Goal: Book appointment/travel/reservation: Register for event/course

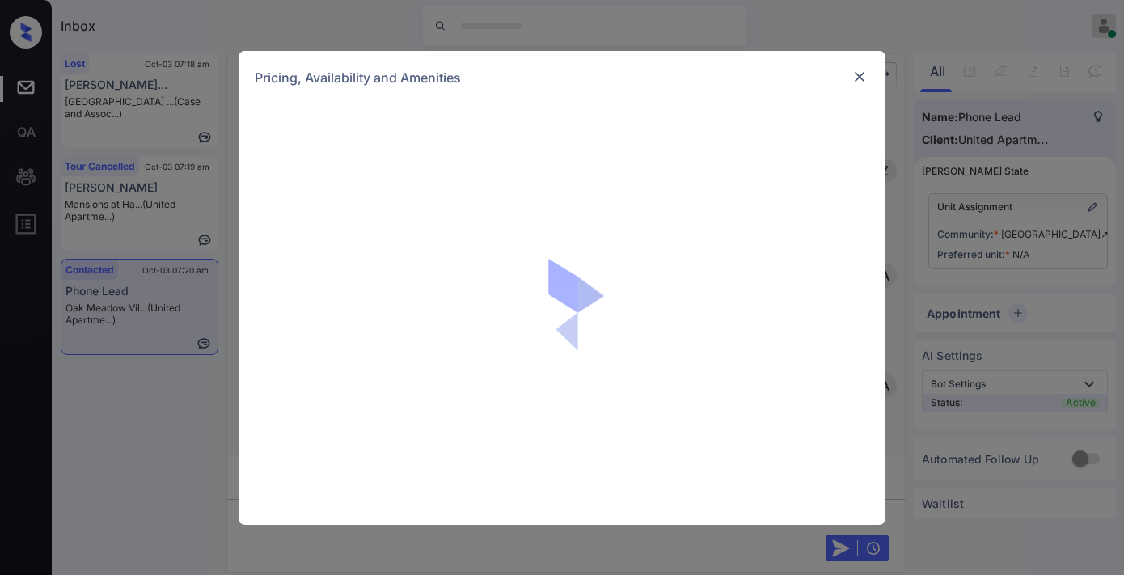
scroll to position [519, 0]
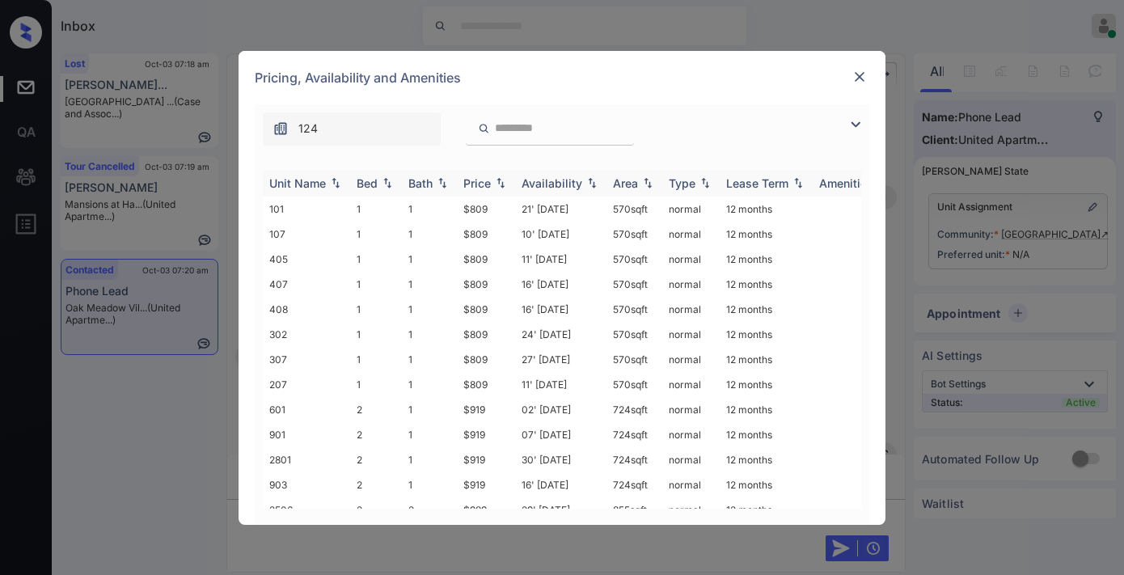
click at [488, 186] on div "Price" at bounding box center [476, 183] width 27 height 14
click at [857, 127] on img at bounding box center [855, 124] width 19 height 19
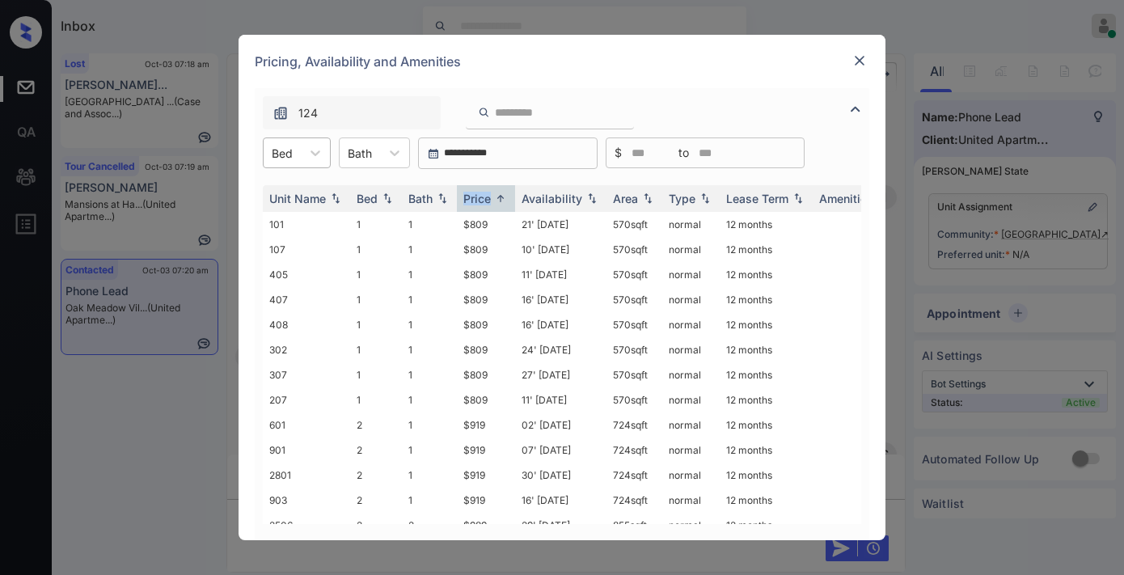
click at [292, 163] on div "Bed" at bounding box center [282, 153] width 37 height 23
click at [302, 269] on div "4" at bounding box center [297, 279] width 68 height 29
drag, startPoint x: 496, startPoint y: 224, endPoint x: 451, endPoint y: 224, distance: 44.5
click at [451, 224] on tr "1905 4 2 $1267 22' Mar 22 1067 sqft normal 12 months" at bounding box center [685, 224] width 845 height 25
copy tr "$1267"
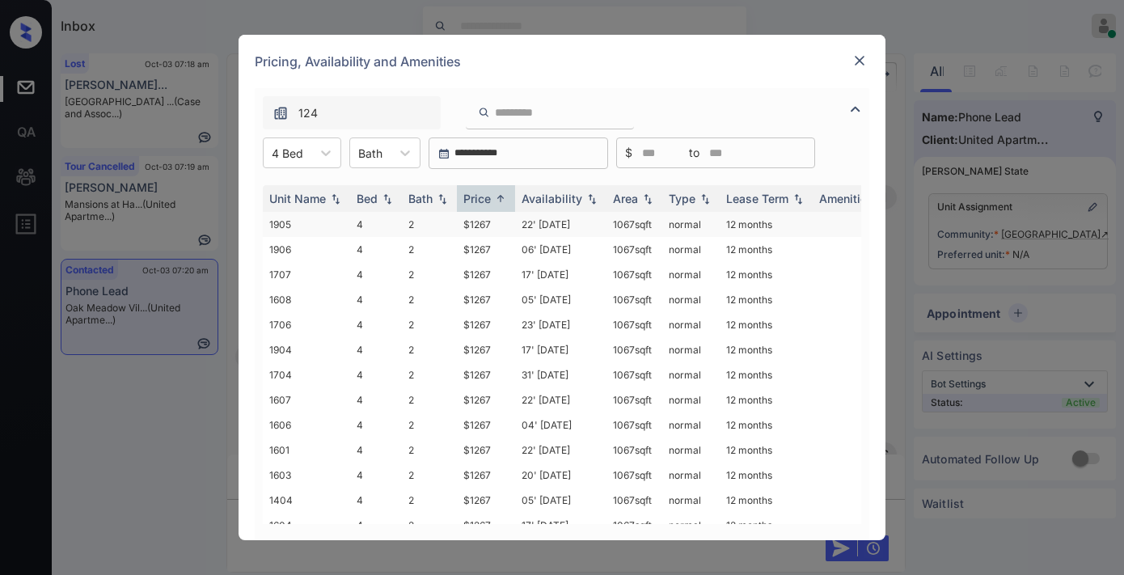
click at [526, 214] on td "22' Mar 22" at bounding box center [560, 224] width 91 height 25
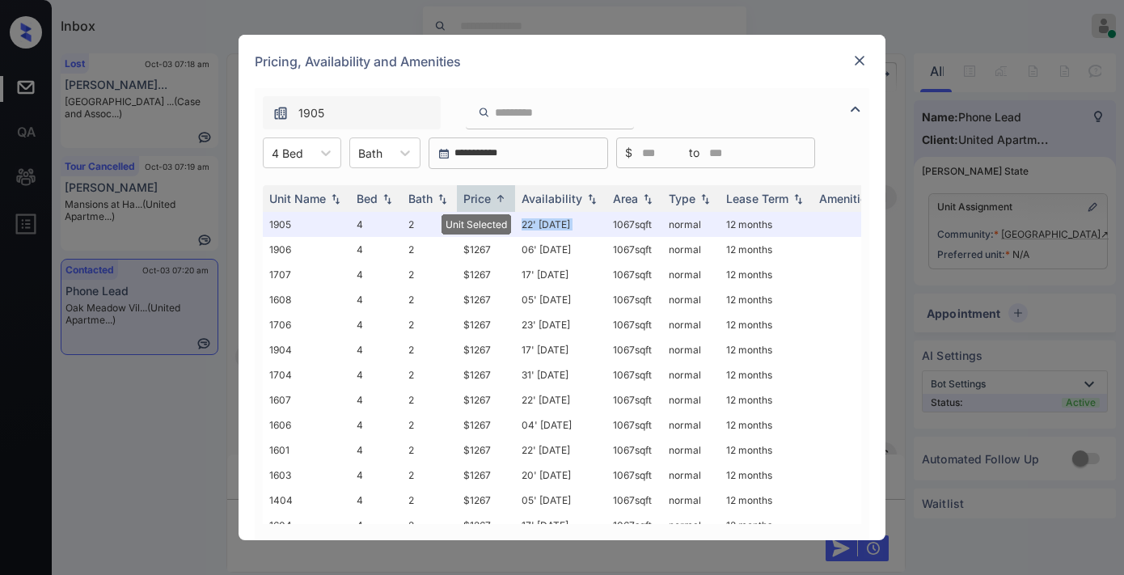
click at [860, 57] on img at bounding box center [859, 61] width 16 height 16
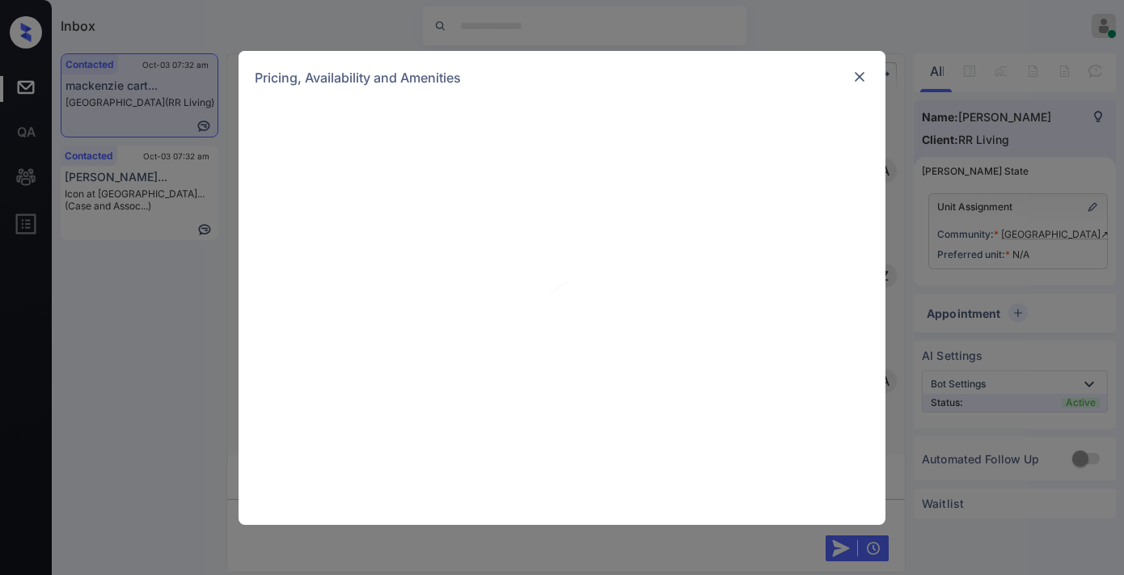
scroll to position [1322, 0]
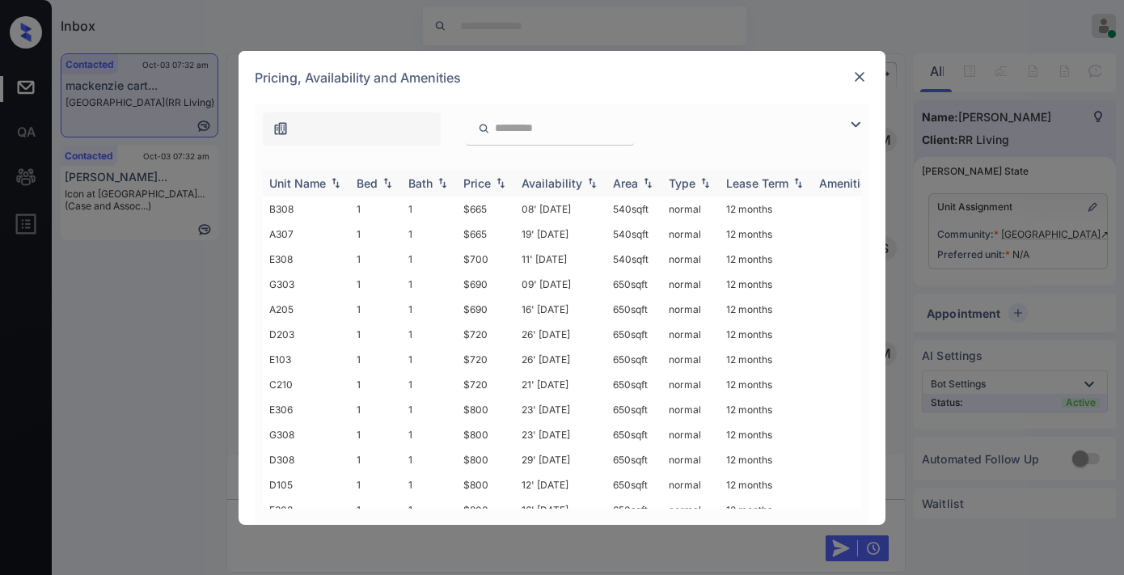
click at [488, 186] on div "Price" at bounding box center [476, 183] width 27 height 14
click at [851, 127] on img at bounding box center [855, 124] width 19 height 19
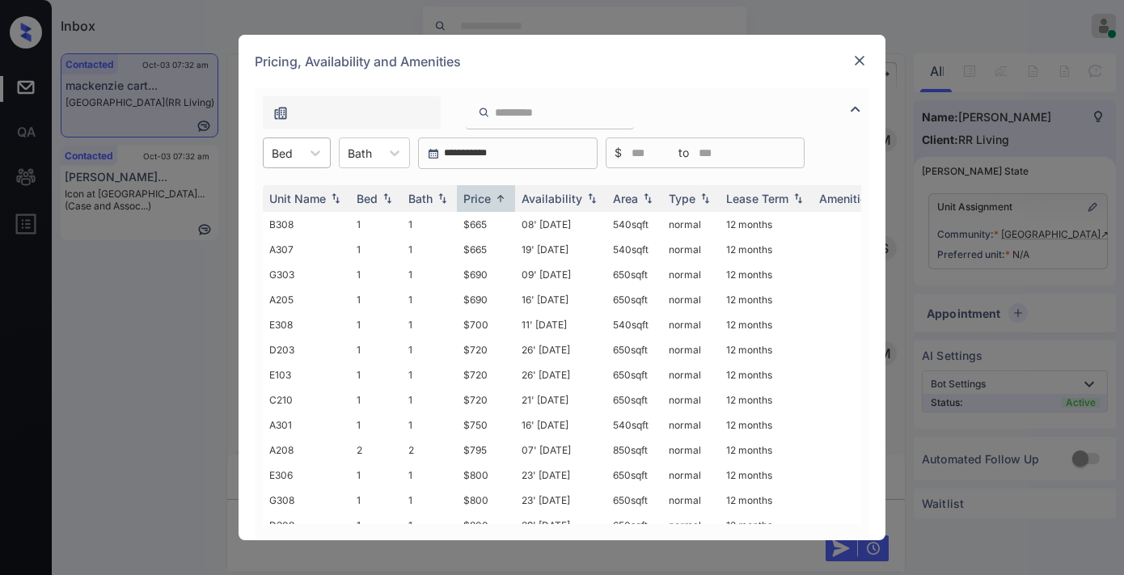
click at [300, 154] on div "Bed" at bounding box center [282, 153] width 37 height 23
click at [318, 222] on div "2" at bounding box center [297, 221] width 68 height 29
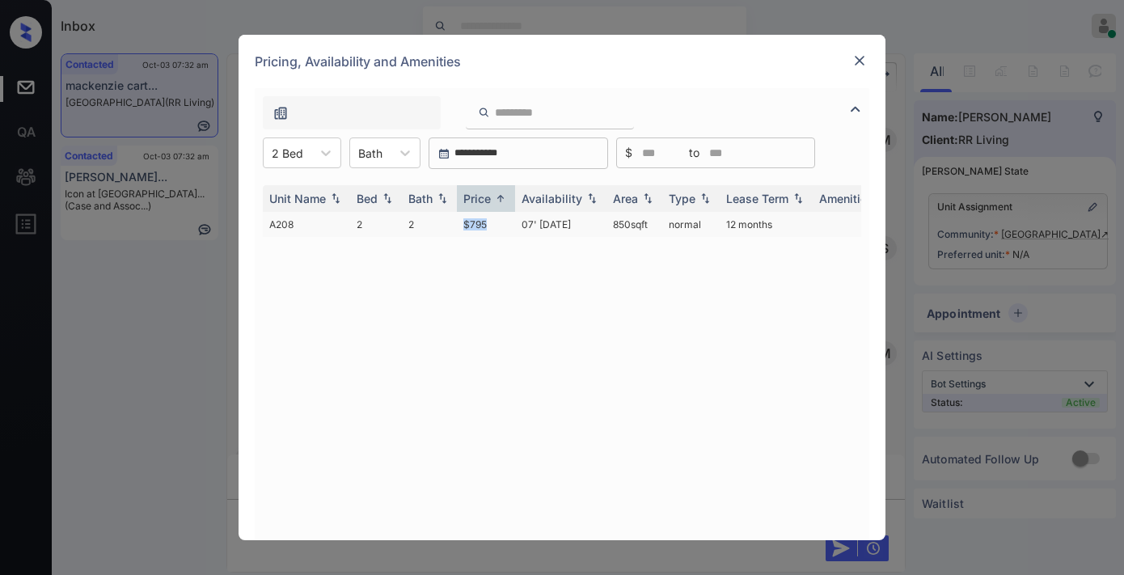
drag, startPoint x: 489, startPoint y: 219, endPoint x: 449, endPoint y: 219, distance: 40.4
click at [449, 219] on tr "A208 2 2 $795 07' Nov 25 850 sqft normal 12 months" at bounding box center [685, 224] width 845 height 25
drag, startPoint x: 490, startPoint y: 223, endPoint x: 469, endPoint y: 222, distance: 21.0
copy tr "$795"
click at [516, 225] on td "07' Nov 25" at bounding box center [560, 224] width 91 height 25
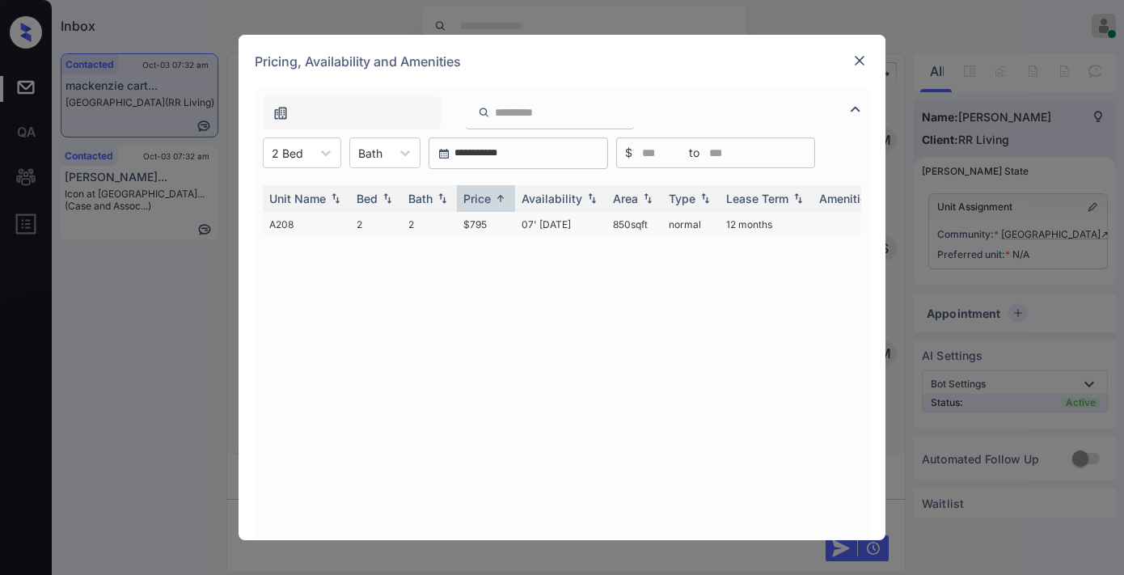
click at [516, 225] on td "07' Nov 25" at bounding box center [560, 224] width 91 height 25
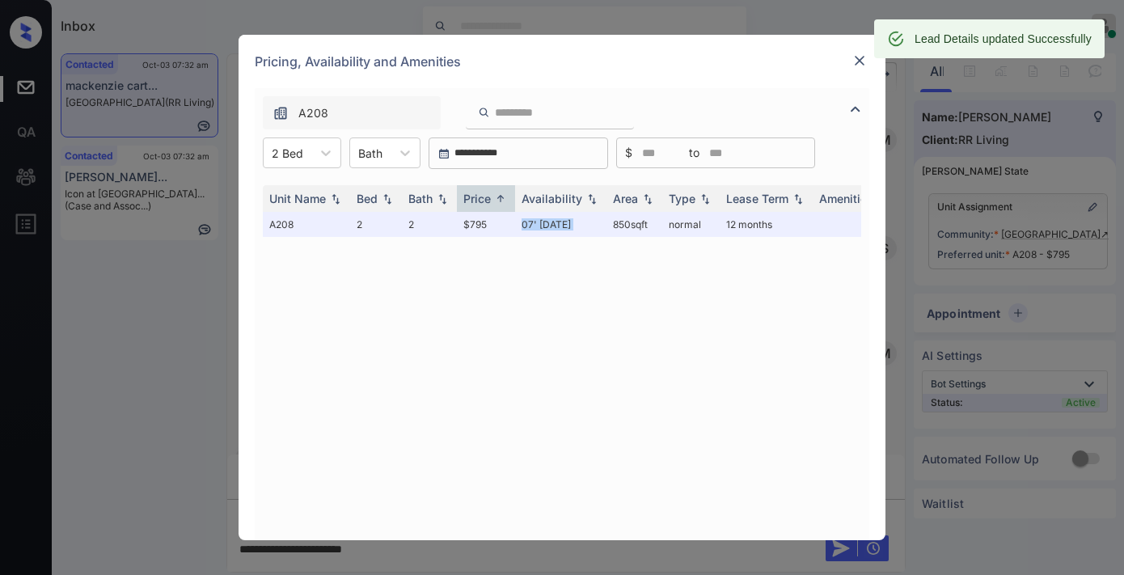
click at [855, 60] on img at bounding box center [859, 61] width 16 height 16
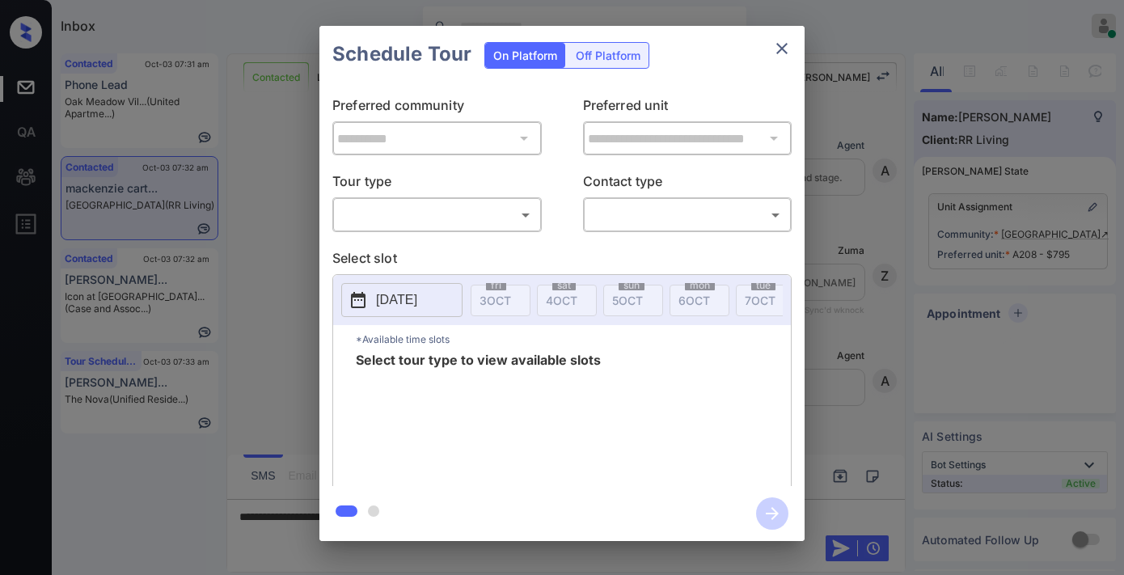
click at [516, 212] on body "Inbox [PERSON_NAME] Online Set yourself offline Set yourself on break Profile S…" at bounding box center [562, 287] width 1124 height 575
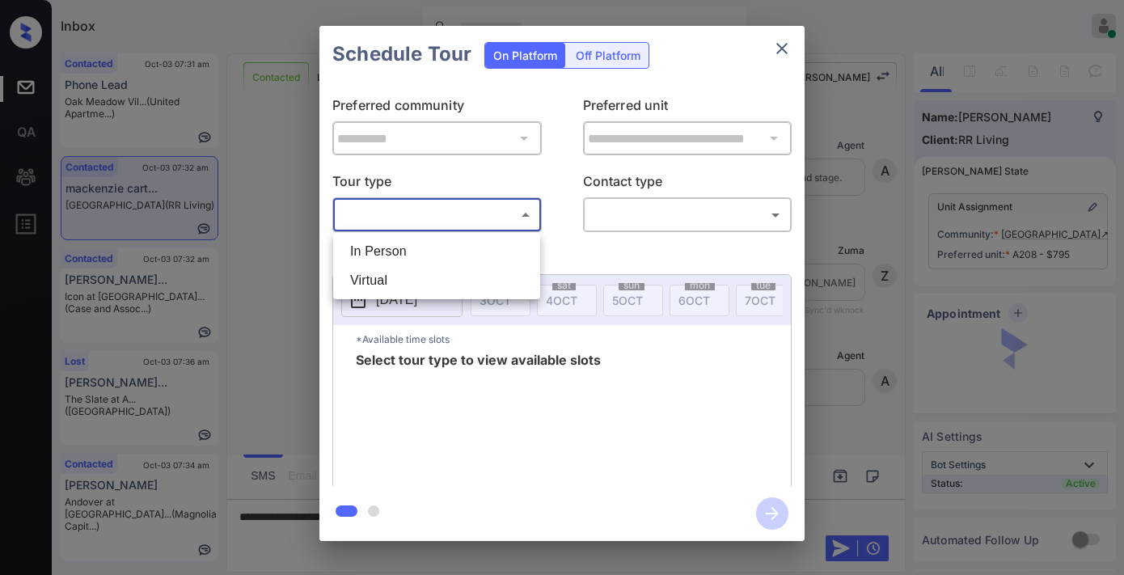
scroll to position [1337, 0]
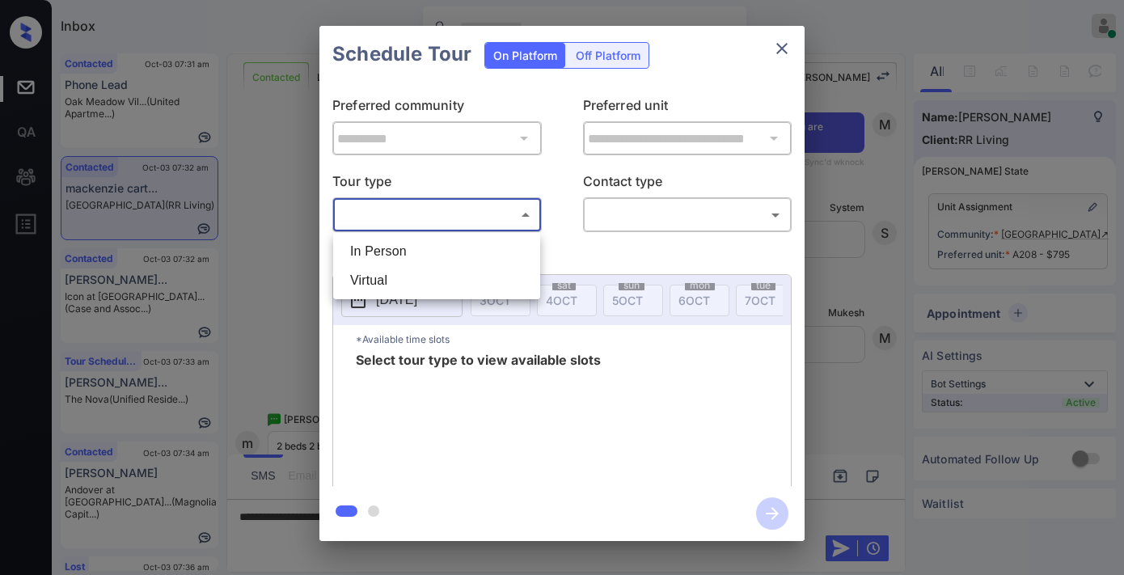
click at [783, 44] on div at bounding box center [562, 287] width 1124 height 575
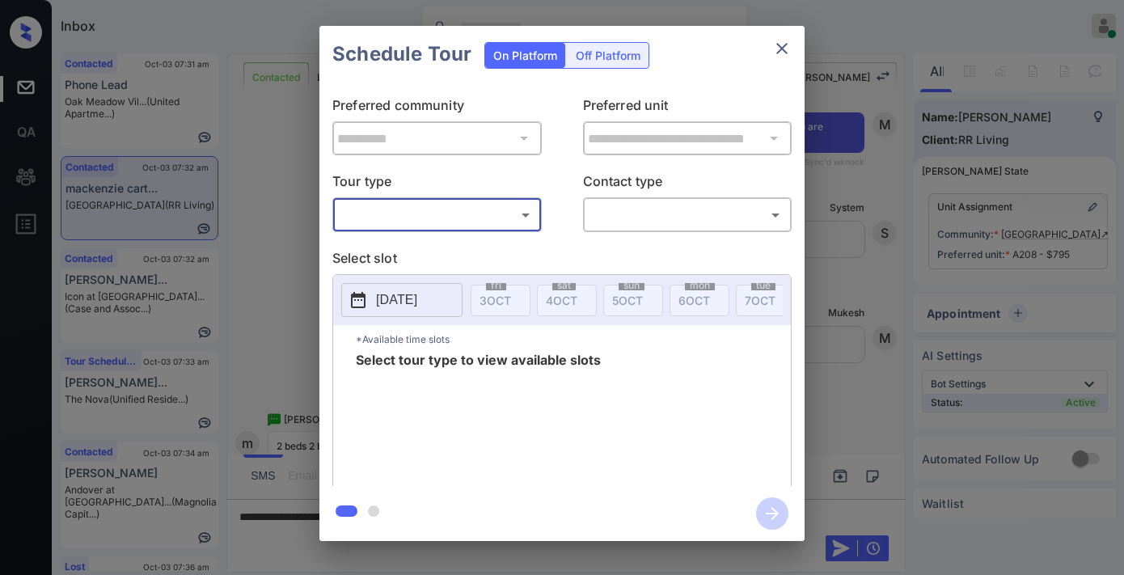
click at [502, 197] on div "​ ​" at bounding box center [436, 214] width 209 height 35
click at [480, 200] on div "​ ​" at bounding box center [436, 214] width 209 height 35
click at [526, 221] on body "Inbox Samantha Soliven Online Set yourself offline Set yourself on break Profil…" at bounding box center [562, 287] width 1124 height 575
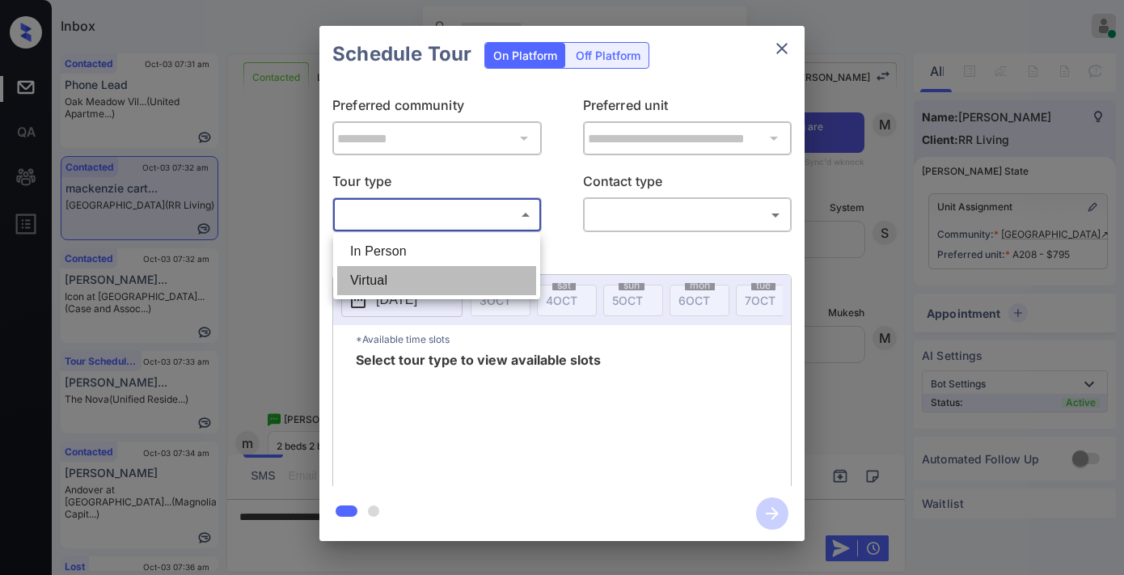
click at [497, 276] on li "Virtual" at bounding box center [436, 280] width 199 height 29
type input "*******"
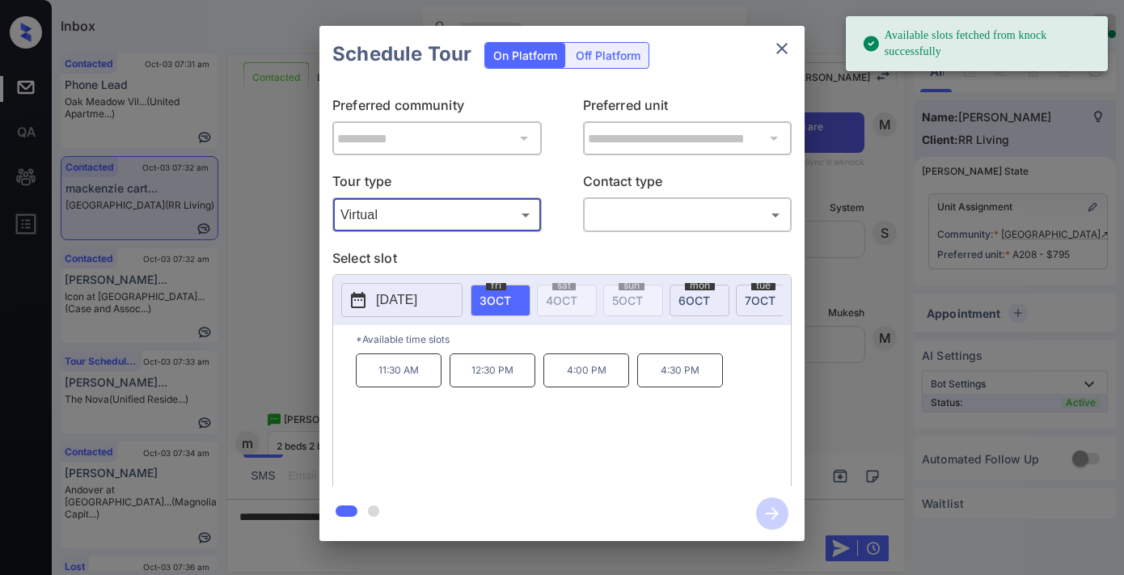
click at [786, 52] on icon "close" at bounding box center [781, 48] width 11 height 11
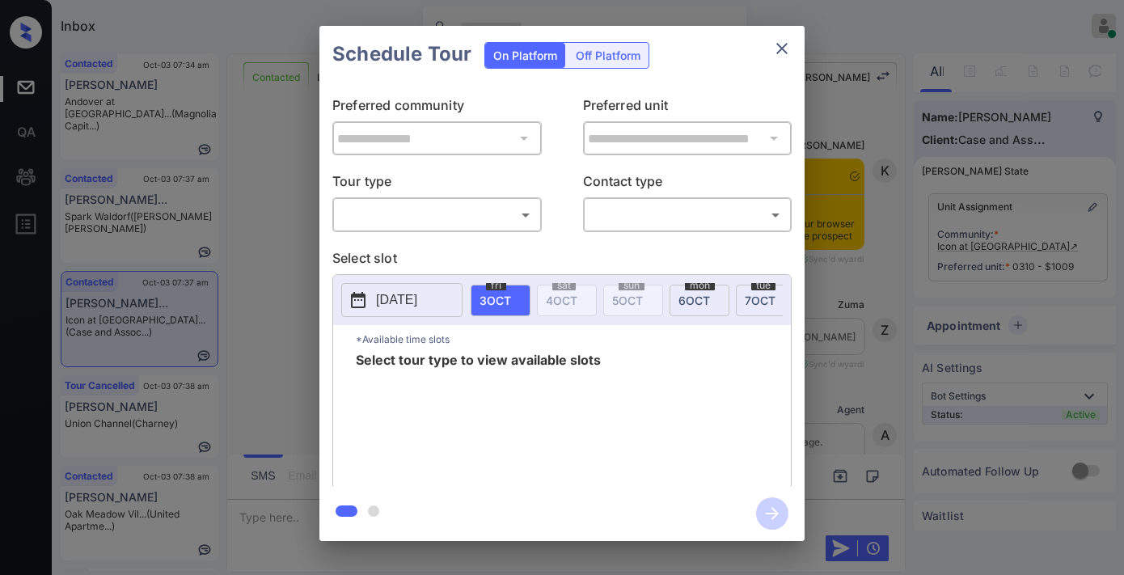
scroll to position [2008, 0]
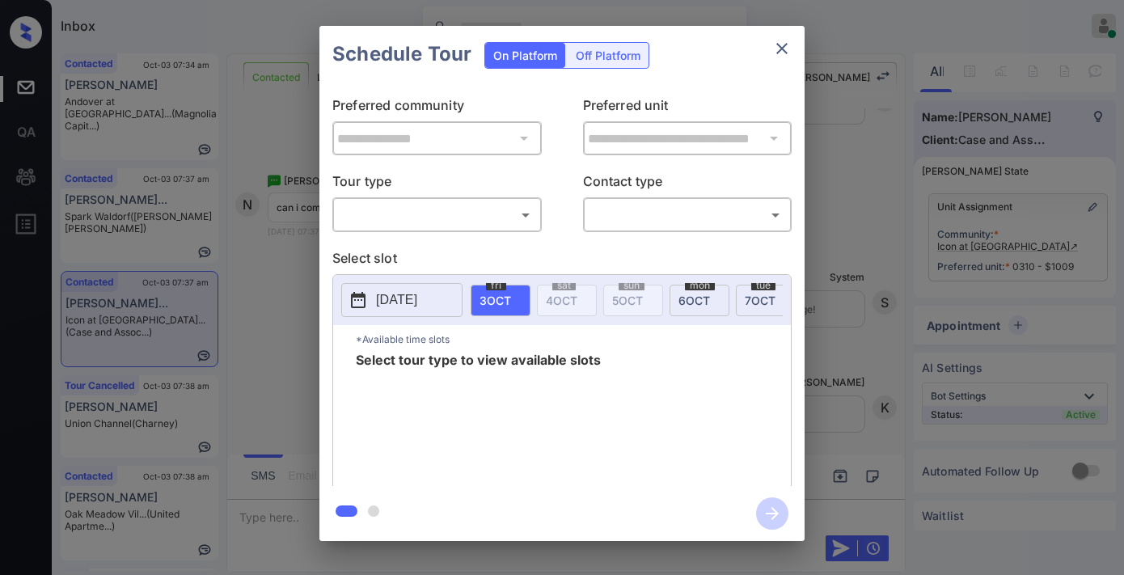
click at [489, 207] on body "Inbox Samantha Soliven Online Set yourself offline Set yourself on break Profil…" at bounding box center [562, 287] width 1124 height 575
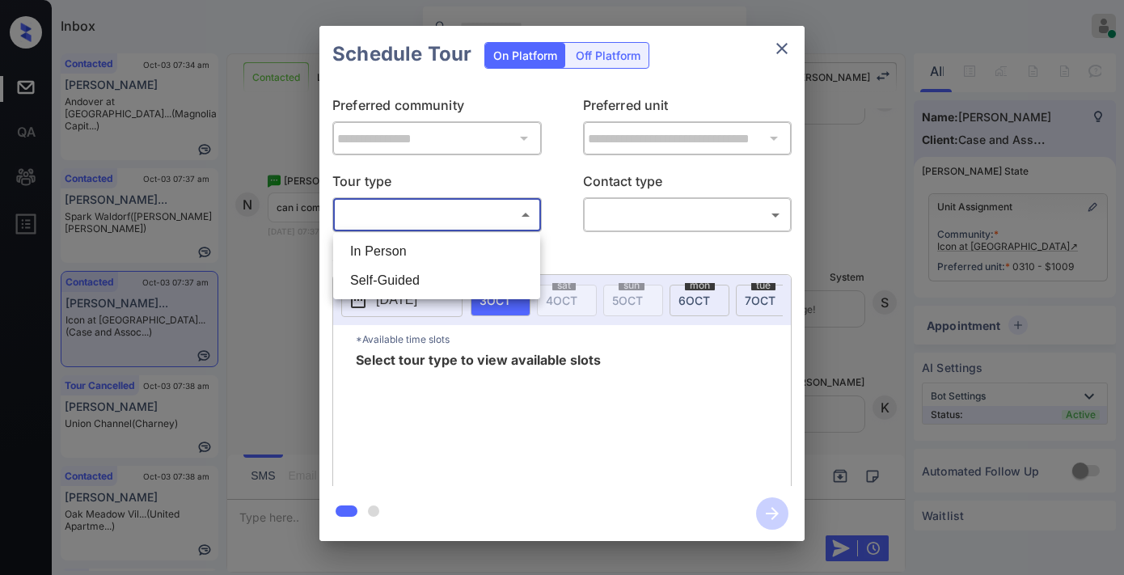
click at [486, 246] on li "In Person" at bounding box center [436, 251] width 199 height 29
type input "********"
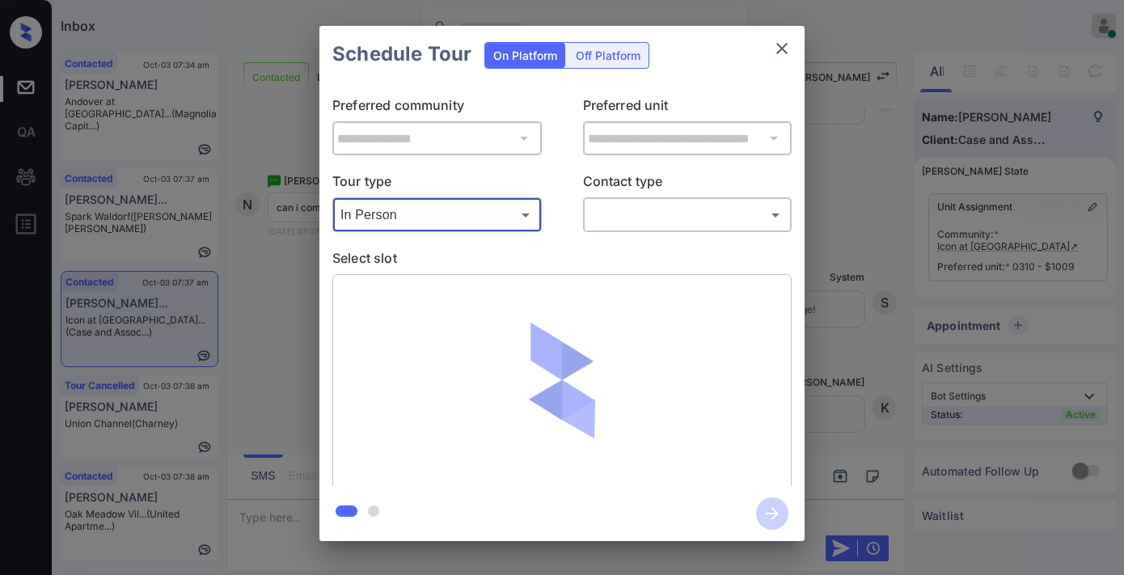
click at [655, 213] on body "Inbox Samantha Soliven Online Set yourself offline Set yourself on break Profil…" at bounding box center [562, 287] width 1124 height 575
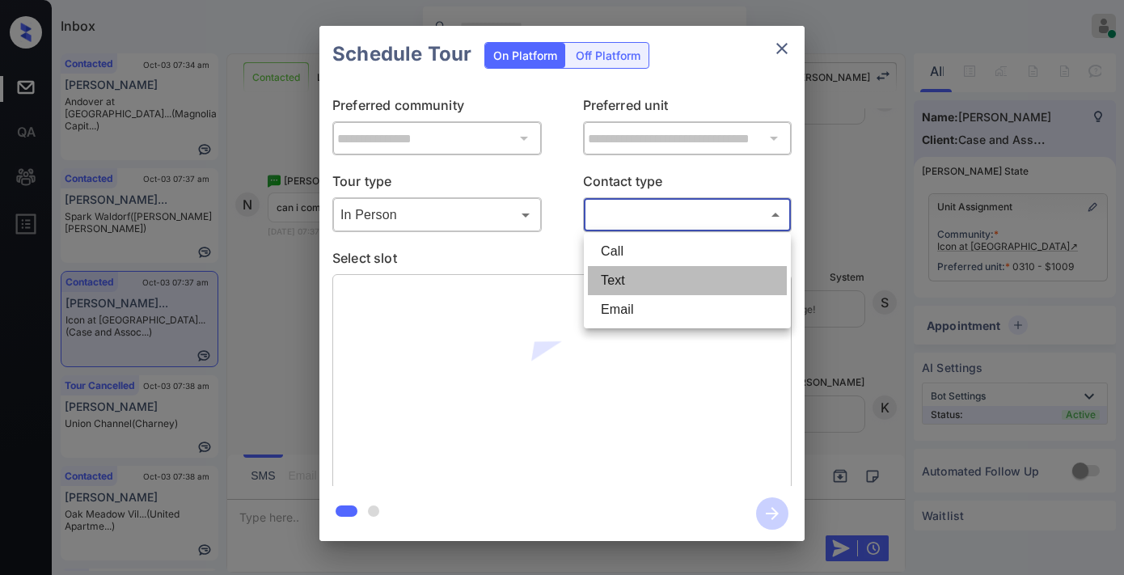
click at [659, 288] on li "Text" at bounding box center [687, 280] width 199 height 29
type input "****"
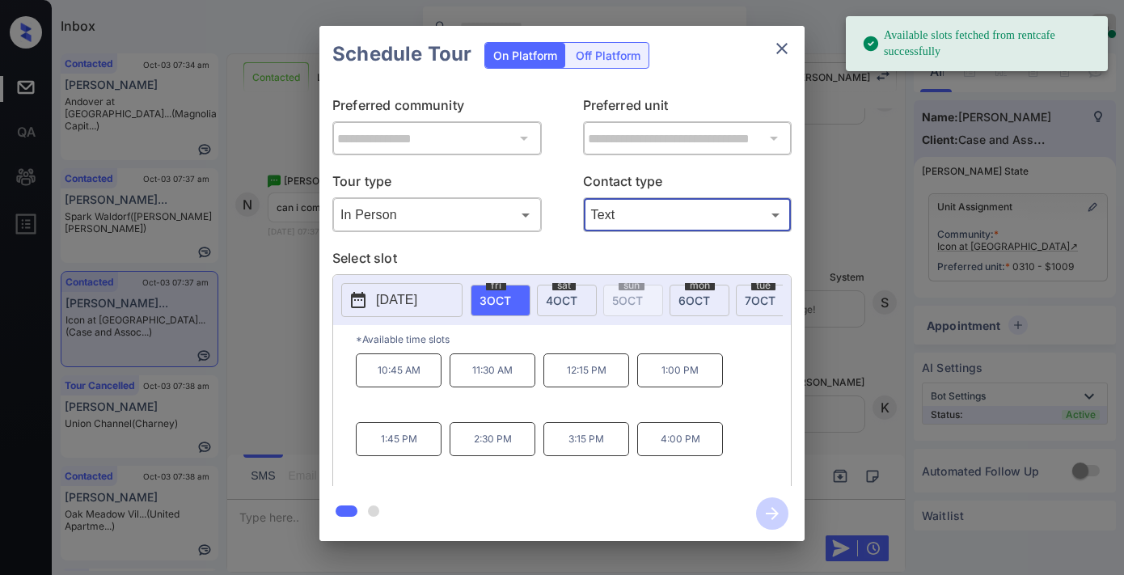
click at [401, 380] on p "10:45 AM" at bounding box center [399, 370] width 86 height 34
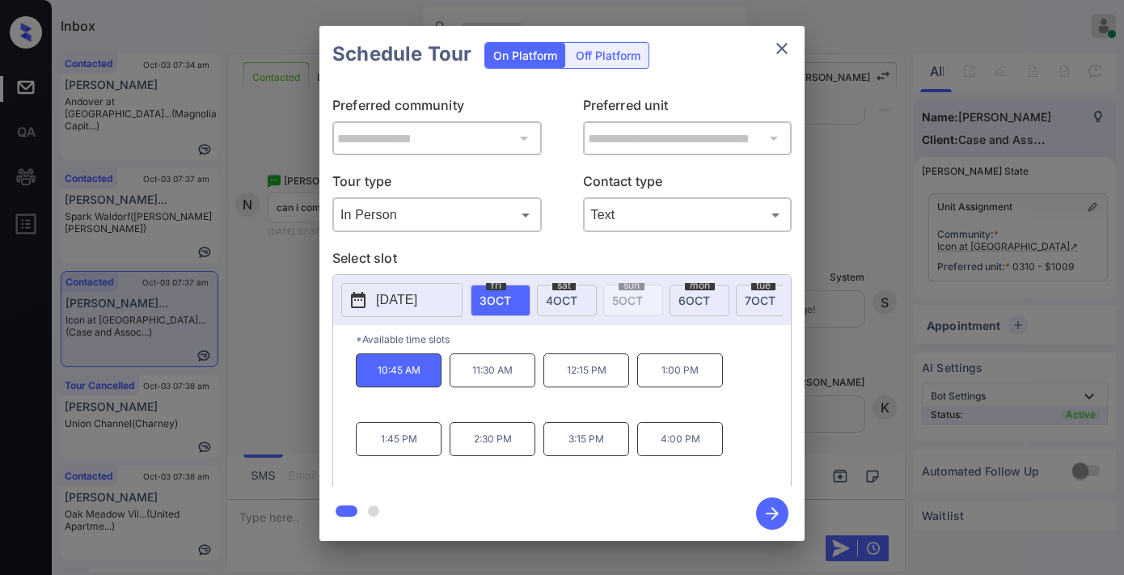
click at [782, 505] on icon "button" at bounding box center [772, 513] width 32 height 32
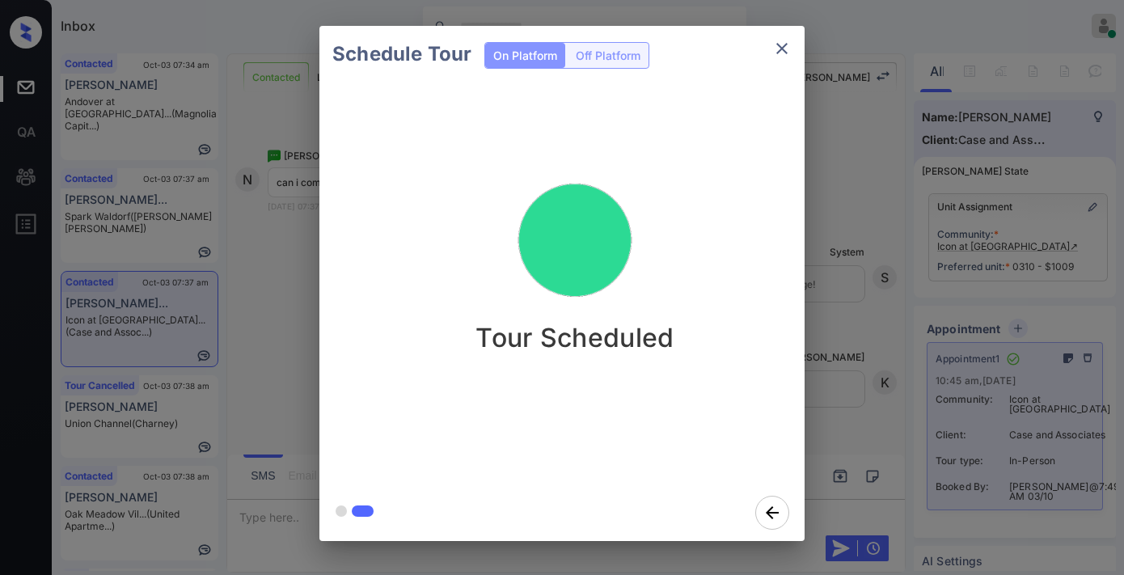
click at [653, 202] on img at bounding box center [575, 241] width 162 height 162
click at [782, 44] on icon "close" at bounding box center [781, 48] width 19 height 19
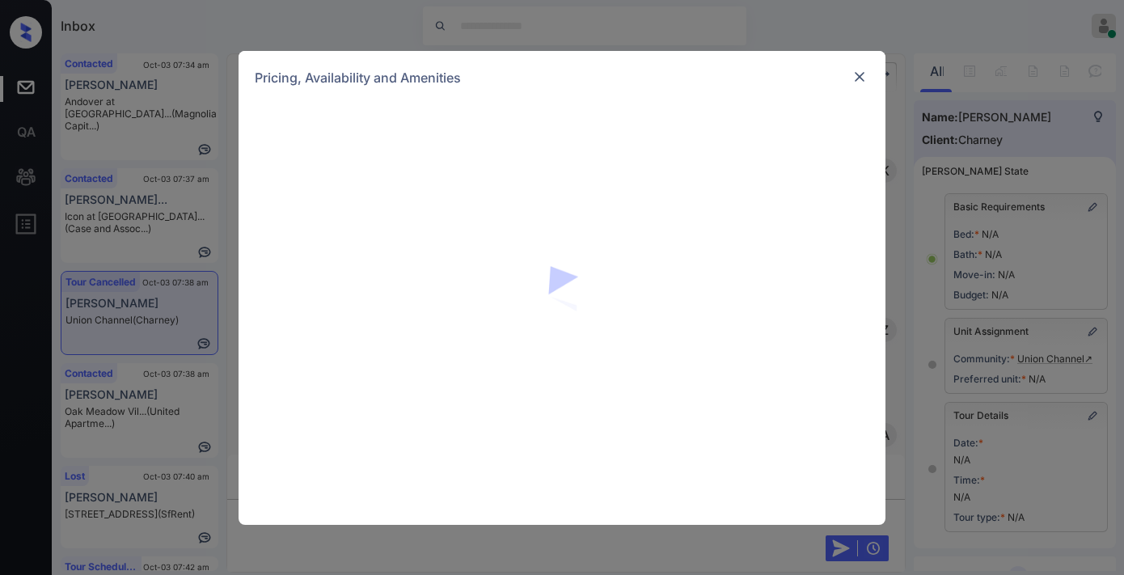
scroll to position [224, 0]
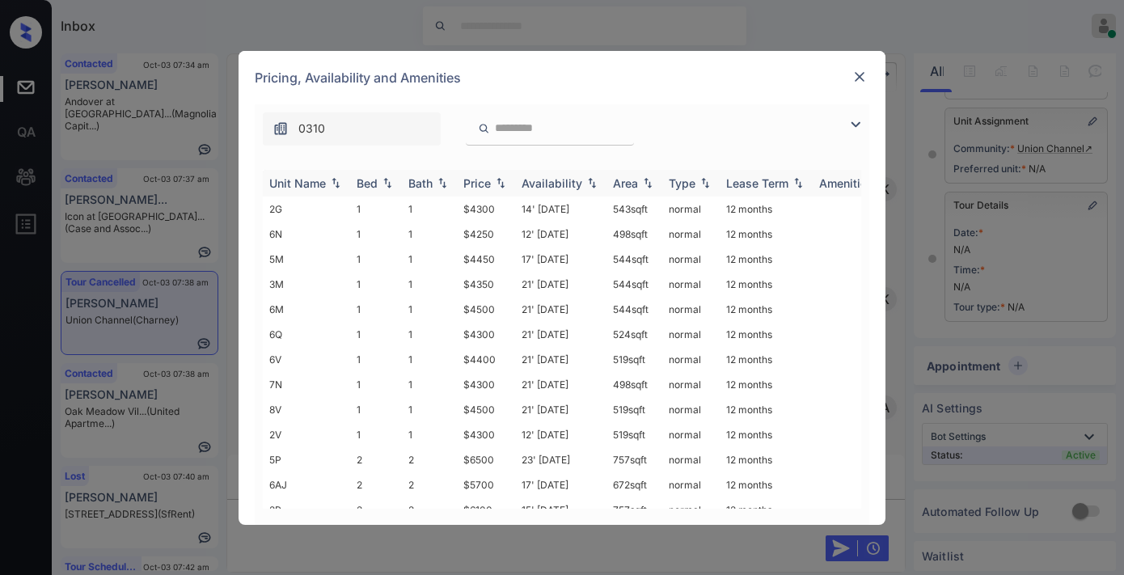
click at [495, 184] on img at bounding box center [500, 182] width 16 height 11
click at [495, 184] on img at bounding box center [500, 183] width 16 height 12
click at [838, 120] on div "0310" at bounding box center [562, 124] width 615 height 41
click at [855, 125] on img at bounding box center [855, 124] width 19 height 19
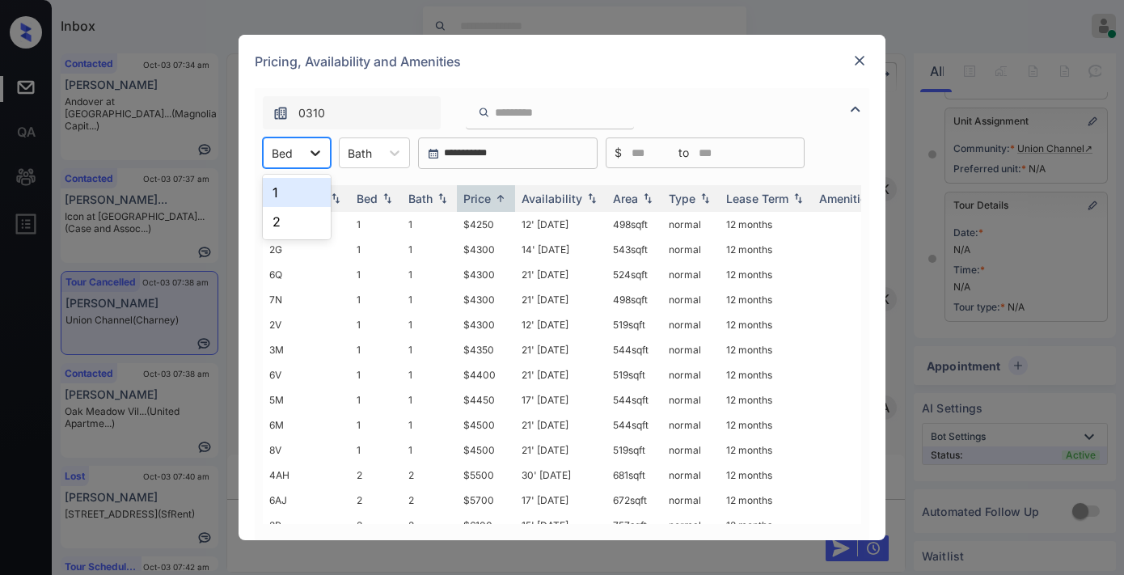
click at [308, 149] on icon at bounding box center [315, 153] width 16 height 16
click at [312, 215] on div "2" at bounding box center [297, 221] width 68 height 29
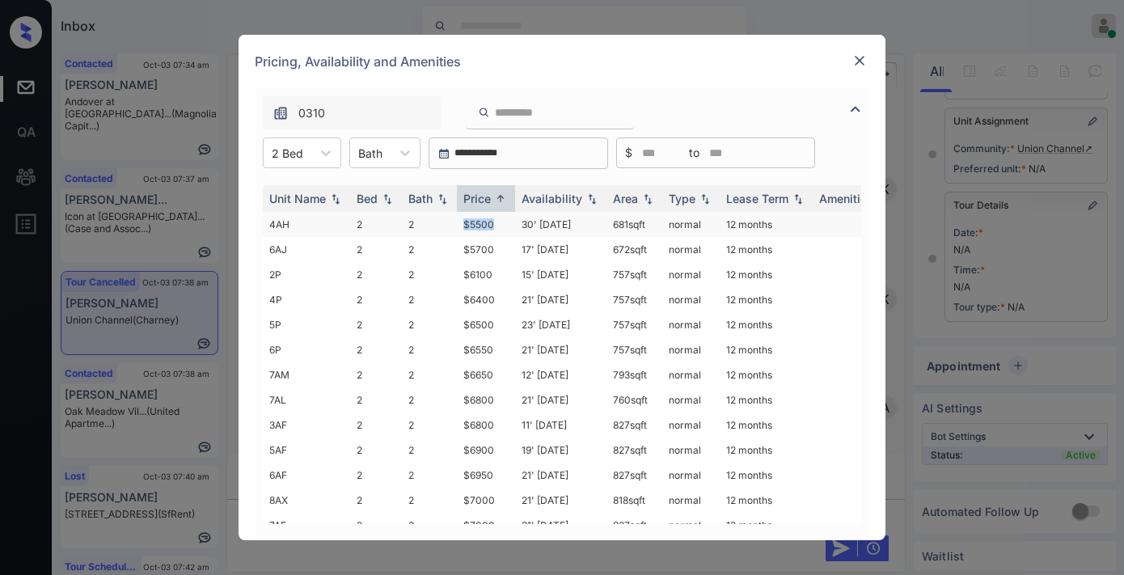
drag, startPoint x: 474, startPoint y: 223, endPoint x: 456, endPoint y: 223, distance: 17.8
click at [457, 223] on td "$5500" at bounding box center [486, 224] width 58 height 25
copy td "$5500"
click at [520, 221] on td "30' Jan 25" at bounding box center [560, 224] width 91 height 25
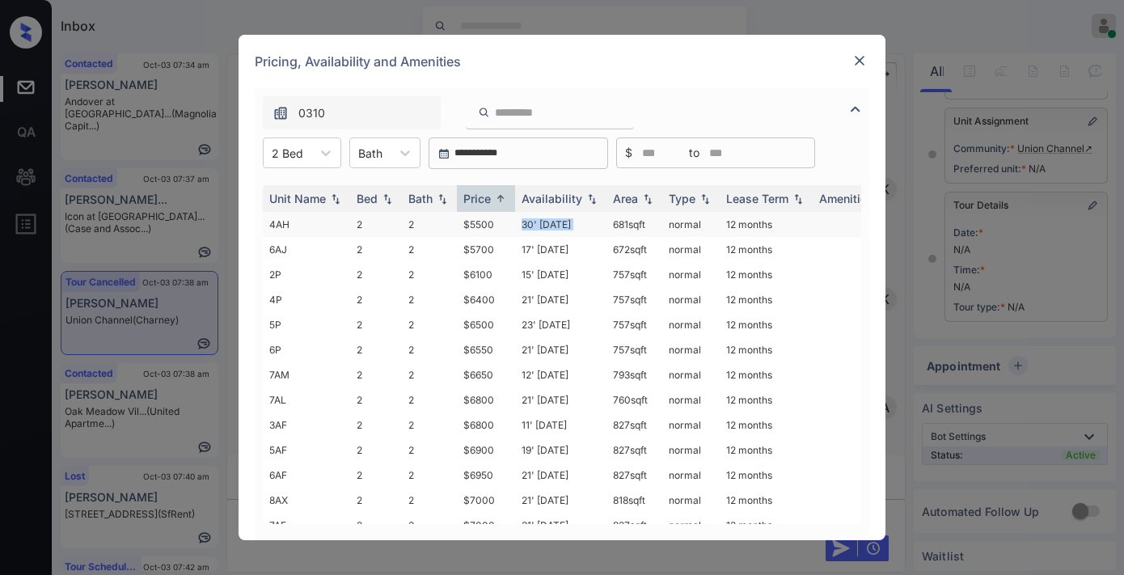
click at [520, 221] on td "30' Jan 25" at bounding box center [560, 224] width 91 height 25
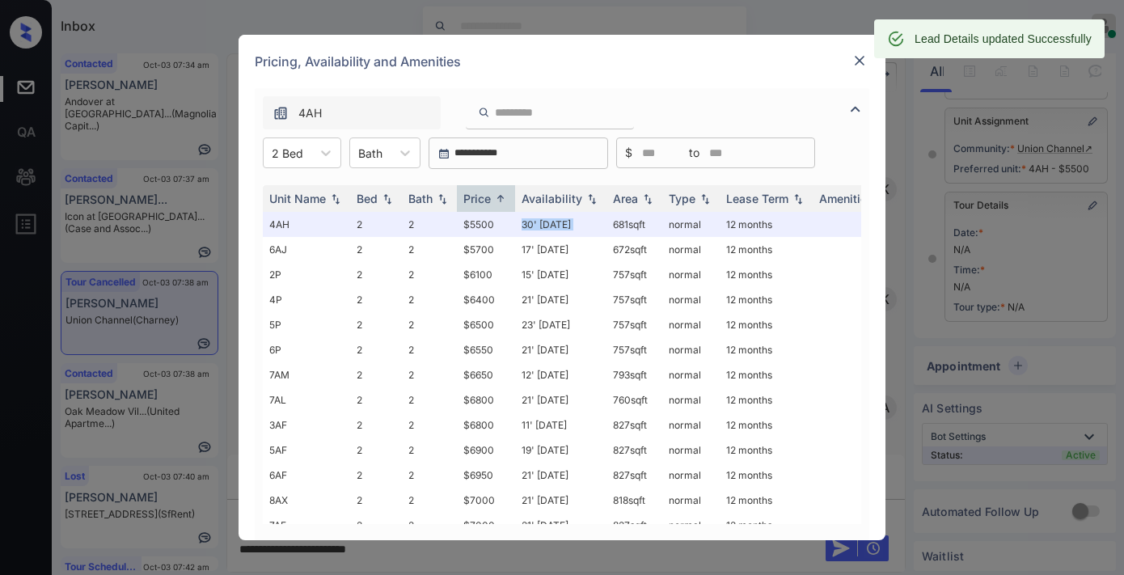
click at [860, 65] on img at bounding box center [859, 61] width 16 height 16
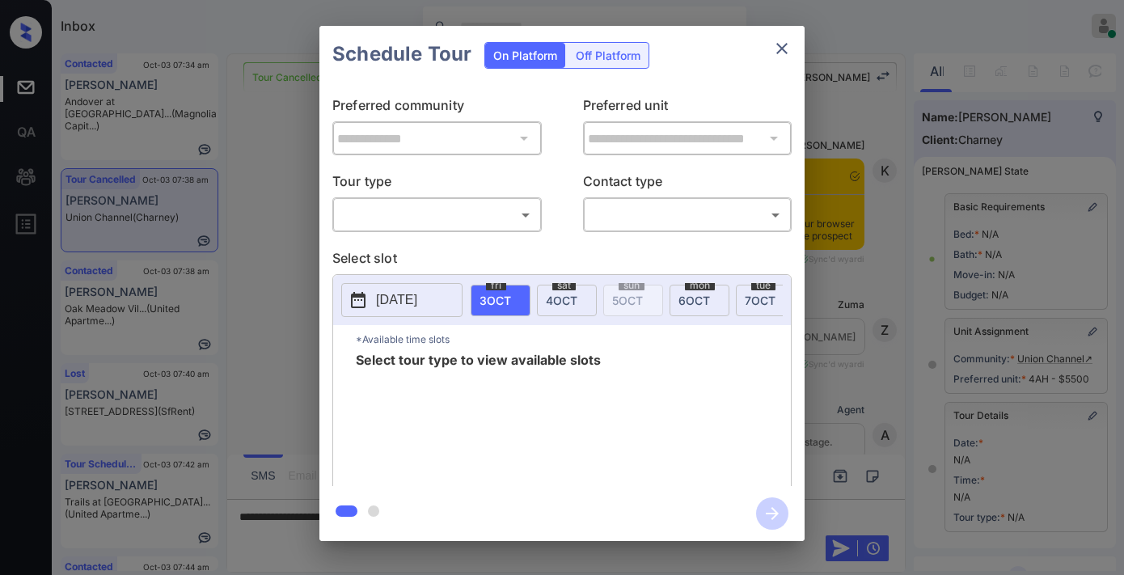
scroll to position [224, 0]
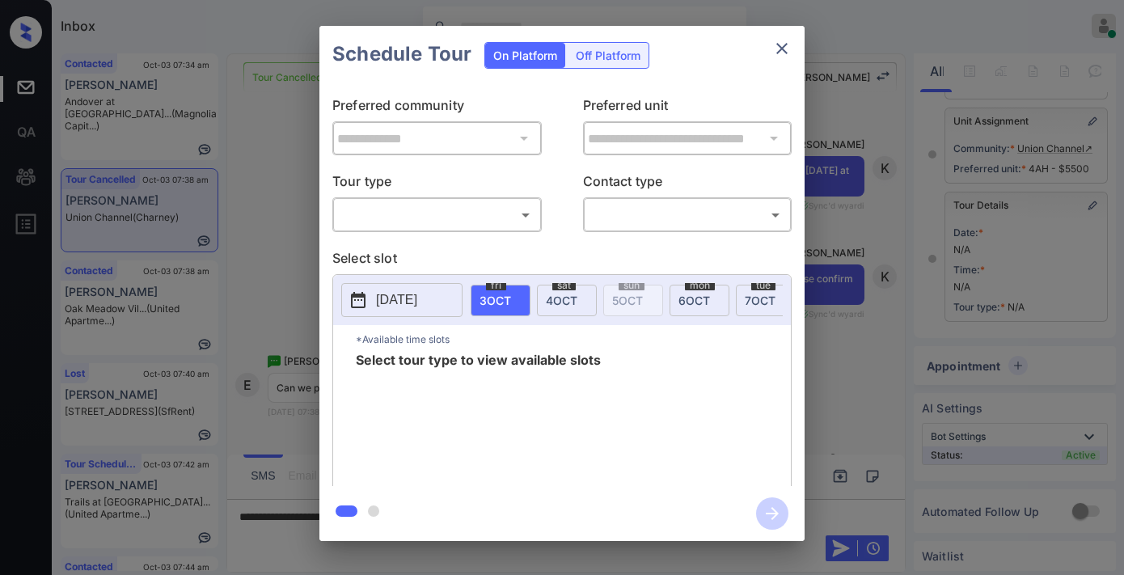
click at [471, 230] on div "​ ​" at bounding box center [436, 214] width 209 height 35
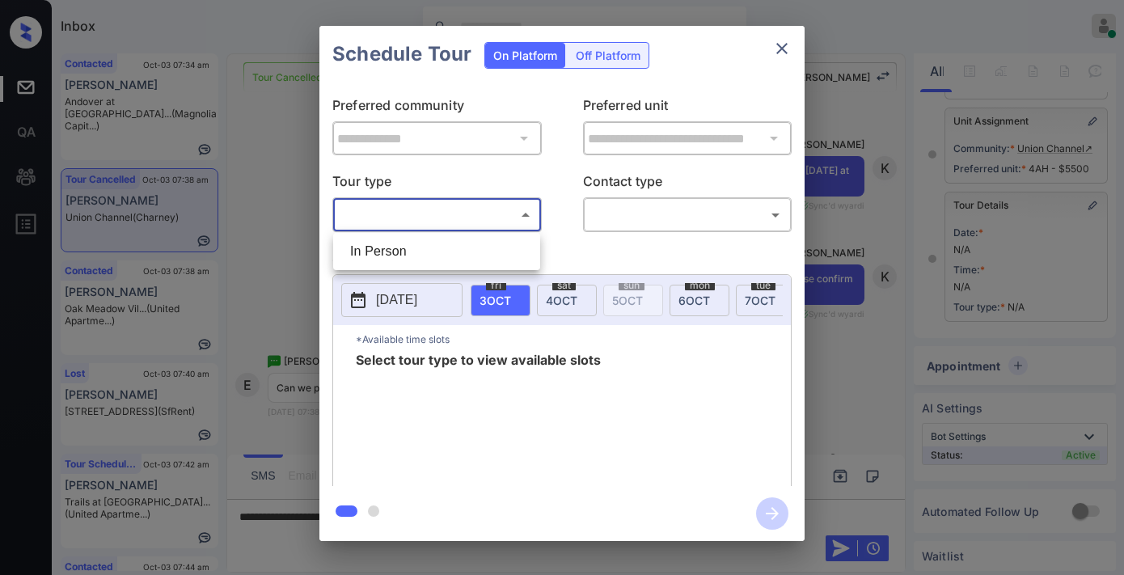
click at [469, 226] on body "Inbox Samantha Soliven Online Set yourself offline Set yourself on break Profil…" at bounding box center [562, 287] width 1124 height 575
click at [479, 261] on li "In Person" at bounding box center [436, 251] width 199 height 29
type input "********"
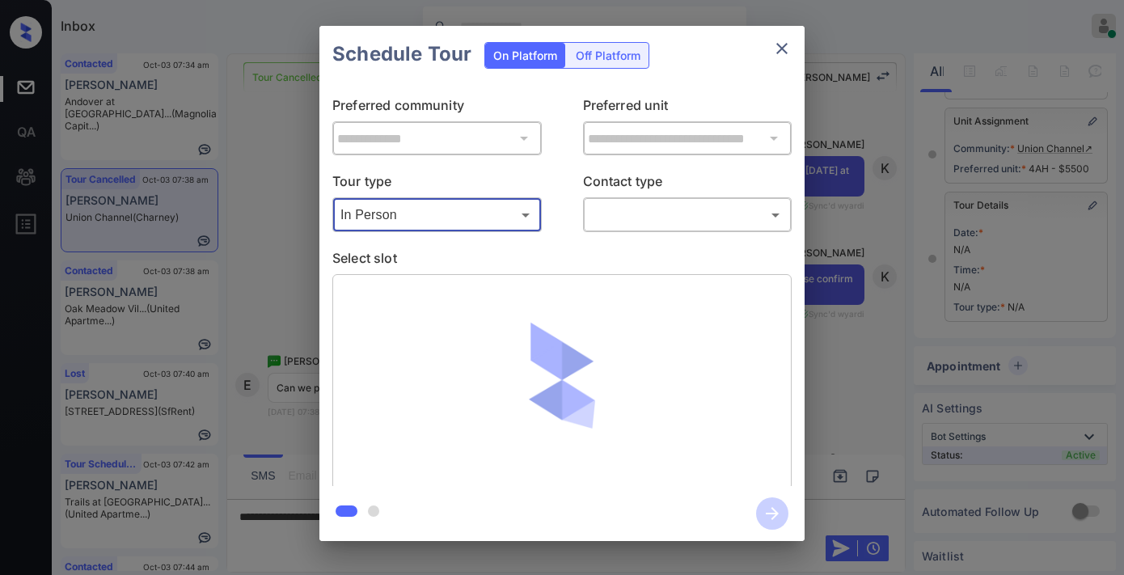
click at [728, 216] on body "Inbox Samantha Soliven Online Set yourself offline Set yourself on break Profil…" at bounding box center [562, 287] width 1124 height 575
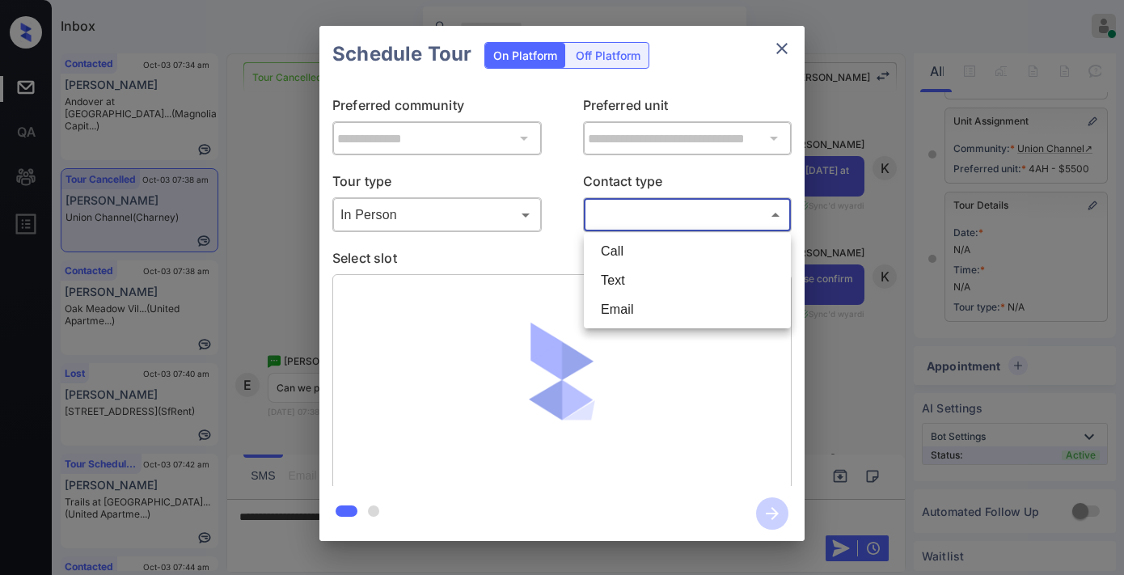
click at [681, 280] on li "Text" at bounding box center [687, 280] width 199 height 29
type input "****"
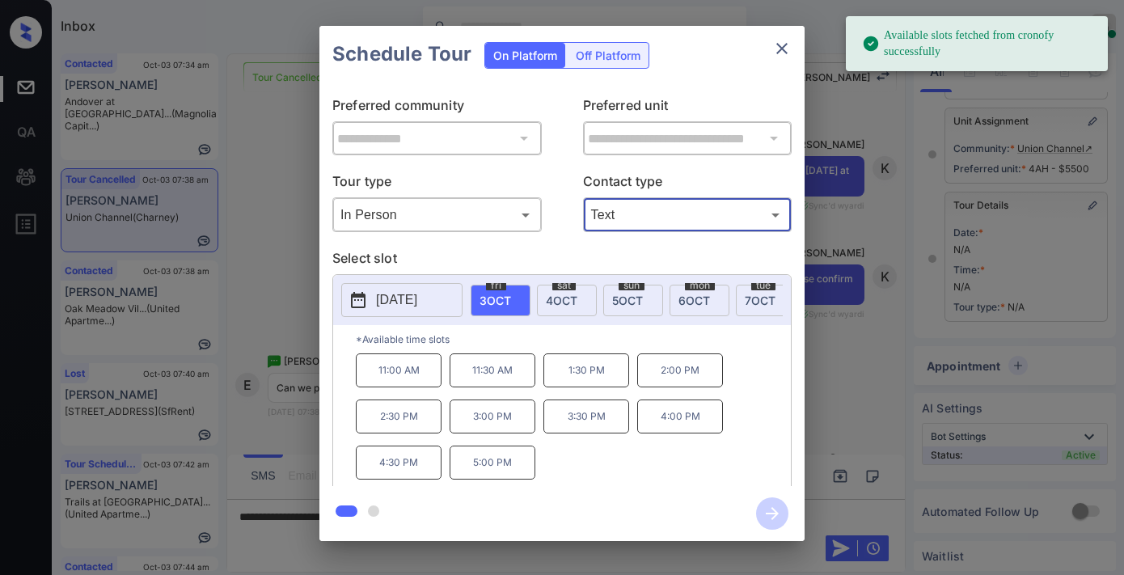
click at [408, 303] on p "2025-10-03" at bounding box center [396, 299] width 41 height 19
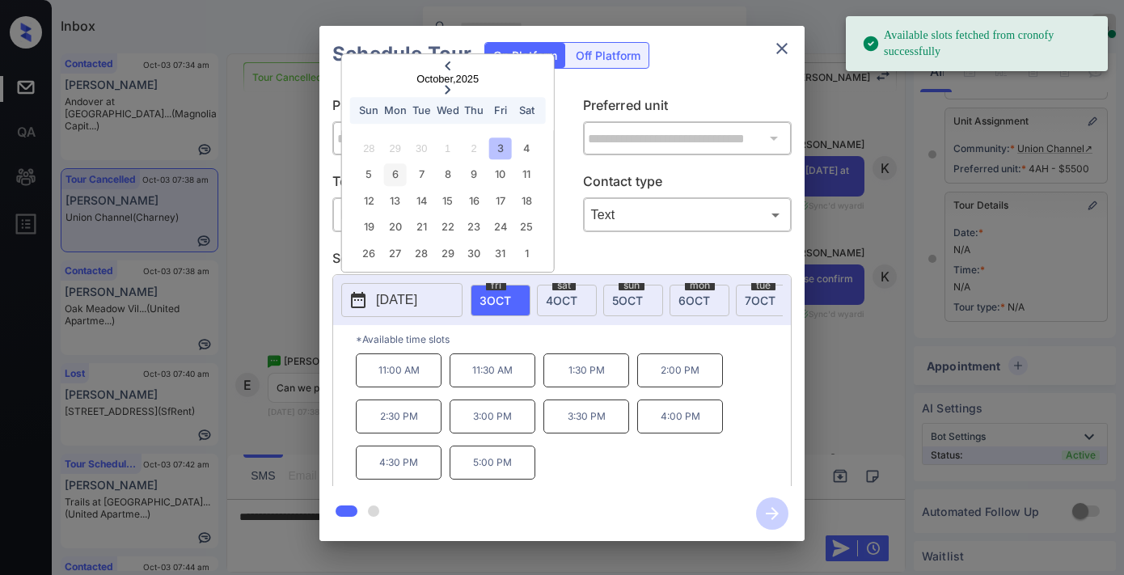
click at [390, 171] on div "6" at bounding box center [395, 175] width 22 height 22
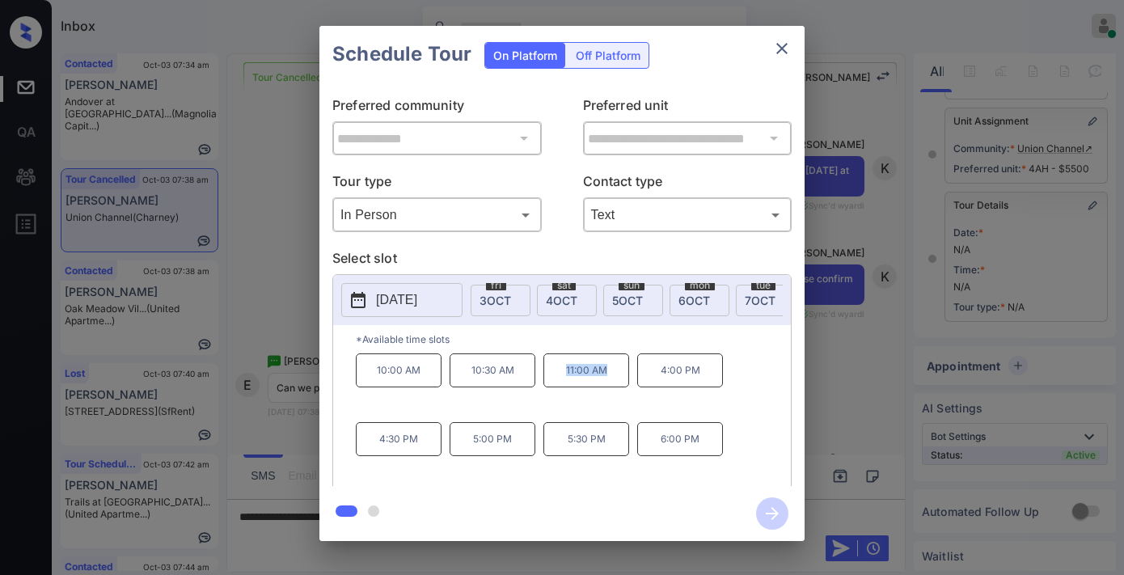
drag, startPoint x: 617, startPoint y: 381, endPoint x: 554, endPoint y: 381, distance: 63.1
click at [554, 381] on p "11:00 AM" at bounding box center [586, 370] width 86 height 34
copy p "11:00 AM"
click at [788, 45] on icon "close" at bounding box center [781, 48] width 19 height 19
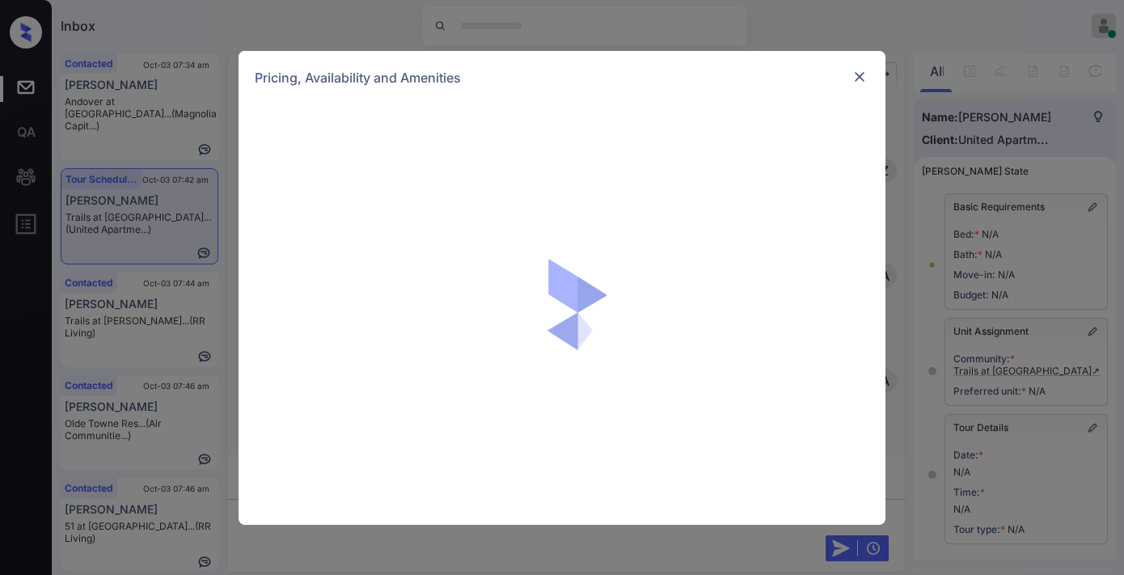
scroll to position [180, 0]
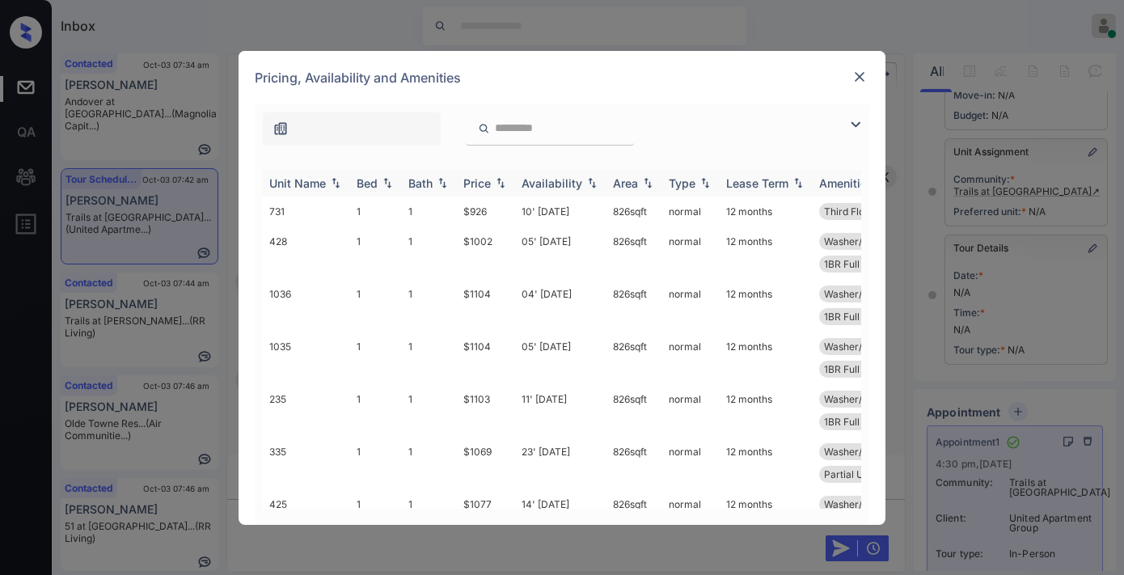
click at [500, 178] on img at bounding box center [500, 182] width 16 height 11
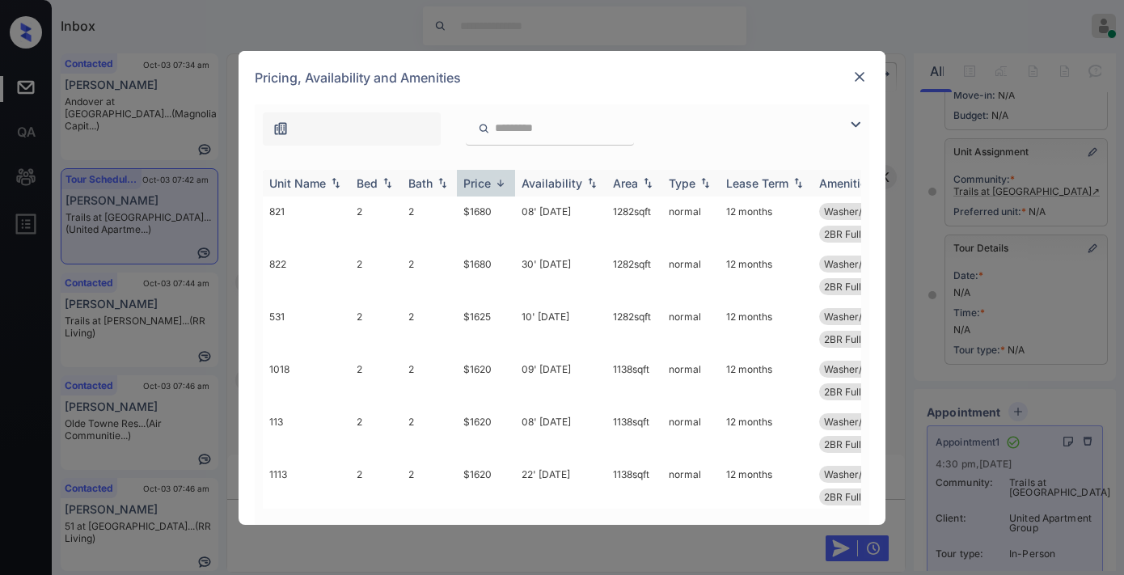
click at [500, 178] on img at bounding box center [500, 183] width 16 height 12
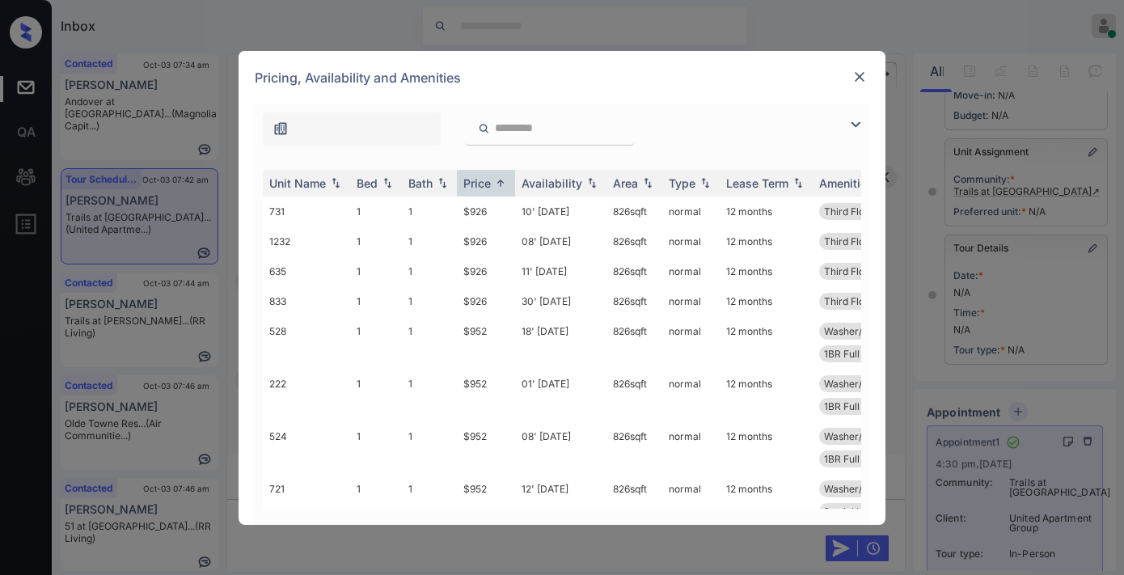
click at [846, 126] on img at bounding box center [855, 124] width 19 height 19
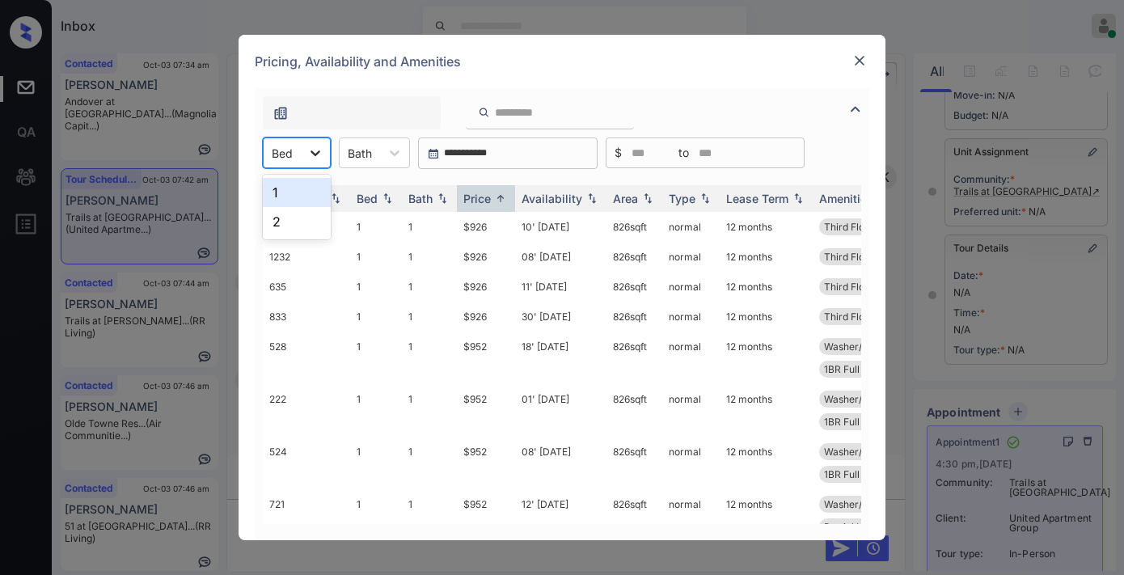
click at [302, 150] on div at bounding box center [315, 152] width 29 height 29
click at [302, 227] on div "2" at bounding box center [297, 221] width 68 height 29
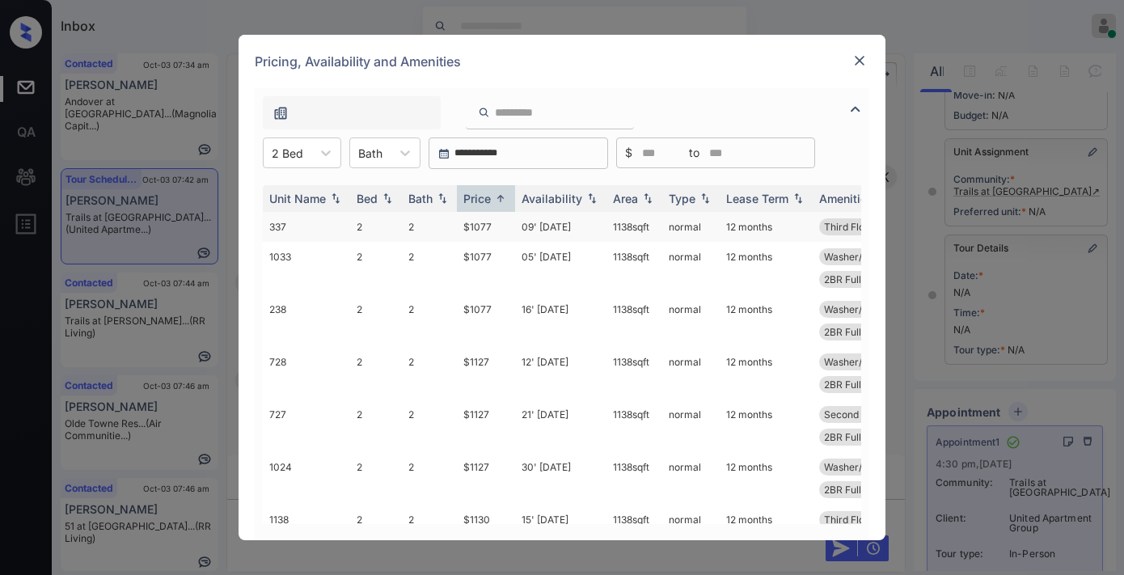
click at [488, 229] on td "$1077" at bounding box center [486, 227] width 58 height 30
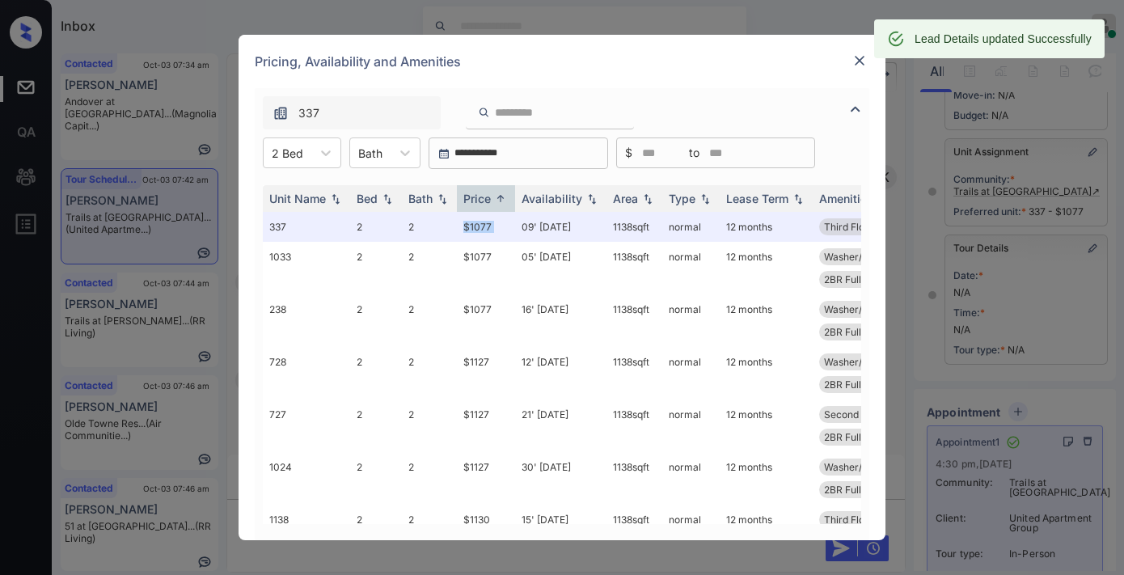
click at [863, 67] on img at bounding box center [859, 61] width 16 height 16
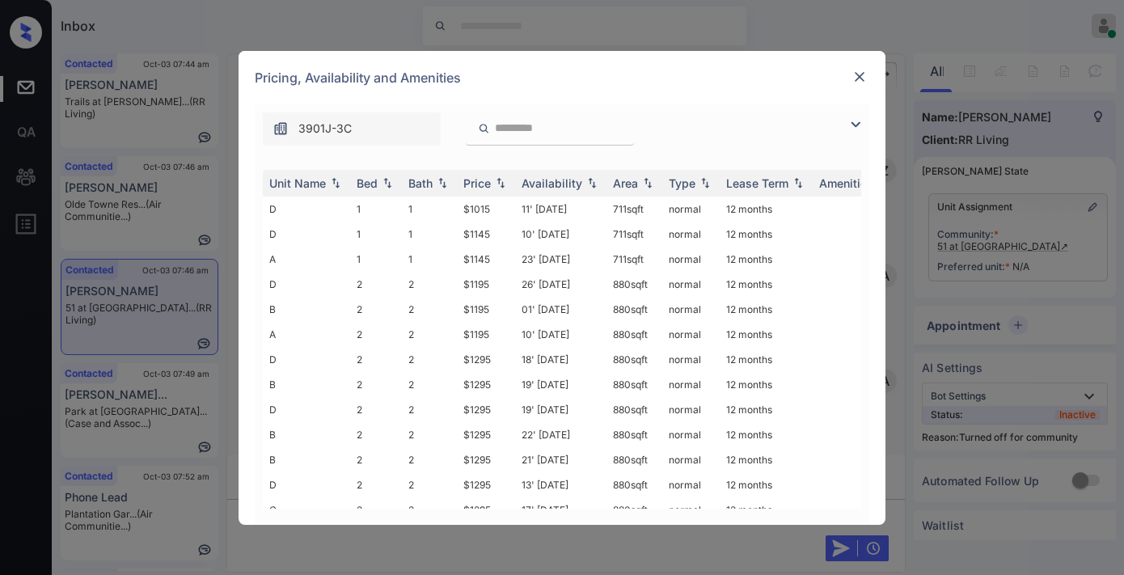
scroll to position [3414, 0]
click at [496, 180] on img at bounding box center [500, 182] width 16 height 11
click at [496, 180] on img at bounding box center [500, 183] width 16 height 12
click at [488, 272] on td "$1195" at bounding box center [486, 284] width 58 height 25
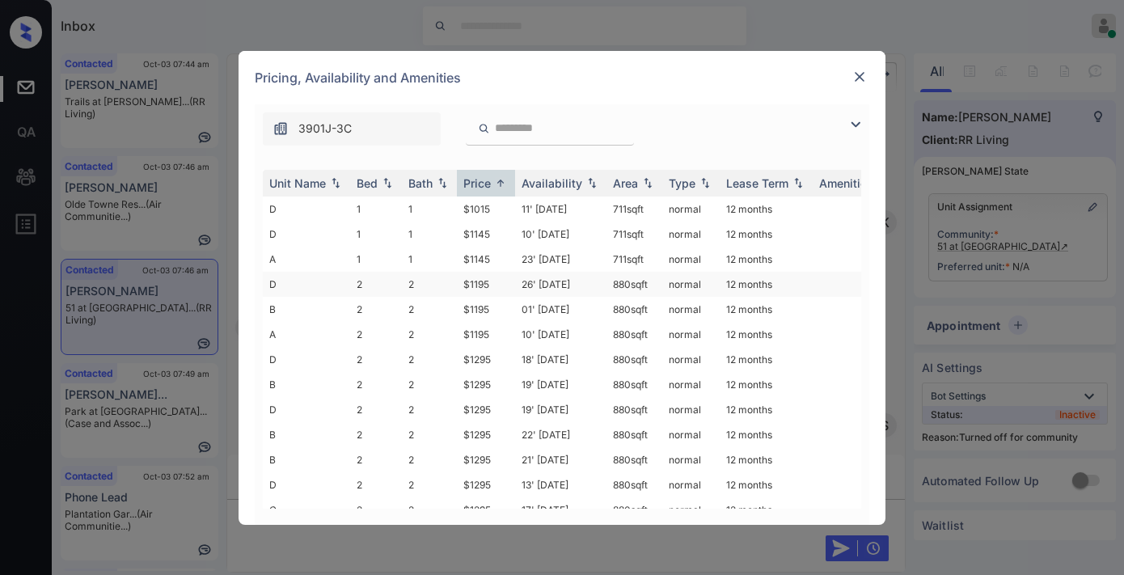
click at [488, 272] on td "$1195" at bounding box center [486, 284] width 58 height 25
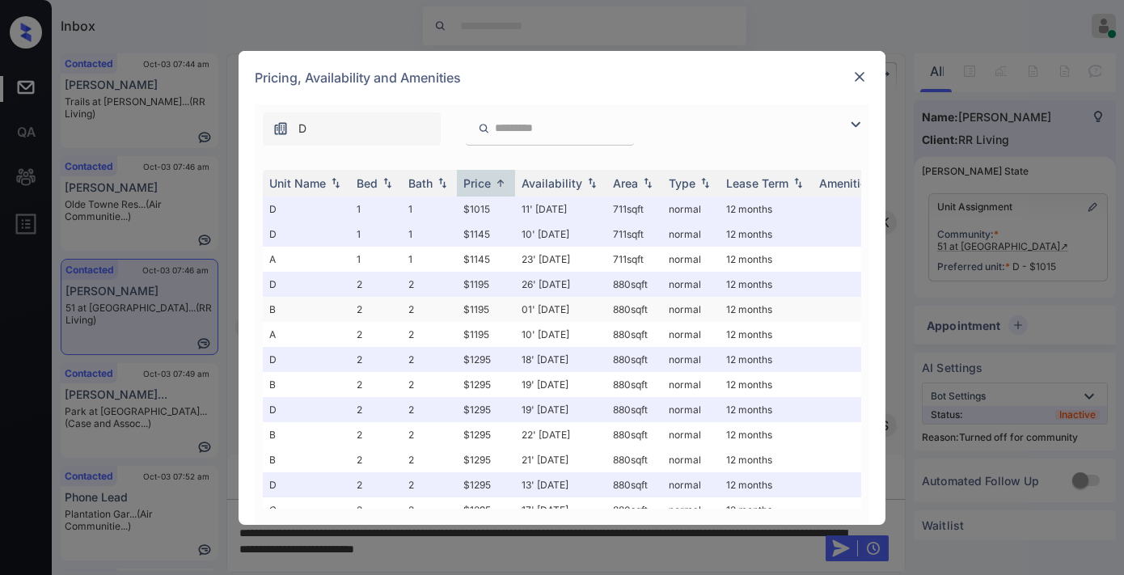
click at [489, 302] on td "$1195" at bounding box center [486, 309] width 58 height 25
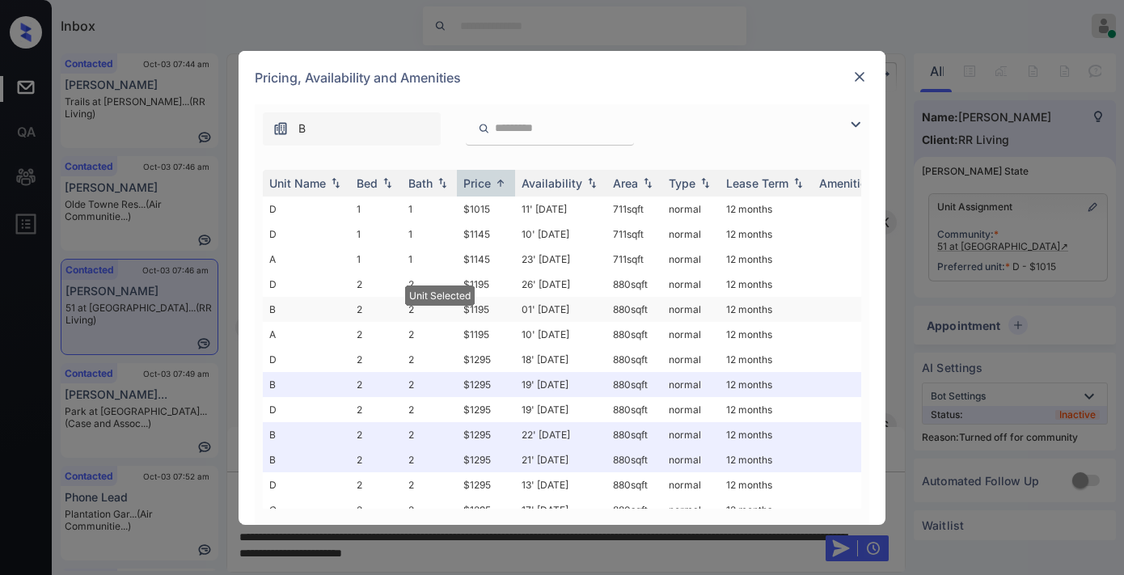
click at [489, 302] on td "$1195" at bounding box center [486, 309] width 58 height 25
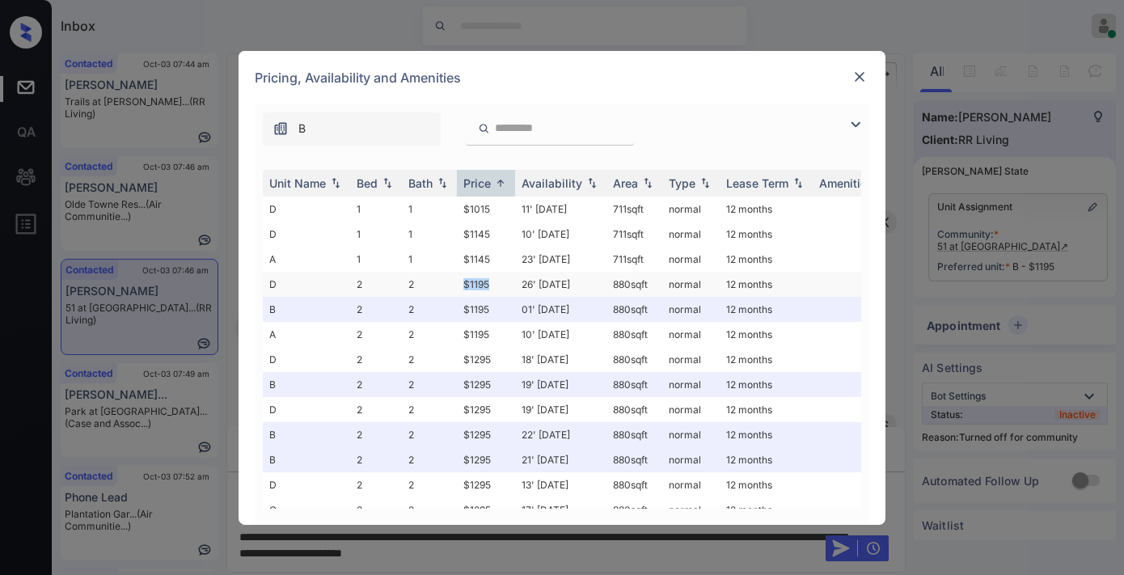
drag, startPoint x: 496, startPoint y: 280, endPoint x: 446, endPoint y: 280, distance: 50.1
click at [446, 280] on tr "D 2 2 $1195 26' Sep 25 880 sqft normal 12 months" at bounding box center [685, 284] width 845 height 25
copy tr "$1195"
click at [862, 84] on img at bounding box center [859, 77] width 16 height 16
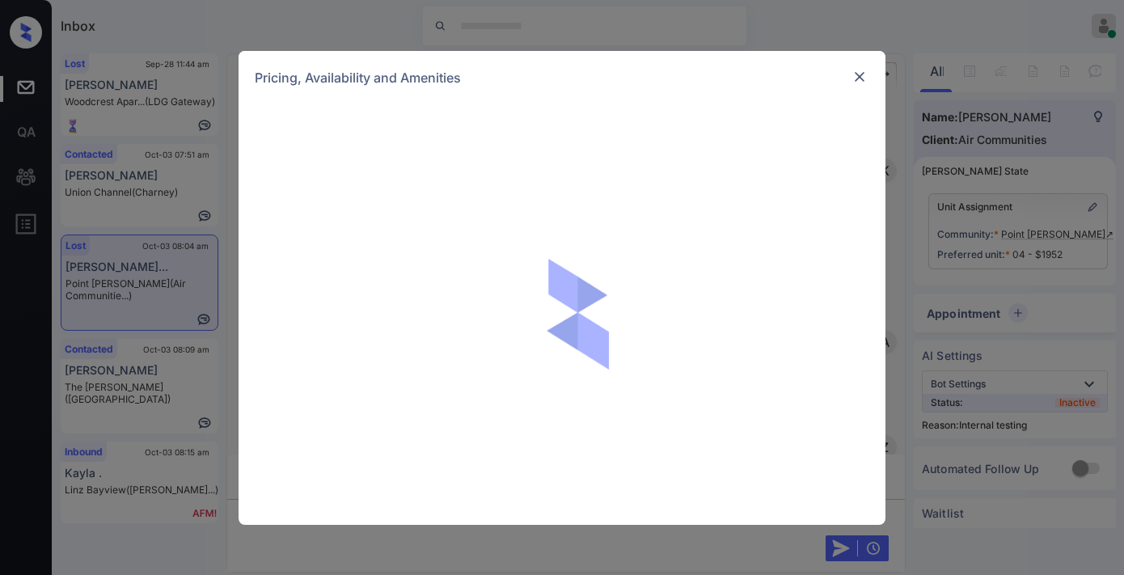
scroll to position [5261, 0]
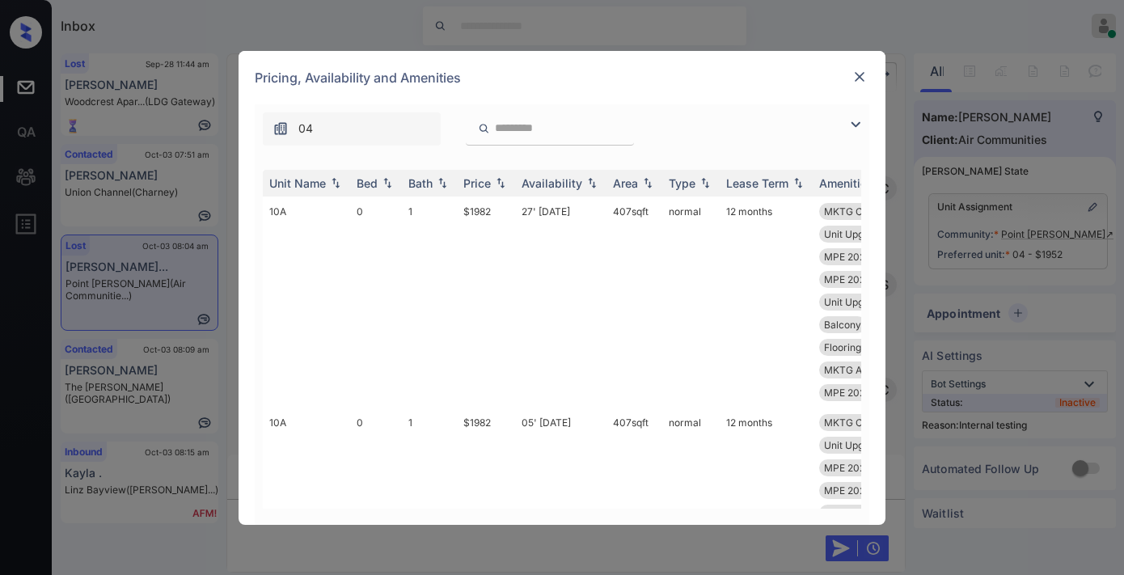
click at [495, 182] on img at bounding box center [500, 182] width 16 height 11
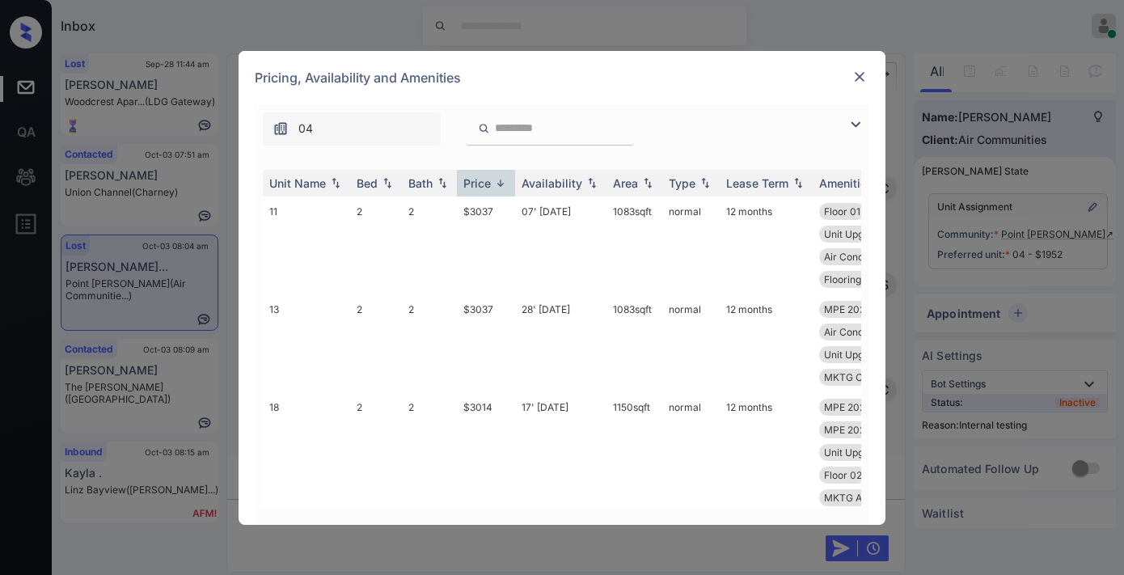
click at [495, 182] on img at bounding box center [500, 183] width 16 height 12
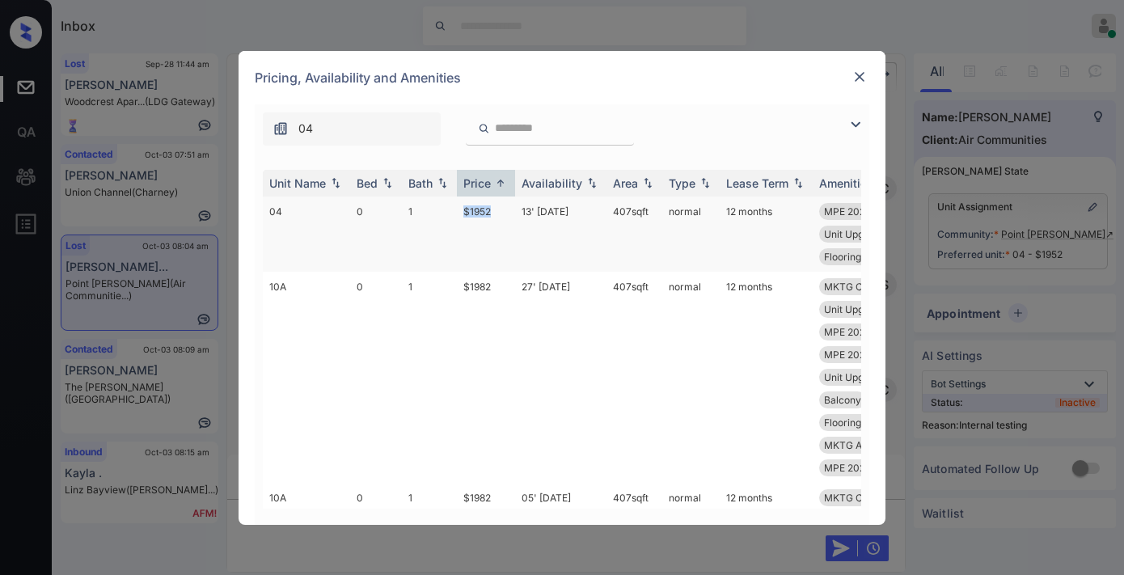
drag, startPoint x: 500, startPoint y: 208, endPoint x: 451, endPoint y: 208, distance: 48.5
click at [451, 208] on tr "04 0 1 $1952 13' [DATE] 407 sqft normal 12 months MPE 2025 SmartR... MKTG Cabin…" at bounding box center [685, 233] width 845 height 75
copy tr "$1952"
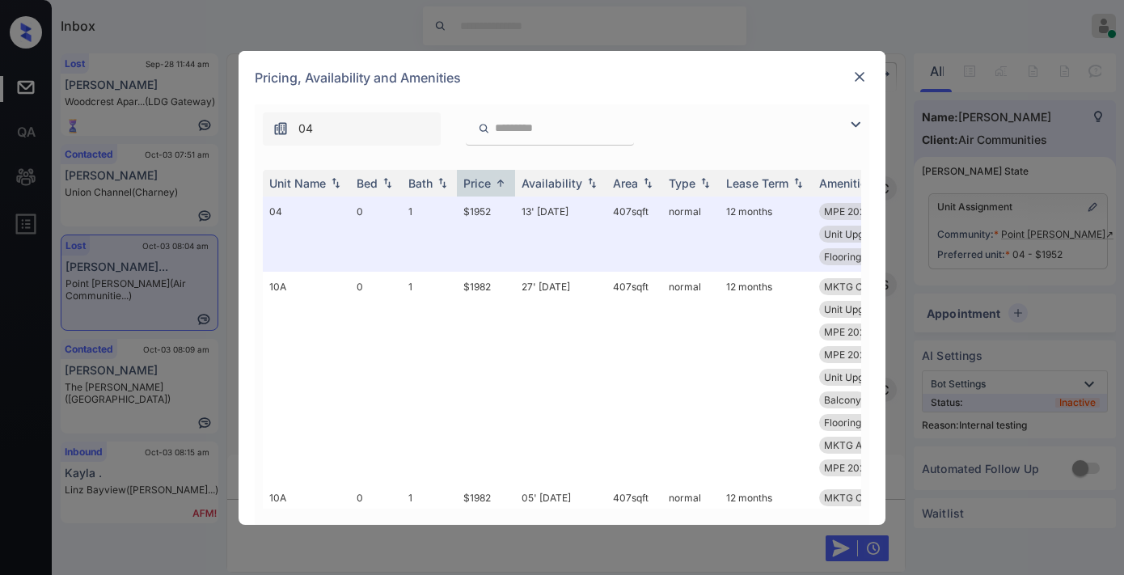
click at [721, 113] on div "04" at bounding box center [562, 124] width 615 height 41
click at [861, 78] on img at bounding box center [859, 77] width 16 height 16
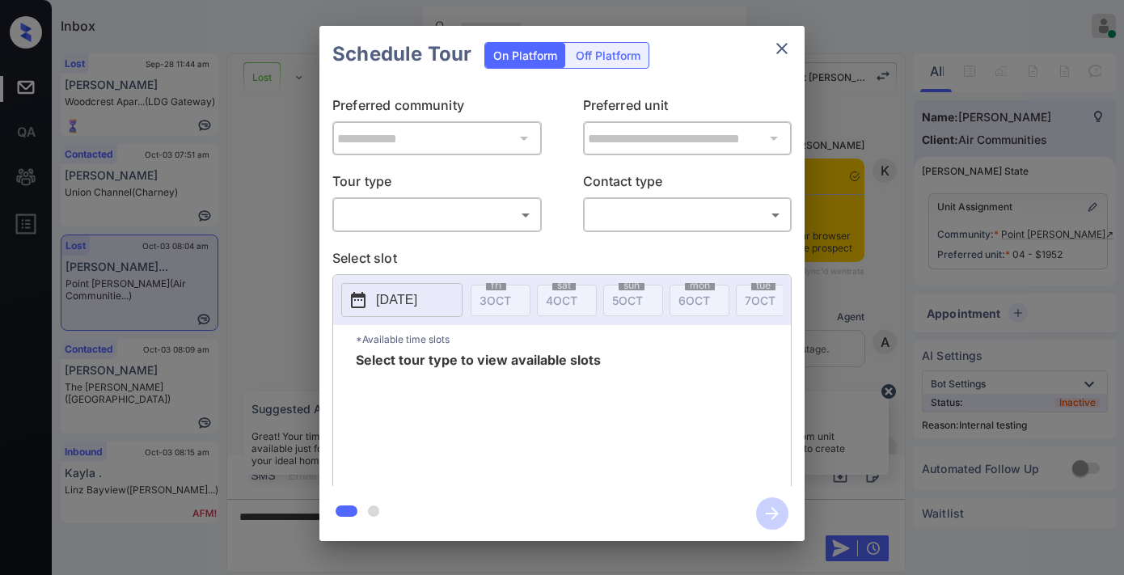
click at [487, 211] on body "Inbox [PERSON_NAME] Online Set yourself offline Set yourself on break Profile S…" at bounding box center [562, 287] width 1124 height 575
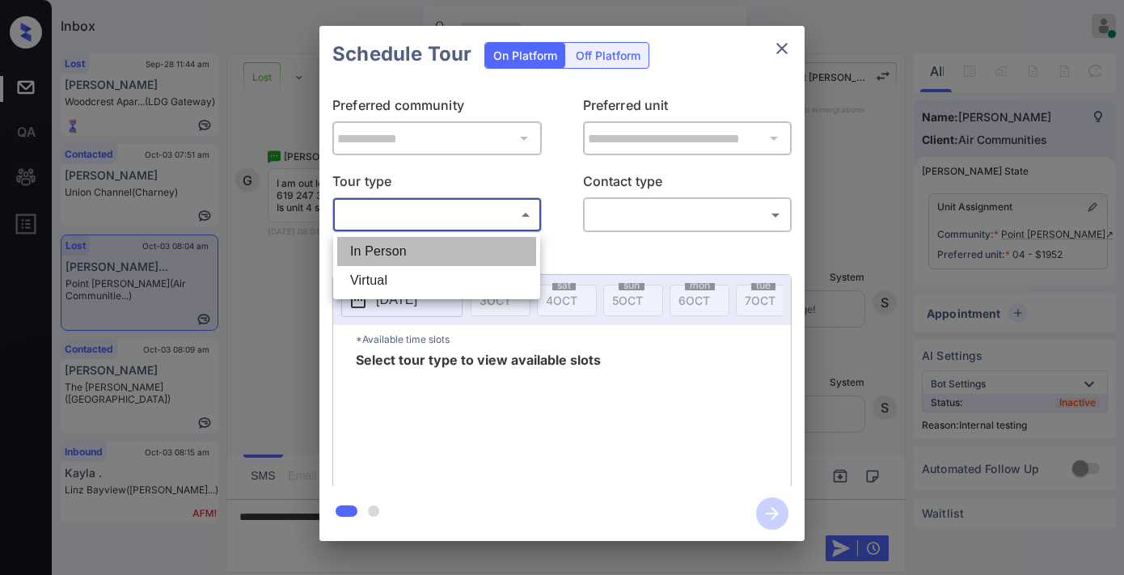
click at [473, 241] on li "In Person" at bounding box center [436, 251] width 199 height 29
type input "********"
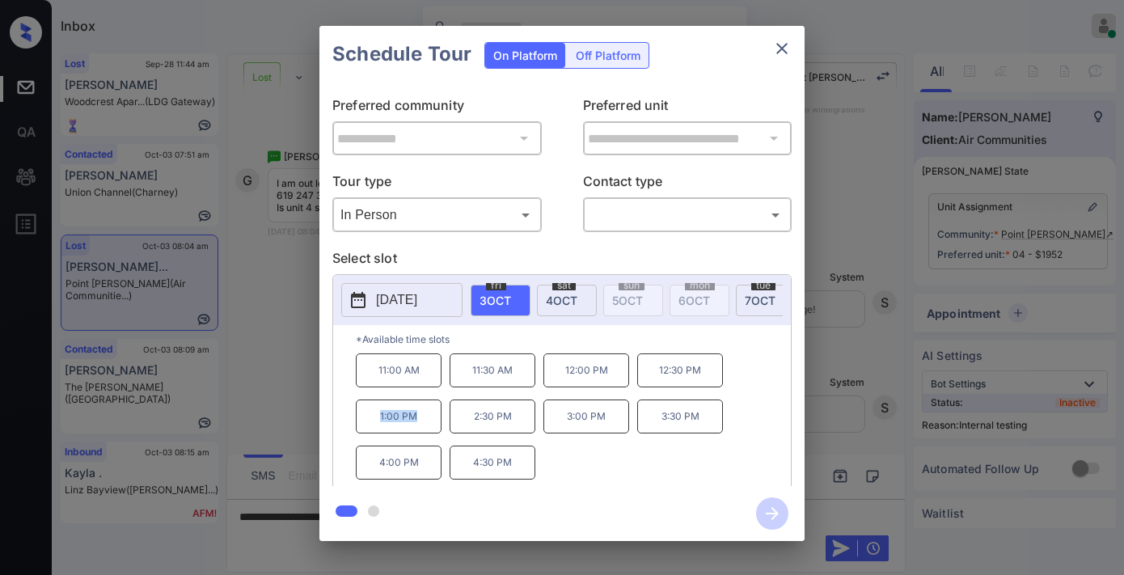
drag, startPoint x: 424, startPoint y: 424, endPoint x: 348, endPoint y: 431, distance: 75.5
click at [346, 431] on div "*Available time slots 11:00 AM 11:30 AM 12:00 PM 12:30 PM 1:00 PM 2:30 PM 3:00 …" at bounding box center [562, 408] width 458 height 166
copy p "1:00 PM"
click at [787, 37] on button "close" at bounding box center [782, 48] width 32 height 32
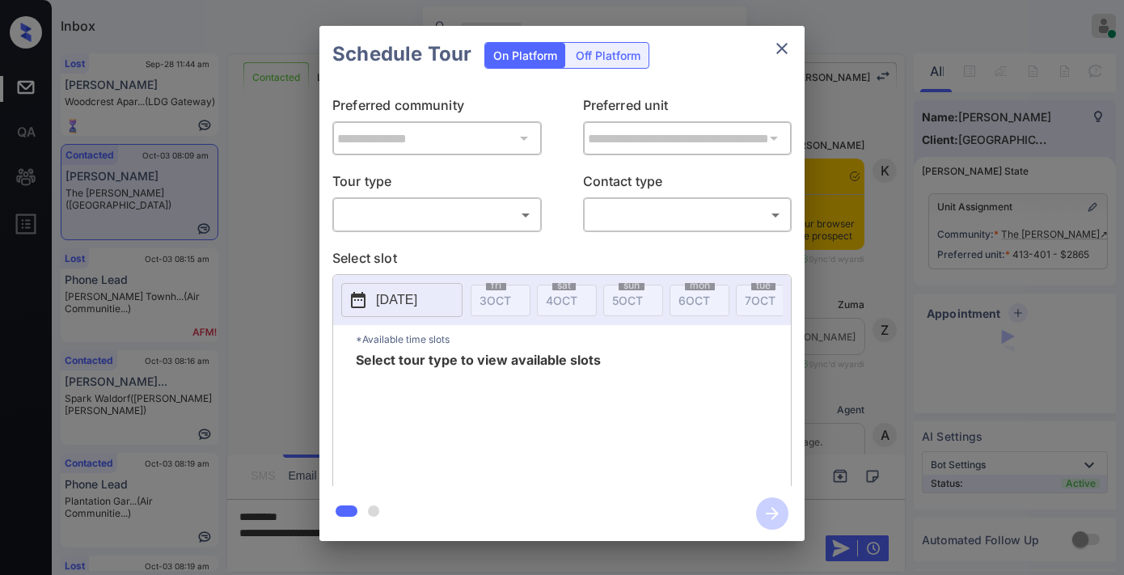
click at [860, 243] on div "**********" at bounding box center [562, 283] width 1124 height 567
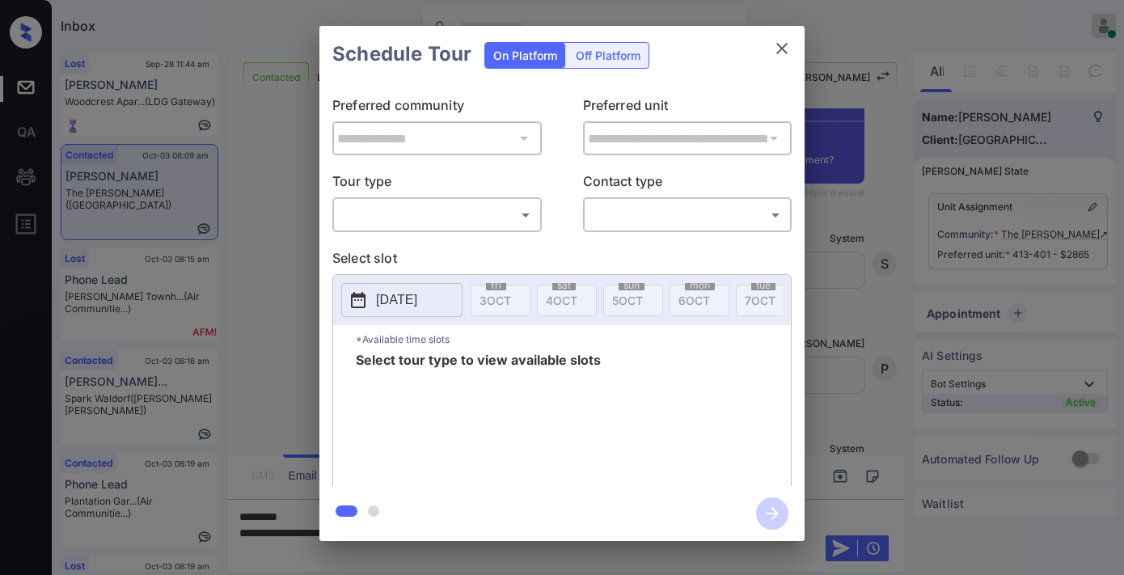
click at [451, 233] on div "**********" at bounding box center [561, 283] width 485 height 403
click at [449, 207] on body "Inbox Samantha Soliven Online Set yourself offline Set yourself on break Profil…" at bounding box center [562, 287] width 1124 height 575
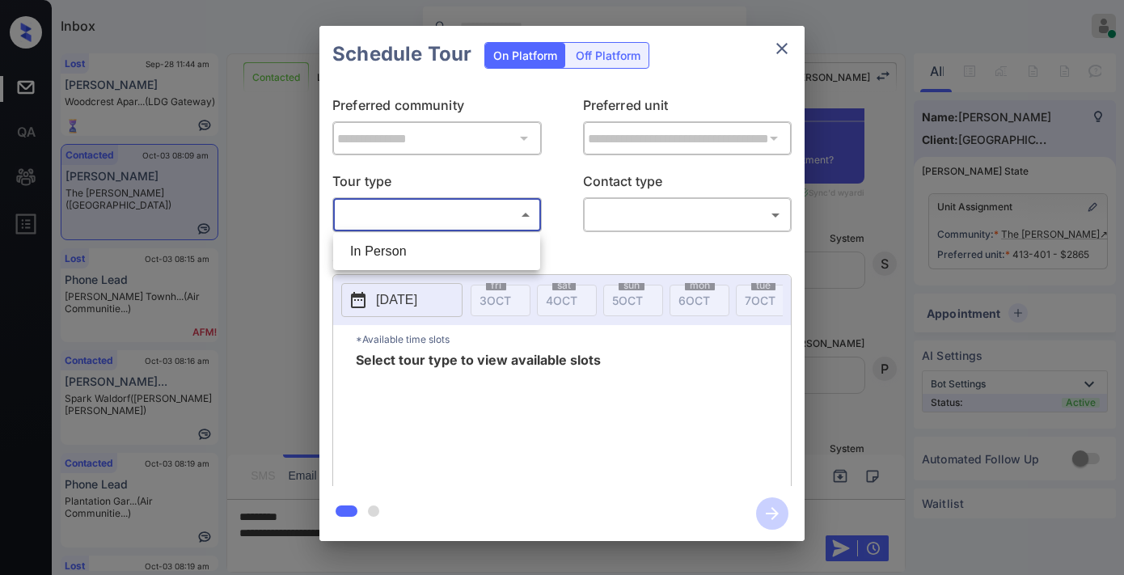
click at [456, 246] on li "In Person" at bounding box center [436, 251] width 199 height 29
type input "********"
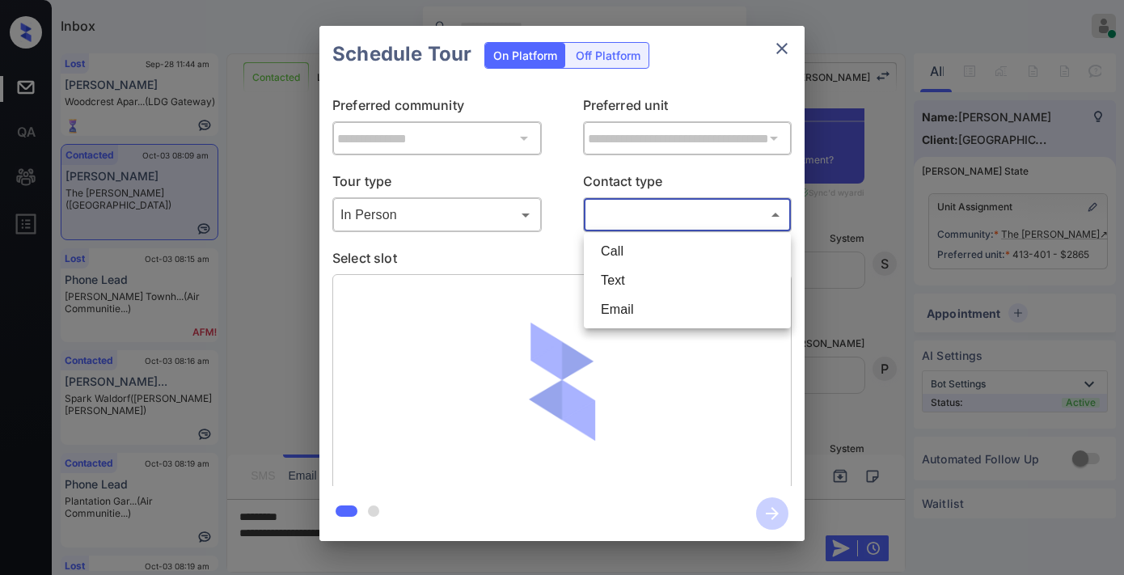
click at [657, 213] on body "Inbox Samantha Soliven Online Set yourself offline Set yourself on break Profil…" at bounding box center [562, 287] width 1124 height 575
click at [653, 293] on li "Text" at bounding box center [687, 280] width 199 height 29
click at [661, 212] on body "Inbox Samantha Soliven Online Set yourself offline Set yourself on break Profil…" at bounding box center [562, 287] width 1124 height 575
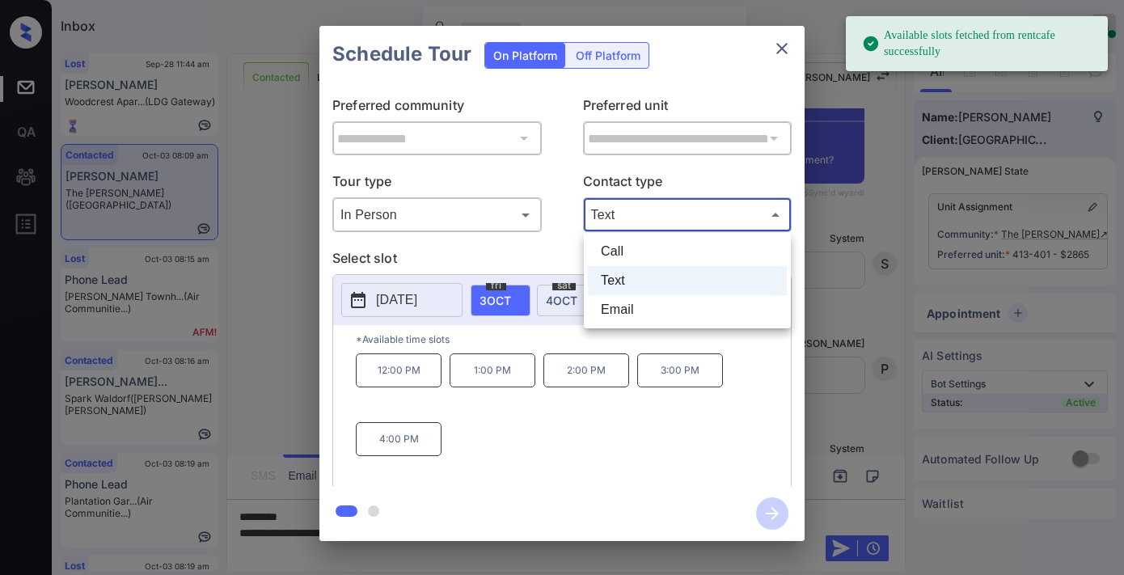
click at [675, 301] on li "Email" at bounding box center [687, 309] width 199 height 29
type input "*****"
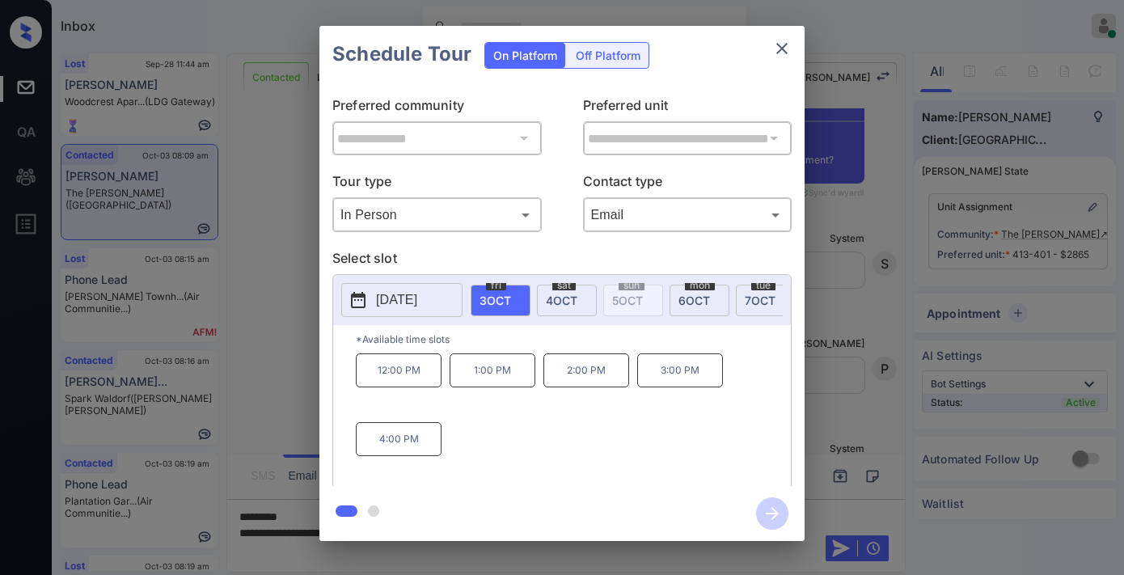
click at [396, 451] on p "4:00 PM" at bounding box center [399, 439] width 86 height 34
click at [781, 519] on icon "button" at bounding box center [772, 513] width 32 height 32
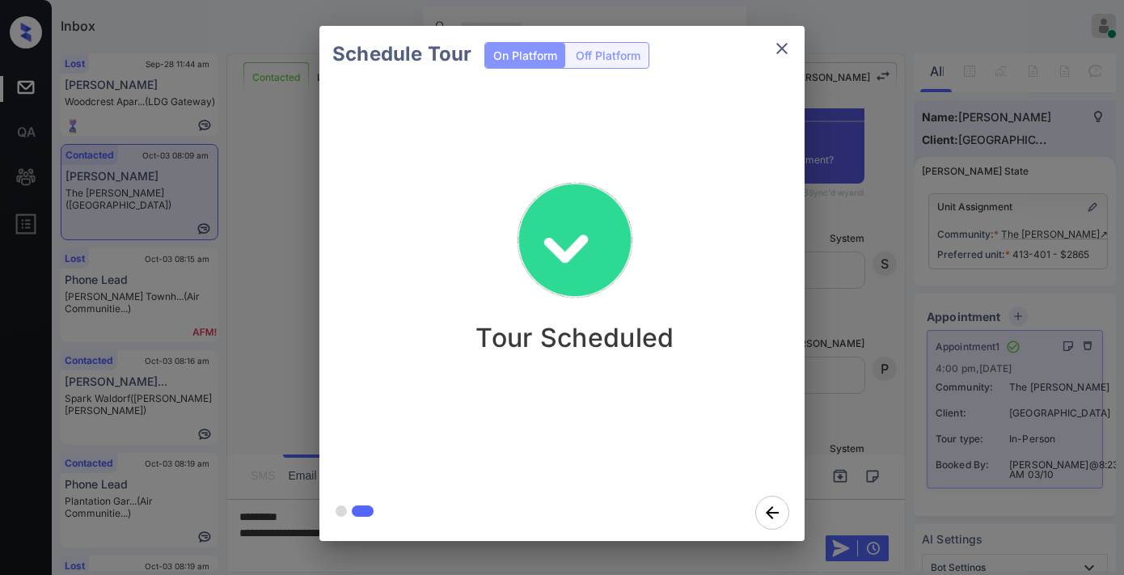
click at [789, 55] on icon "close" at bounding box center [781, 48] width 19 height 19
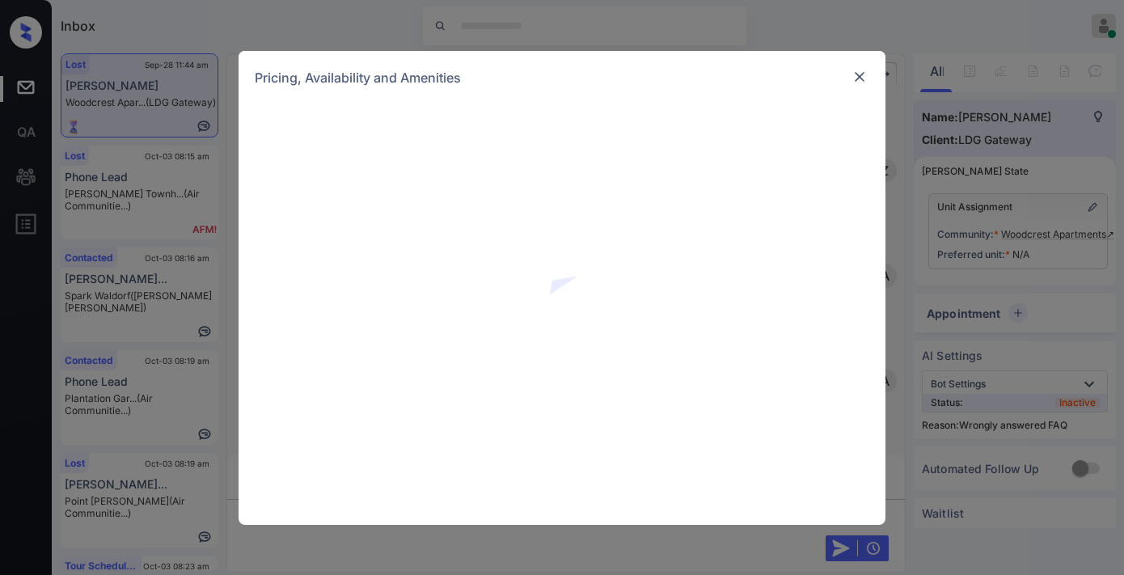
scroll to position [1491, 0]
click at [860, 78] on img at bounding box center [859, 77] width 16 height 16
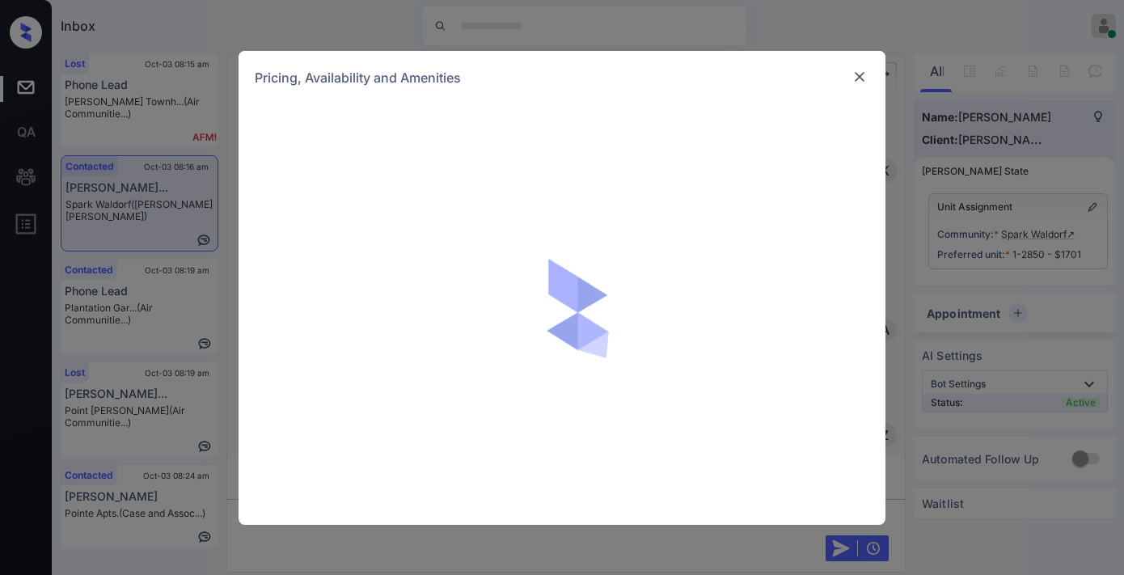
scroll to position [1617, 0]
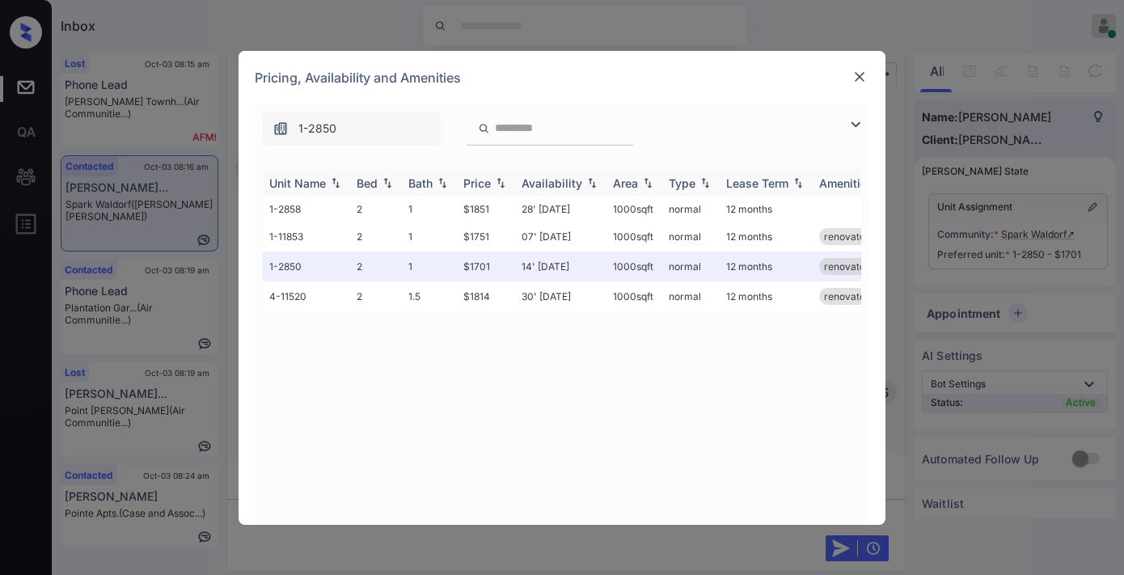
click at [492, 182] on img at bounding box center [500, 182] width 16 height 11
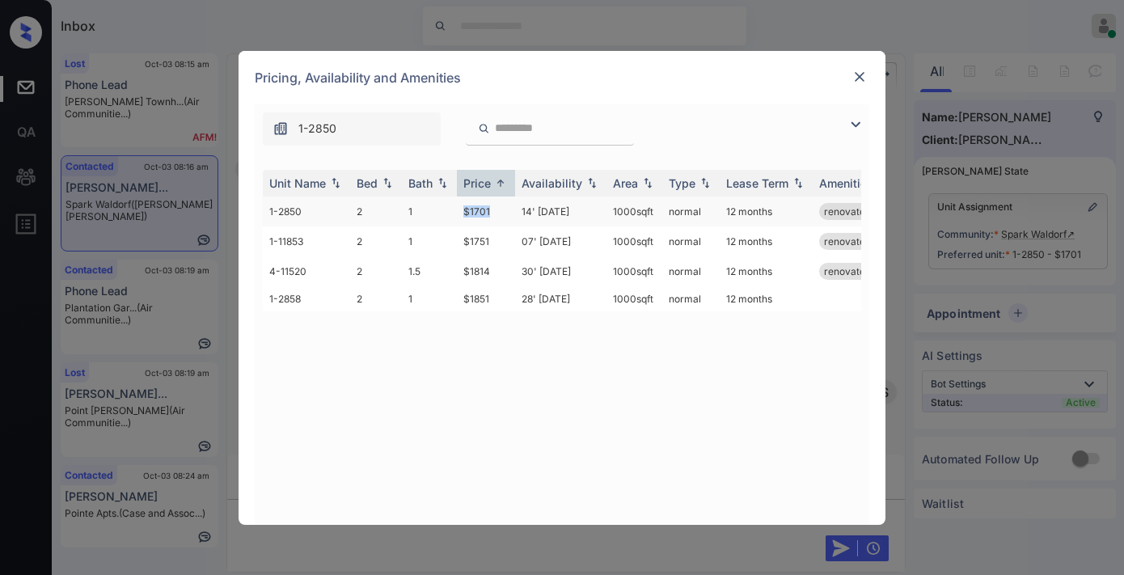
drag, startPoint x: 496, startPoint y: 208, endPoint x: 461, endPoint y: 210, distance: 34.9
click at [461, 210] on td "$1701" at bounding box center [486, 211] width 58 height 30
drag, startPoint x: 503, startPoint y: 207, endPoint x: 466, endPoint y: 210, distance: 37.3
copy td "$1701"
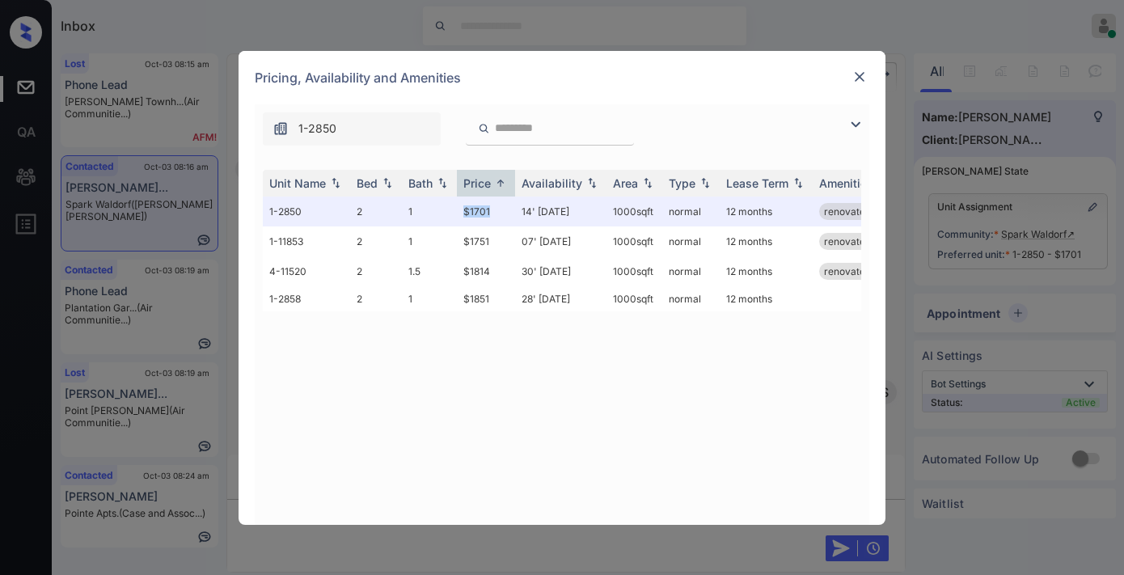
click at [865, 74] on img at bounding box center [859, 77] width 16 height 16
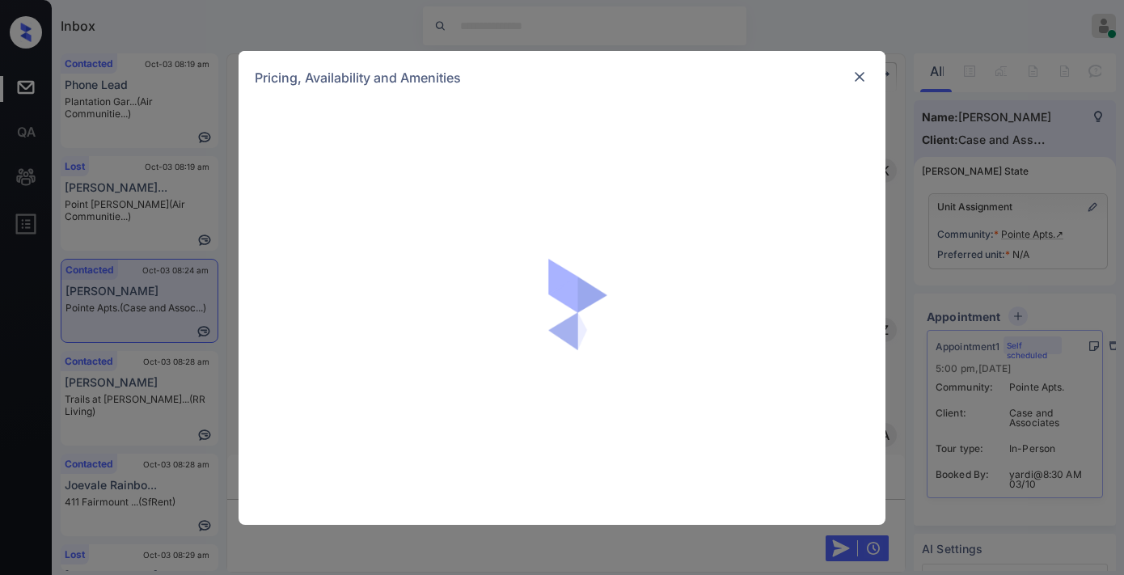
scroll to position [1864, 0]
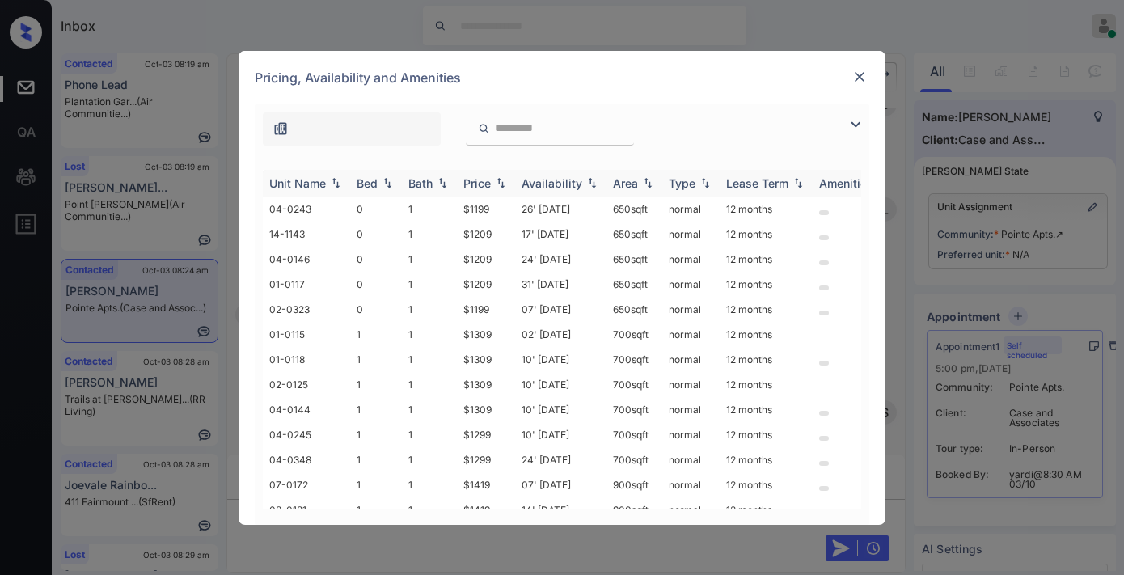
click at [505, 173] on th "Price" at bounding box center [486, 183] width 58 height 27
click at [754, 129] on div at bounding box center [562, 124] width 615 height 41
click at [861, 119] on img at bounding box center [855, 124] width 19 height 19
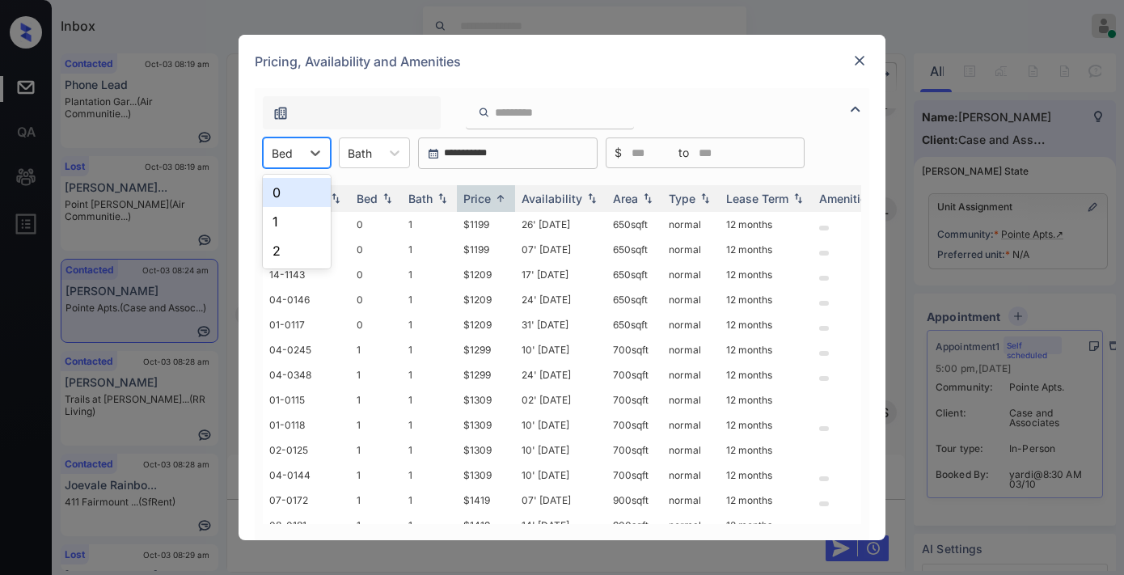
click at [281, 151] on div at bounding box center [282, 153] width 21 height 17
click at [301, 213] on div "1" at bounding box center [297, 221] width 68 height 29
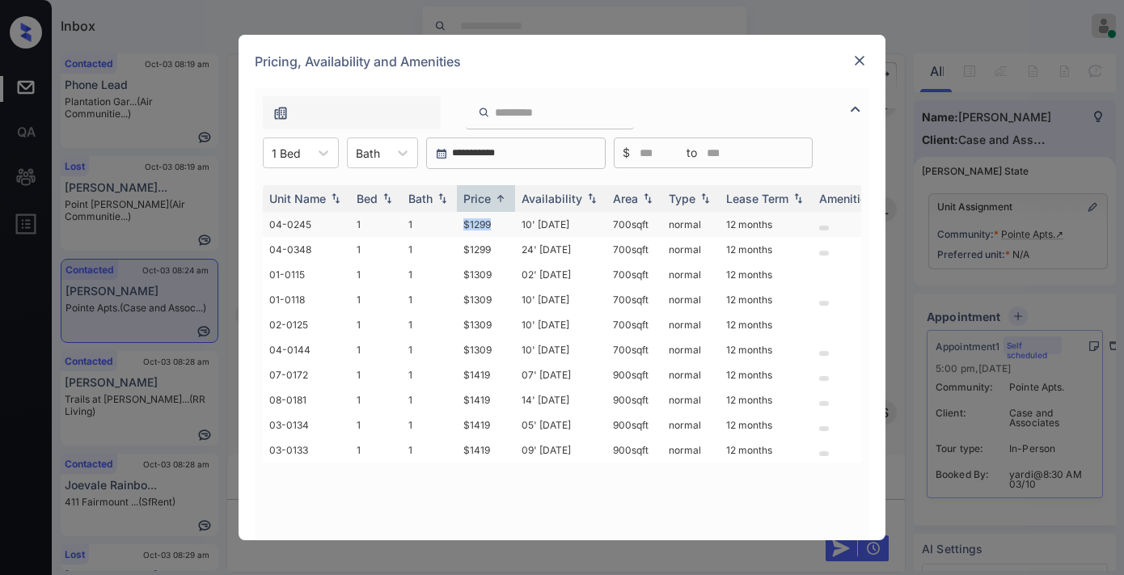
drag, startPoint x: 498, startPoint y: 223, endPoint x: 451, endPoint y: 230, distance: 47.5
click at [451, 230] on tr "04-0245 1 1 $1299 10' Oct 25 700 sqft normal 12 months" at bounding box center [685, 224] width 845 height 25
copy tr "$1299"
click at [522, 217] on td "10' Oct 25" at bounding box center [560, 224] width 91 height 25
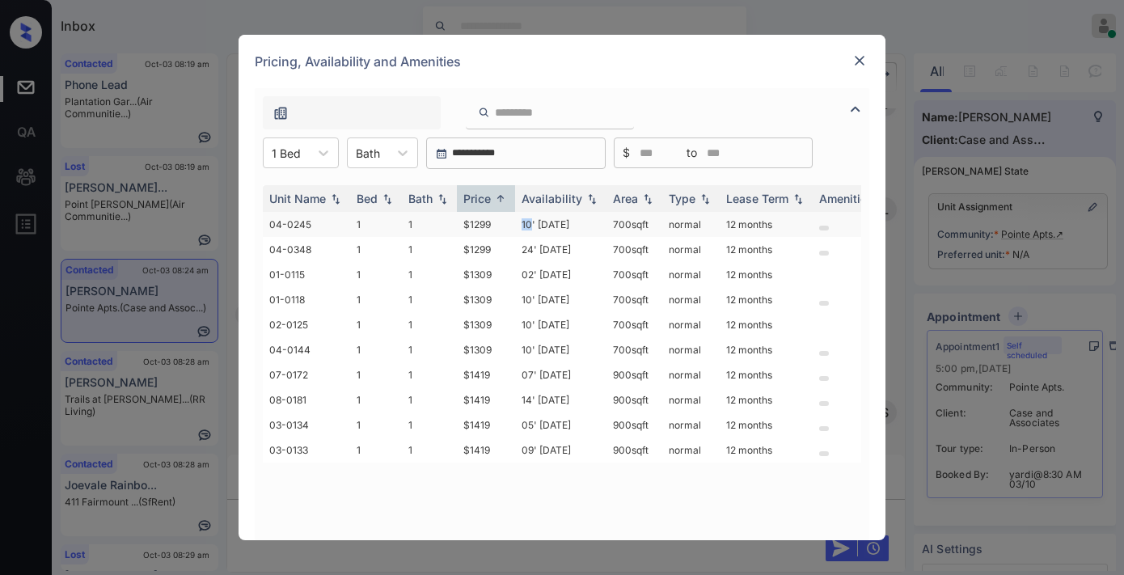
click at [522, 217] on td "10' Oct 25" at bounding box center [560, 224] width 91 height 25
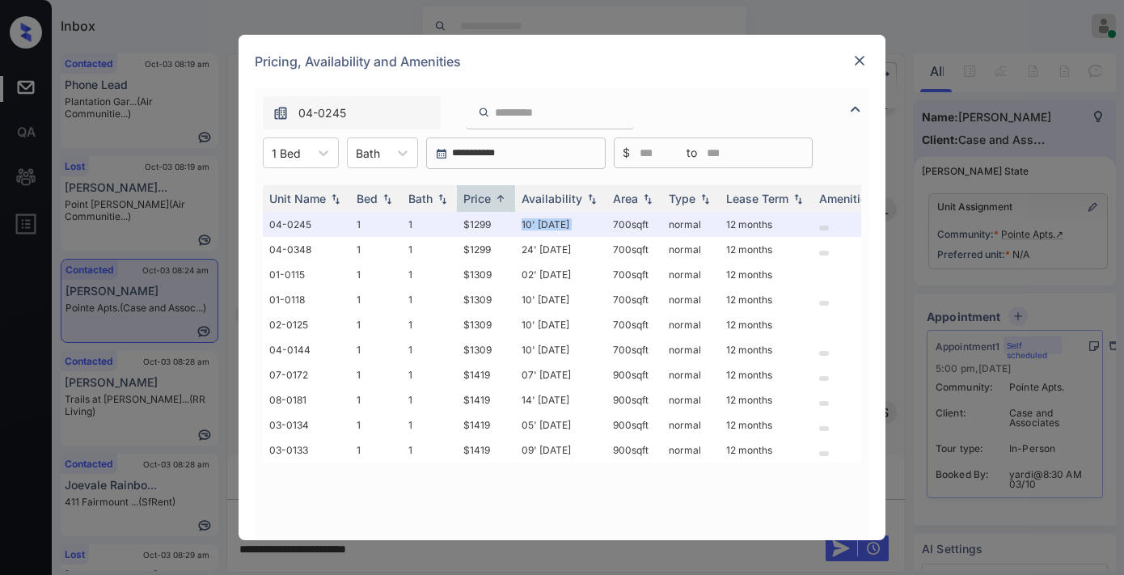
click at [855, 65] on img at bounding box center [859, 61] width 16 height 16
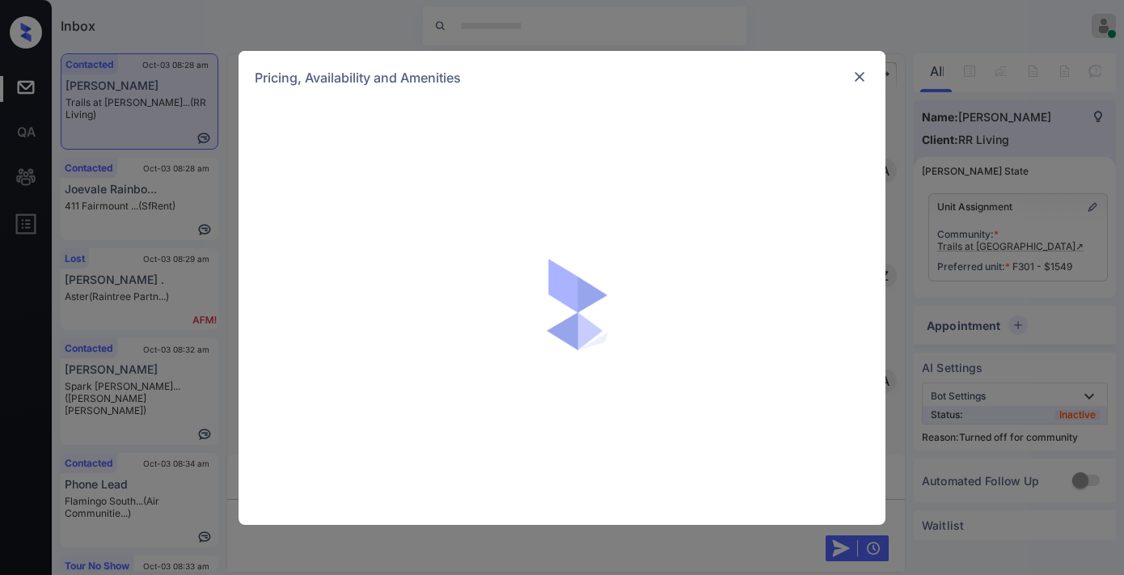
scroll to position [2051, 0]
click at [859, 65] on div "Pricing, Availability and Amenities" at bounding box center [562, 77] width 647 height 53
click at [855, 70] on img at bounding box center [859, 77] width 16 height 16
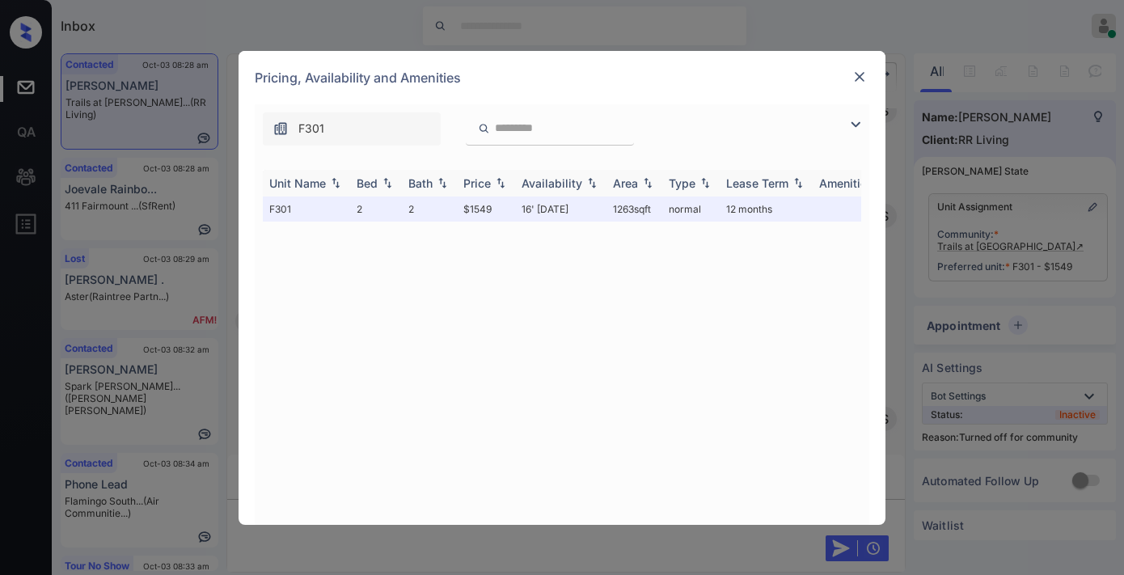
click at [487, 180] on div "Price" at bounding box center [476, 183] width 27 height 14
click at [562, 273] on div "Unit Name Bed Bath Price Availability Area Type Lease Term Amenities F301 2 2 $…" at bounding box center [562, 339] width 598 height 339
click at [861, 82] on img at bounding box center [859, 77] width 16 height 16
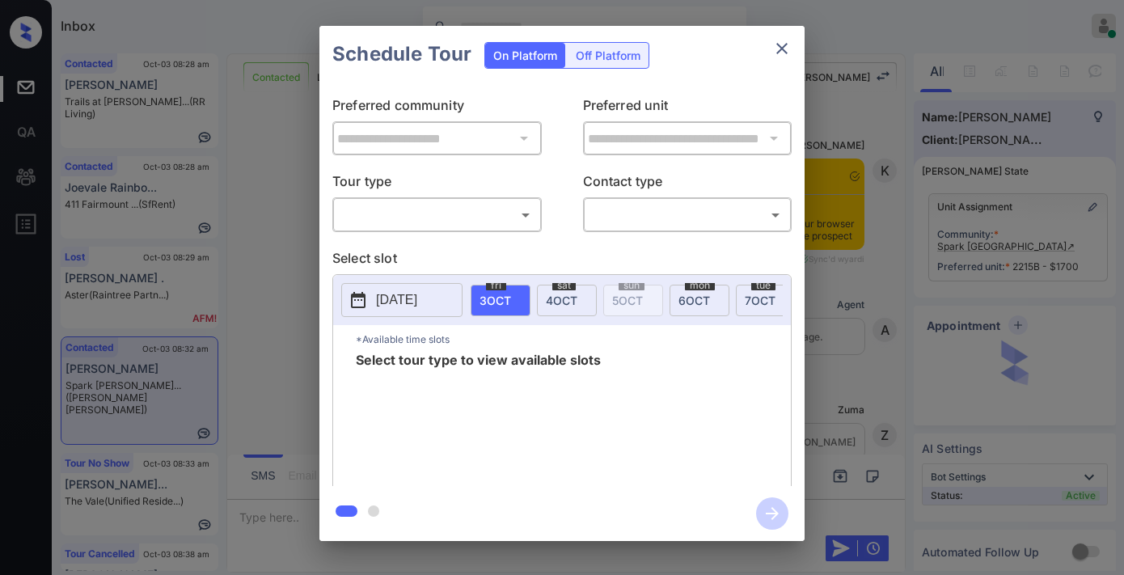
scroll to position [2854, 0]
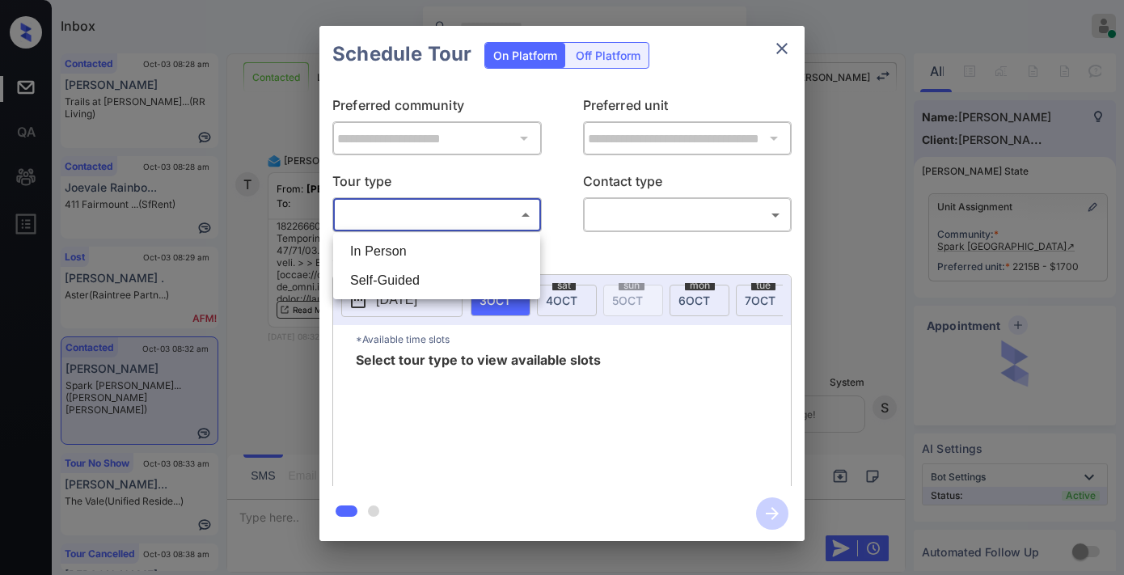
click at [475, 212] on body "Inbox Samantha Soliven Online Set yourself offline Set yourself on break Profil…" at bounding box center [562, 287] width 1124 height 575
click at [461, 249] on li "In Person" at bounding box center [436, 251] width 199 height 29
type input "********"
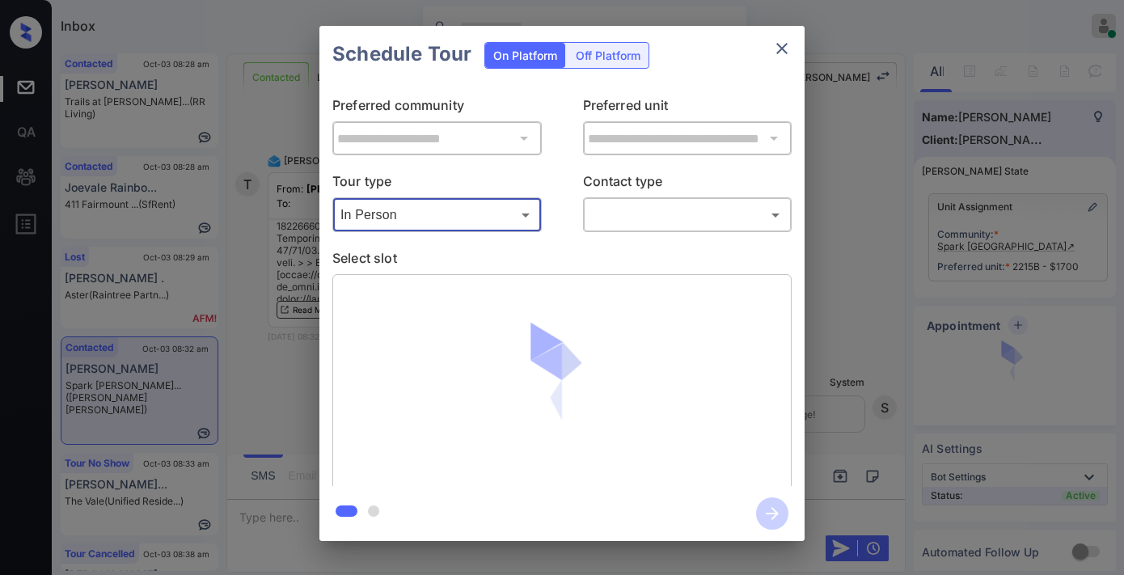
click at [677, 210] on body "Inbox Samantha Soliven Online Set yourself offline Set yourself on break Profil…" at bounding box center [562, 287] width 1124 height 575
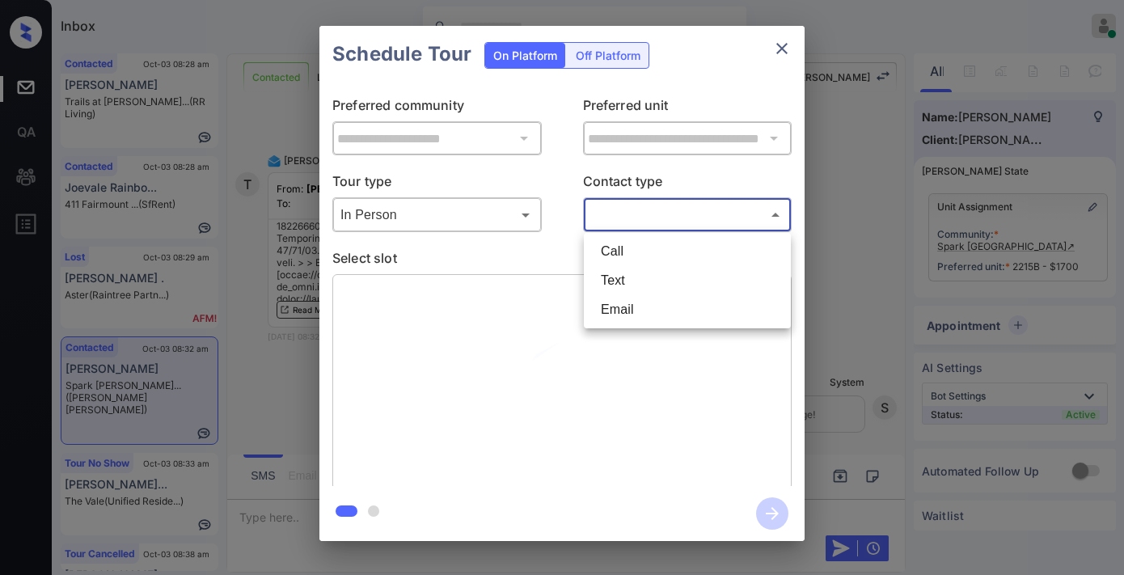
click at [658, 300] on li "Email" at bounding box center [687, 309] width 199 height 29
type input "*****"
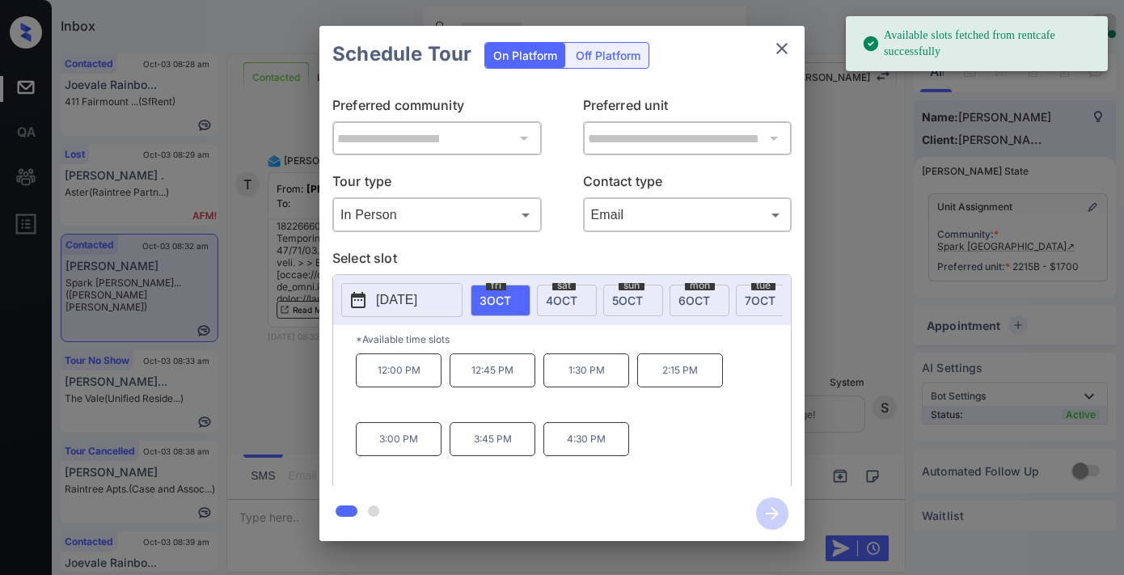
click at [417, 297] on p "[DATE]" at bounding box center [396, 299] width 41 height 19
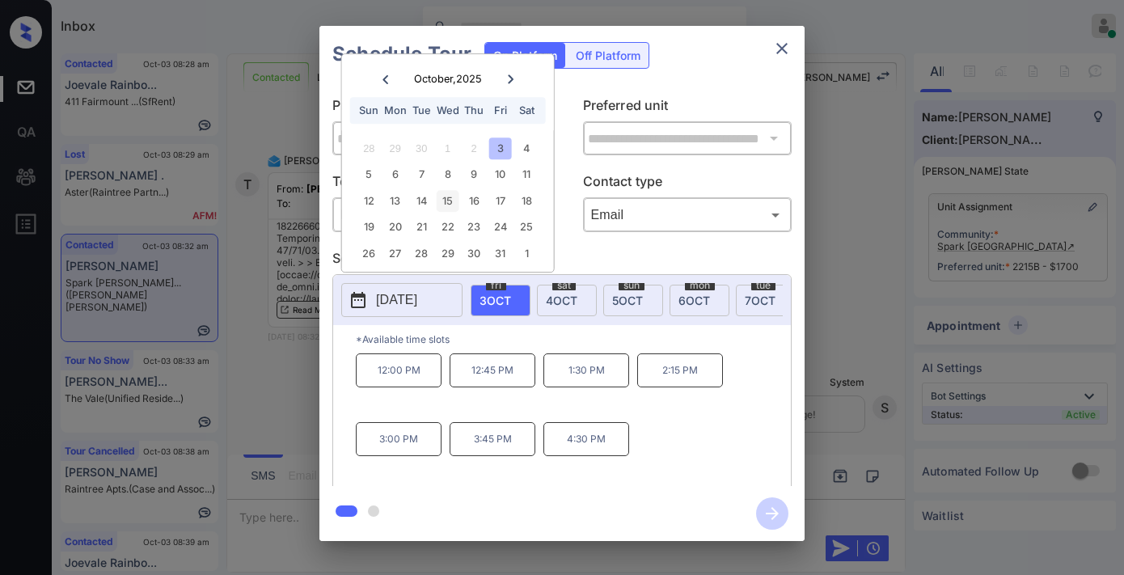
click at [448, 205] on div "15" at bounding box center [448, 201] width 22 height 22
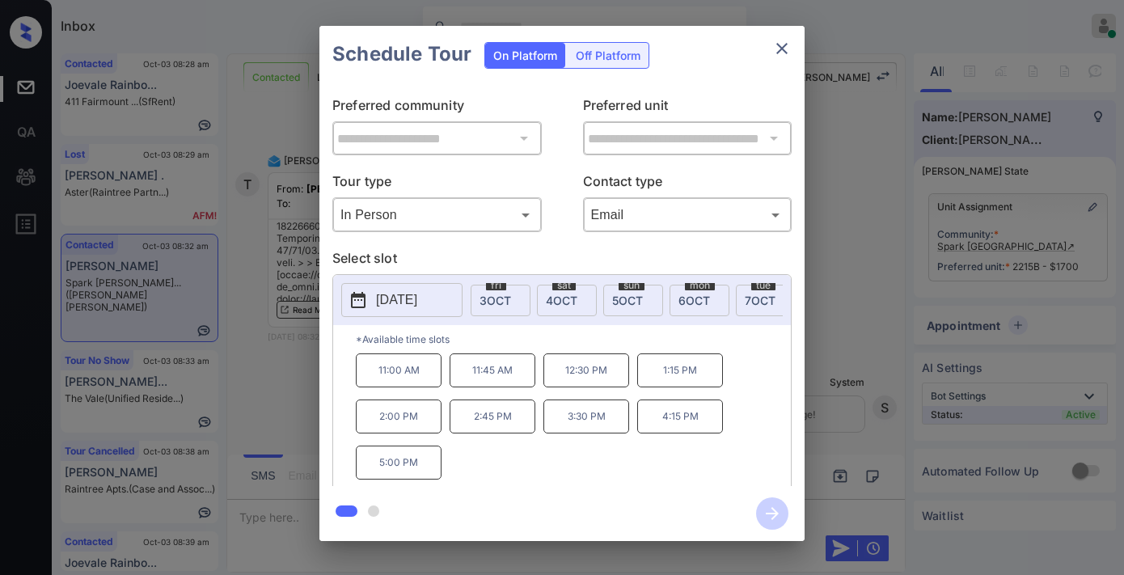
click at [587, 419] on p "3:30 PM" at bounding box center [586, 416] width 86 height 34
click at [779, 516] on icon "button" at bounding box center [772, 513] width 32 height 32
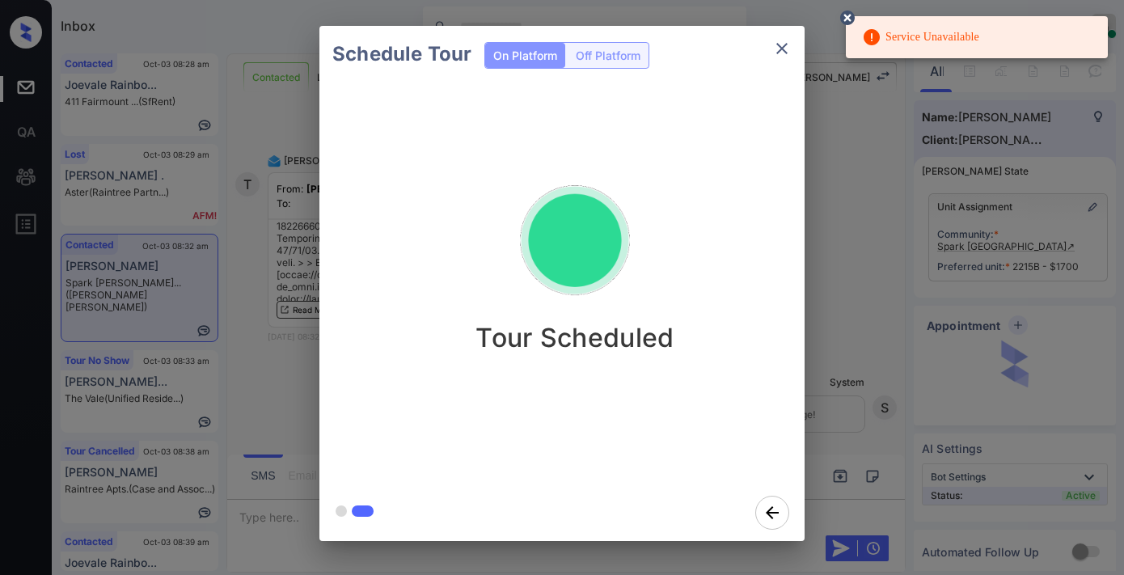
click at [785, 46] on icon "close" at bounding box center [781, 48] width 19 height 19
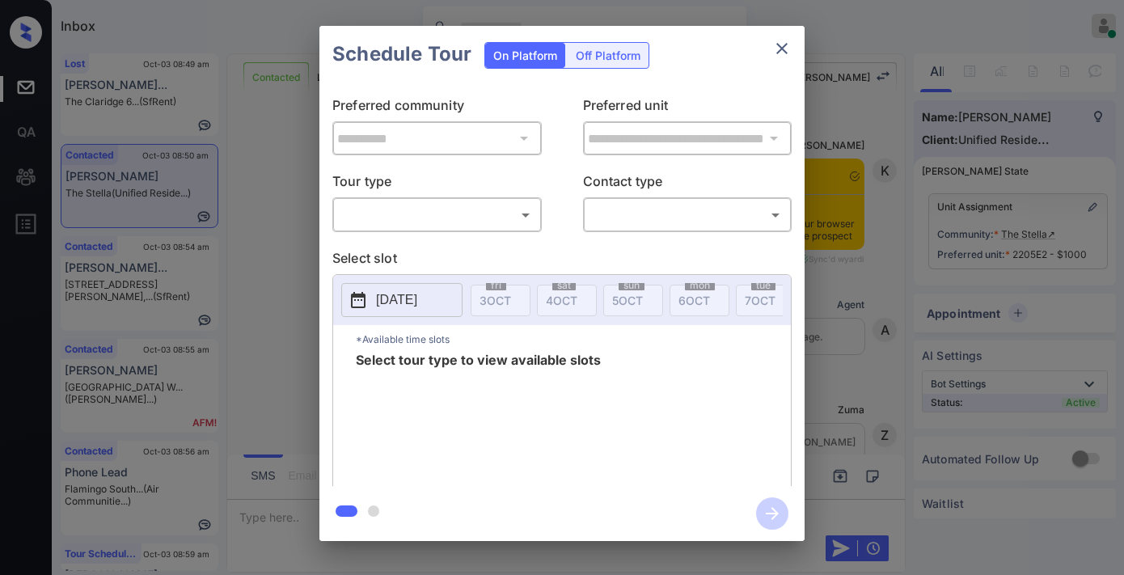
click at [500, 207] on body "Inbox [PERSON_NAME] Online Set yourself offline Set yourself on break Profile S…" at bounding box center [562, 287] width 1124 height 575
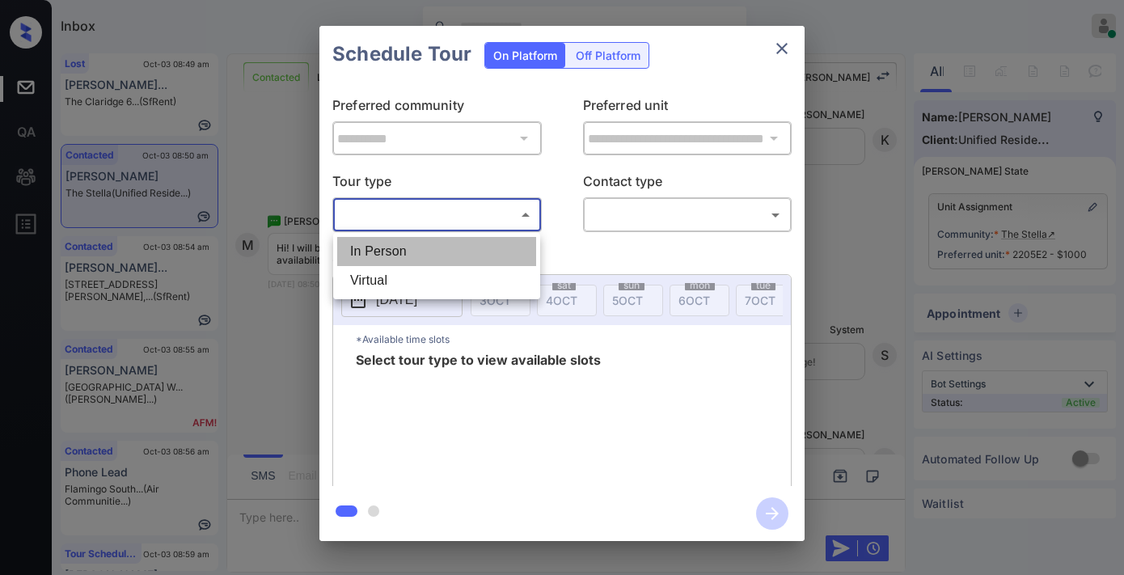
click at [493, 243] on li "In Person" at bounding box center [436, 251] width 199 height 29
type input "********"
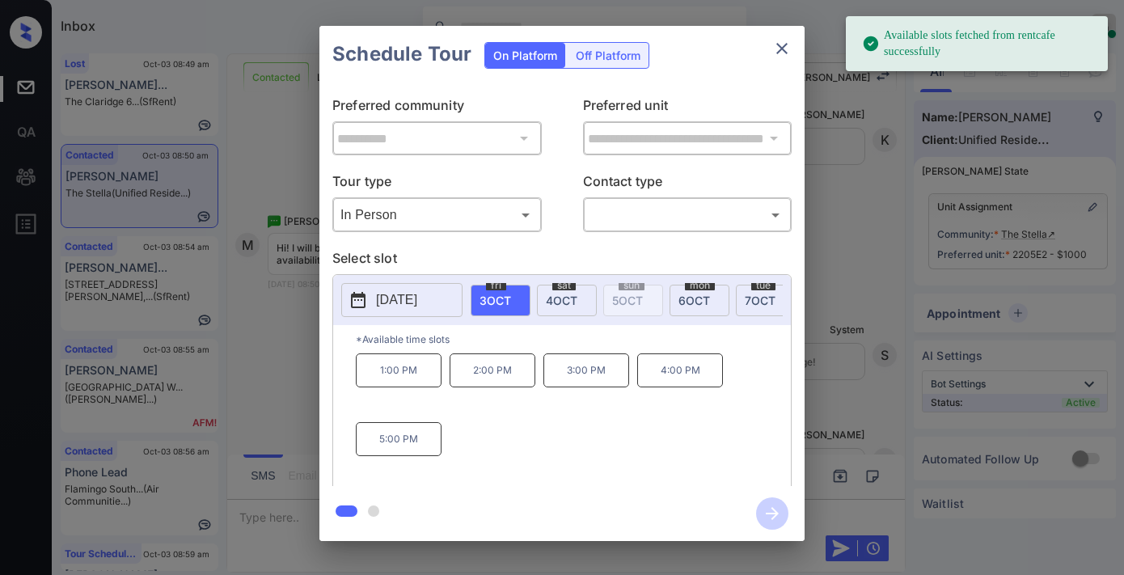
click at [402, 304] on p "[DATE]" at bounding box center [396, 299] width 41 height 19
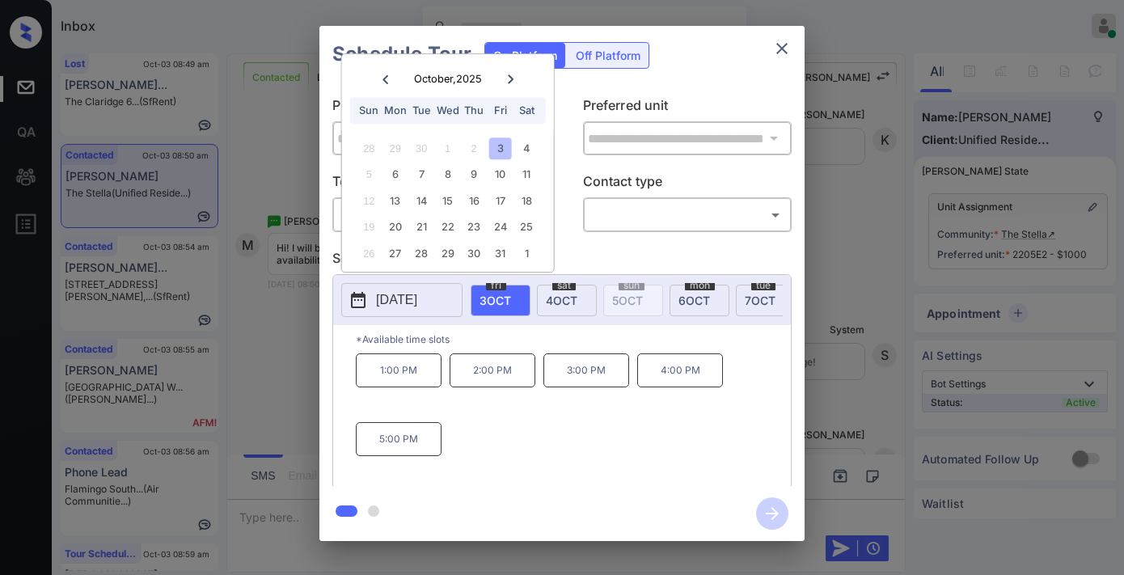
click at [382, 174] on div "5 6 7 8 9 10 11" at bounding box center [447, 175] width 201 height 26
click at [390, 174] on div "6" at bounding box center [395, 175] width 22 height 22
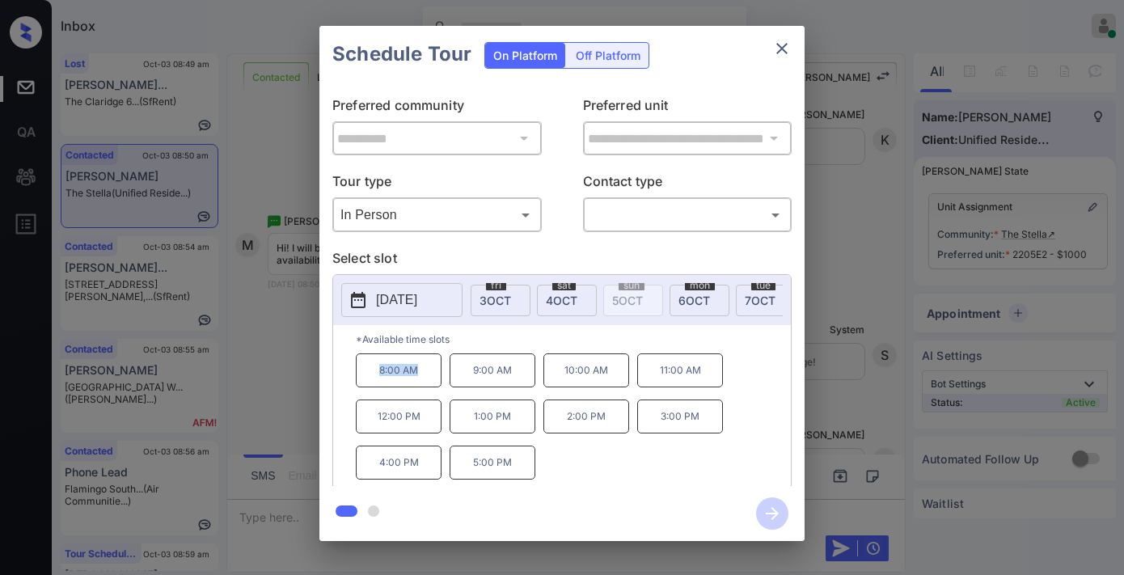
drag, startPoint x: 429, startPoint y: 374, endPoint x: 357, endPoint y: 374, distance: 72.0
click at [357, 374] on p "8:00 AM" at bounding box center [399, 370] width 86 height 34
copy p "8:00 AM"
click at [774, 30] on div "Schedule Tour On Platform Off Platform" at bounding box center [561, 54] width 485 height 57
click at [777, 36] on button "close" at bounding box center [782, 48] width 32 height 32
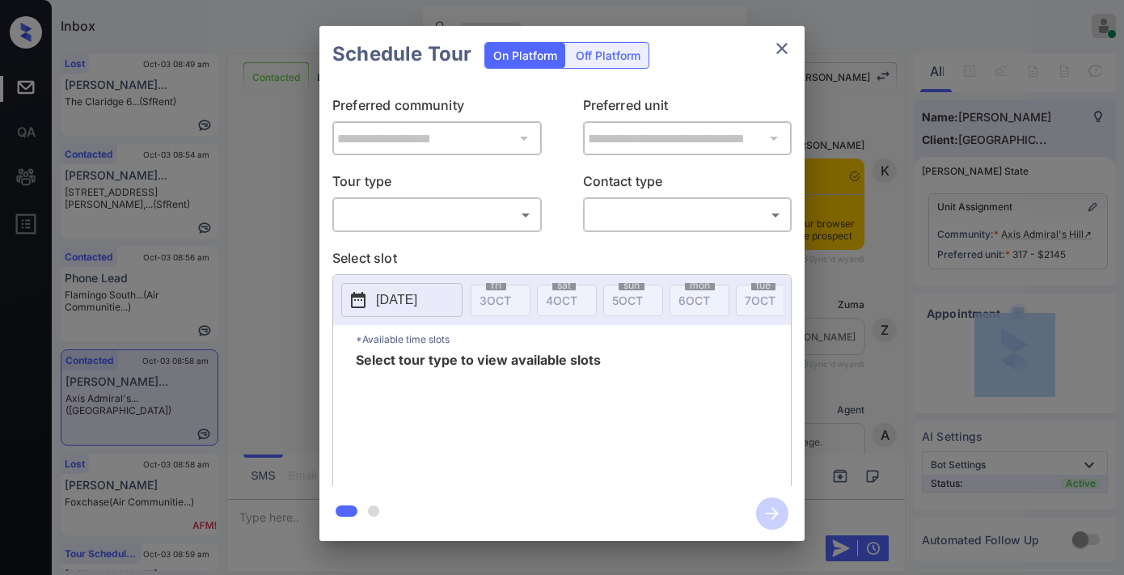
scroll to position [1957, 0]
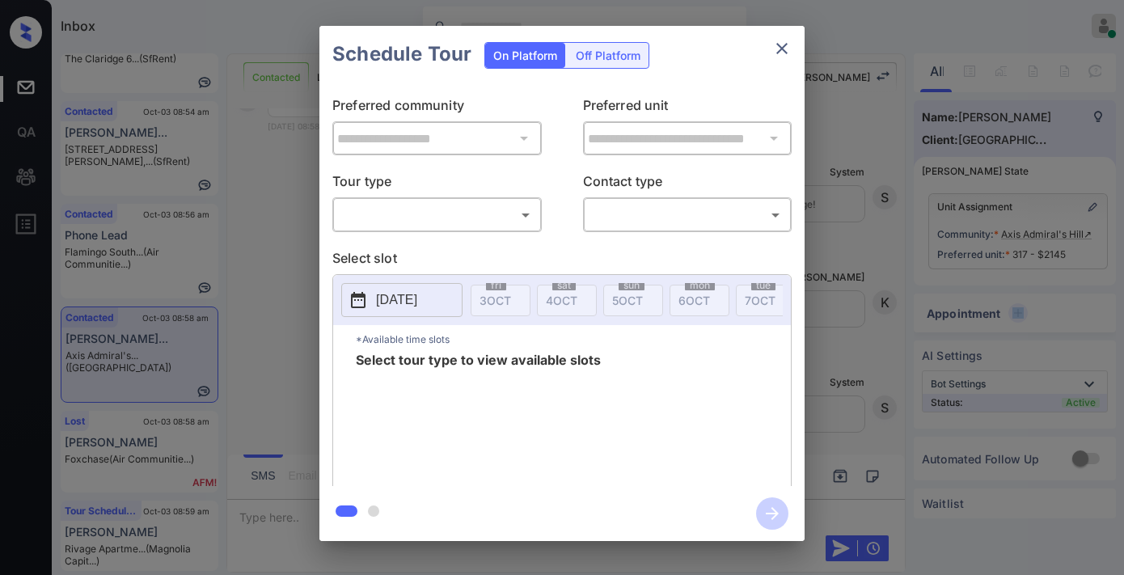
click at [455, 221] on body "Inbox [PERSON_NAME] Online Set yourself offline Set yourself on break Profile S…" at bounding box center [562, 287] width 1124 height 575
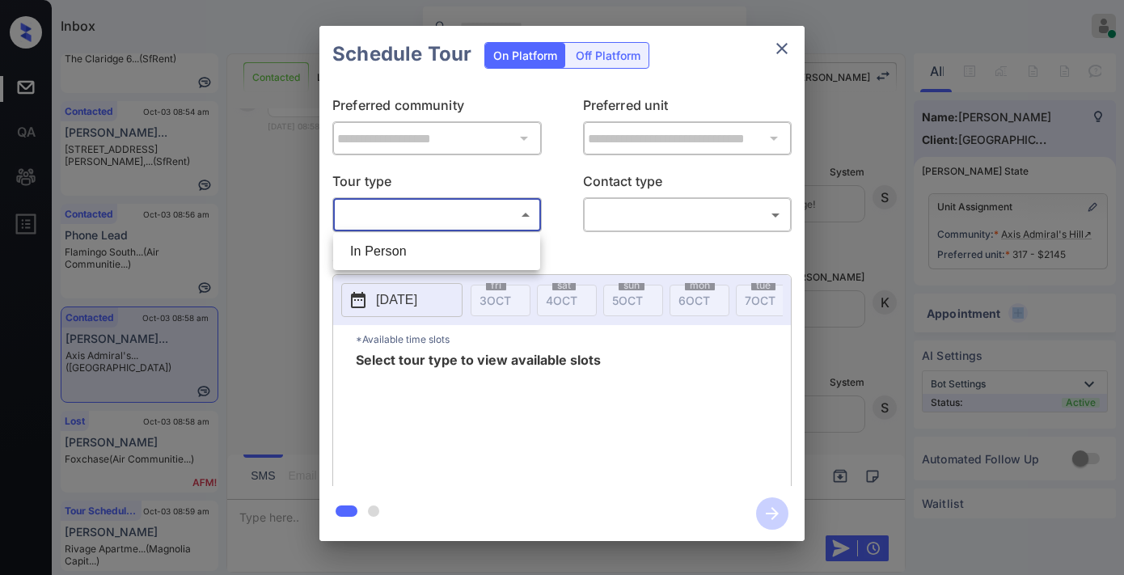
click at [462, 251] on li "In Person" at bounding box center [436, 251] width 199 height 29
type input "********"
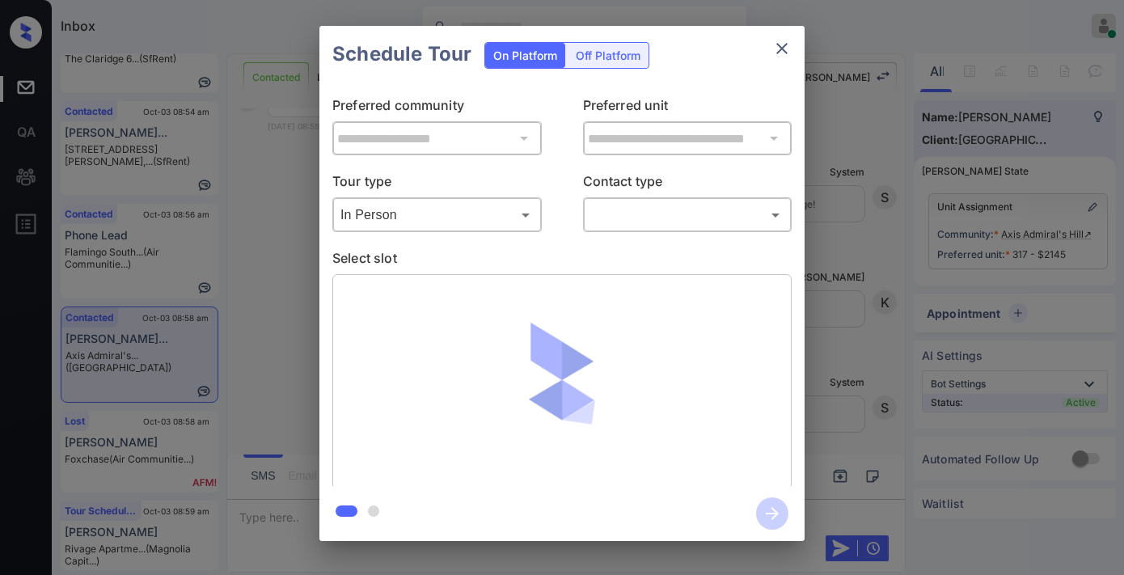
click at [741, 198] on div "​ ​" at bounding box center [687, 214] width 209 height 35
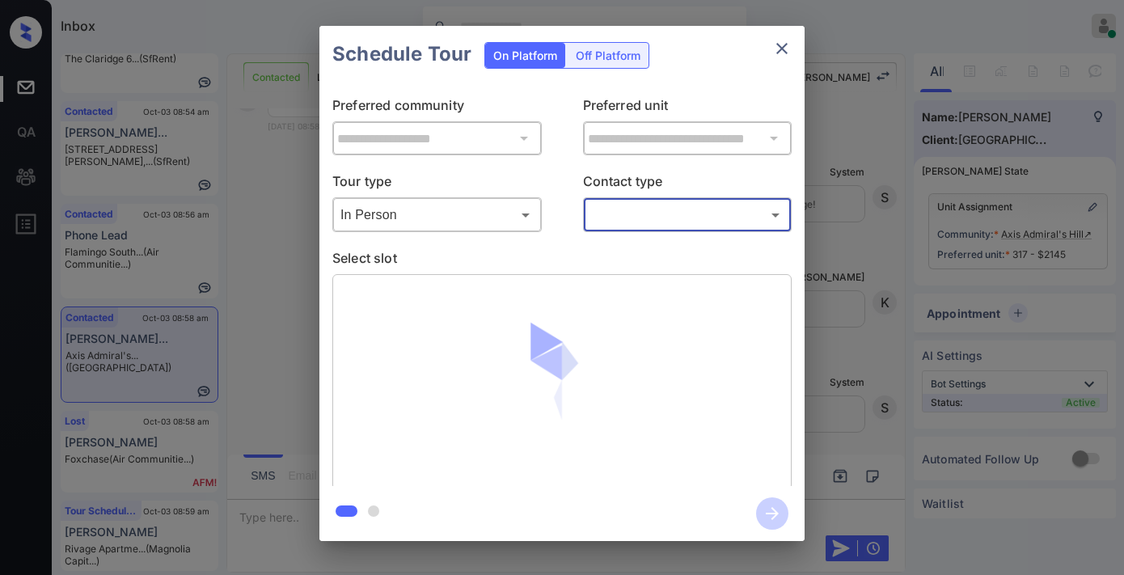
click at [728, 223] on body "Inbox [PERSON_NAME] Online Set yourself offline Set yourself on break Profile S…" at bounding box center [562, 287] width 1124 height 575
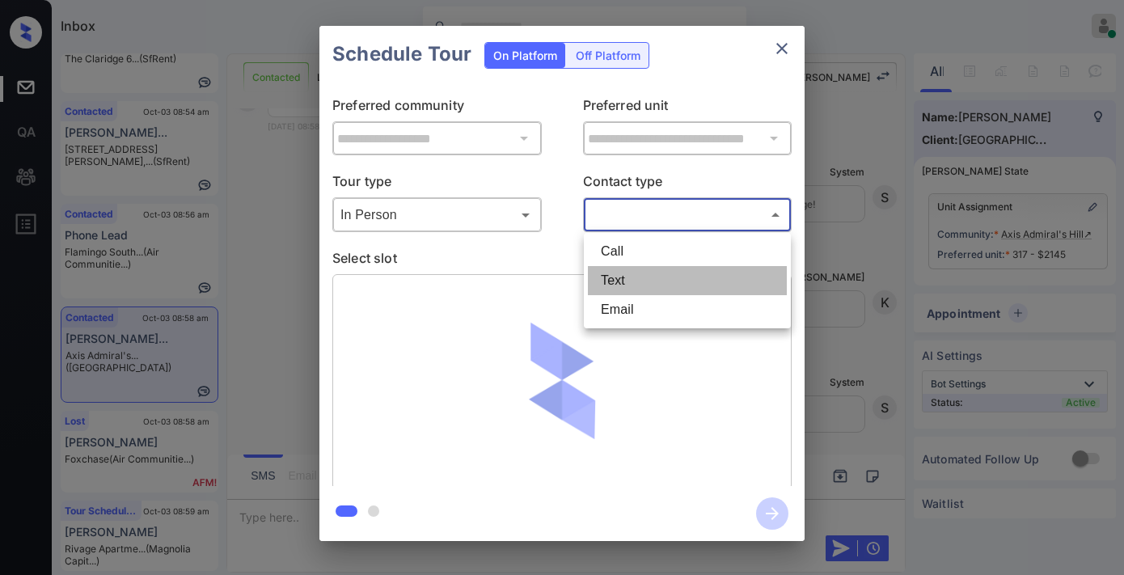
click at [645, 289] on li "Text" at bounding box center [687, 280] width 199 height 29
type input "****"
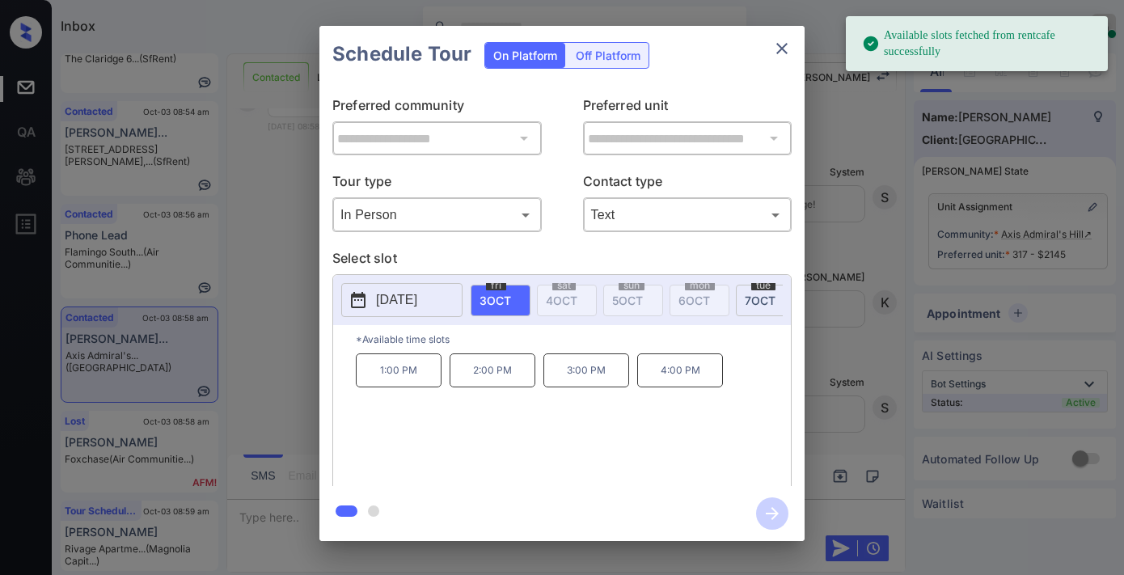
click at [713, 383] on p "4:00 PM" at bounding box center [680, 370] width 86 height 34
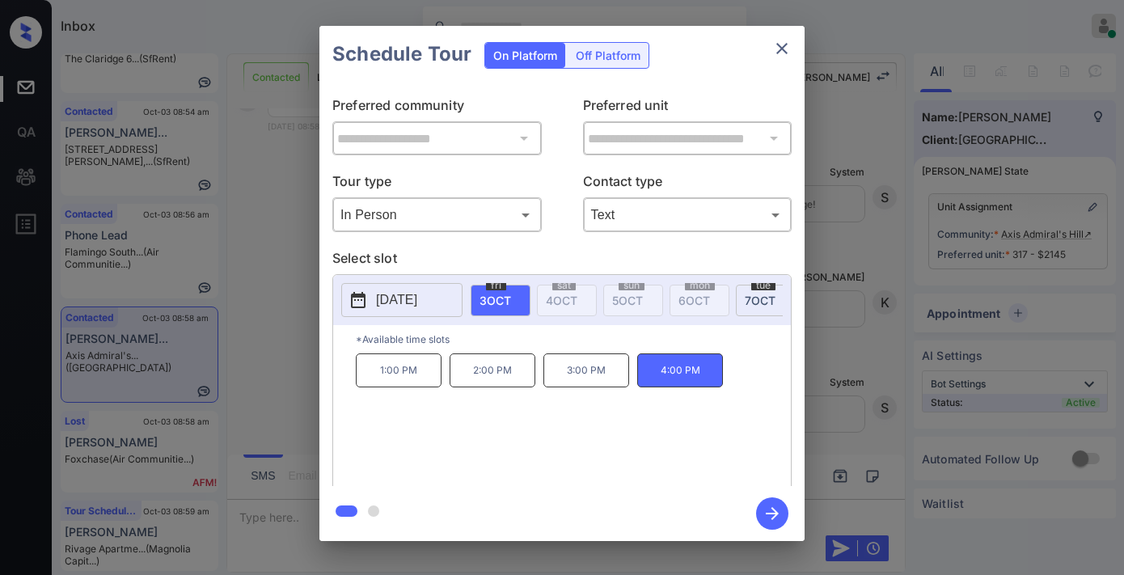
click at [764, 500] on icon "button" at bounding box center [772, 513] width 32 height 32
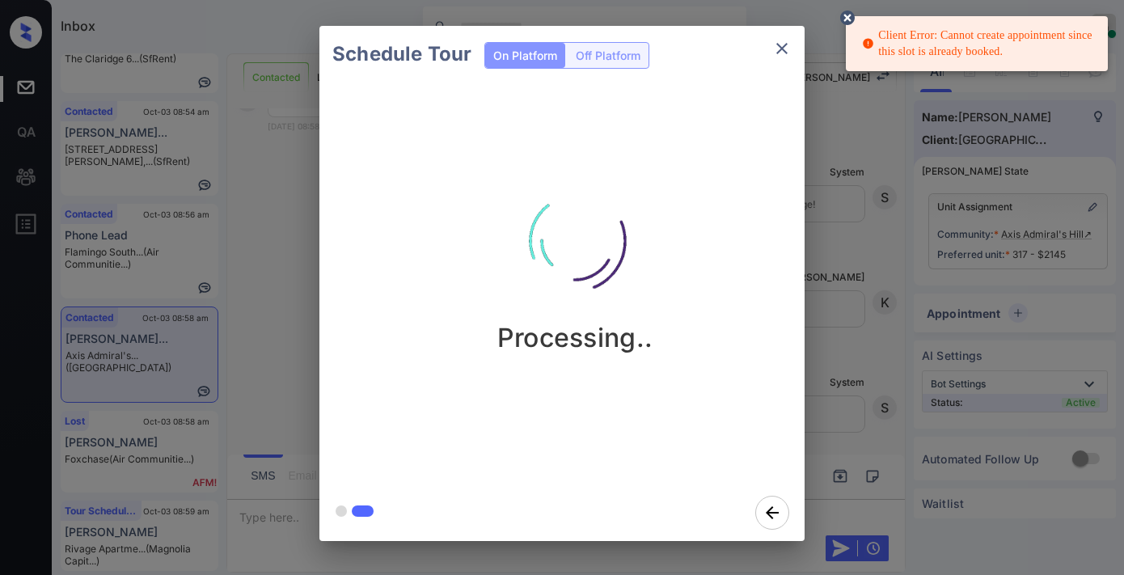
click at [788, 42] on icon "close" at bounding box center [781, 48] width 19 height 19
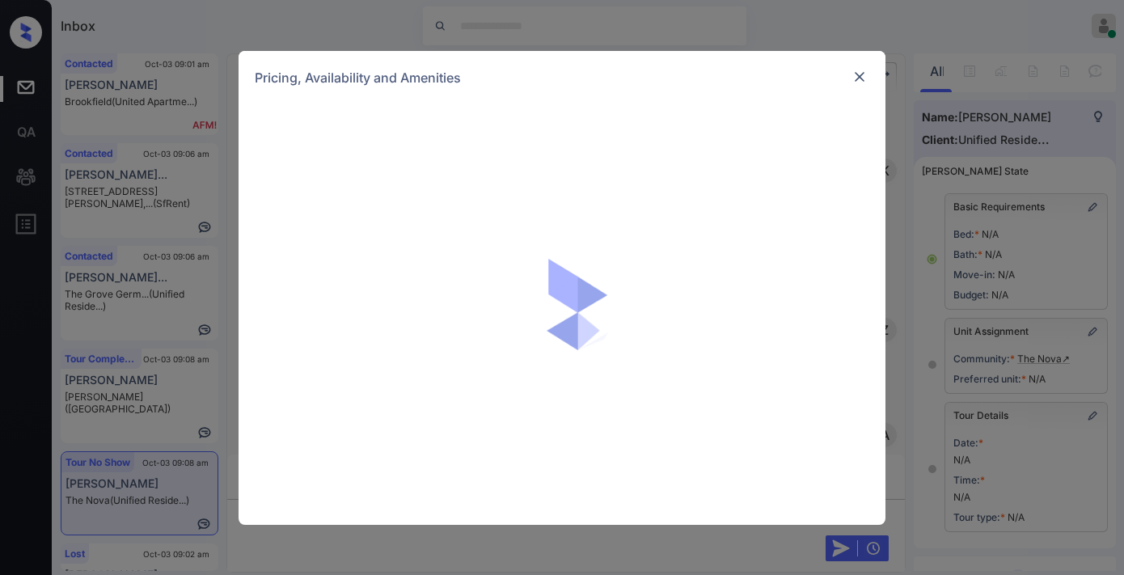
scroll to position [4820, 0]
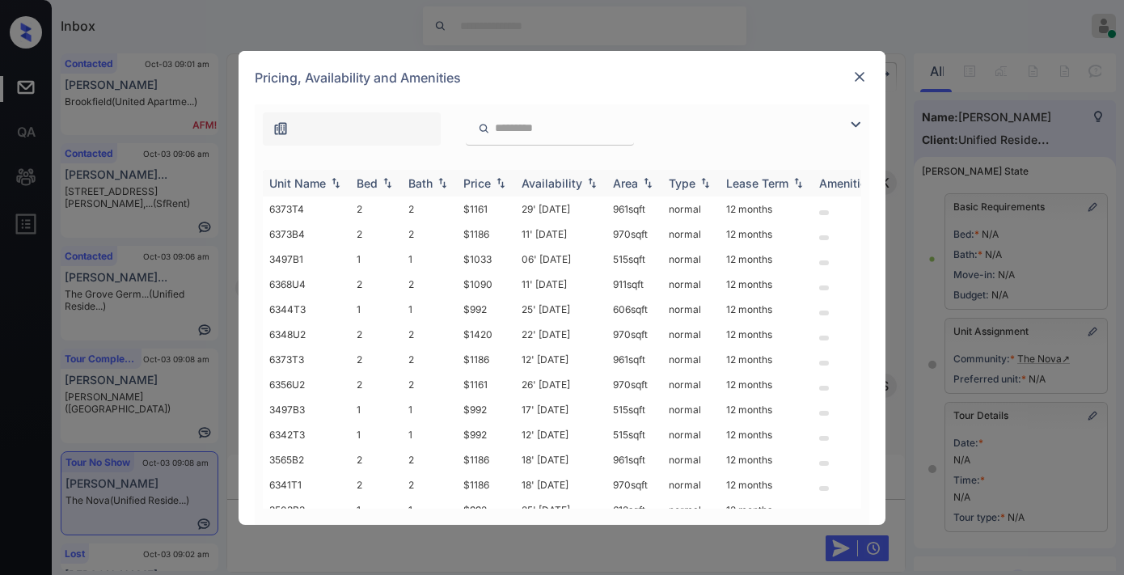
click at [475, 188] on div "Price" at bounding box center [476, 183] width 27 height 14
click at [486, 210] on td "$857" at bounding box center [486, 208] width 58 height 25
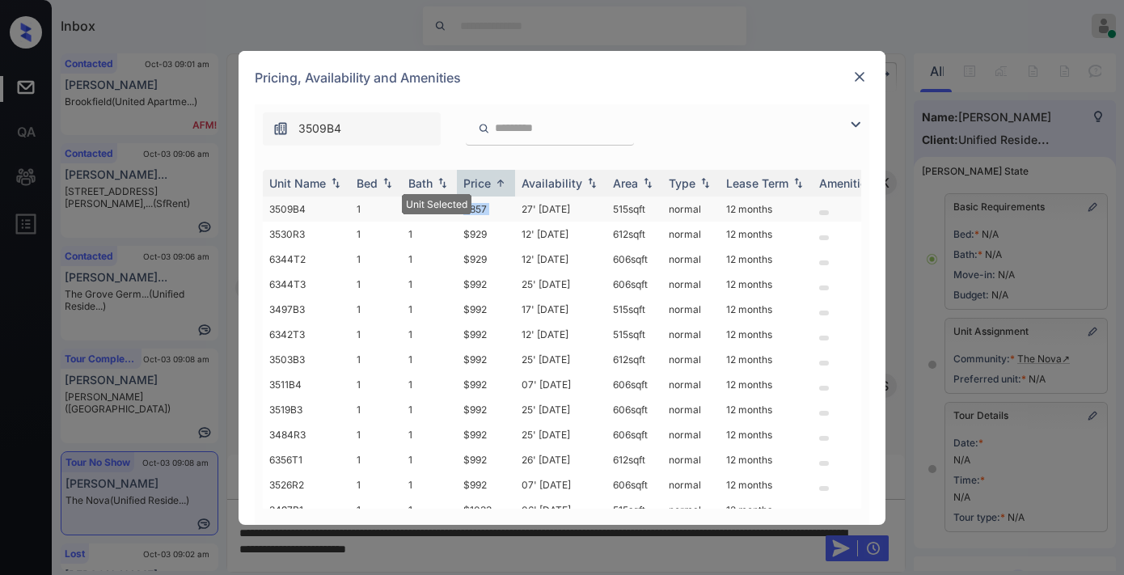
click at [486, 210] on td "$857" at bounding box center [486, 208] width 58 height 25
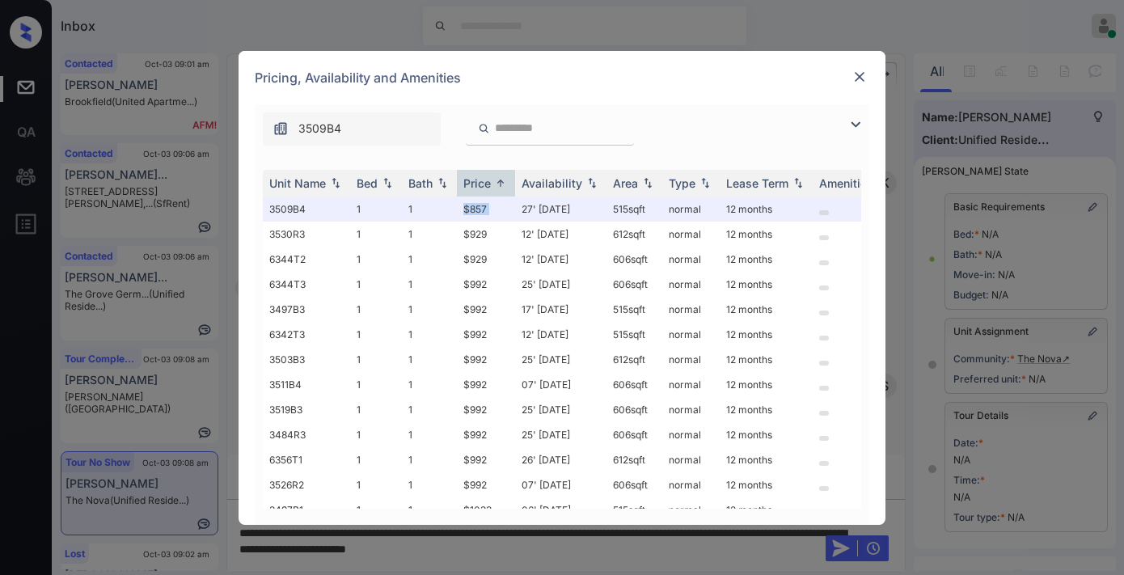
click at [854, 69] on img at bounding box center [859, 77] width 16 height 16
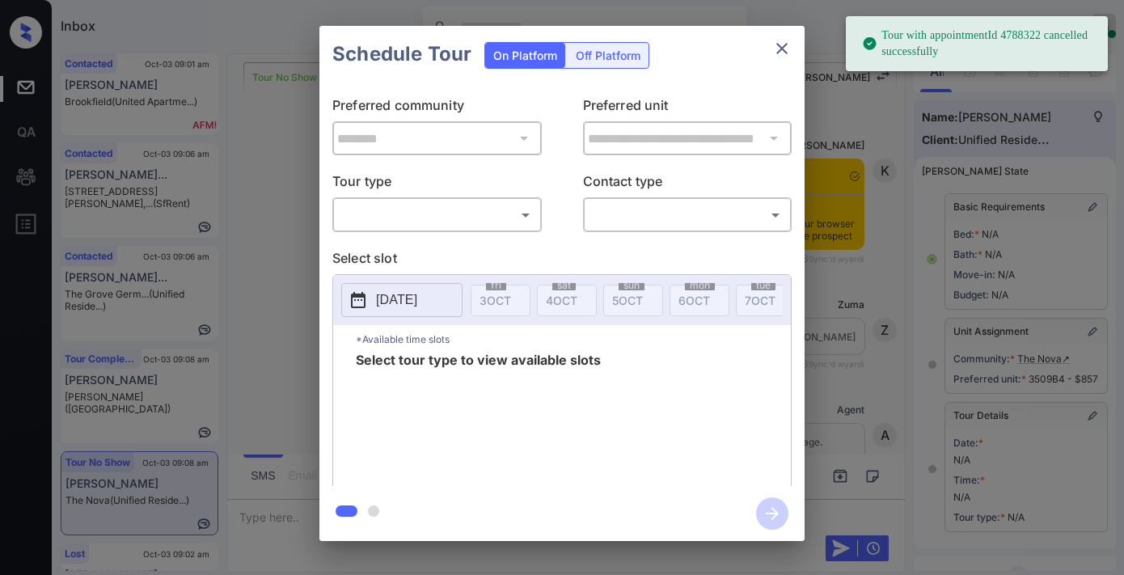
scroll to position [224, 0]
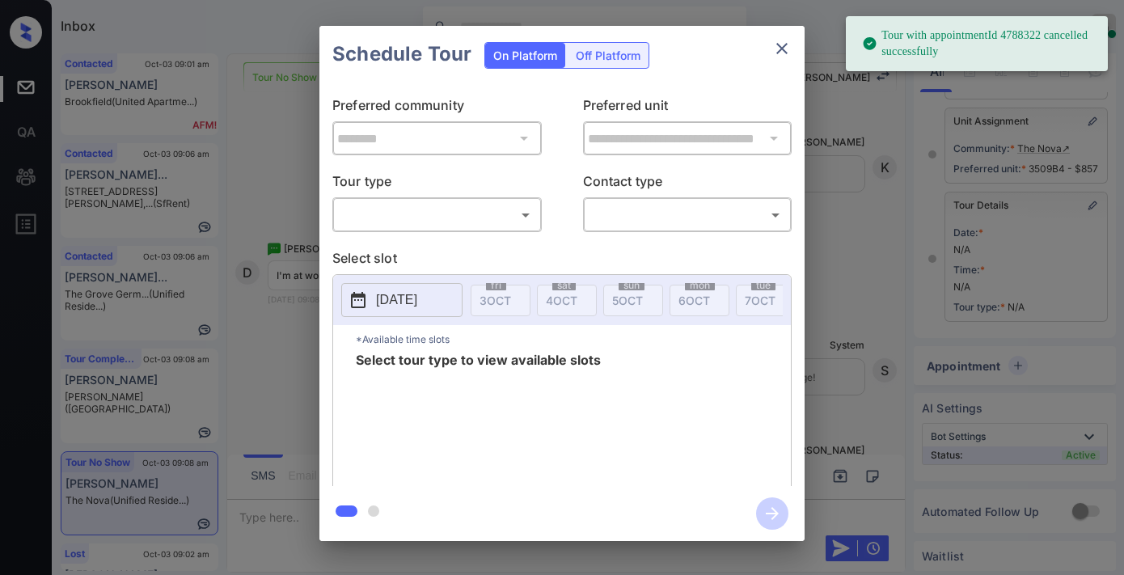
click at [433, 214] on body "Tour with appointmentId 4788322 cancelled successfully Inbox Samantha Soliven O…" at bounding box center [562, 287] width 1124 height 575
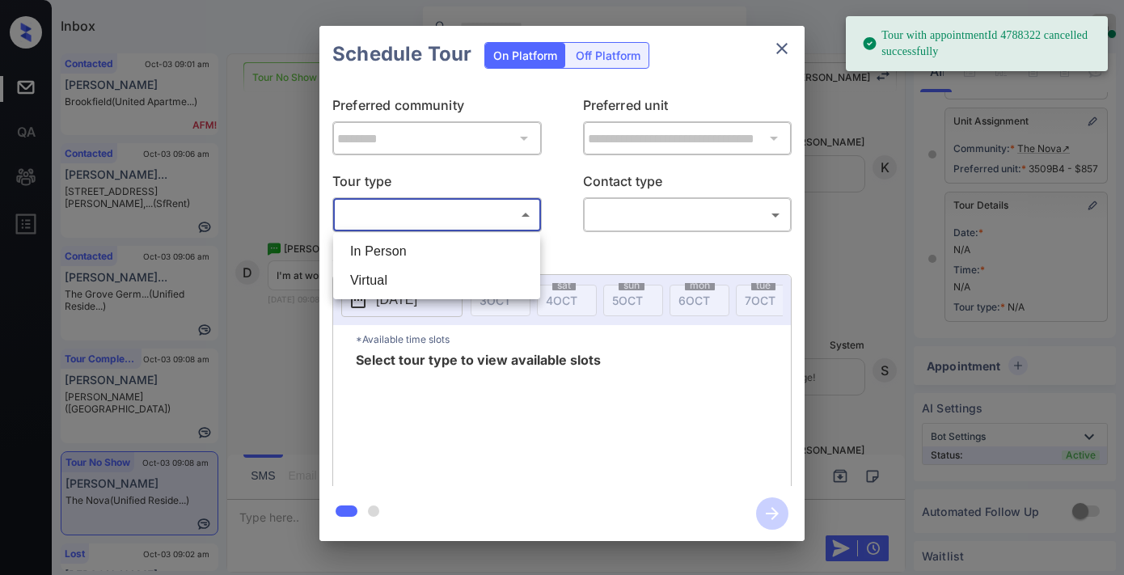
click at [437, 257] on li "In Person" at bounding box center [436, 251] width 199 height 29
type input "********"
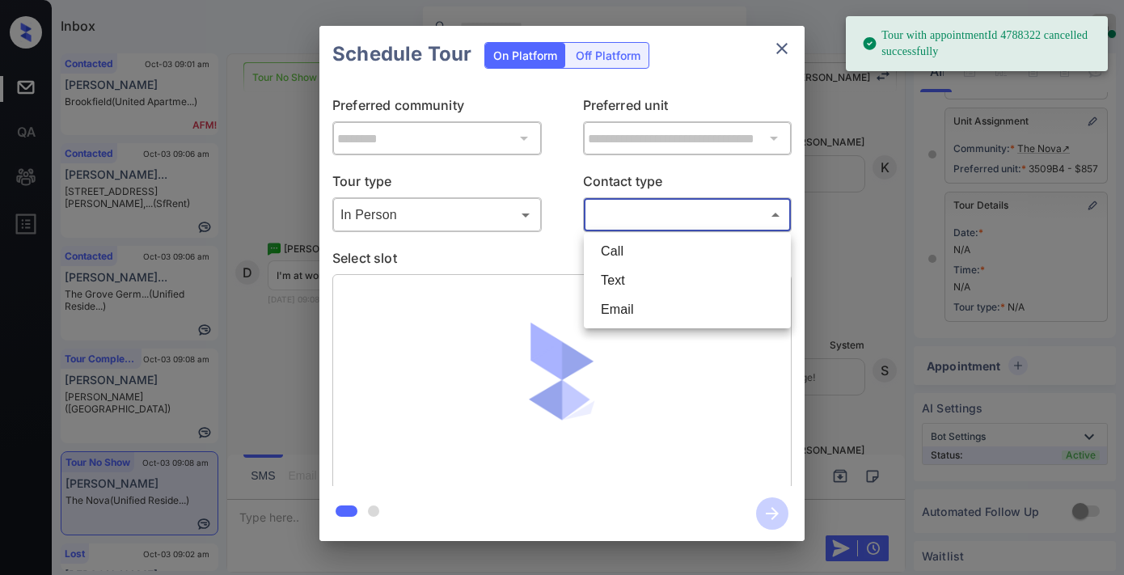
click at [652, 203] on body "Tour with appointmentId 4788322 cancelled successfully Inbox Samantha Soliven O…" at bounding box center [562, 287] width 1124 height 575
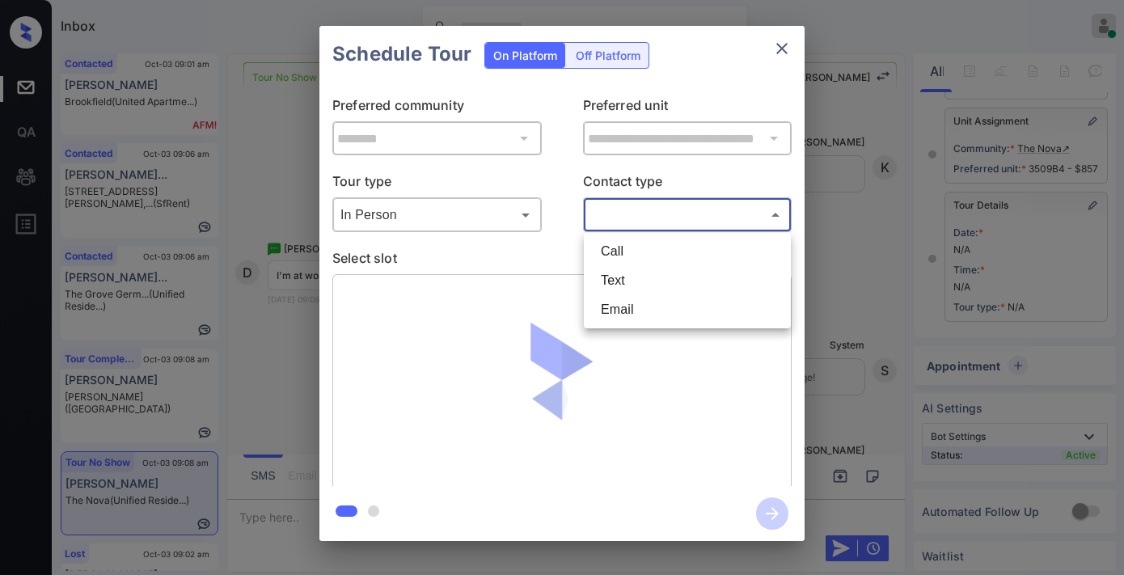
click at [651, 286] on li "Text" at bounding box center [687, 280] width 199 height 29
type input "****"
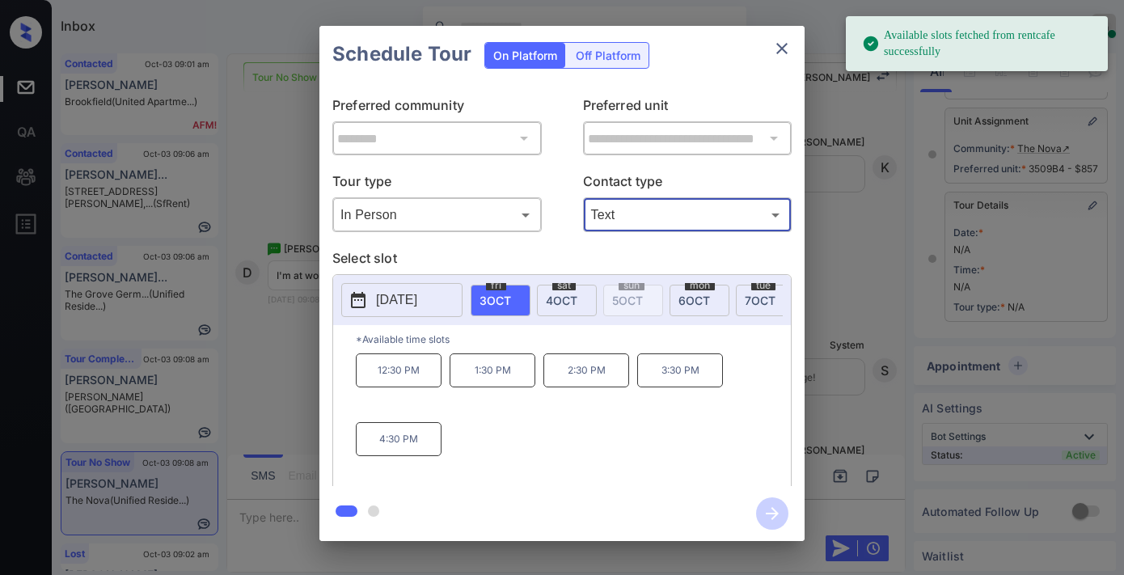
click at [505, 384] on p "1:30 PM" at bounding box center [493, 370] width 86 height 34
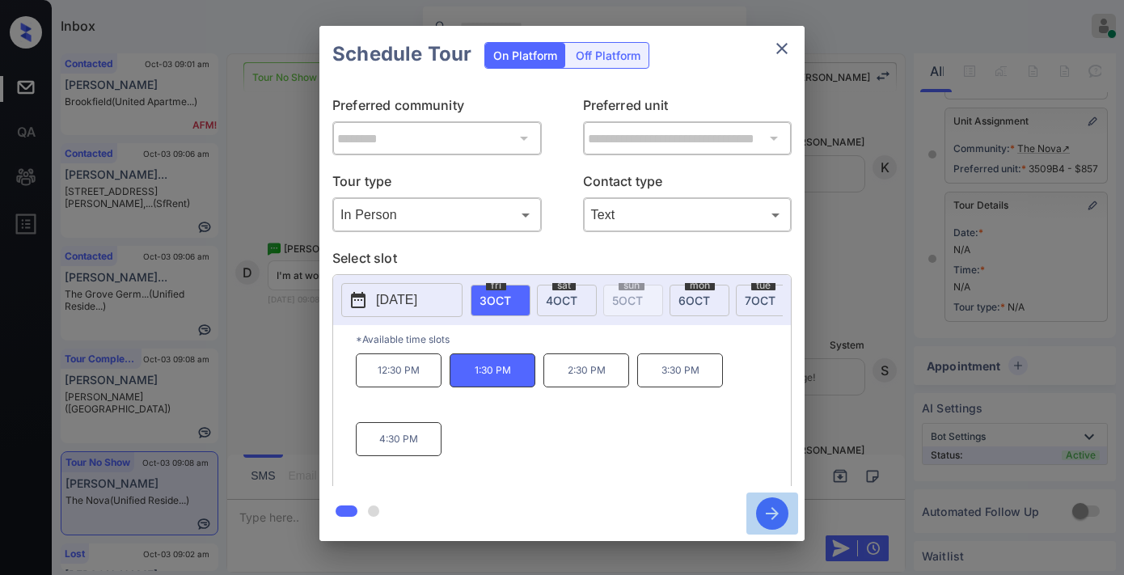
click at [779, 503] on icon "button" at bounding box center [772, 513] width 32 height 32
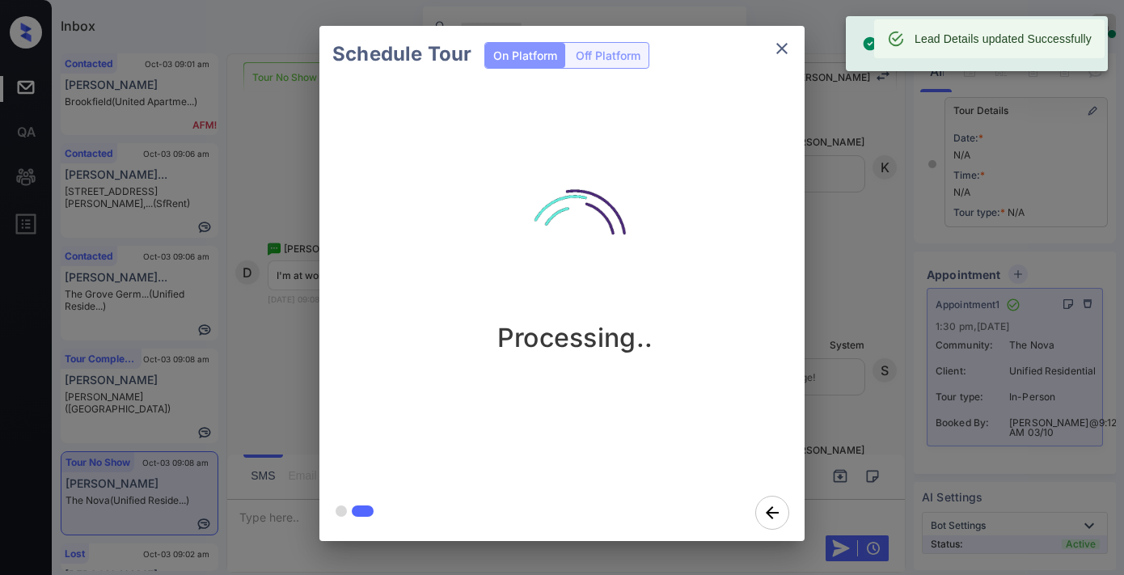
scroll to position [359, 0]
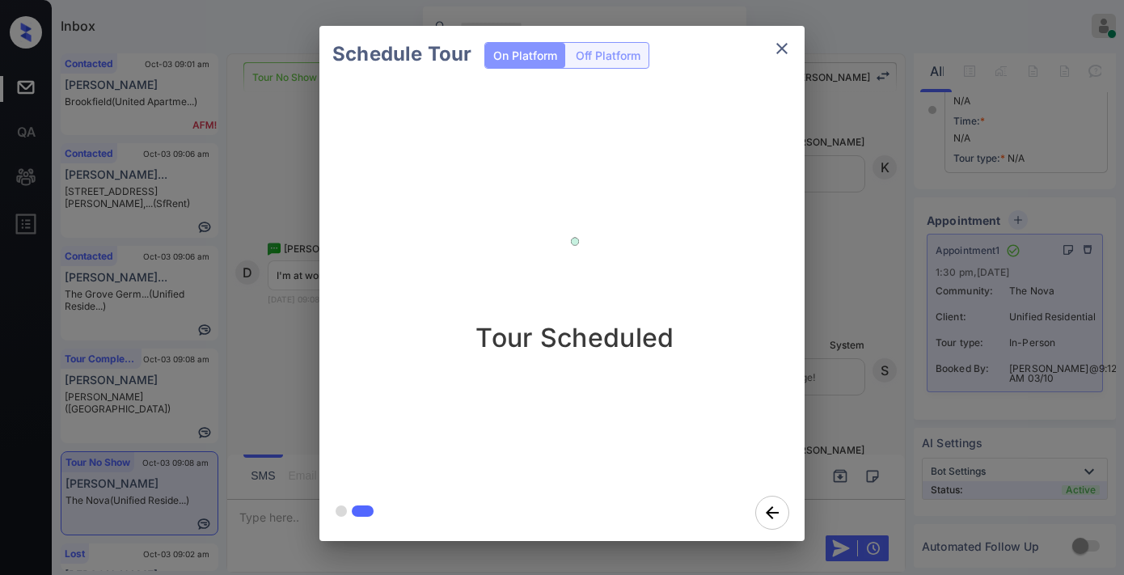
click at [682, 196] on div "Tour Scheduled" at bounding box center [574, 256] width 485 height 193
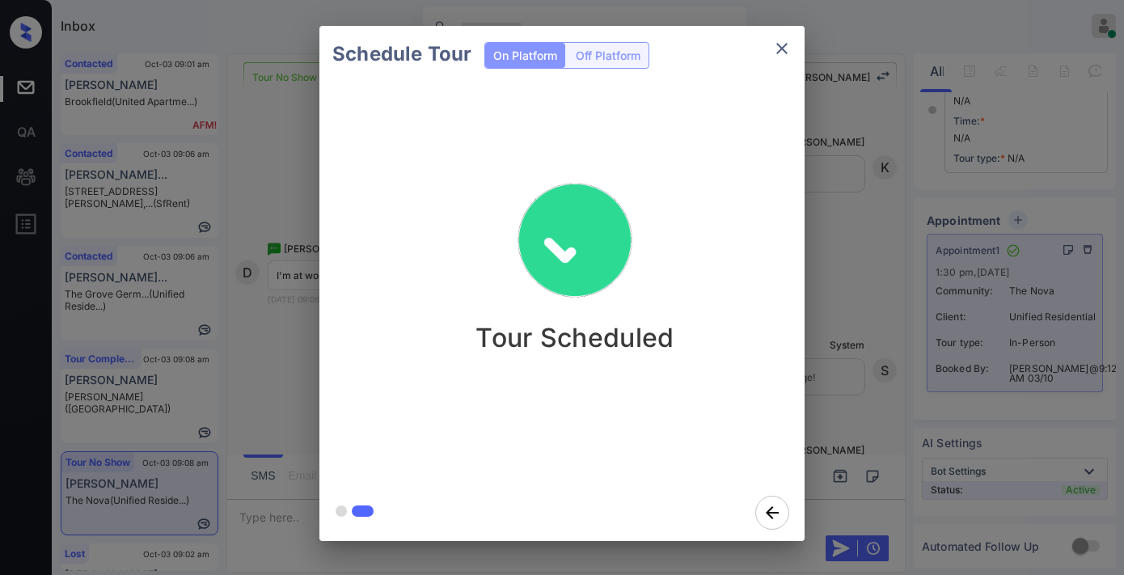
click at [779, 54] on icon "close" at bounding box center [781, 48] width 19 height 19
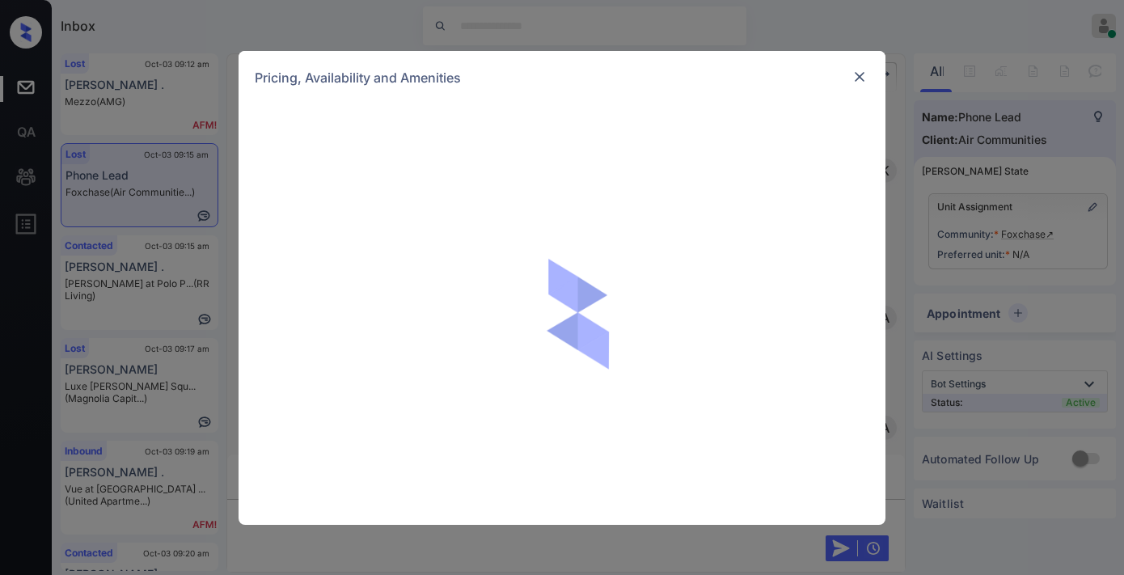
scroll to position [5017, 0]
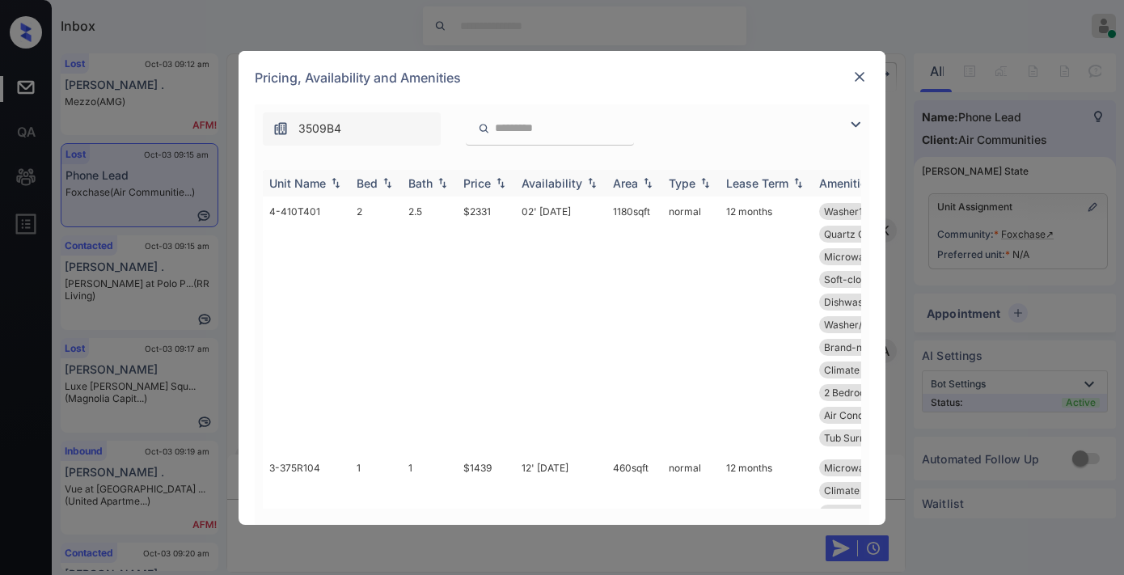
click at [471, 182] on div "Price" at bounding box center [476, 183] width 27 height 14
click at [485, 191] on th "Price" at bounding box center [486, 183] width 58 height 27
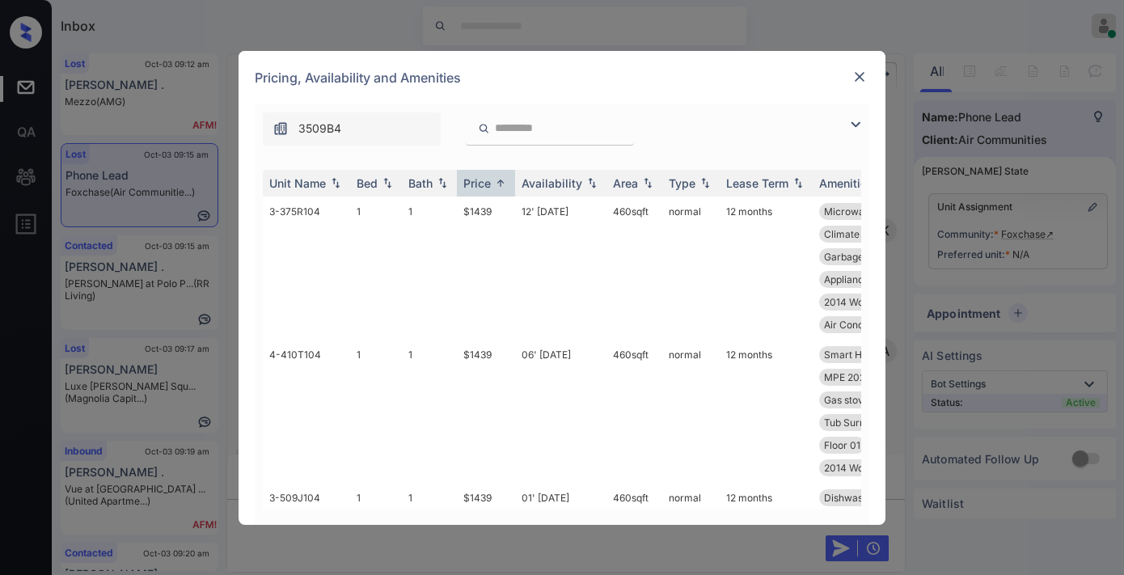
click at [847, 116] on img at bounding box center [855, 124] width 19 height 19
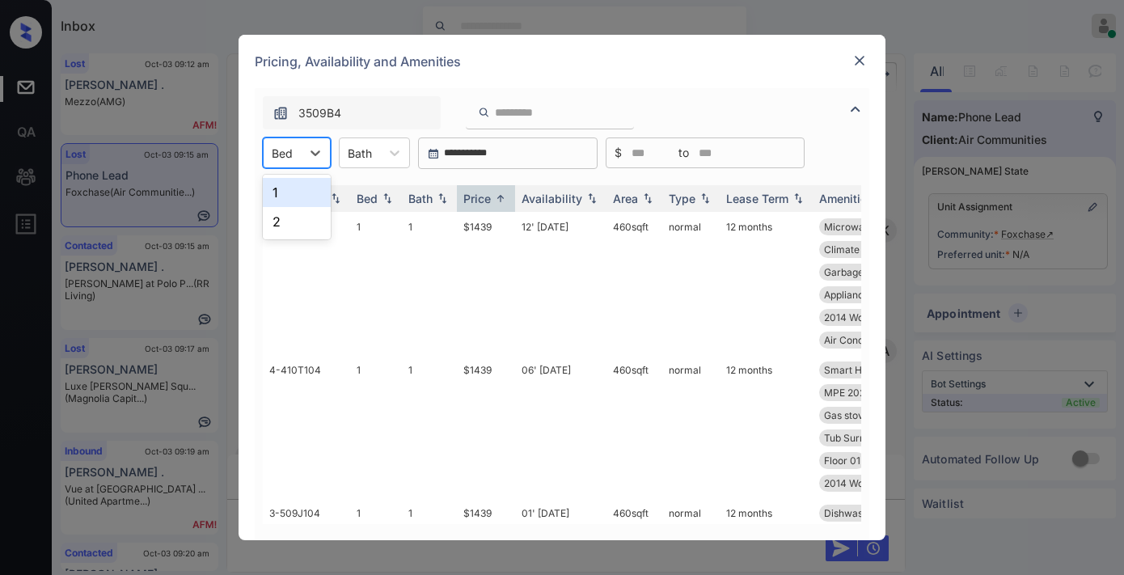
click at [296, 158] on div "Bed" at bounding box center [282, 153] width 37 height 23
click at [294, 217] on div "2" at bounding box center [297, 221] width 68 height 29
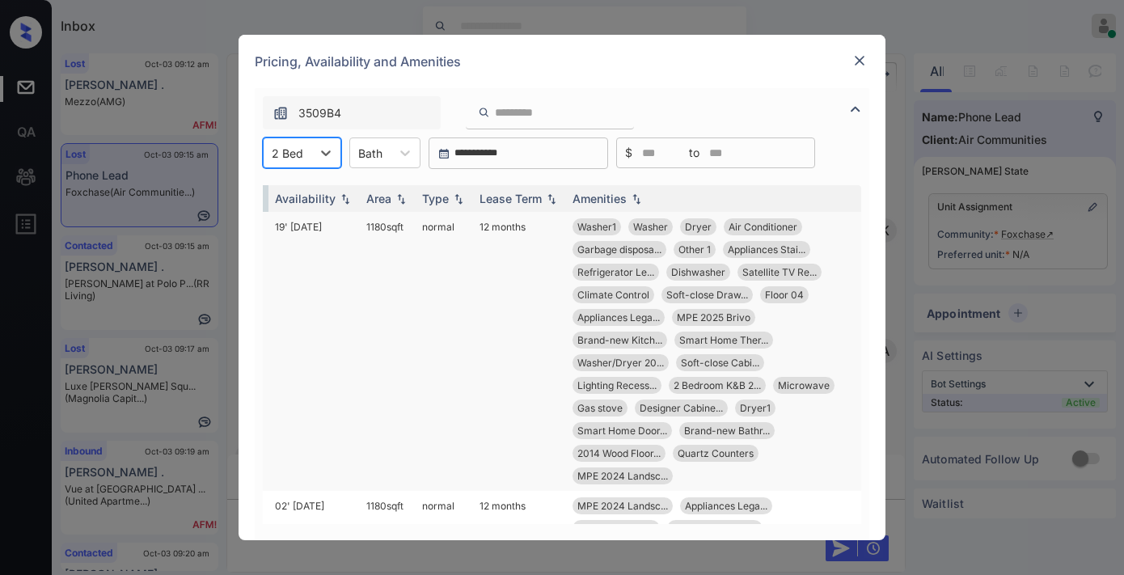
scroll to position [180, 259]
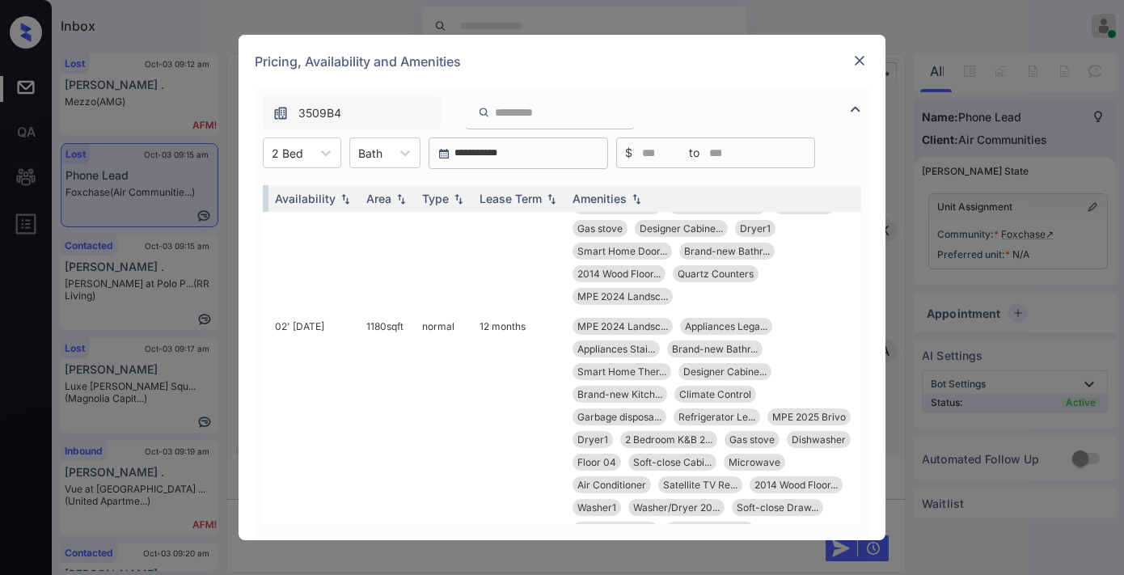
click at [855, 58] on img at bounding box center [859, 61] width 16 height 16
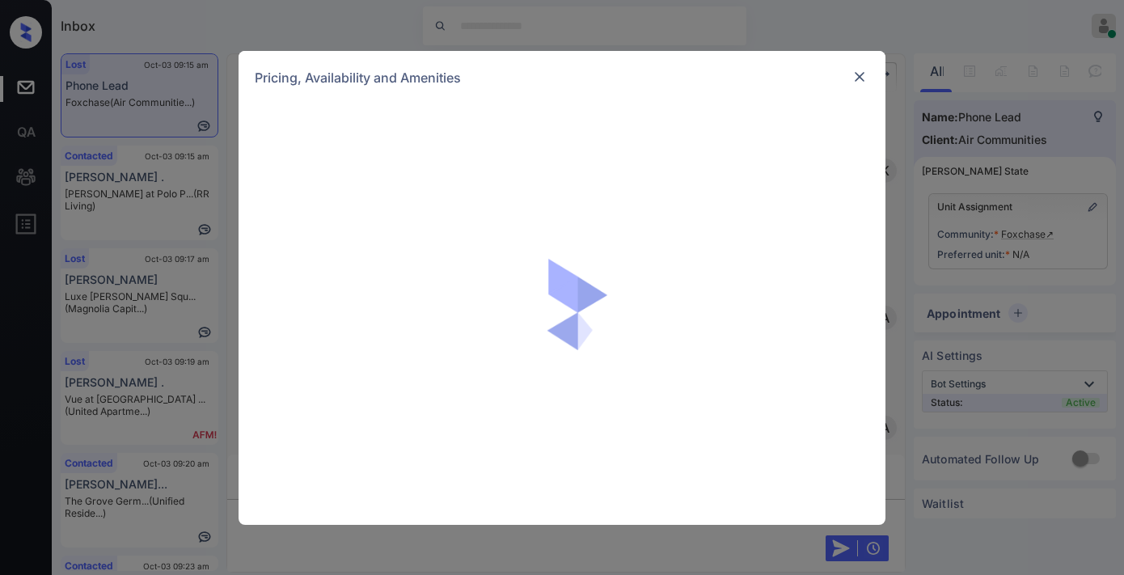
scroll to position [5377, 0]
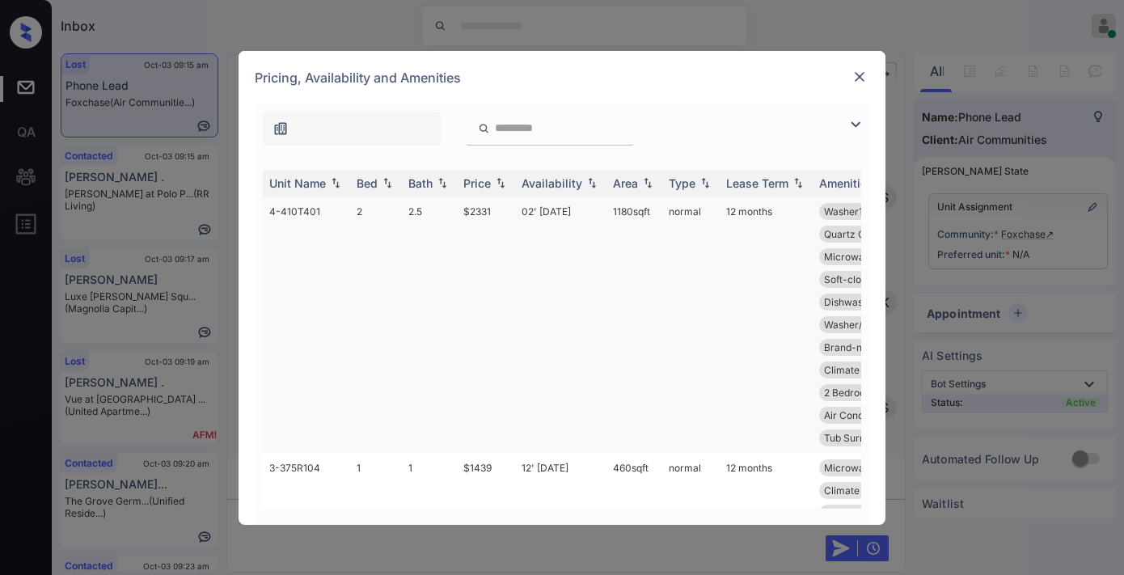
click at [492, 181] on img at bounding box center [500, 182] width 16 height 11
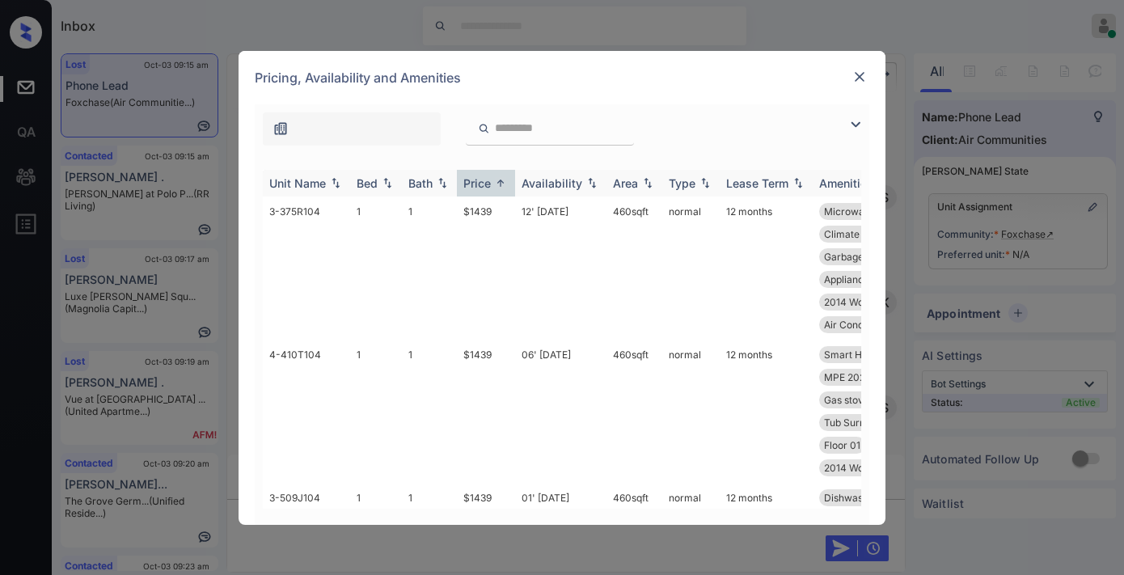
click at [855, 126] on img at bounding box center [855, 124] width 19 height 19
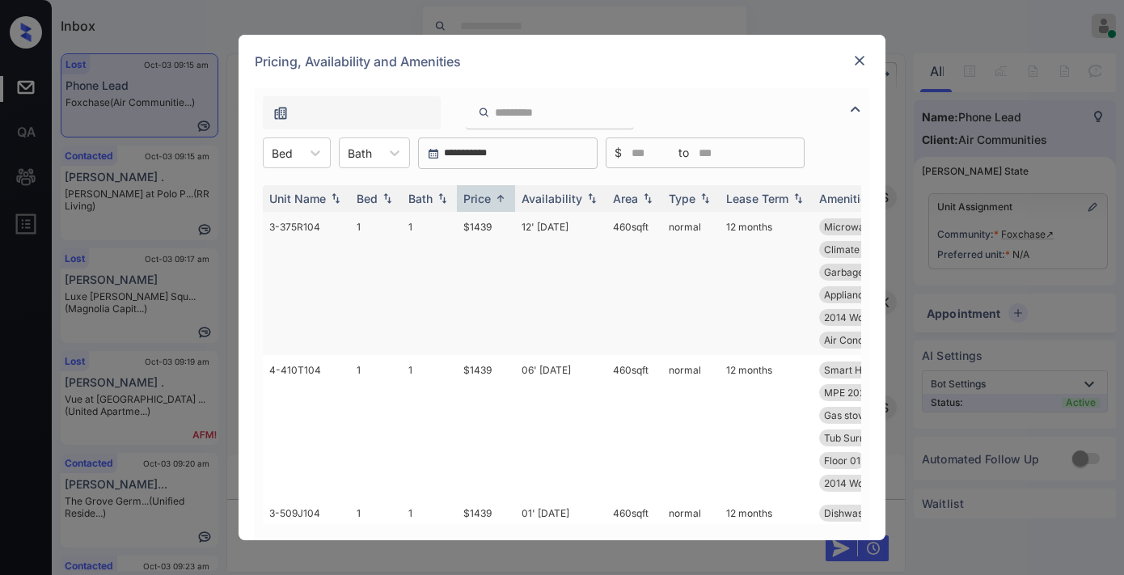
click at [310, 154] on icon at bounding box center [315, 153] width 16 height 16
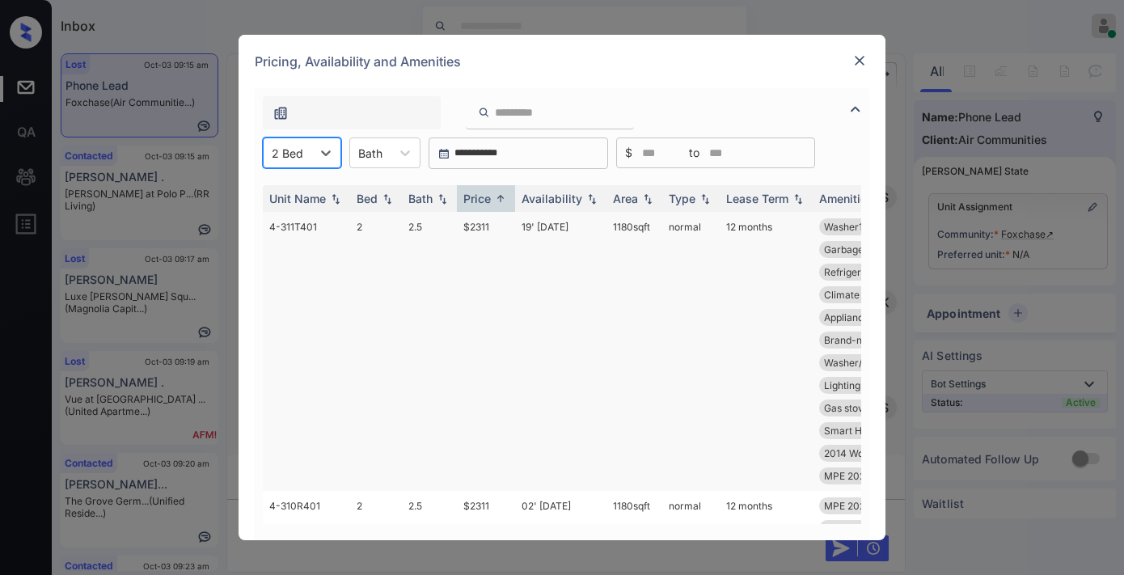
click at [506, 237] on td "$2311" at bounding box center [486, 351] width 58 height 279
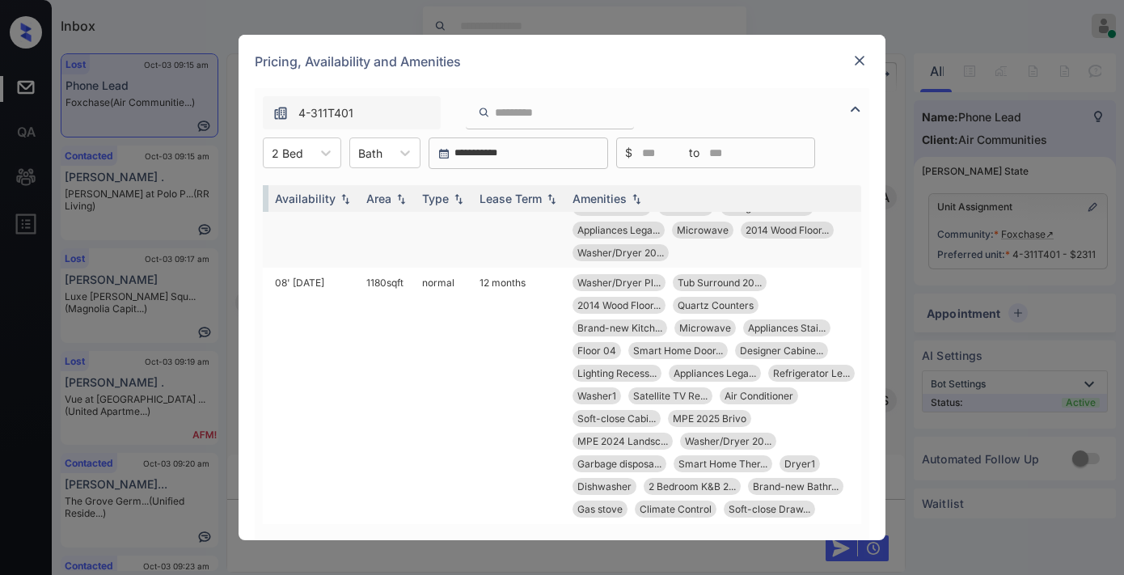
scroll to position [8398, 259]
click at [860, 49] on div "Pricing, Availability and Amenities" at bounding box center [562, 61] width 647 height 53
click at [860, 52] on div "Pricing, Availability and Amenities" at bounding box center [562, 61] width 647 height 53
click at [859, 65] on img at bounding box center [859, 61] width 16 height 16
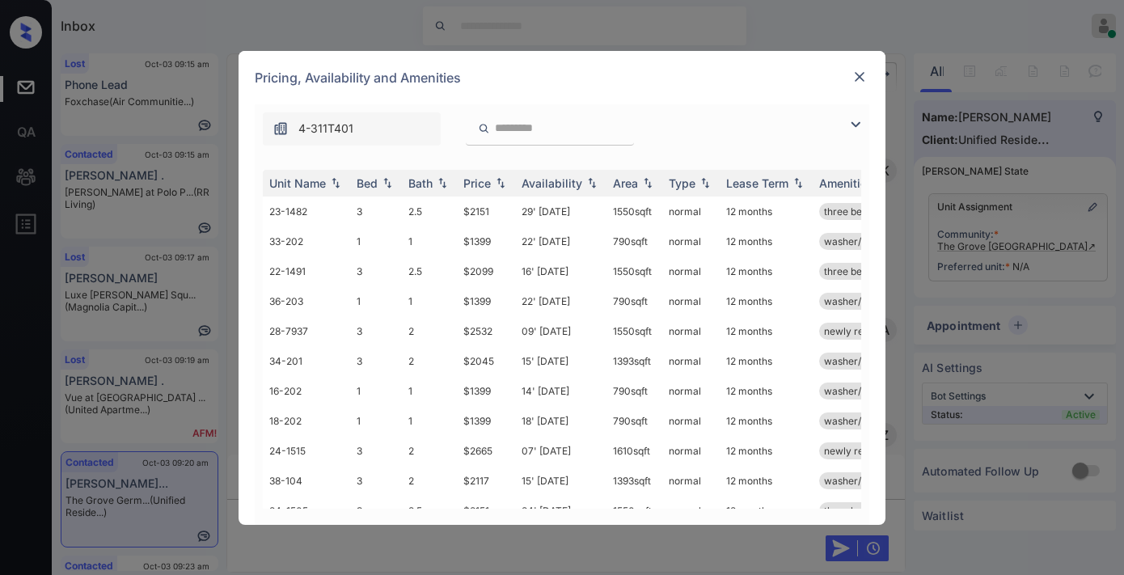
scroll to position [0, 6]
click at [477, 188] on div "Price" at bounding box center [476, 183] width 27 height 14
click at [857, 125] on img at bounding box center [855, 124] width 19 height 19
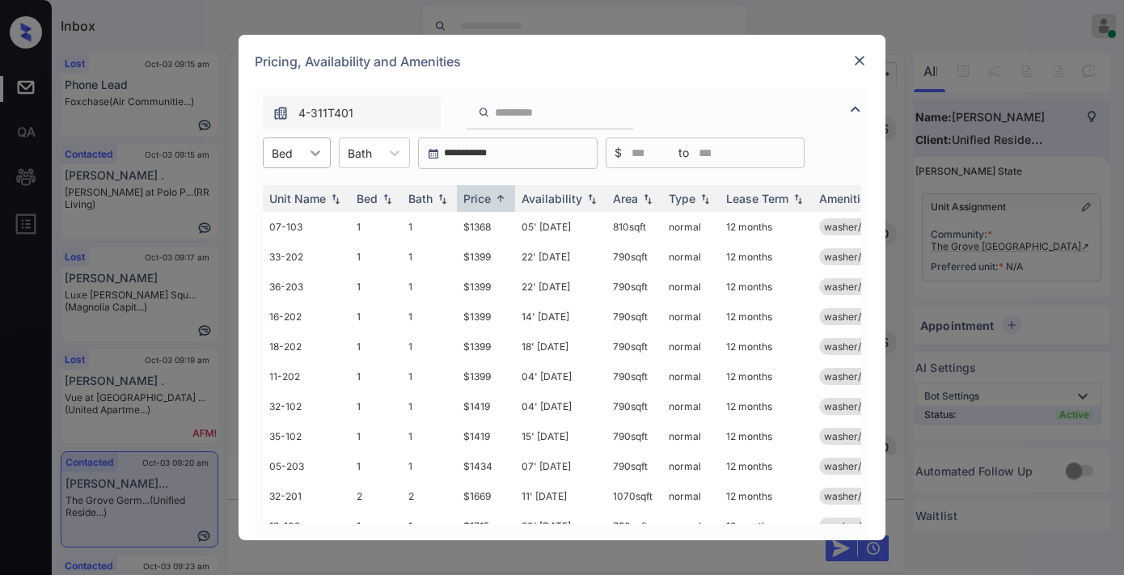
click at [304, 143] on div at bounding box center [315, 152] width 29 height 29
click at [304, 222] on div "2" at bounding box center [297, 221] width 68 height 29
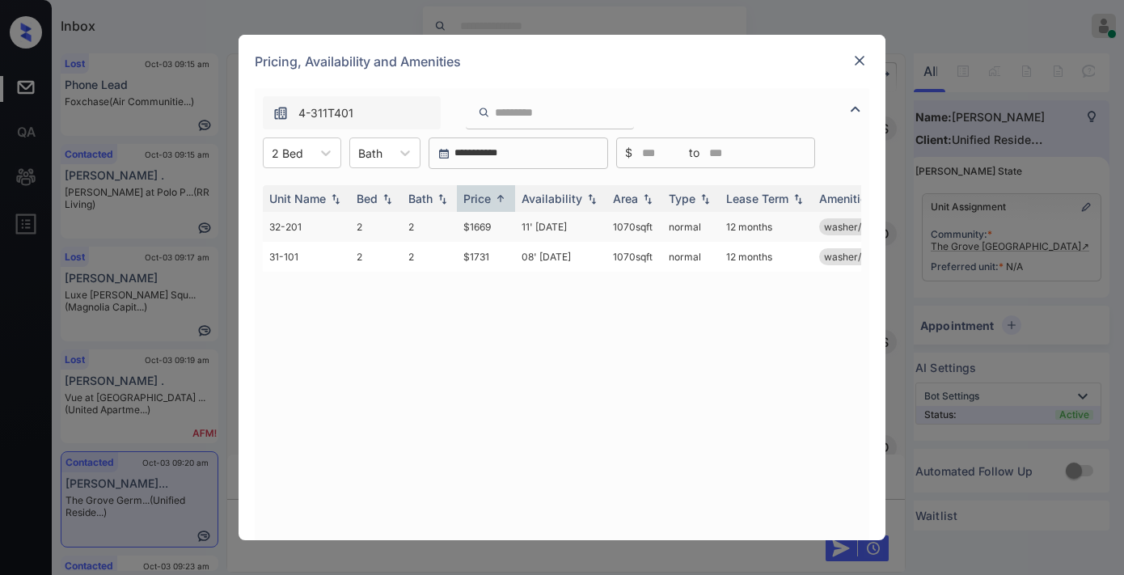
click at [506, 223] on td "$1669" at bounding box center [486, 227] width 58 height 30
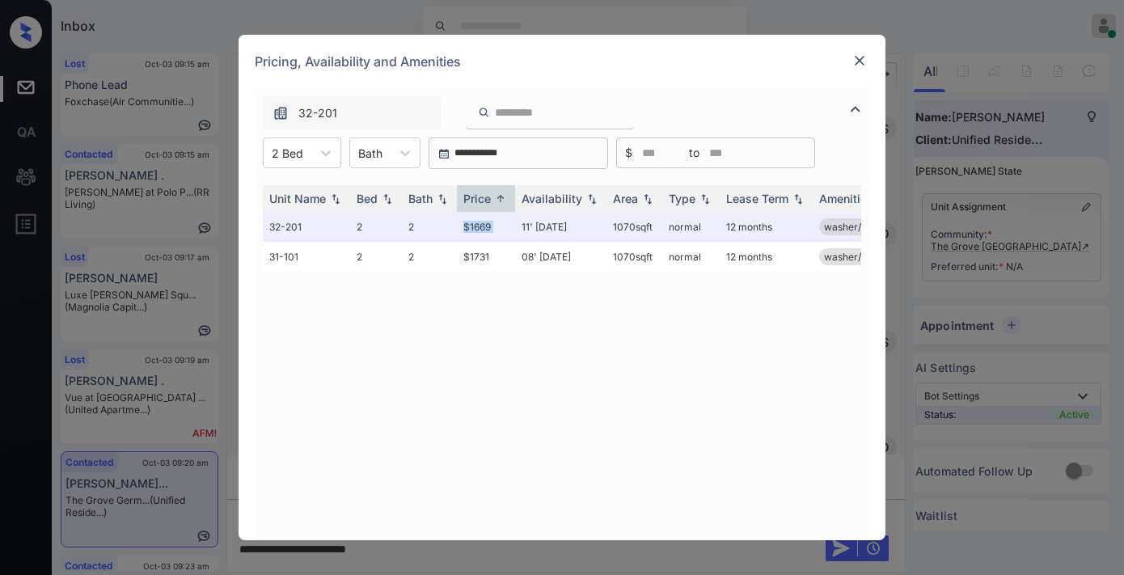
click at [860, 55] on img at bounding box center [859, 61] width 16 height 16
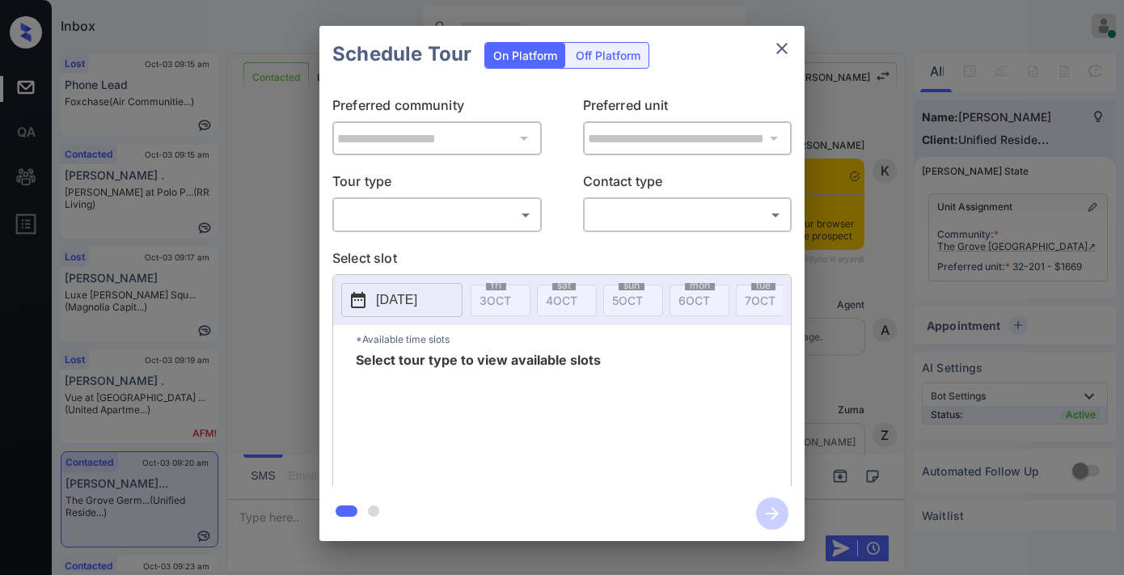
click at [459, 195] on p "Tour type" at bounding box center [436, 184] width 209 height 26
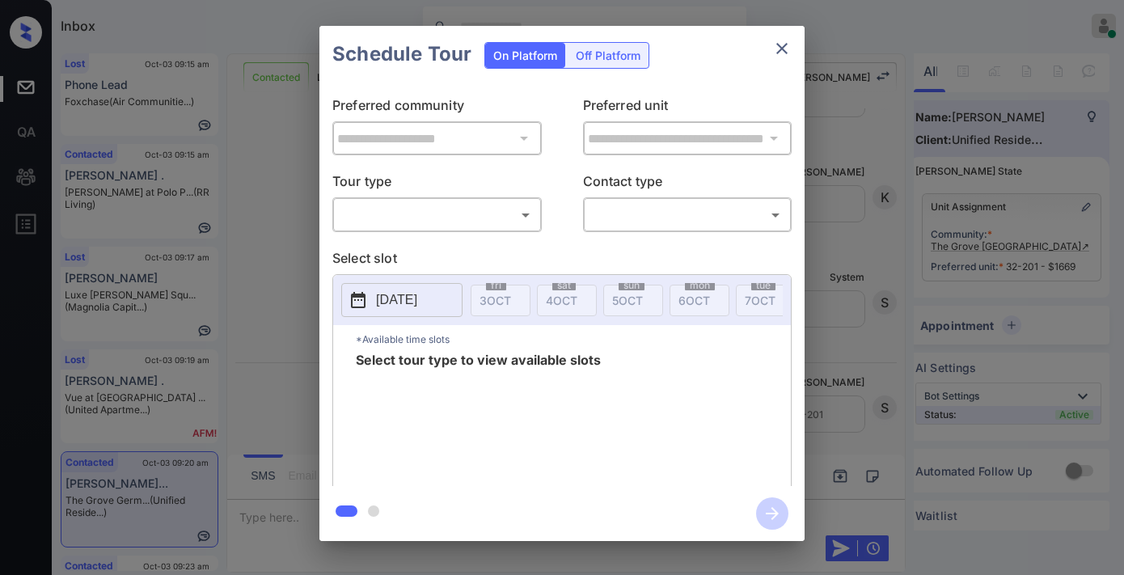
click at [467, 216] on body "Inbox Samantha Soliven Online Set yourself offline Set yourself on break Profil…" at bounding box center [562, 287] width 1124 height 575
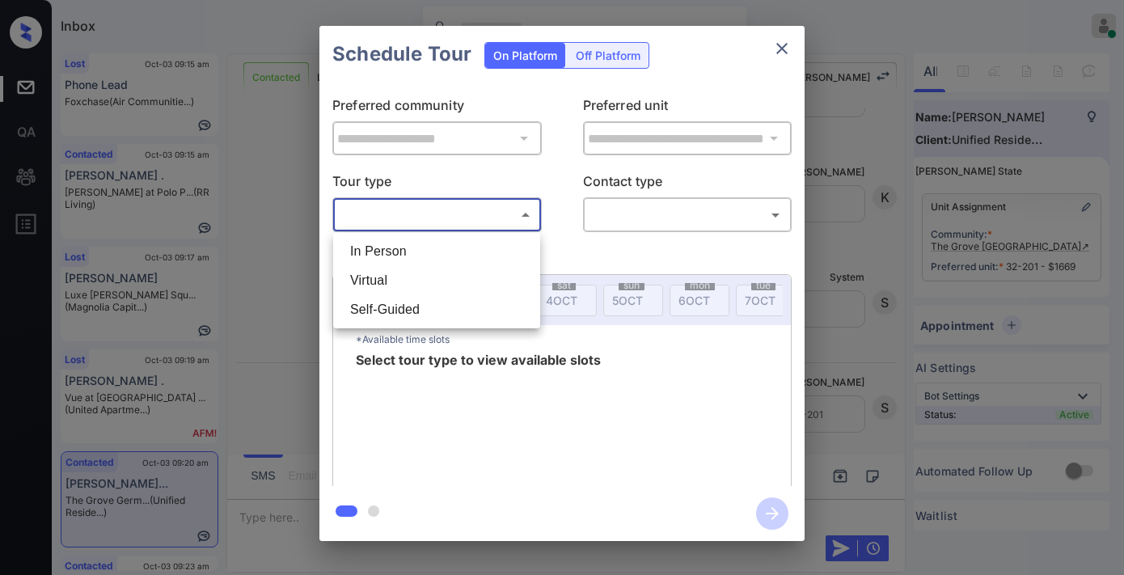
click at [467, 237] on li "In Person" at bounding box center [436, 251] width 199 height 29
type input "********"
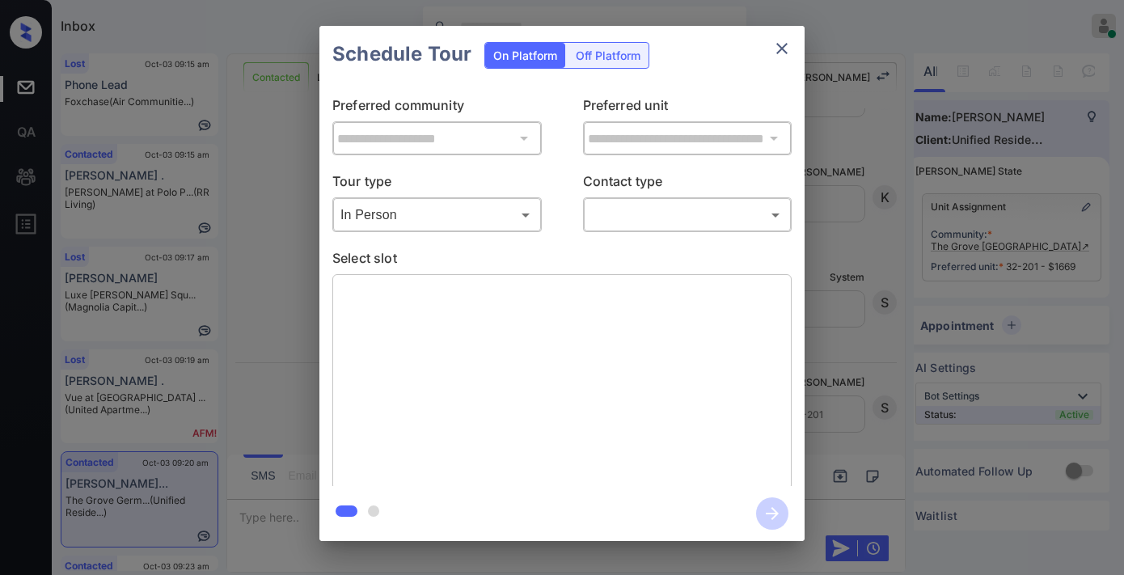
click at [709, 232] on div "**********" at bounding box center [561, 283] width 485 height 403
click at [700, 229] on div "​ ​" at bounding box center [687, 214] width 209 height 35
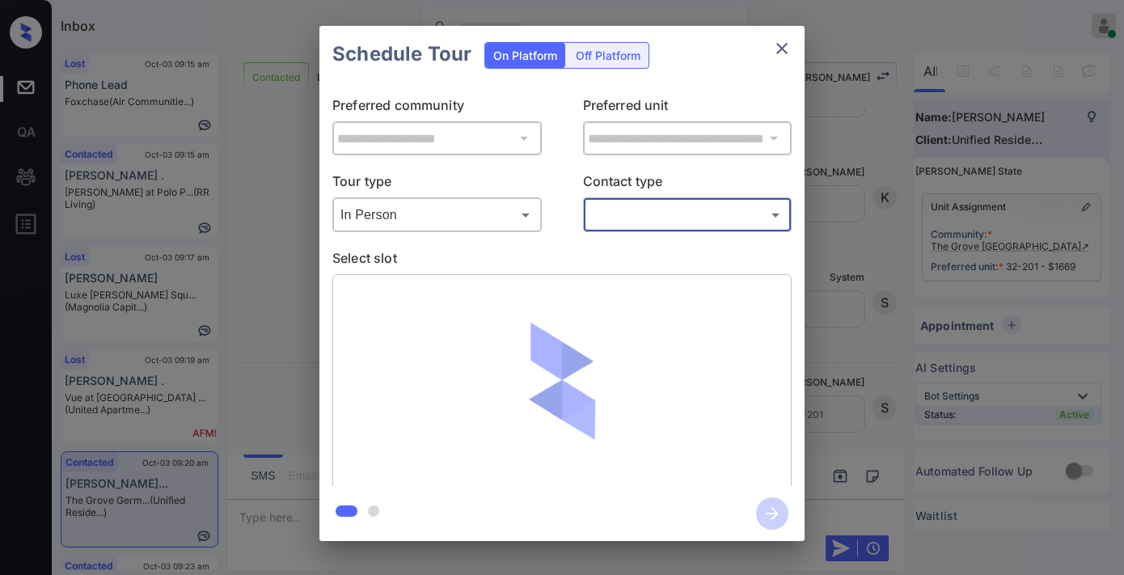
click at [669, 222] on body "Inbox Samantha Soliven Online Set yourself offline Set yourself on break Profil…" at bounding box center [562, 287] width 1124 height 575
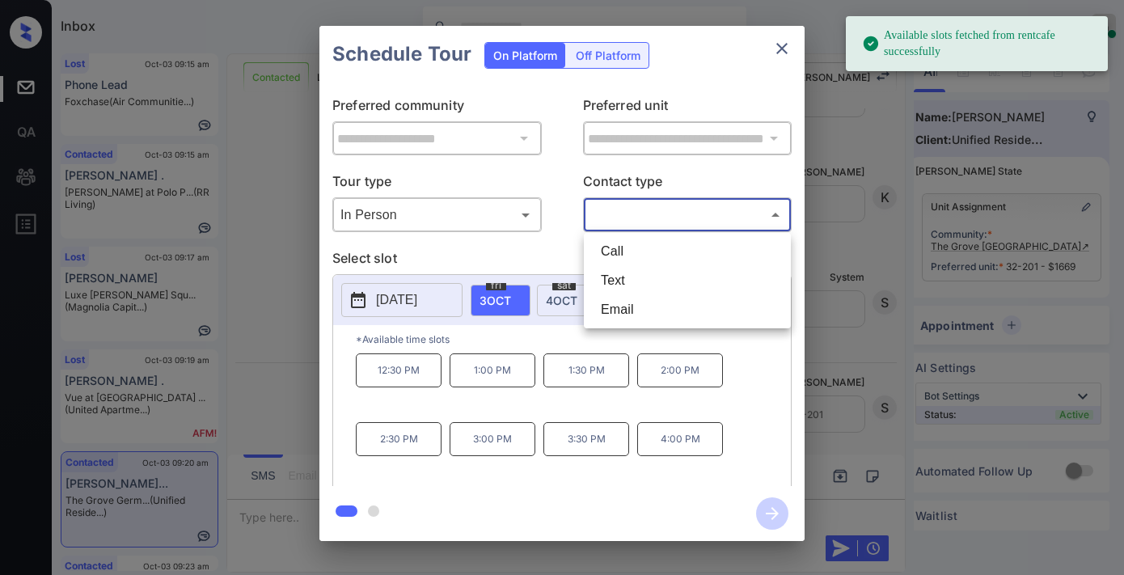
click at [669, 273] on li "Text" at bounding box center [687, 280] width 199 height 29
type input "****"
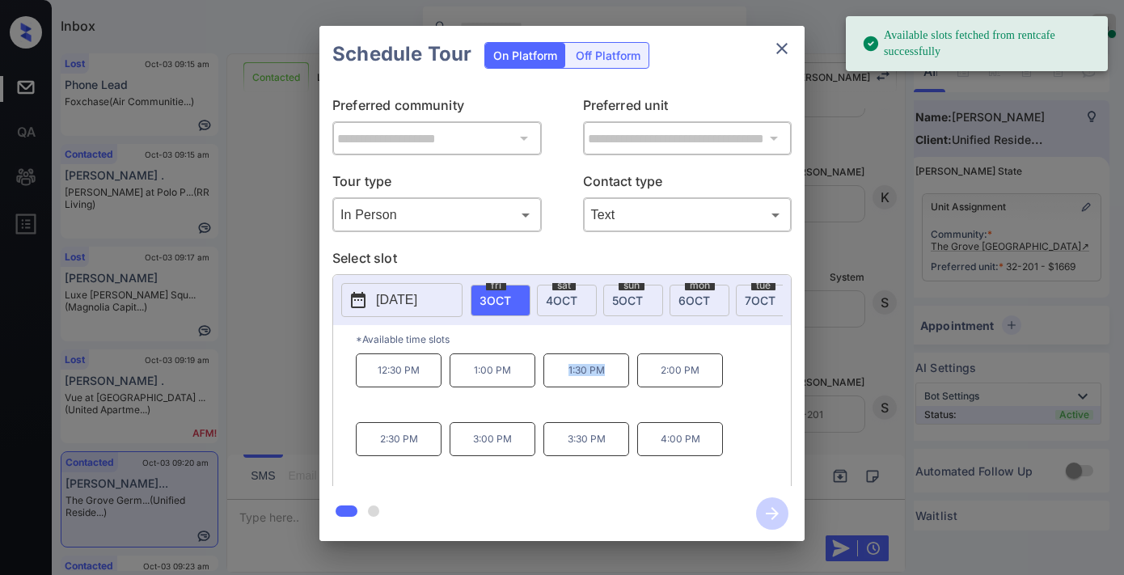
drag, startPoint x: 607, startPoint y: 377, endPoint x: 570, endPoint y: 386, distance: 38.2
click at [539, 384] on div "12:30 PM 1:00 PM 1:30 PM 2:00 PM 2:30 PM 3:00 PM 3:30 PM 4:00 PM" at bounding box center [573, 417] width 435 height 129
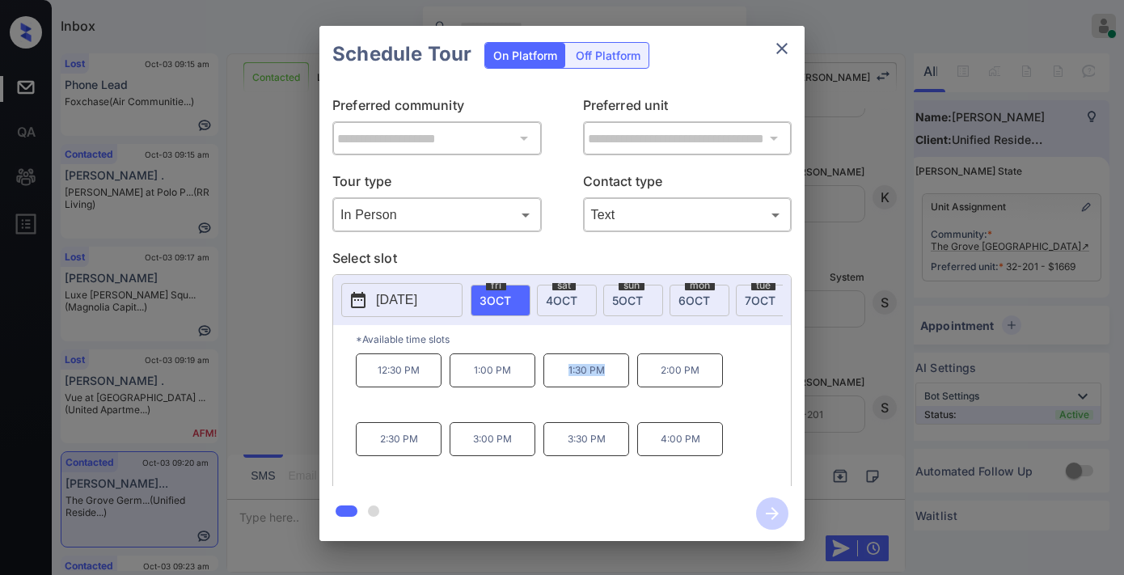
copy div "1:30 PM"
click at [786, 50] on icon "close" at bounding box center [781, 48] width 19 height 19
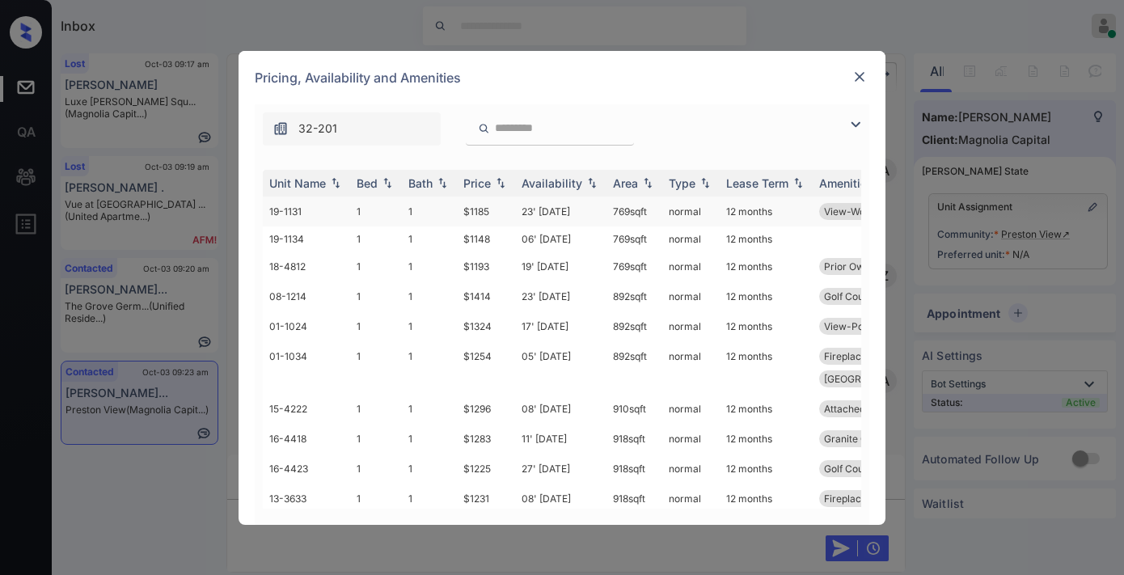
scroll to position [0, 6]
click at [491, 184] on div "Price" at bounding box center [485, 183] width 45 height 14
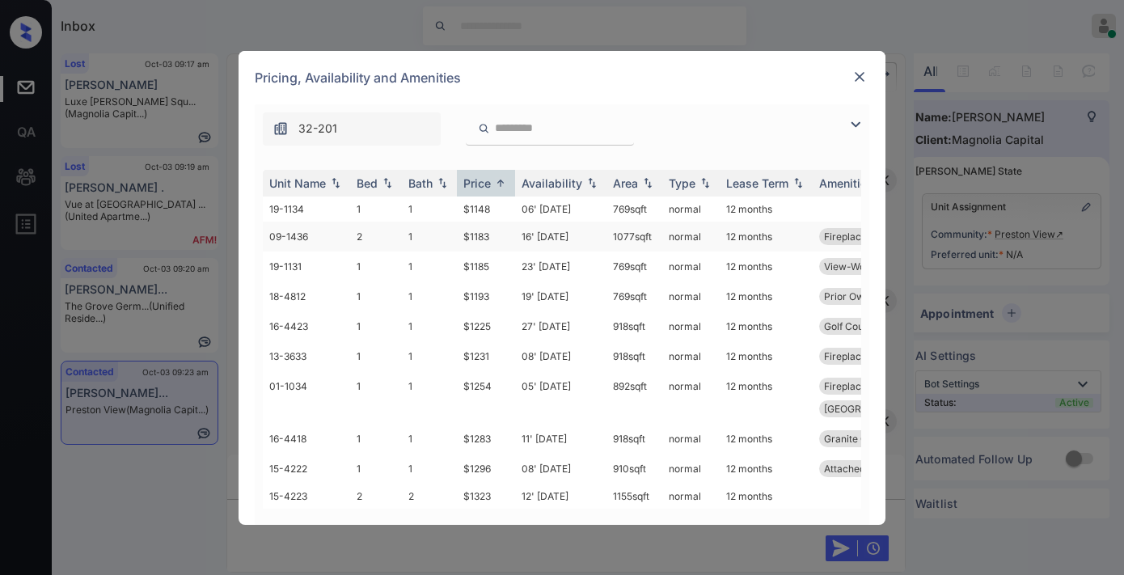
click at [538, 232] on td "16' Nov 25" at bounding box center [560, 237] width 91 height 30
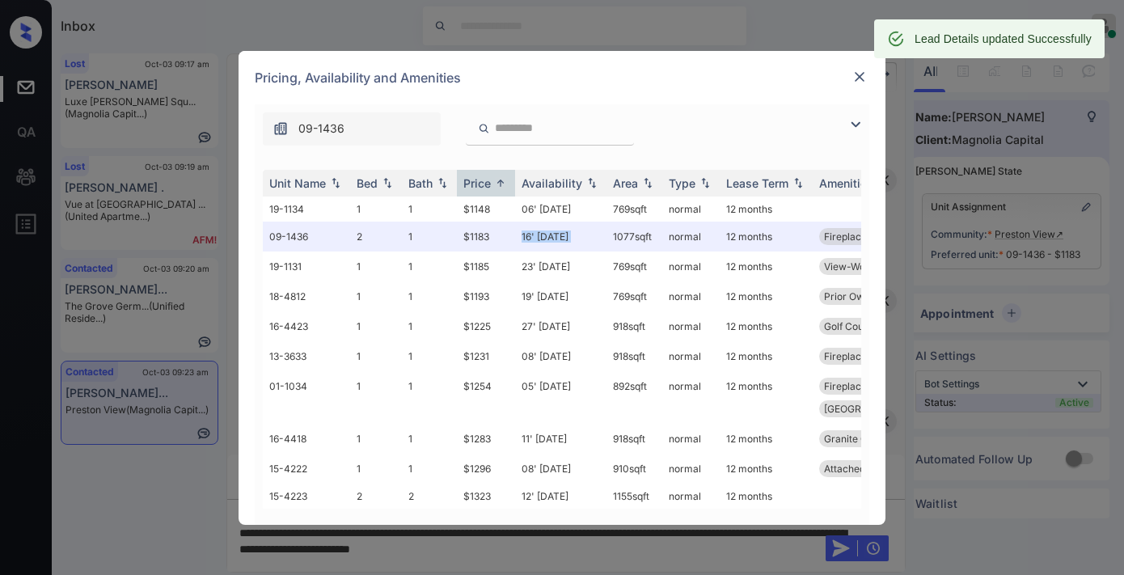
click at [861, 76] on img at bounding box center [859, 77] width 16 height 16
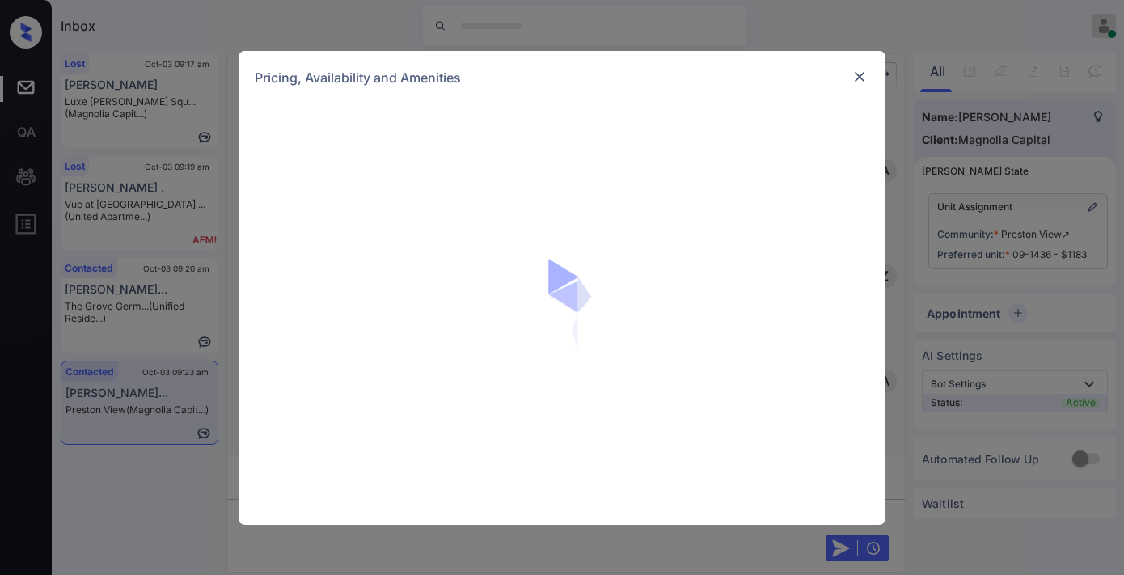
scroll to position [0, 6]
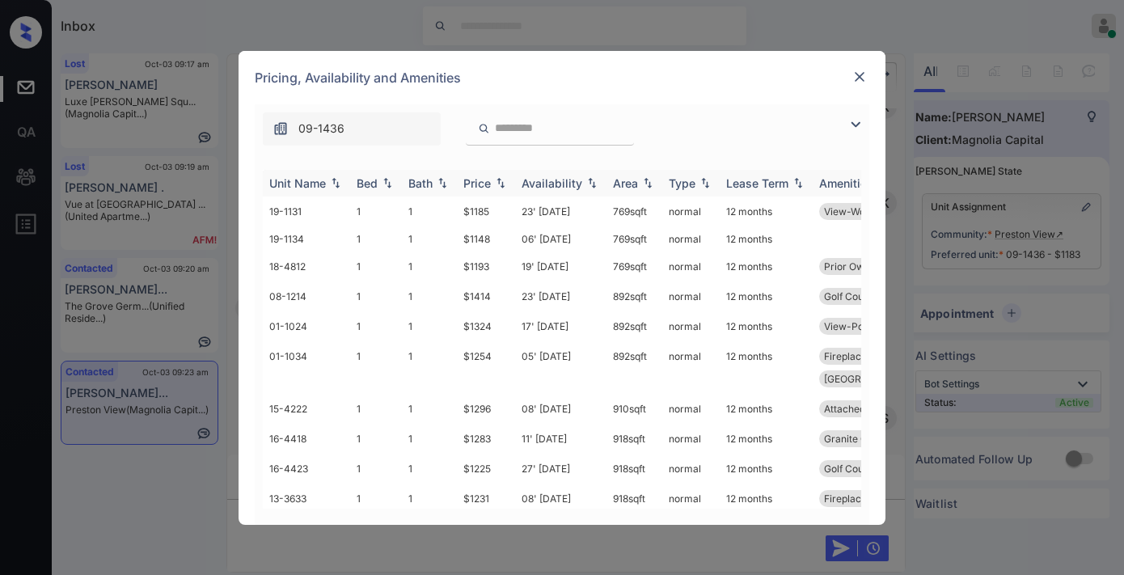
click at [497, 184] on img at bounding box center [500, 182] width 16 height 11
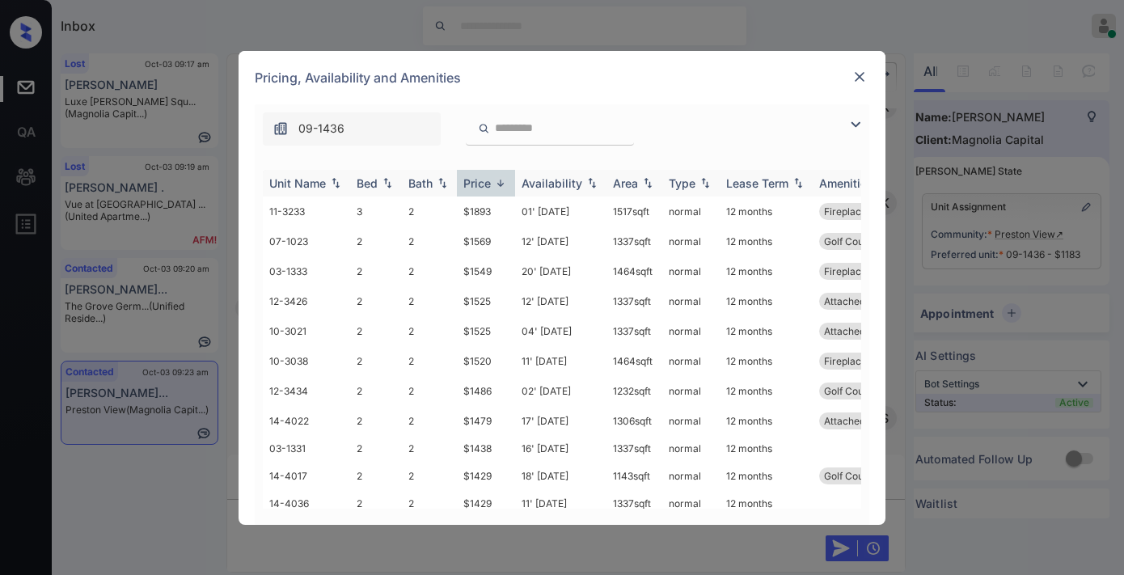
click at [497, 184] on img at bounding box center [500, 183] width 16 height 12
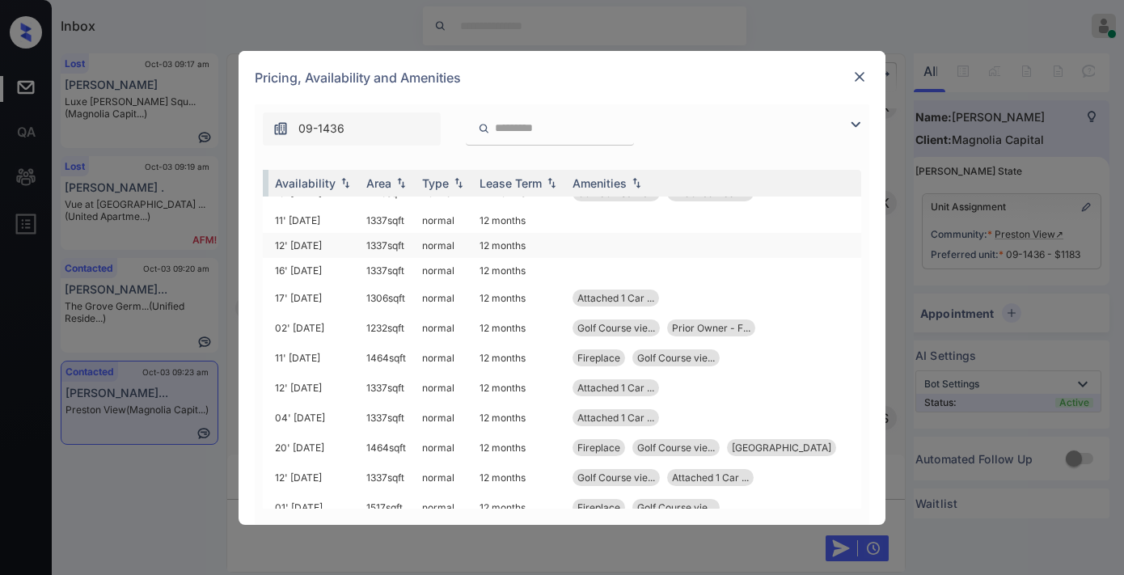
scroll to position [0, 259]
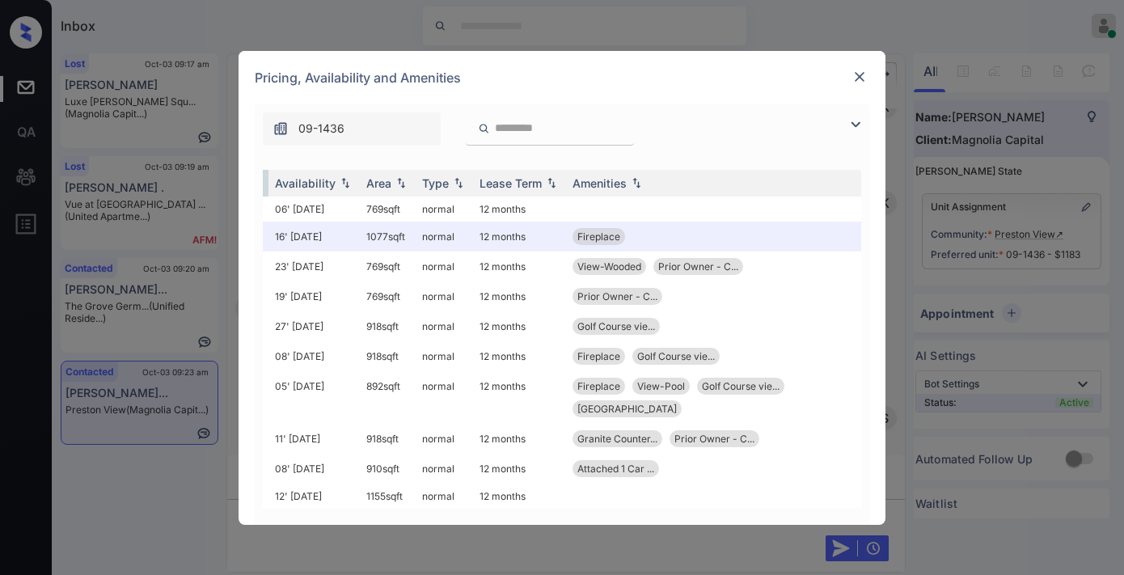
click at [861, 76] on img at bounding box center [859, 77] width 16 height 16
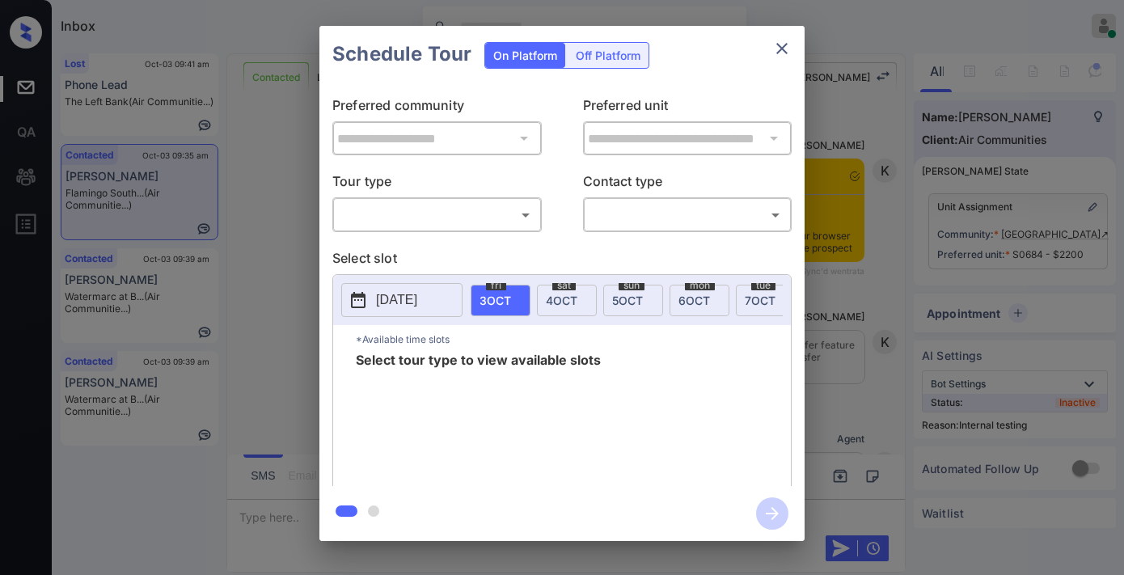
click at [441, 206] on body "Inbox [PERSON_NAME] Online Set yourself offline Set yourself on break Profile S…" at bounding box center [562, 287] width 1124 height 575
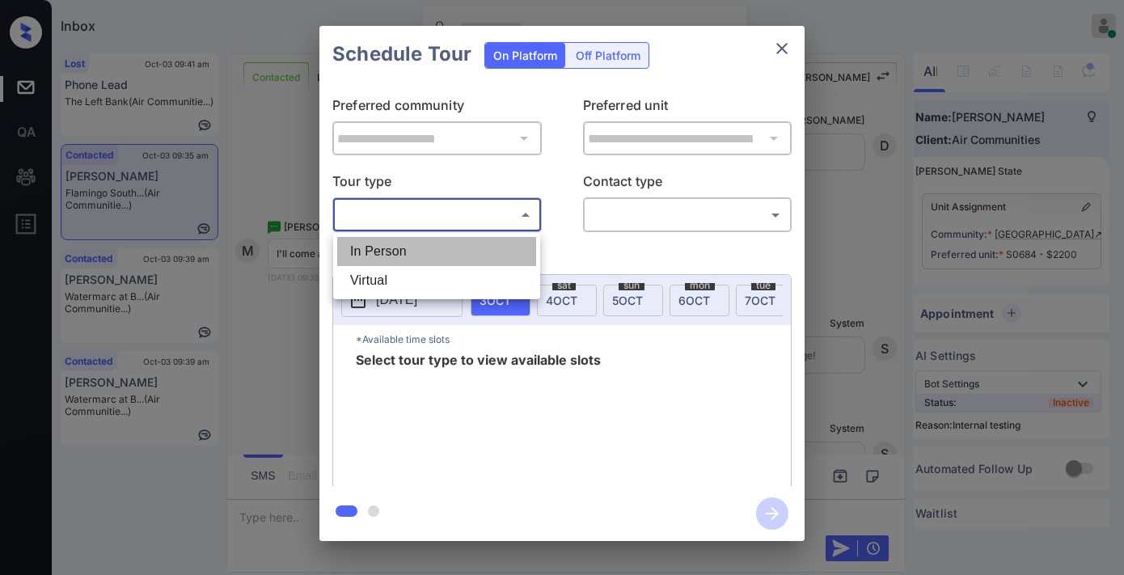
click at [456, 256] on li "In Person" at bounding box center [436, 251] width 199 height 29
type input "********"
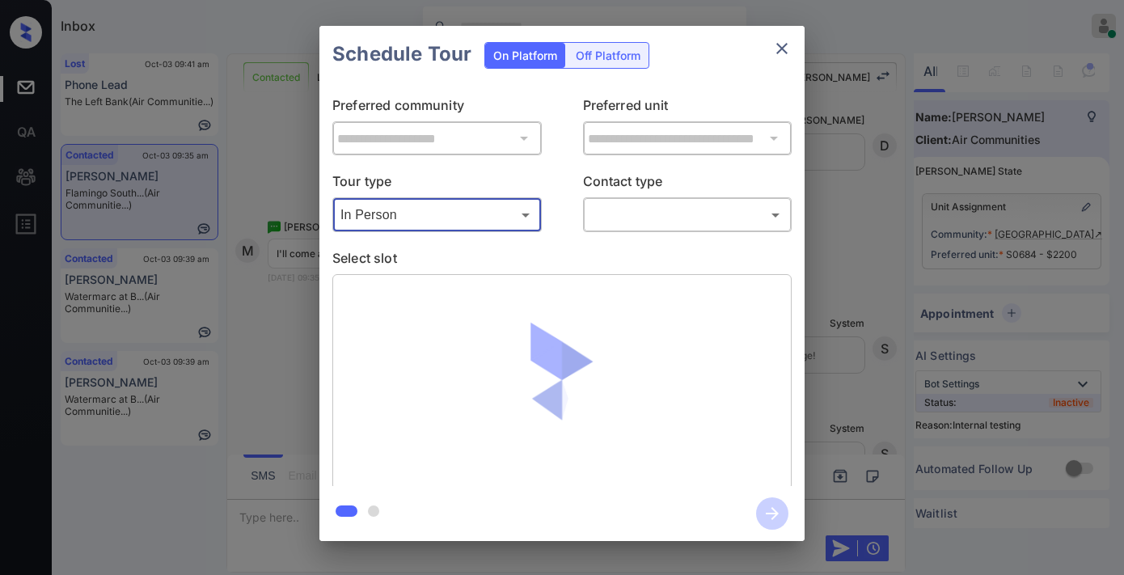
click at [665, 215] on body "Inbox Samantha Soliven Online Set yourself offline Set yourself on break Profil…" at bounding box center [562, 287] width 1124 height 575
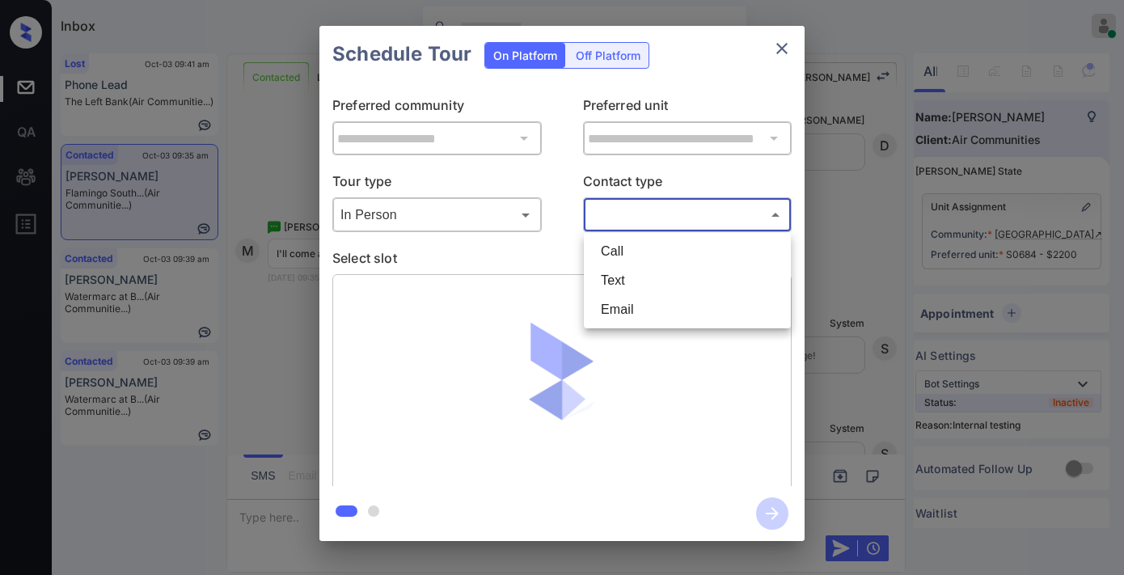
click at [657, 281] on li "Text" at bounding box center [687, 280] width 199 height 29
type input "****"
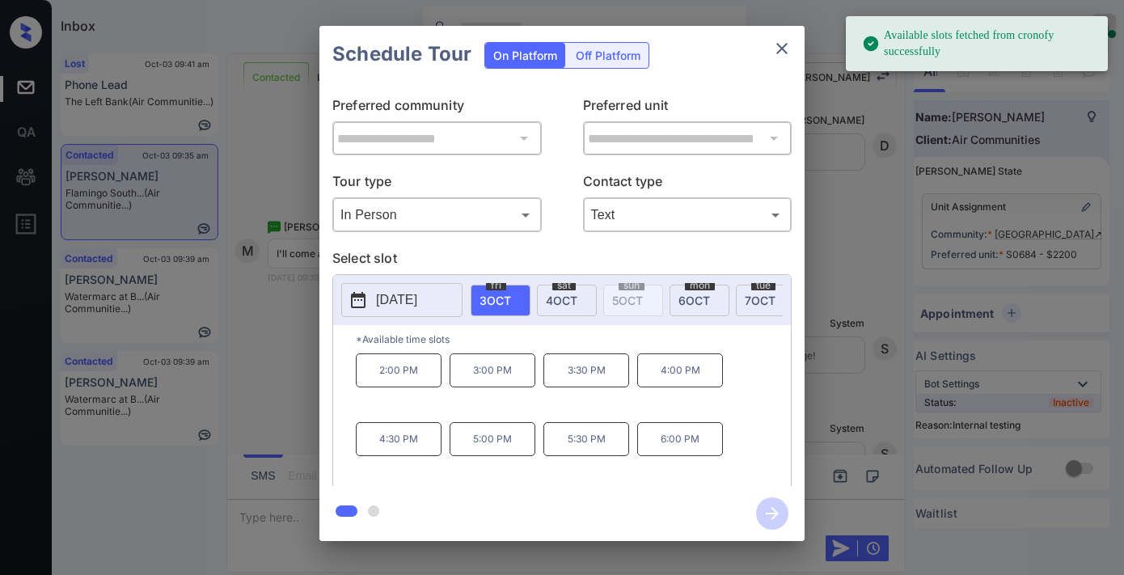
click at [385, 378] on p "2:00 PM" at bounding box center [399, 370] width 86 height 34
click at [775, 505] on icon "button" at bounding box center [772, 513] width 32 height 32
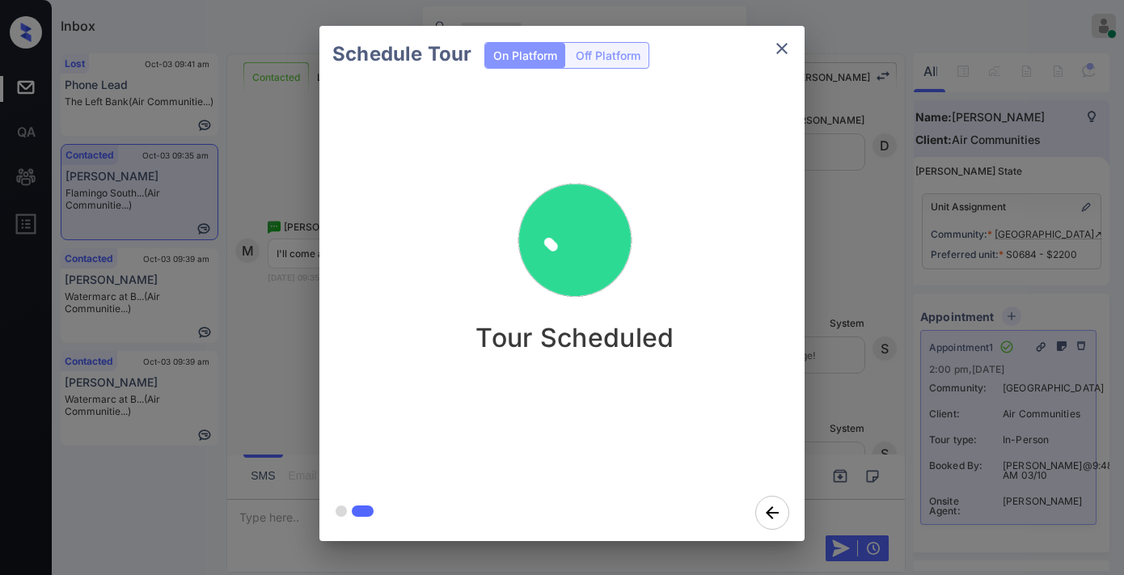
click at [780, 51] on icon "close" at bounding box center [781, 48] width 19 height 19
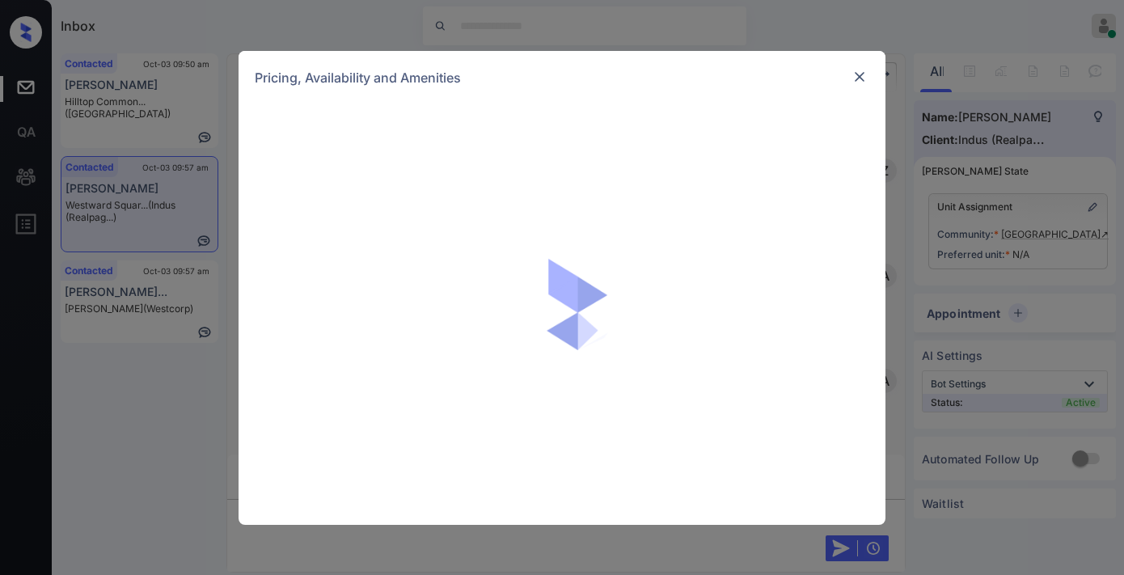
scroll to position [1347, 0]
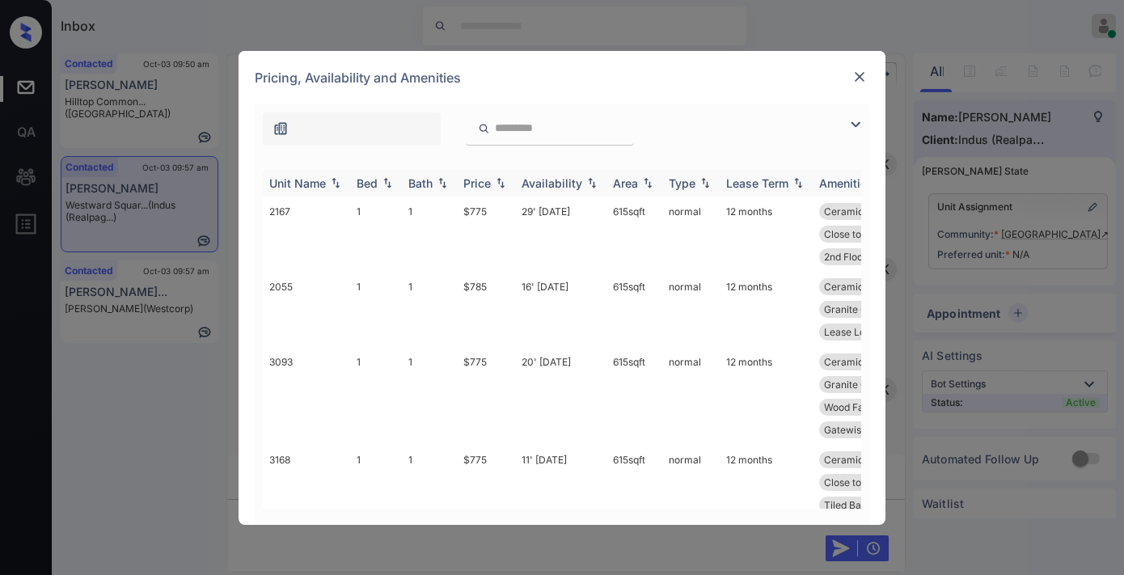
click at [497, 182] on img at bounding box center [500, 182] width 16 height 11
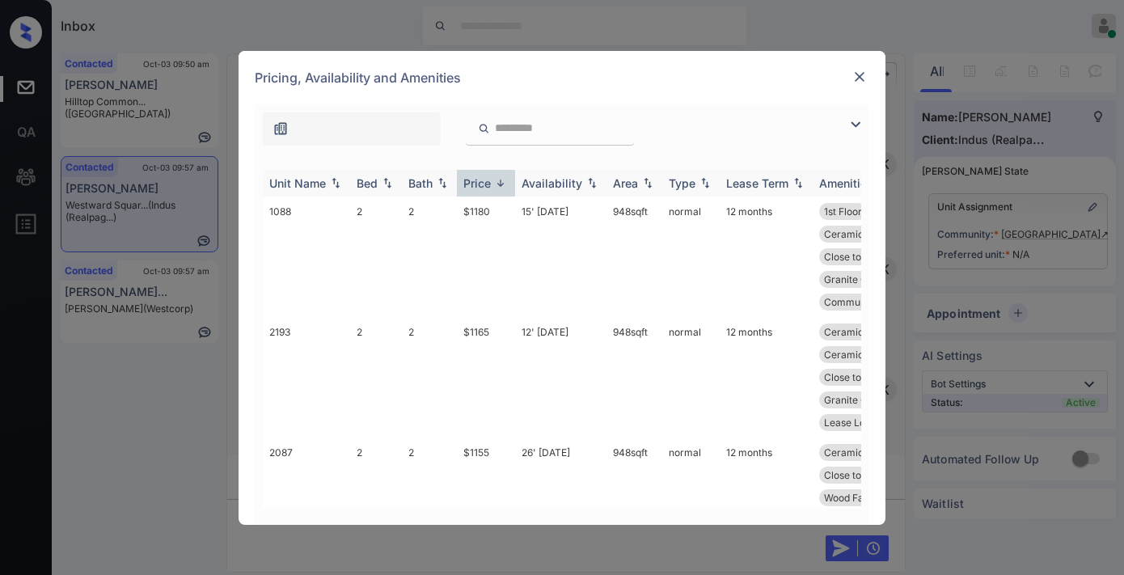
click at [497, 182] on img at bounding box center [500, 183] width 16 height 12
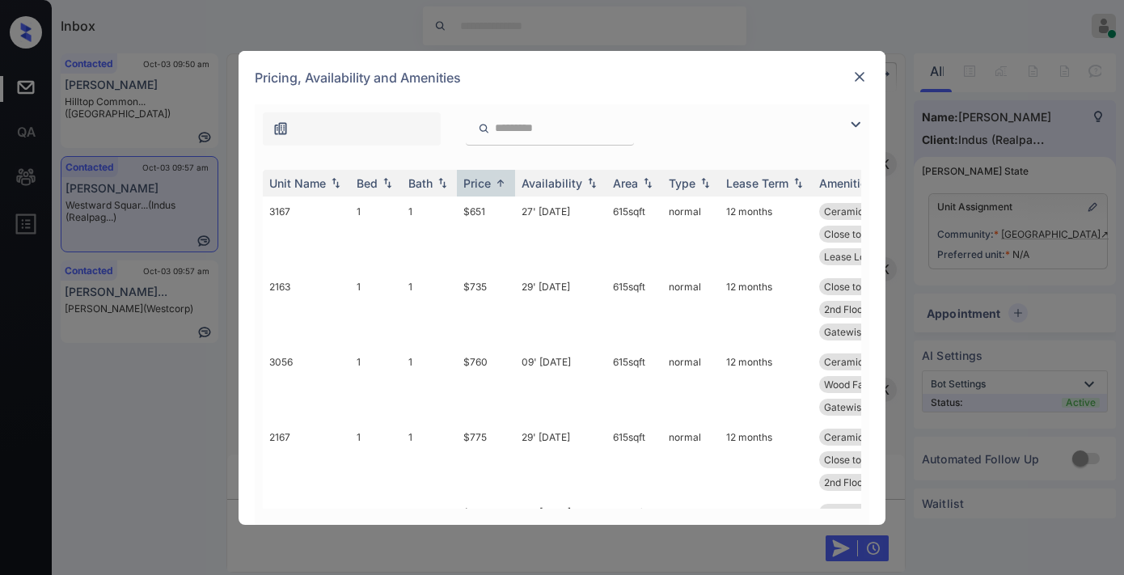
click at [857, 78] on img at bounding box center [859, 77] width 16 height 16
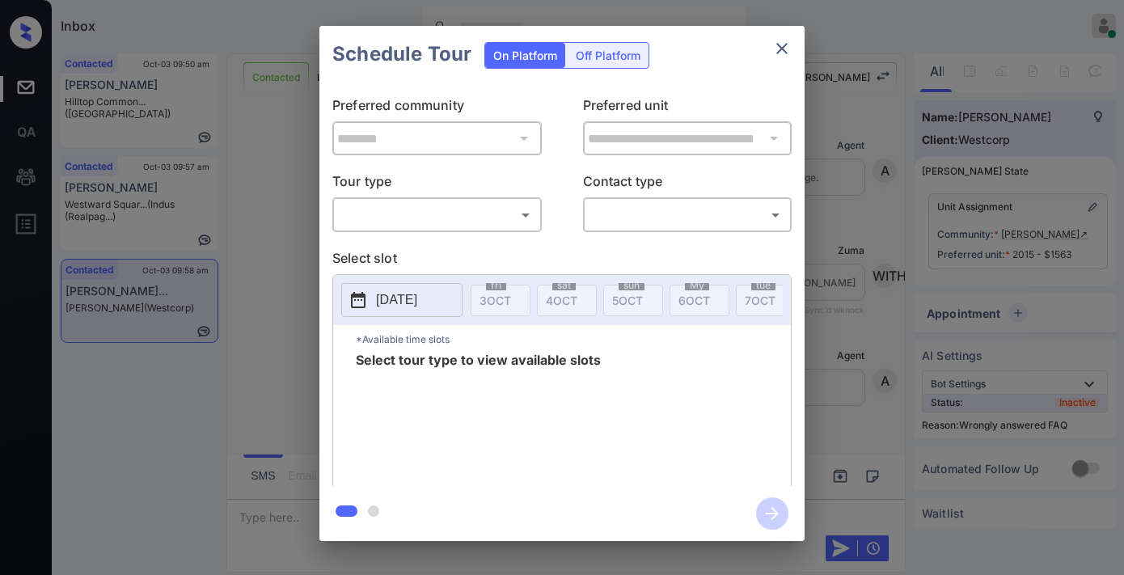
click at [427, 196] on p "Tour type" at bounding box center [436, 184] width 209 height 26
click at [434, 213] on body "Inbox Samantha Soliven Online Set yourself offline Set yourself on break Profil…" at bounding box center [562, 287] width 1124 height 575
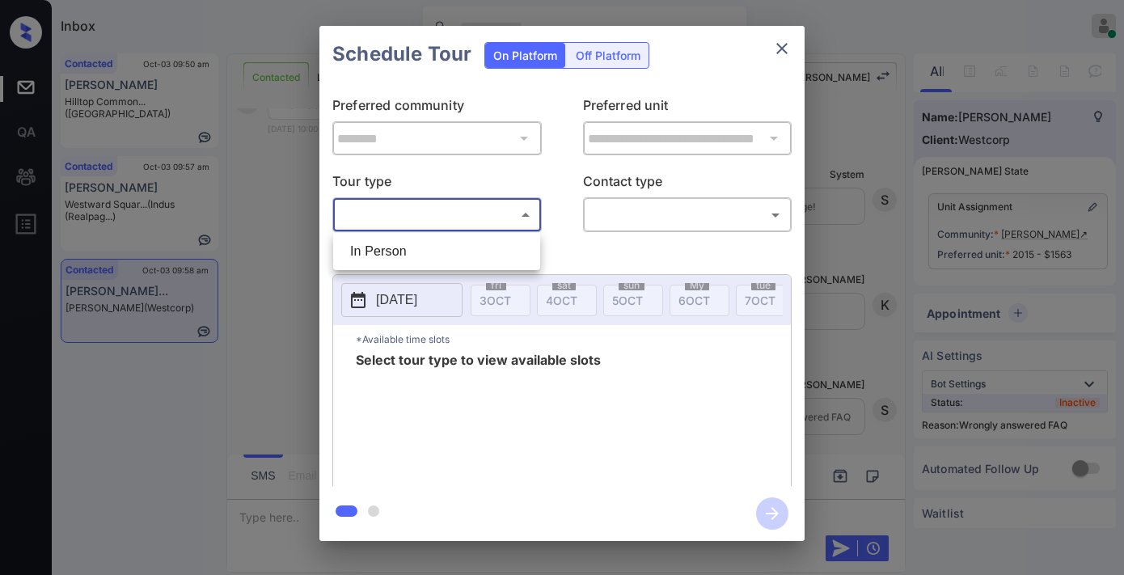
click at [433, 243] on li "In Person" at bounding box center [436, 251] width 199 height 29
type input "********"
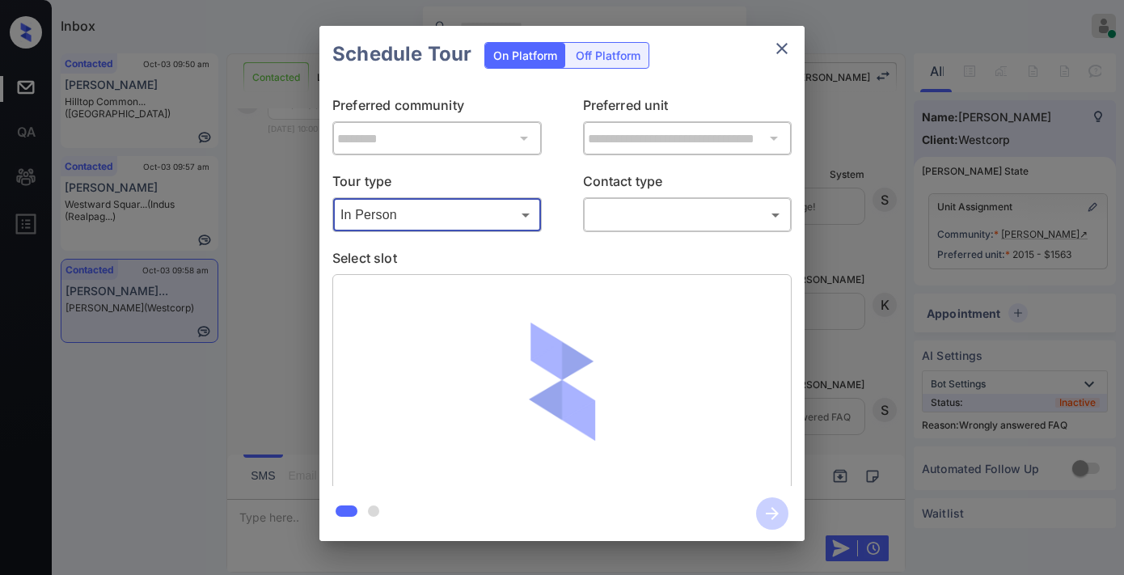
click at [655, 218] on body "Inbox Samantha Soliven Online Set yourself offline Set yourself on break Profil…" at bounding box center [562, 287] width 1124 height 575
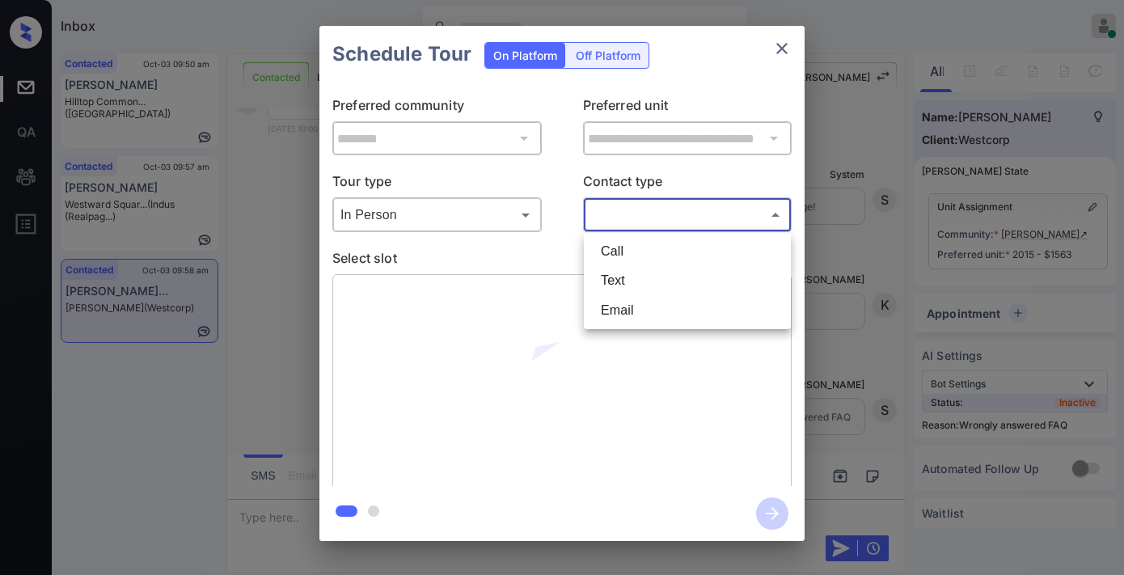
click at [648, 284] on li "Text" at bounding box center [687, 280] width 199 height 29
type input "****"
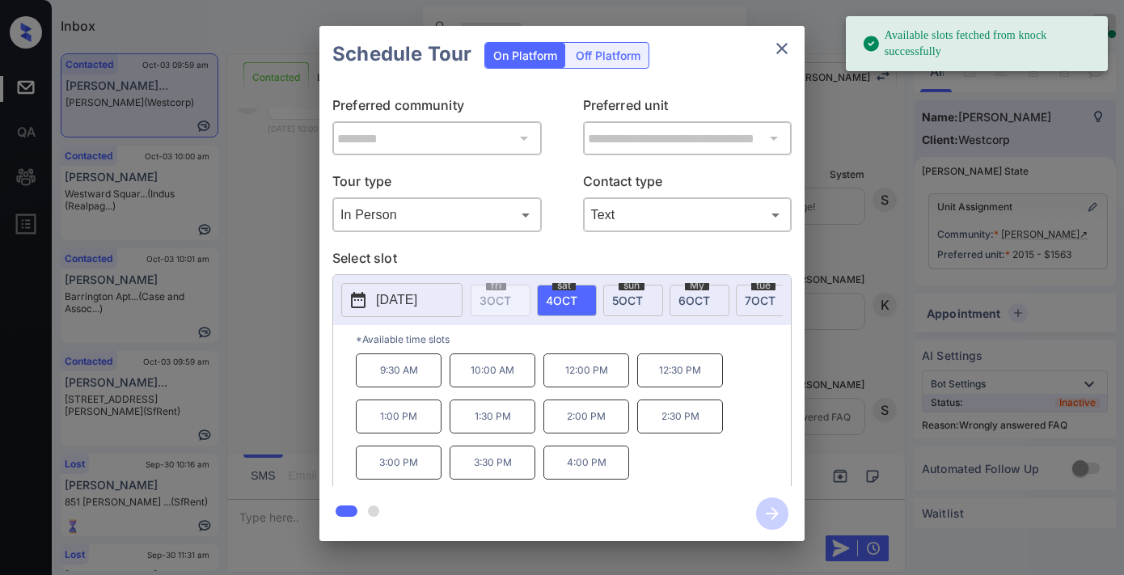
click at [417, 302] on p "2025-10-04" at bounding box center [396, 299] width 41 height 19
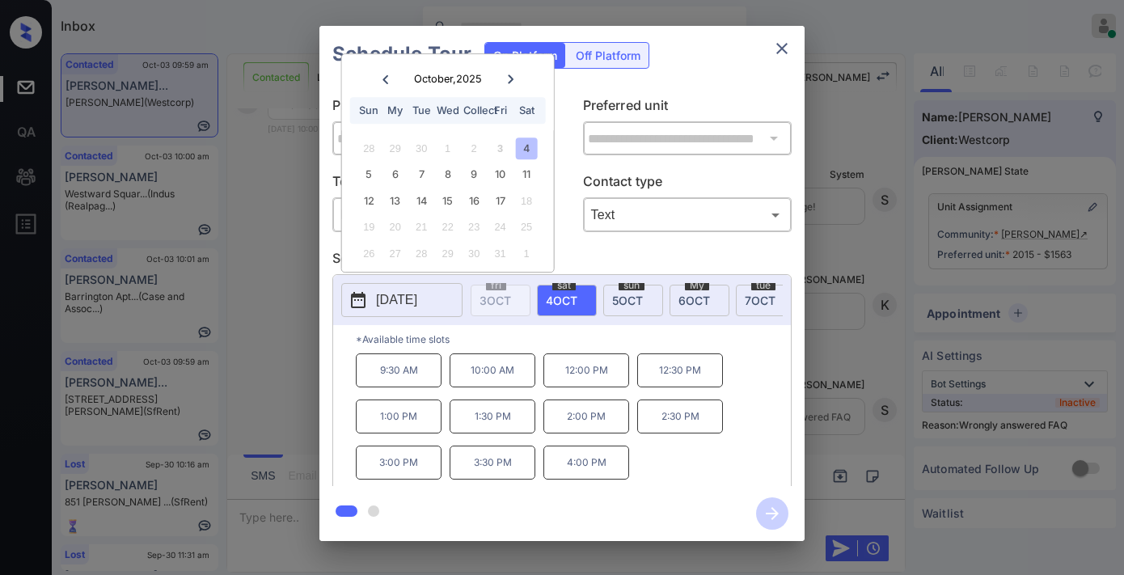
click at [738, 85] on div "**********" at bounding box center [561, 283] width 485 height 403
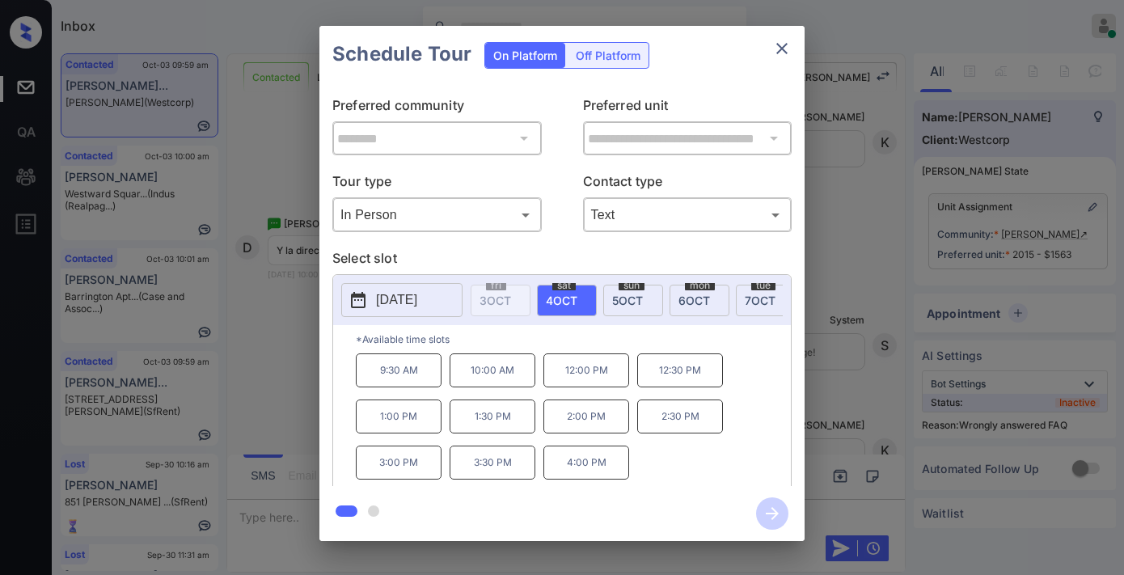
scroll to position [4789, 0]
click at [728, 103] on p "Preferred unit" at bounding box center [687, 108] width 209 height 26
click at [794, 49] on button "close" at bounding box center [782, 48] width 32 height 32
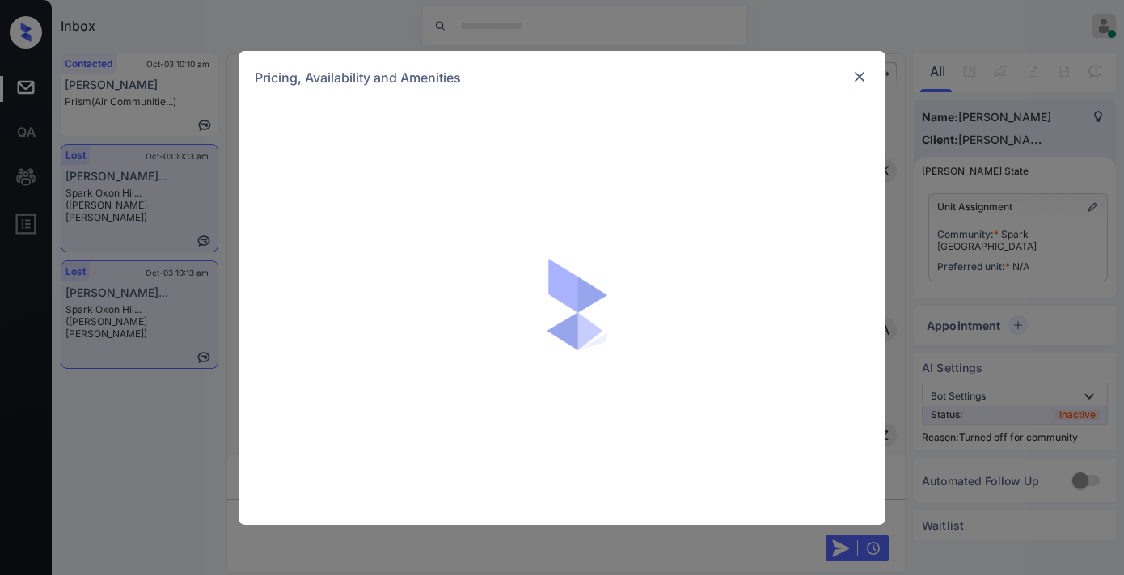
scroll to position [2156, 0]
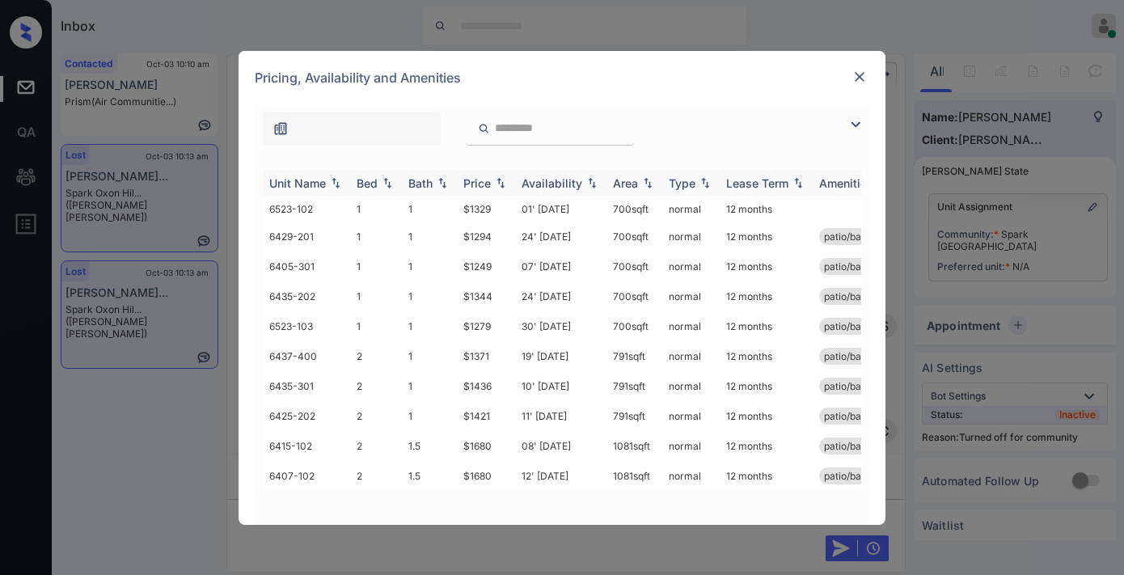
click at [494, 181] on img at bounding box center [500, 182] width 16 height 11
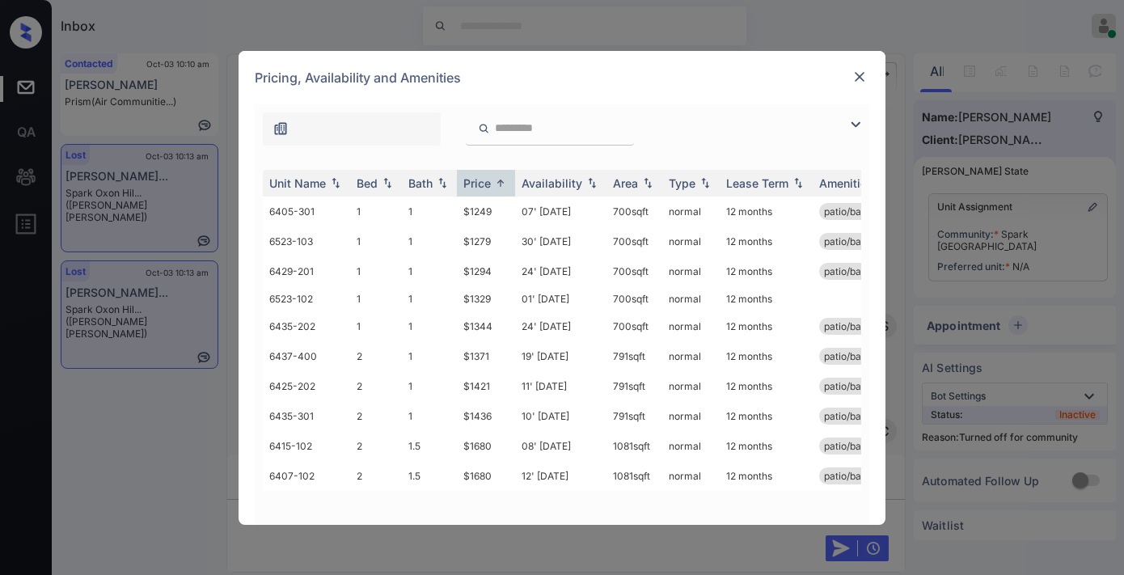
click at [860, 76] on img at bounding box center [859, 77] width 16 height 16
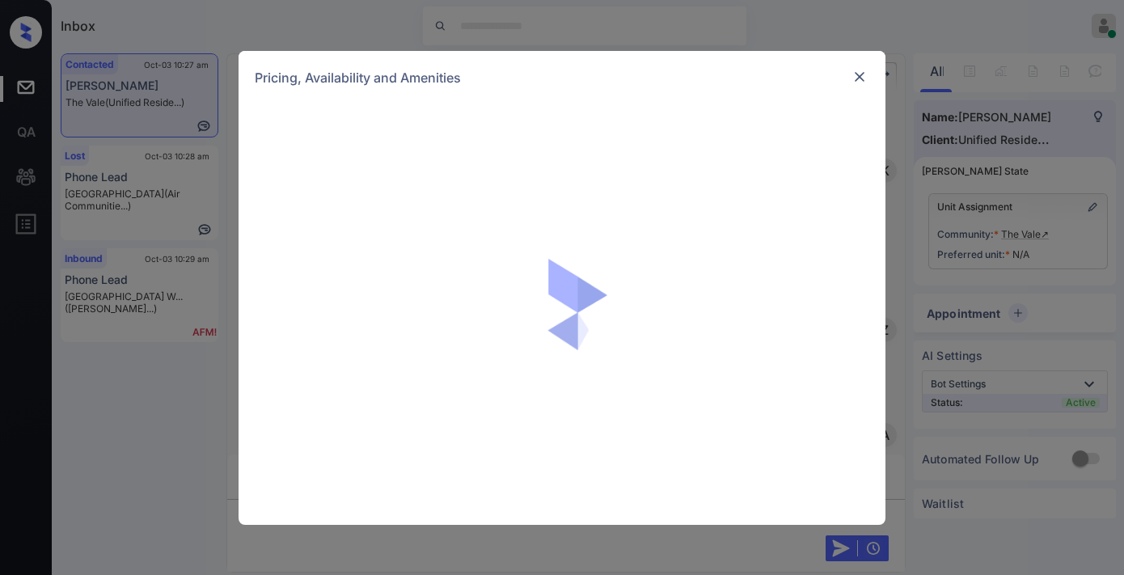
scroll to position [884, 0]
click at [868, 74] on div at bounding box center [859, 76] width 19 height 19
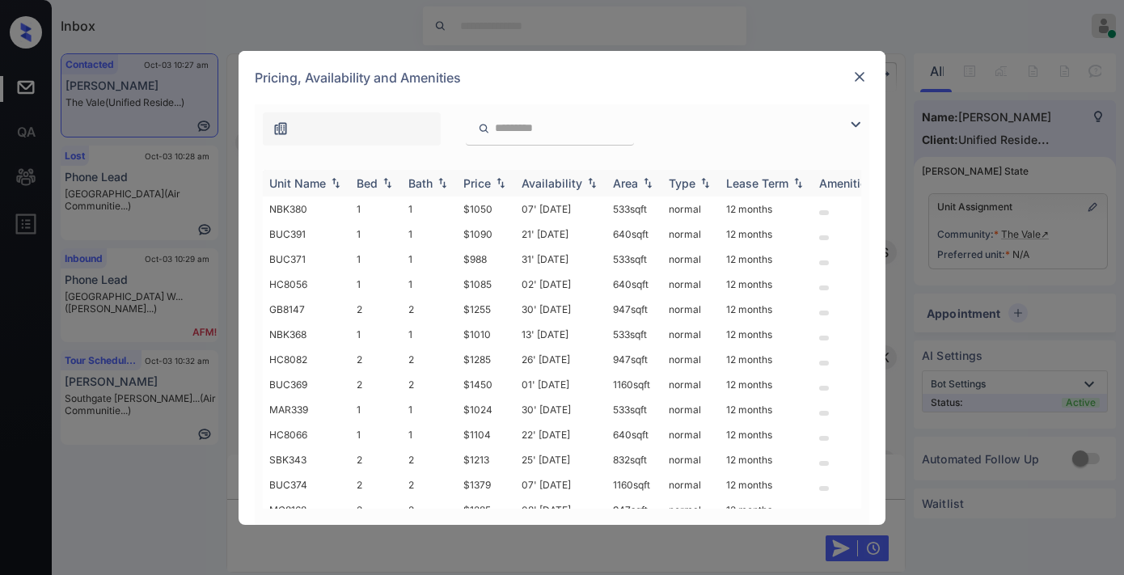
click at [500, 182] on img at bounding box center [500, 182] width 16 height 11
click at [500, 182] on img at bounding box center [500, 183] width 16 height 12
click at [865, 125] on div at bounding box center [859, 124] width 19 height 19
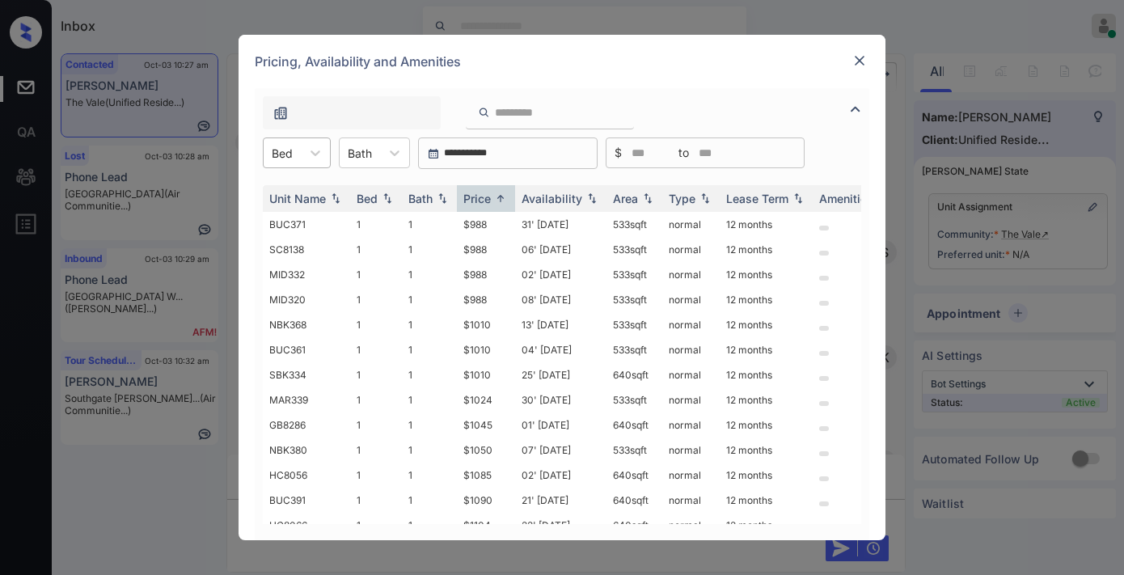
click at [288, 148] on div at bounding box center [282, 153] width 21 height 17
click at [295, 217] on div "2" at bounding box center [297, 221] width 68 height 29
drag, startPoint x: 491, startPoint y: 226, endPoint x: 448, endPoint y: 226, distance: 42.9
click at [448, 226] on tr "SBK355 2 2 $1183 07' Nov 25 832 sqft normal 12 months" at bounding box center [685, 224] width 845 height 25
copy tr "$1183"
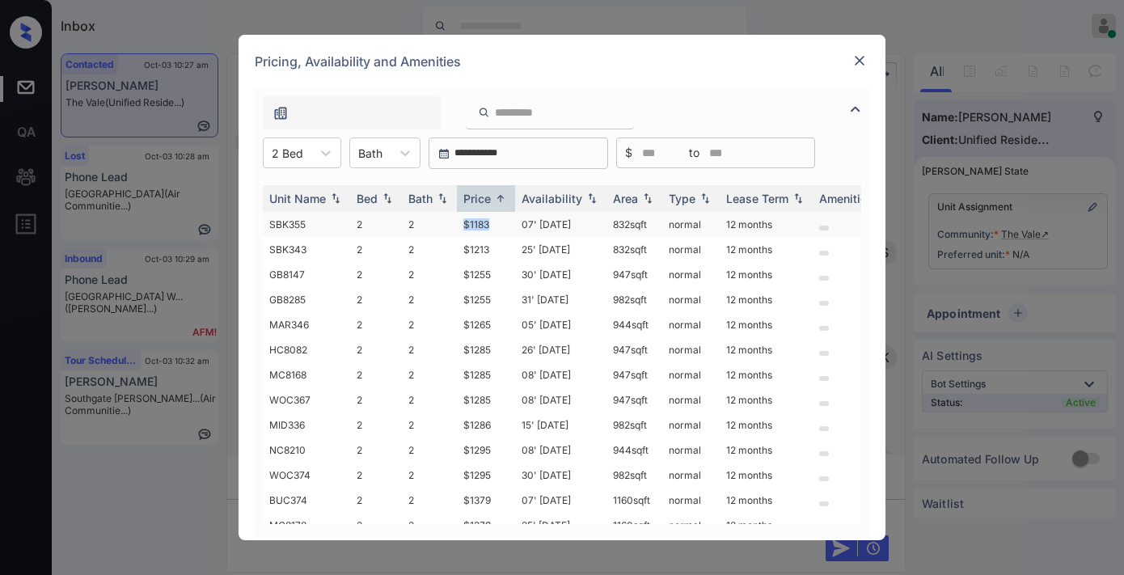
click at [505, 220] on td "$1183" at bounding box center [486, 224] width 58 height 25
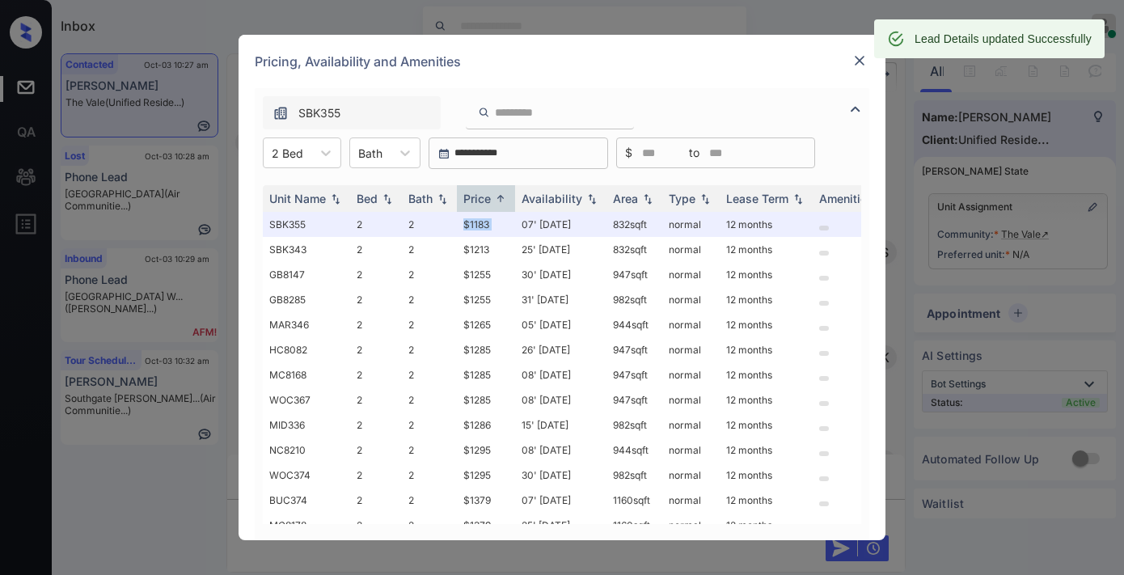
click at [860, 55] on img at bounding box center [859, 61] width 16 height 16
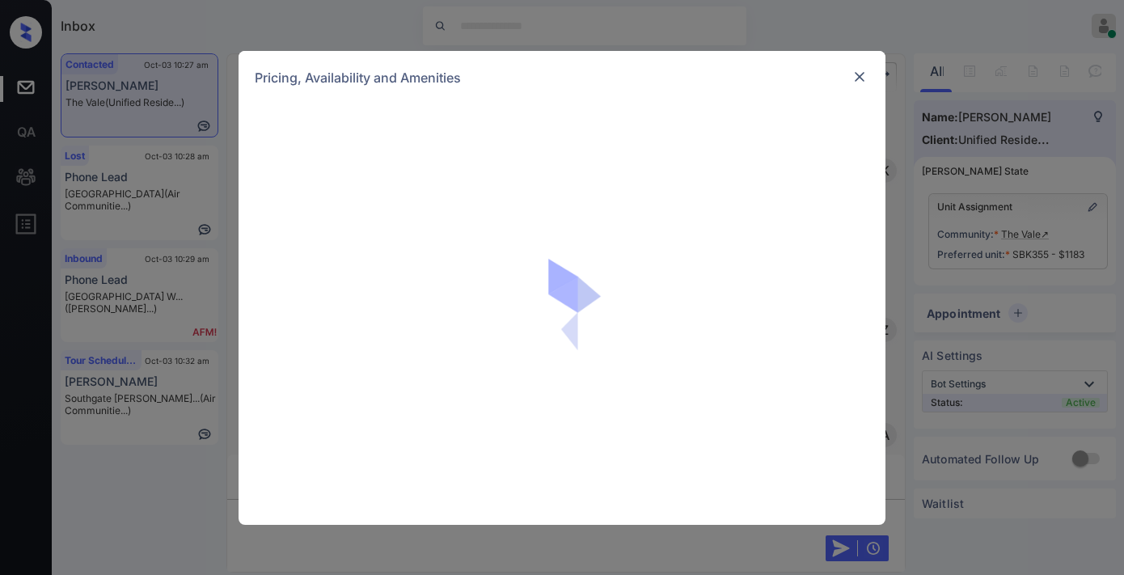
scroll to position [1078, 0]
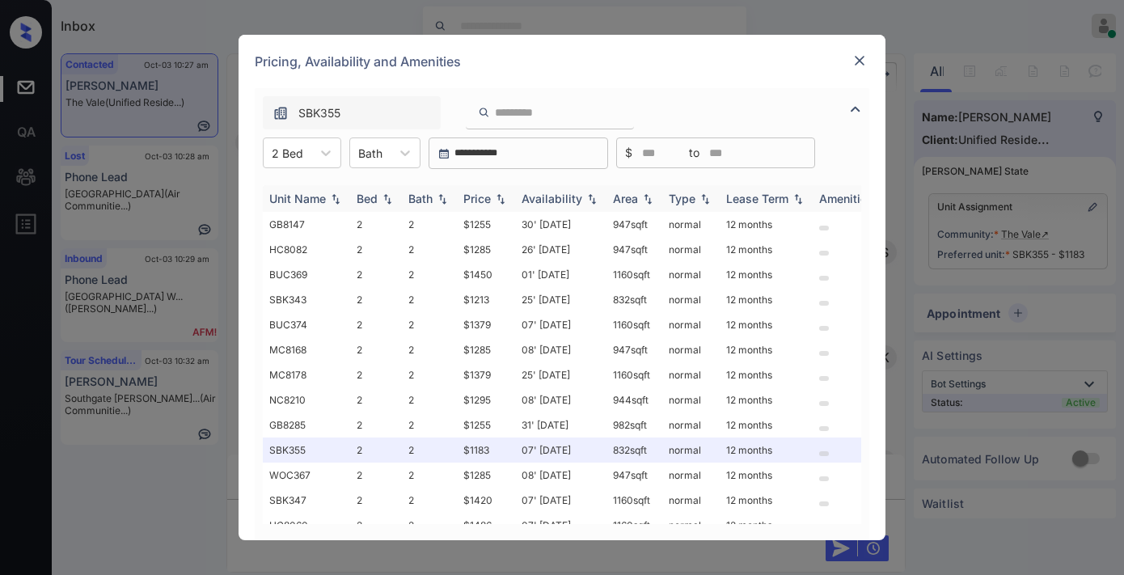
click at [488, 198] on div "Price" at bounding box center [476, 199] width 27 height 14
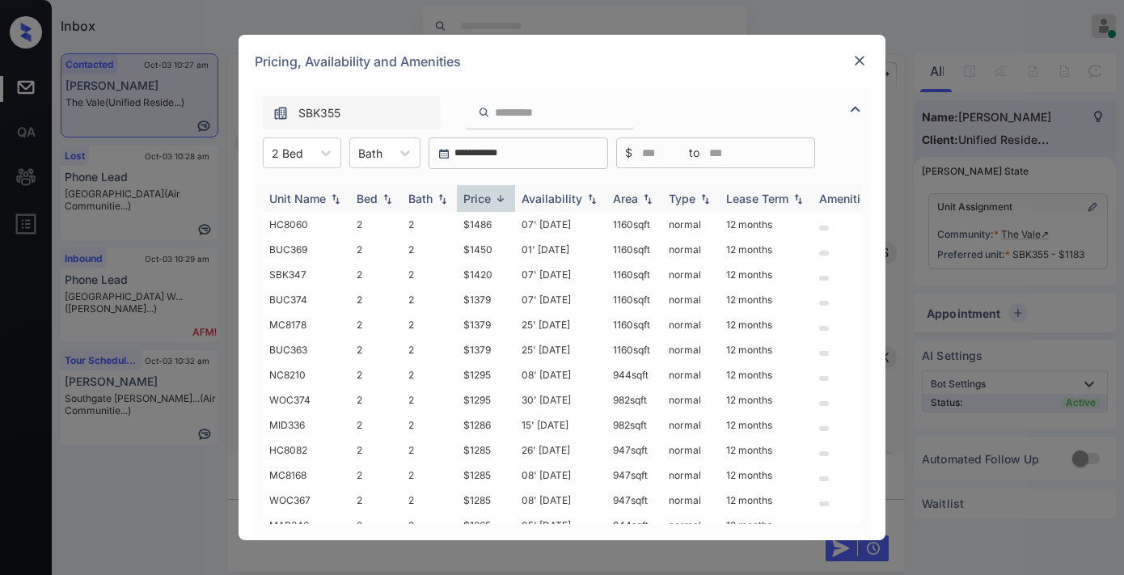
click at [488, 198] on div "Price" at bounding box center [476, 199] width 27 height 14
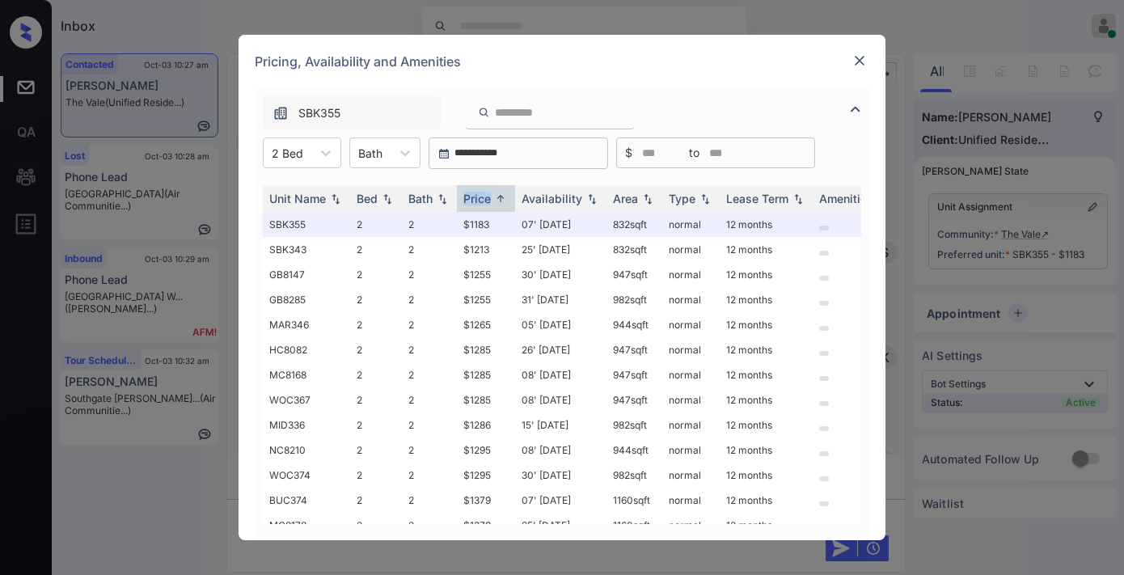
scroll to position [119, 0]
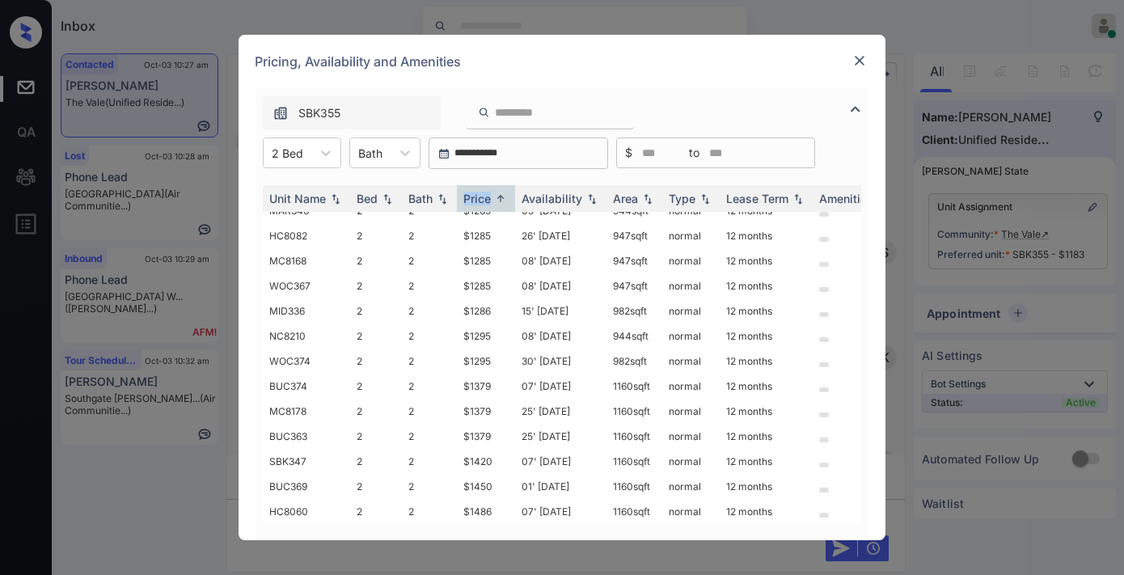
click at [862, 59] on img at bounding box center [859, 61] width 16 height 16
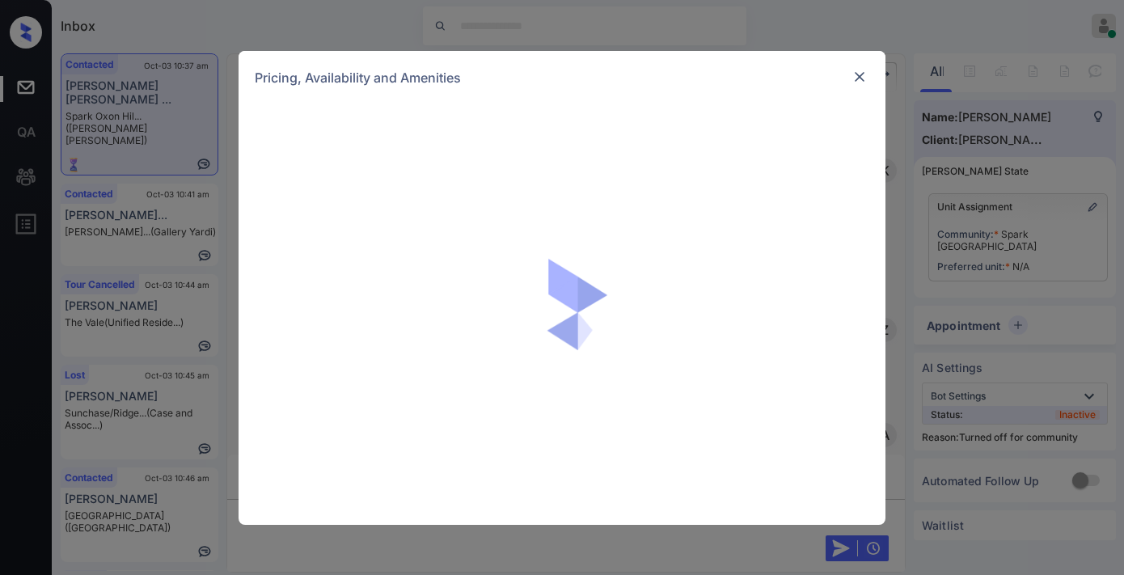
scroll to position [8049, 0]
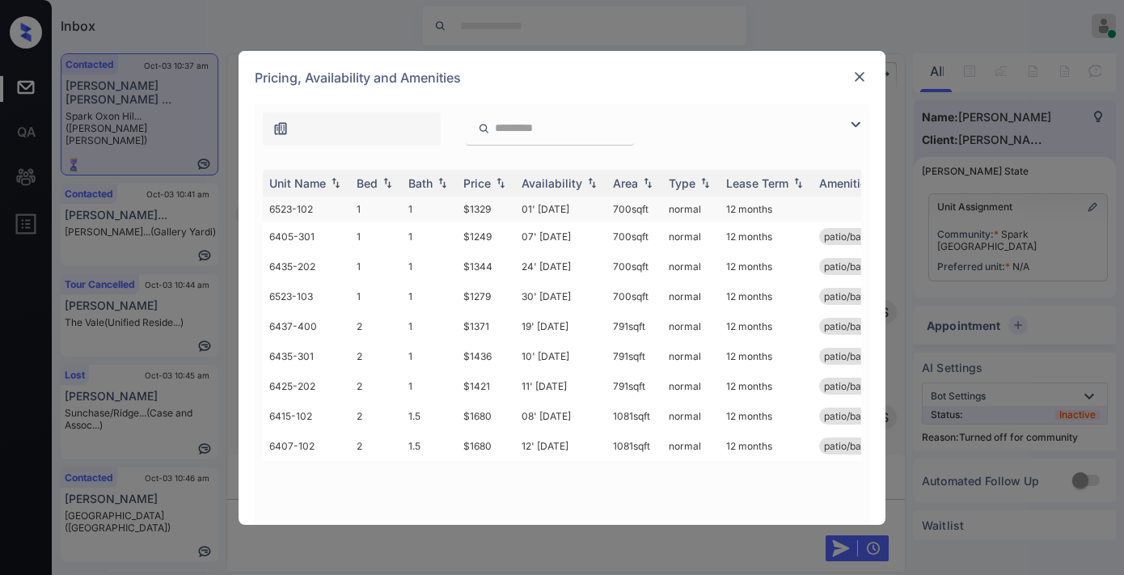
click at [479, 199] on td "$1329" at bounding box center [486, 208] width 58 height 25
click at [479, 200] on td "$1329" at bounding box center [486, 208] width 58 height 25
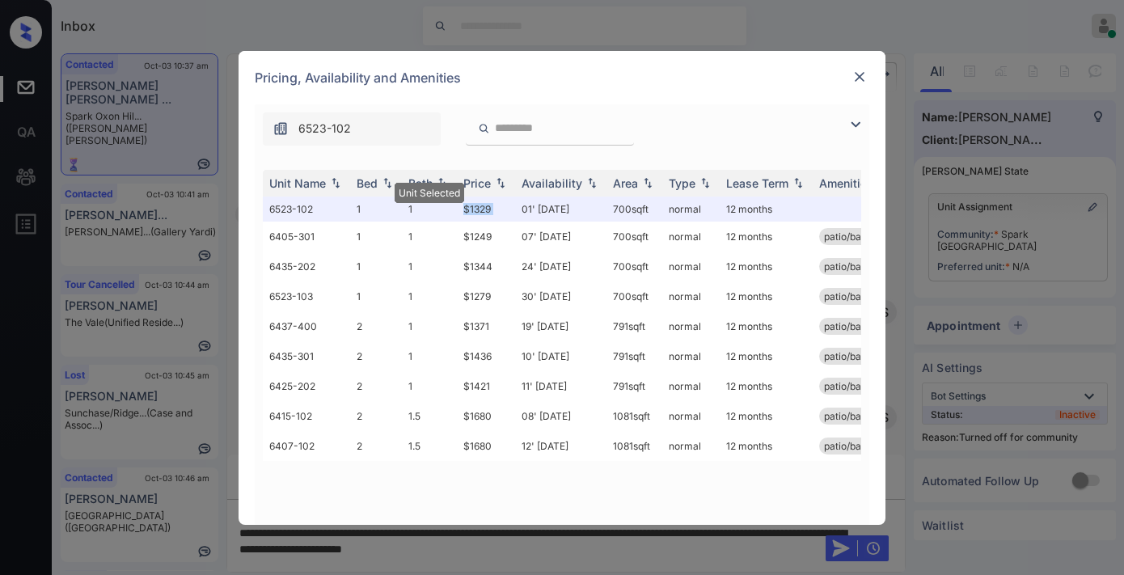
click at [855, 70] on img at bounding box center [859, 77] width 16 height 16
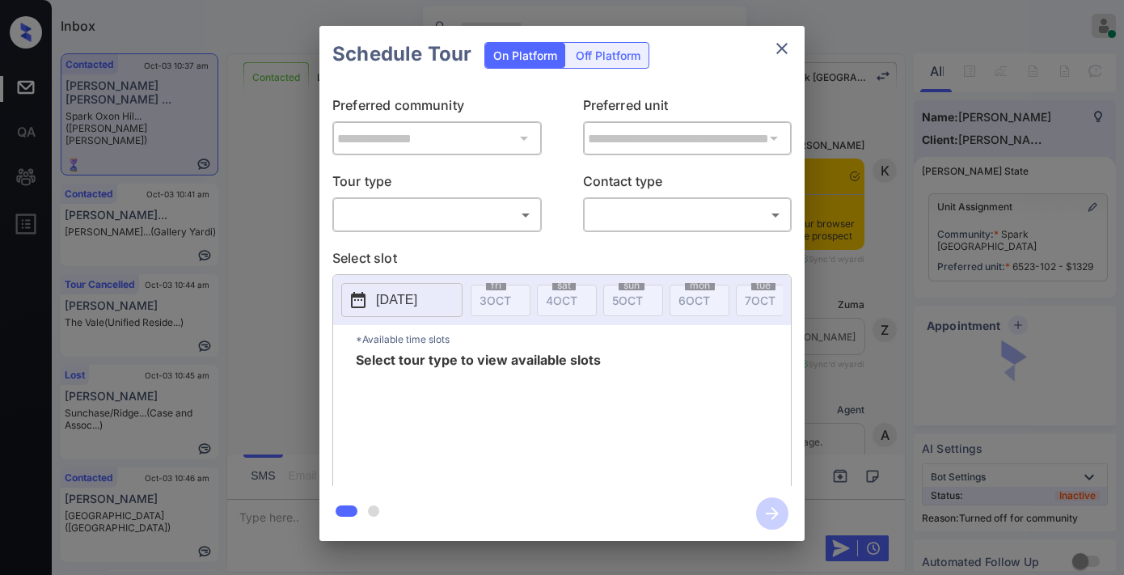
scroll to position [7092, 0]
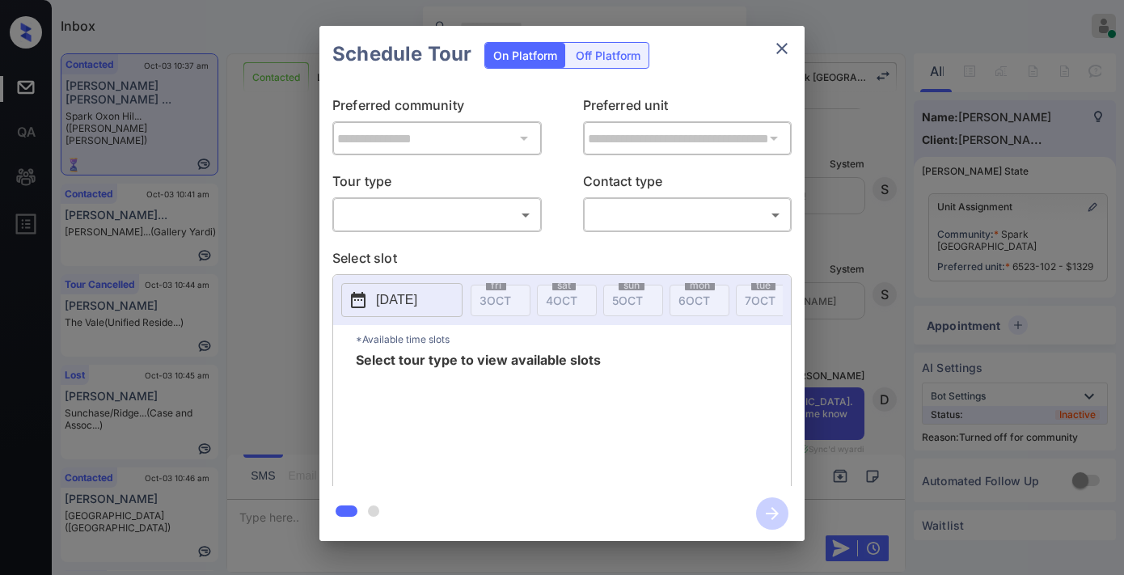
click at [601, 60] on div "Off Platform" at bounding box center [608, 55] width 81 height 25
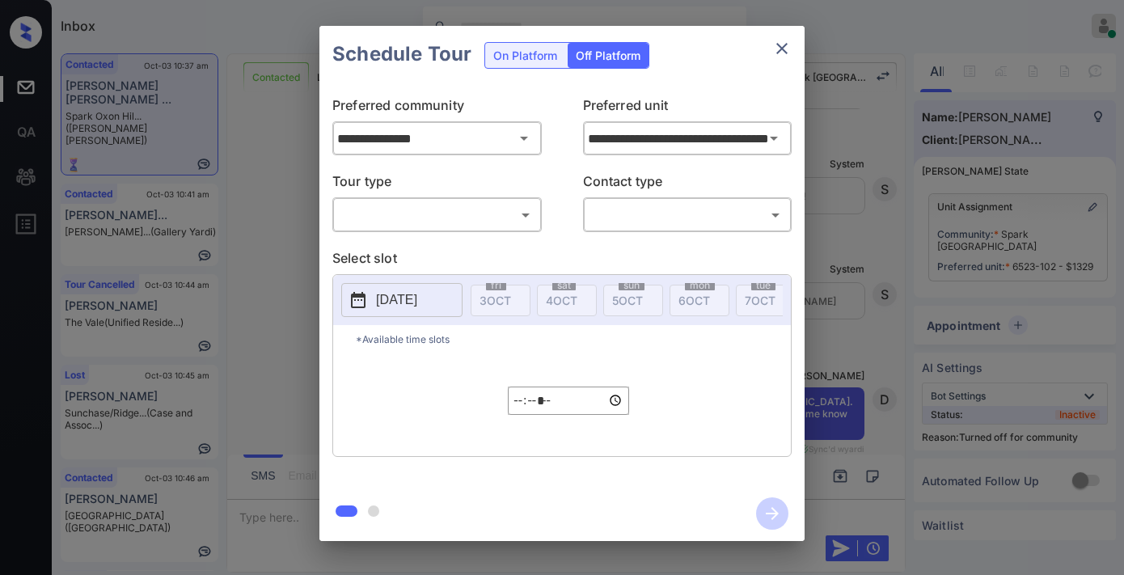
click at [493, 225] on body "Inbox [PERSON_NAME] Online Set yourself offline Set yourself on break Profile S…" at bounding box center [562, 287] width 1124 height 575
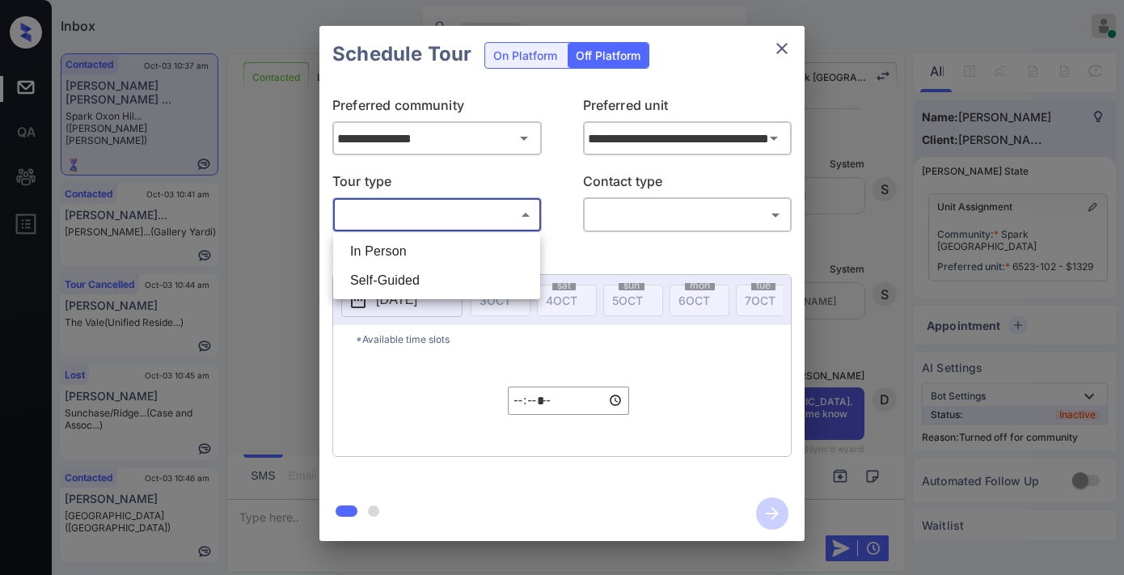
click at [487, 251] on li "In Person" at bounding box center [436, 251] width 199 height 29
type input "********"
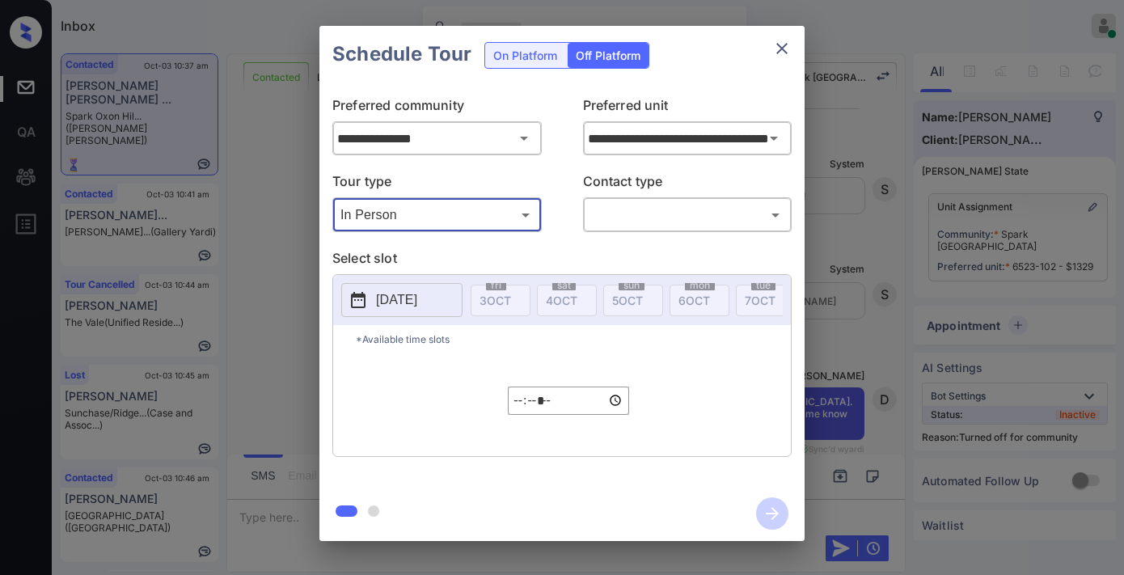
click at [647, 205] on body "Inbox [PERSON_NAME] Online Set yourself offline Set yourself on break Profile S…" at bounding box center [562, 287] width 1124 height 575
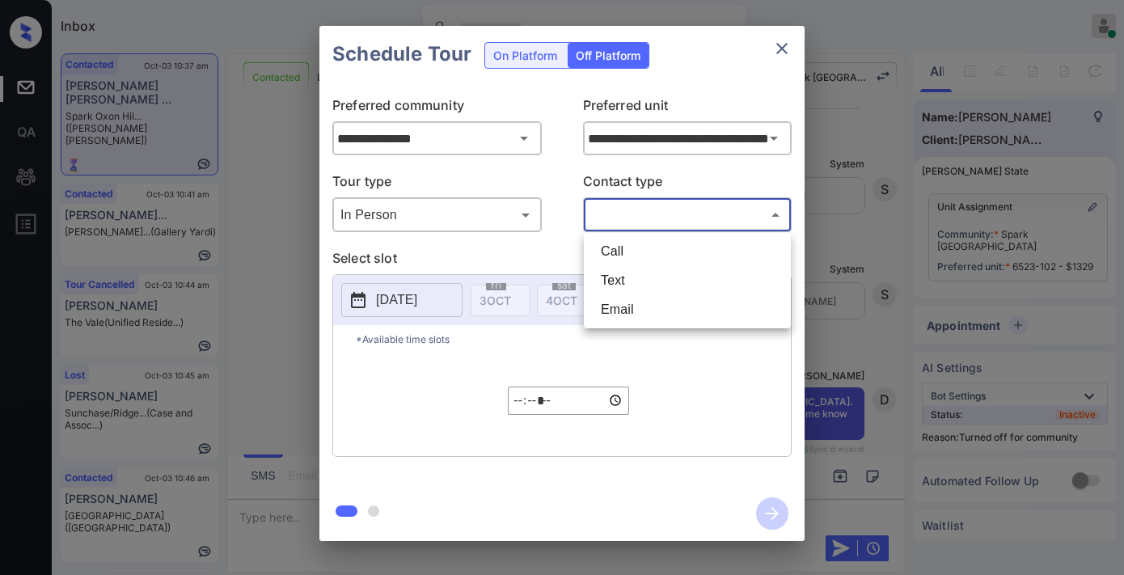
click at [640, 272] on li "Text" at bounding box center [687, 280] width 199 height 29
type input "****"
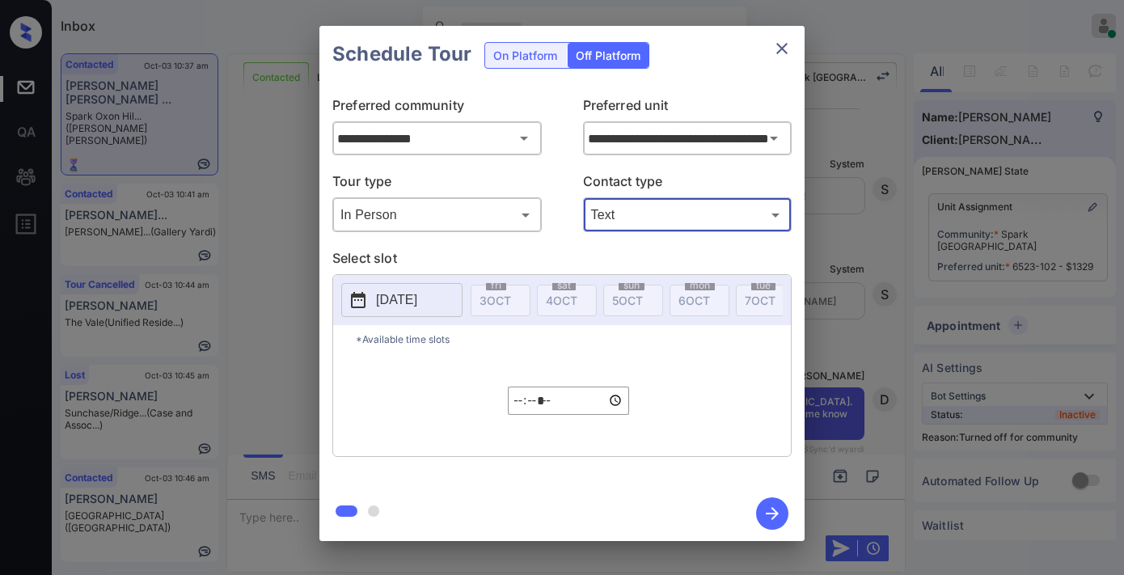
click at [417, 294] on p "2025-10-03" at bounding box center [396, 299] width 41 height 19
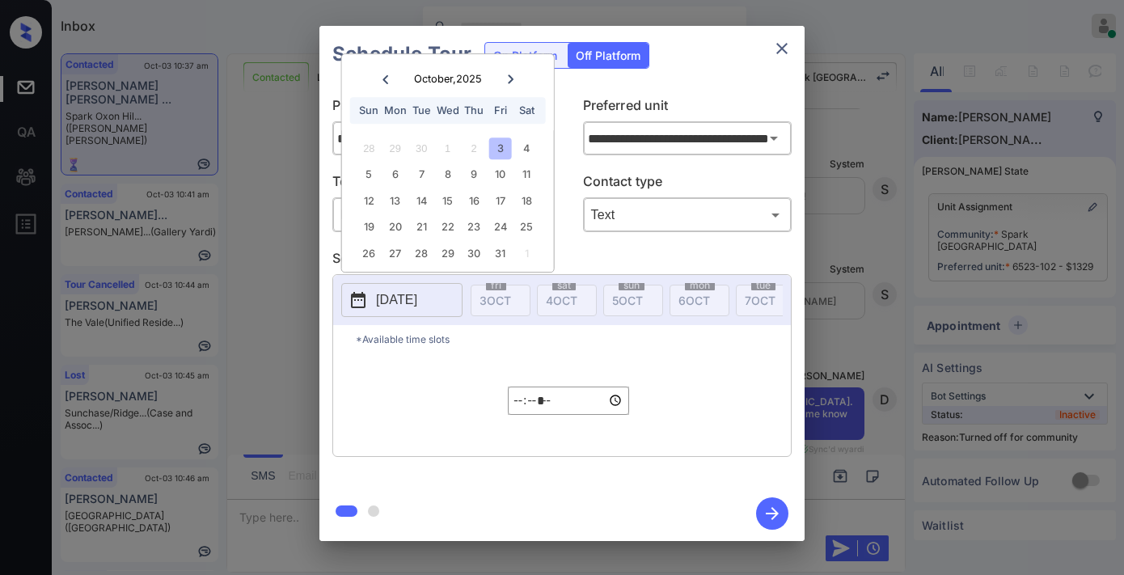
click at [496, 146] on div "3" at bounding box center [500, 148] width 22 height 22
click at [513, 412] on input "*****" at bounding box center [568, 400] width 121 height 28
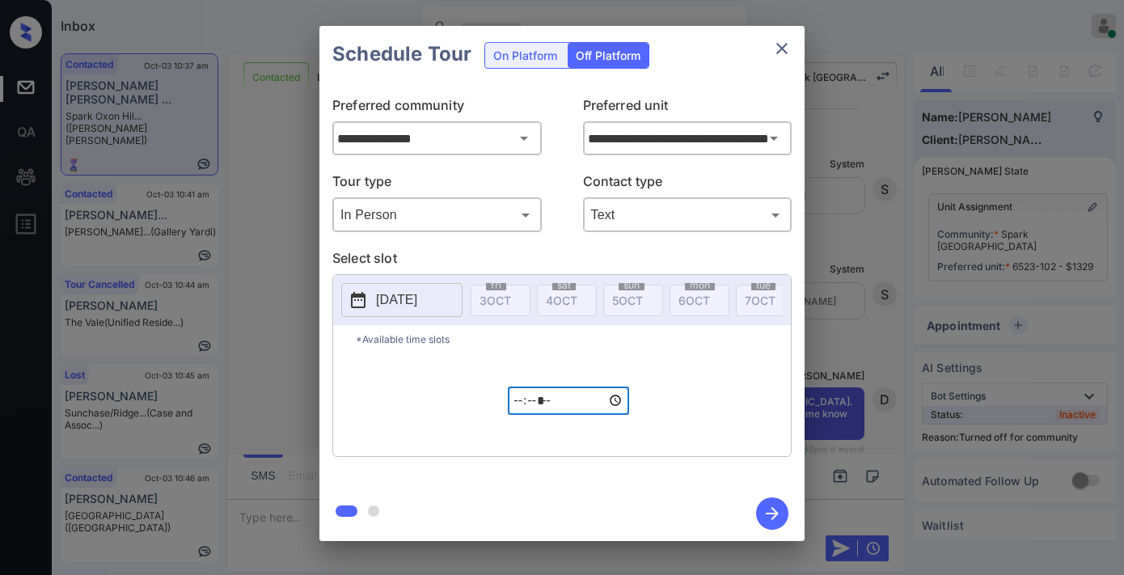
type input "*****"
click at [772, 505] on icon "button" at bounding box center [772, 513] width 32 height 32
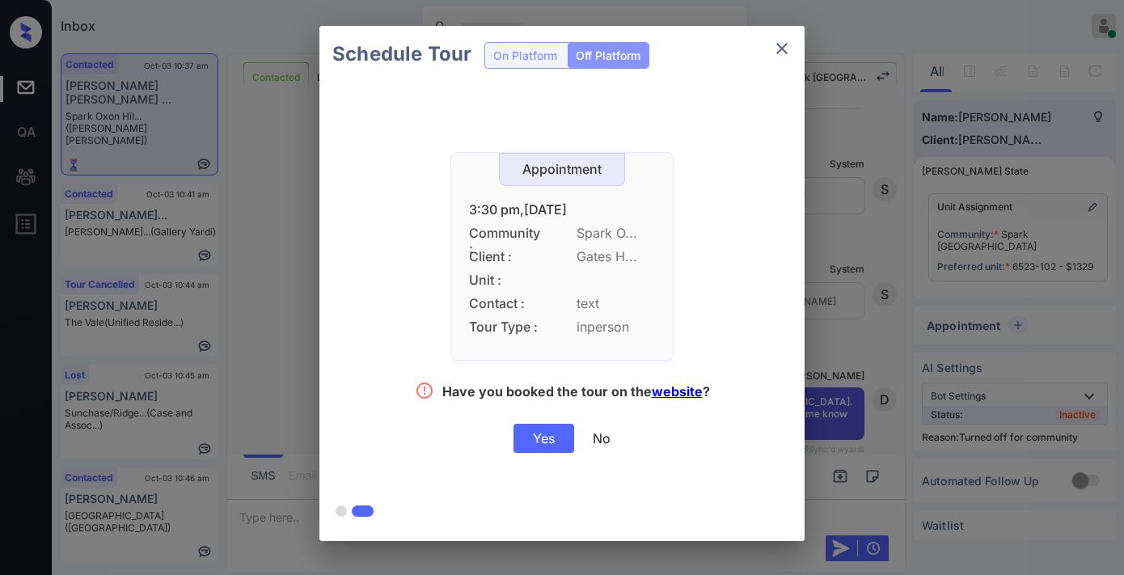
click at [547, 439] on div "Yes" at bounding box center [543, 438] width 61 height 29
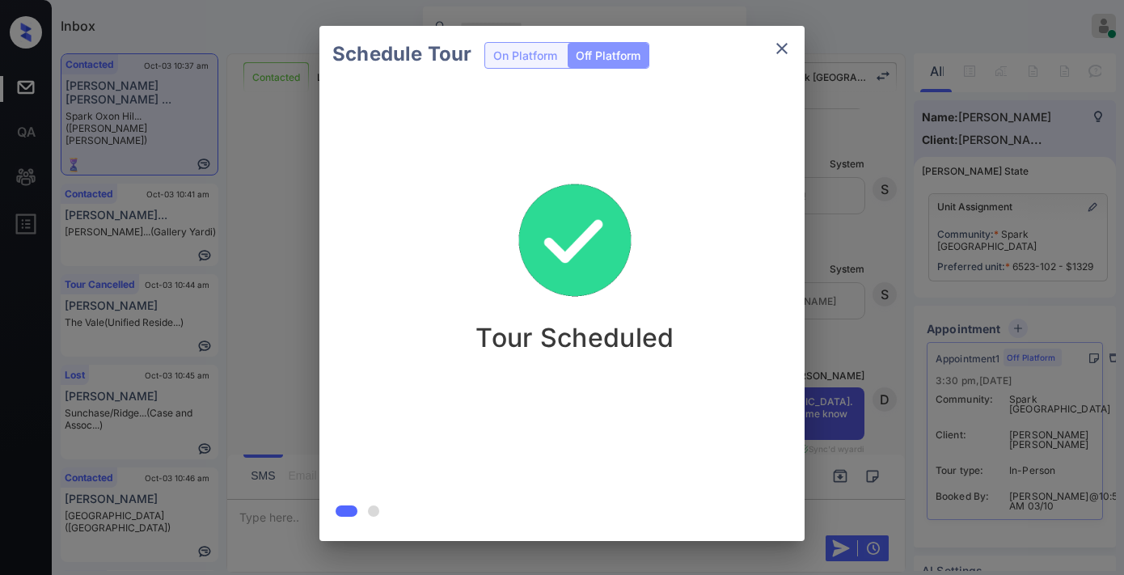
click at [775, 55] on icon "close" at bounding box center [781, 48] width 19 height 19
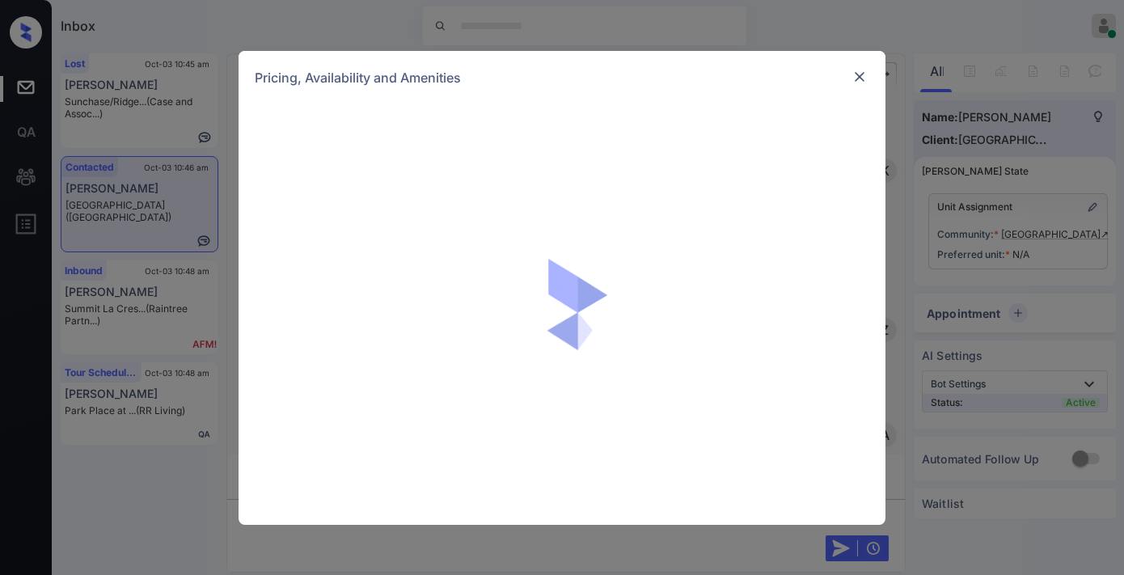
scroll to position [1506, 0]
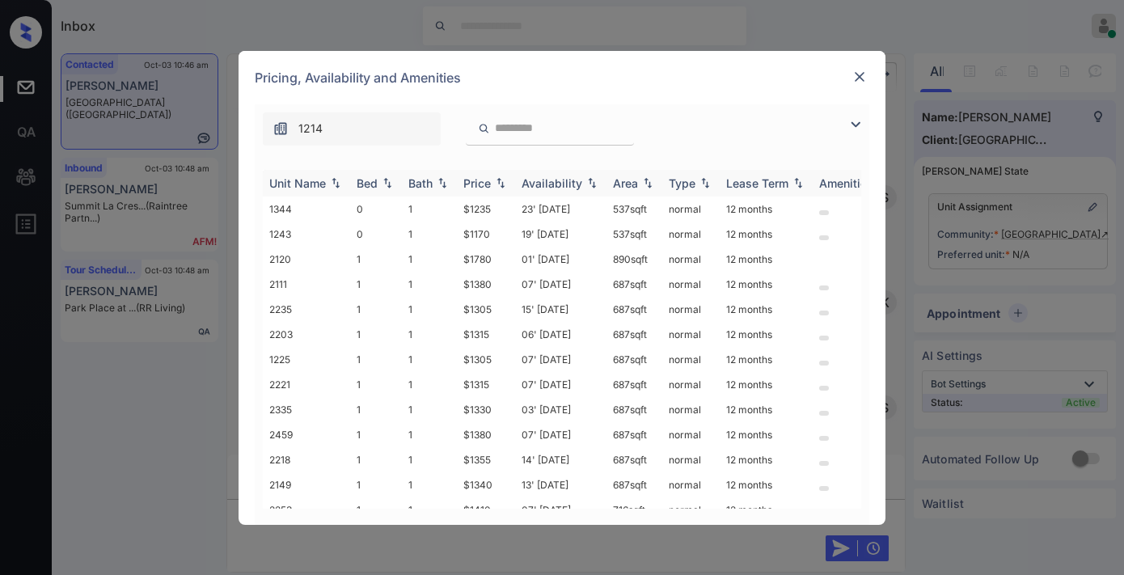
click at [488, 182] on div "Price" at bounding box center [476, 183] width 27 height 14
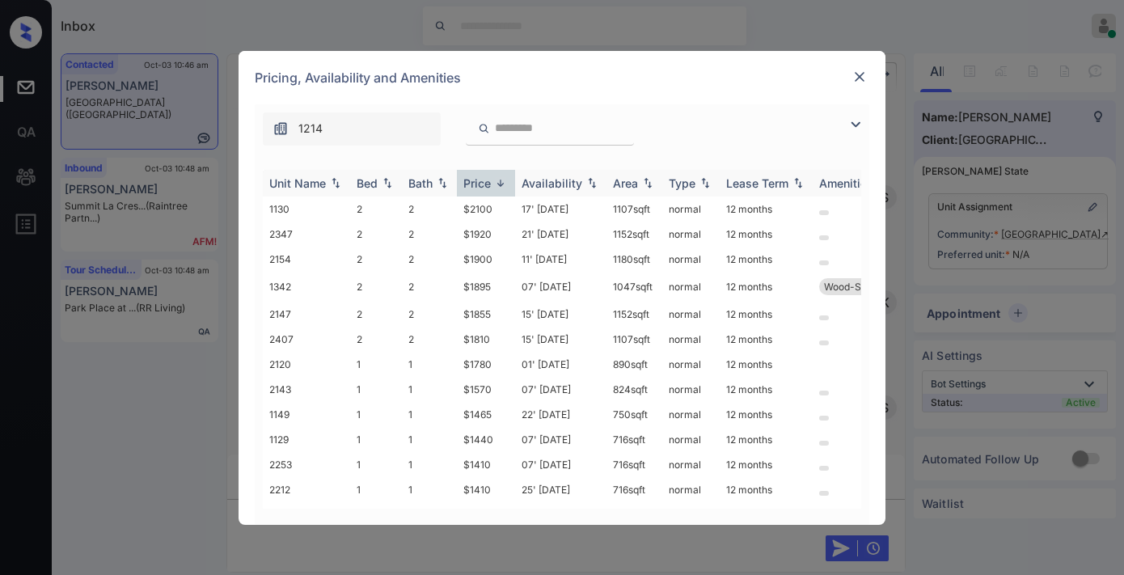
click at [488, 182] on div "Price" at bounding box center [476, 183] width 27 height 14
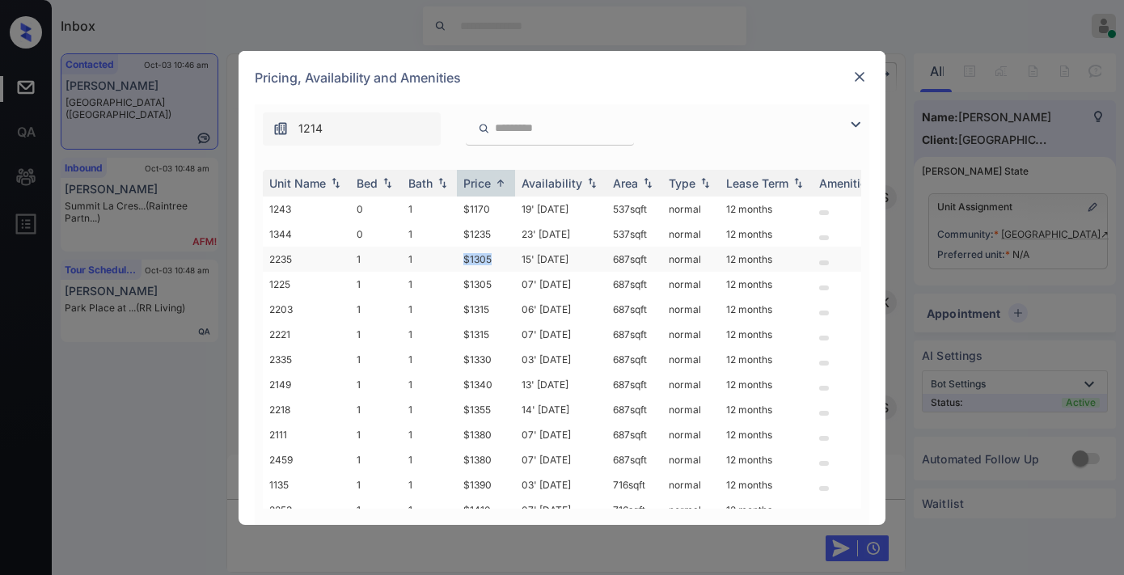
drag, startPoint x: 500, startPoint y: 260, endPoint x: 453, endPoint y: 260, distance: 46.9
click at [453, 260] on tr "2235 1 1 $1305 15' [DATE] 687 sqft normal 12 months" at bounding box center [685, 259] width 845 height 25
copy tr "$1305"
click at [520, 247] on td "15' [DATE]" at bounding box center [560, 259] width 91 height 25
click at [528, 262] on td "15' [DATE]" at bounding box center [560, 259] width 91 height 25
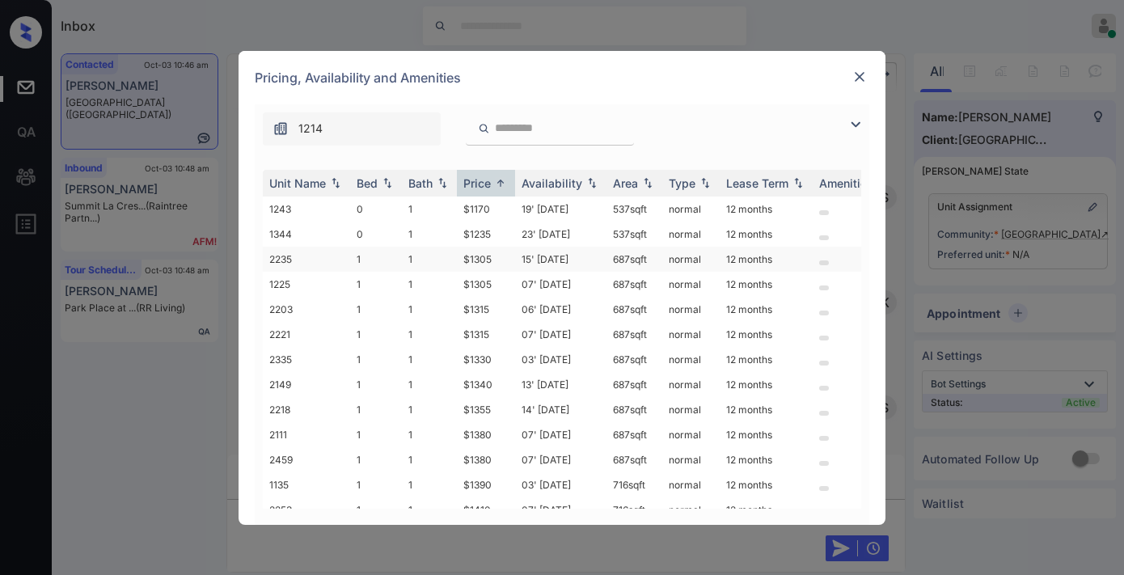
click at [526, 256] on td "15' [DATE]" at bounding box center [560, 259] width 91 height 25
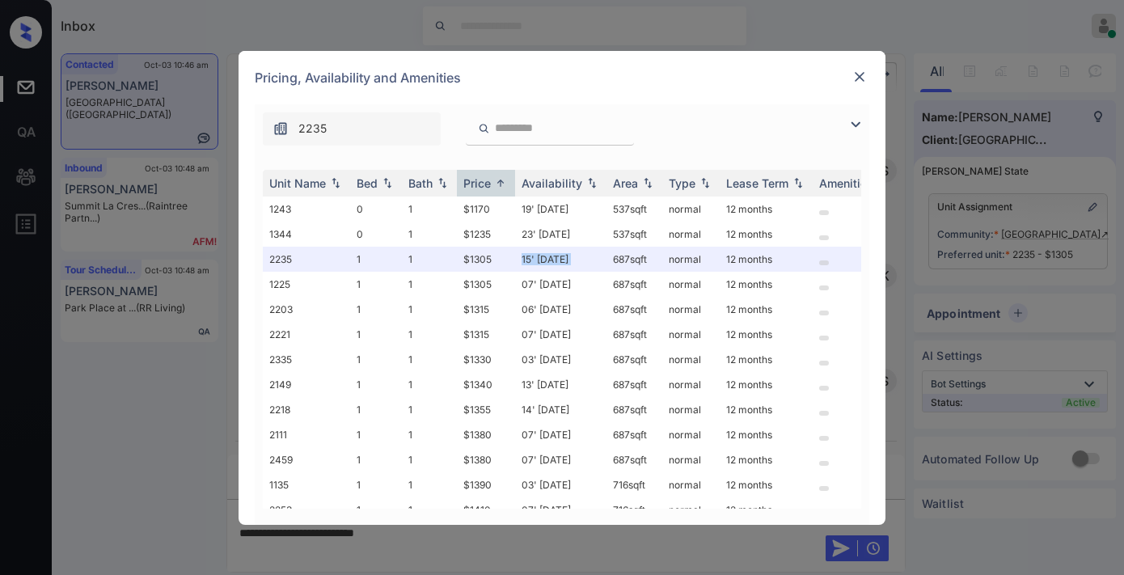
click at [854, 74] on img at bounding box center [859, 77] width 16 height 16
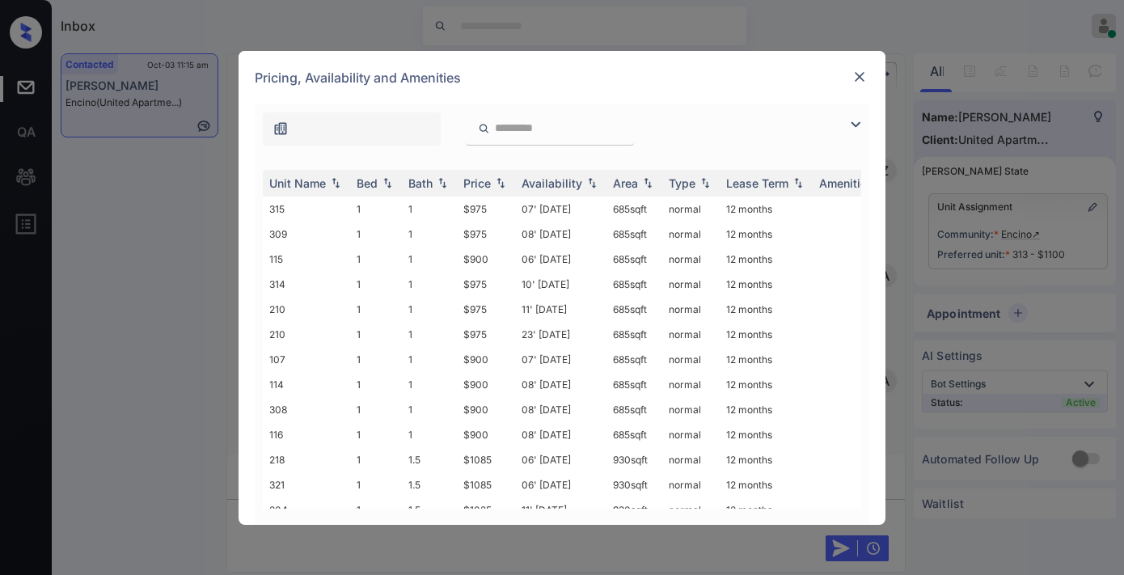
scroll to position [5100, 0]
click at [494, 187] on img at bounding box center [500, 182] width 16 height 11
click at [494, 187] on img at bounding box center [500, 183] width 16 height 12
click at [846, 125] on img at bounding box center [855, 124] width 19 height 19
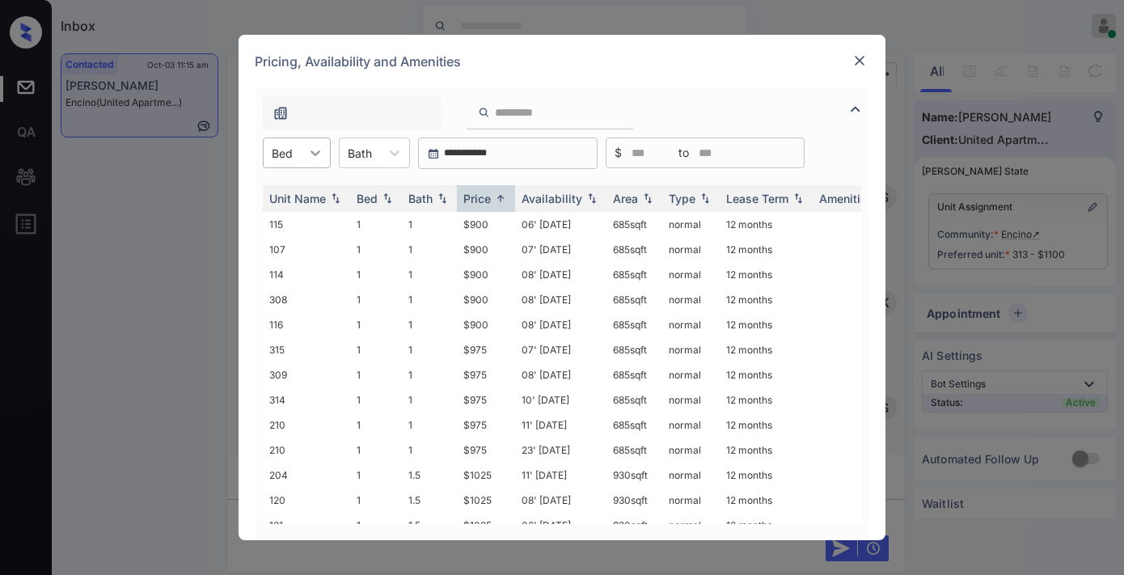
click at [312, 146] on icon at bounding box center [315, 153] width 16 height 16
click at [294, 218] on div "2" at bounding box center [297, 221] width 68 height 29
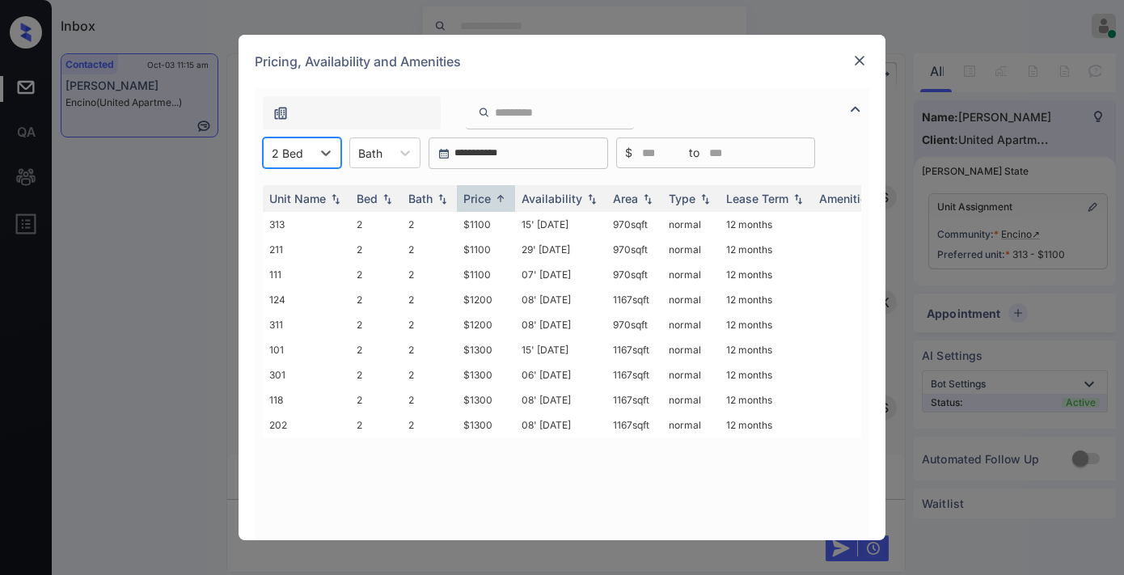
click at [858, 68] on img at bounding box center [859, 61] width 16 height 16
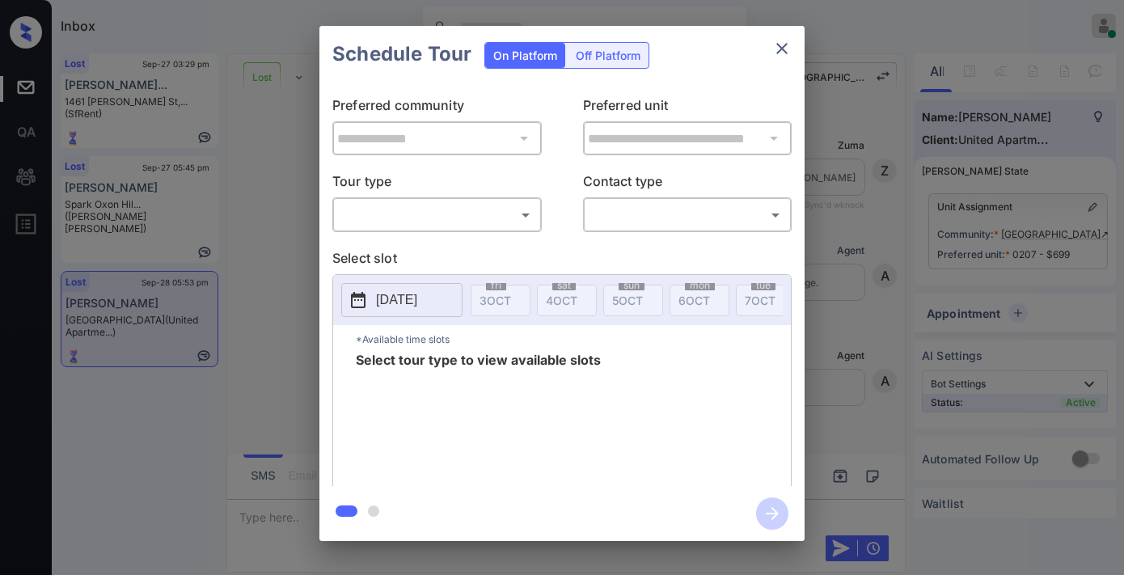
scroll to position [5152, 0]
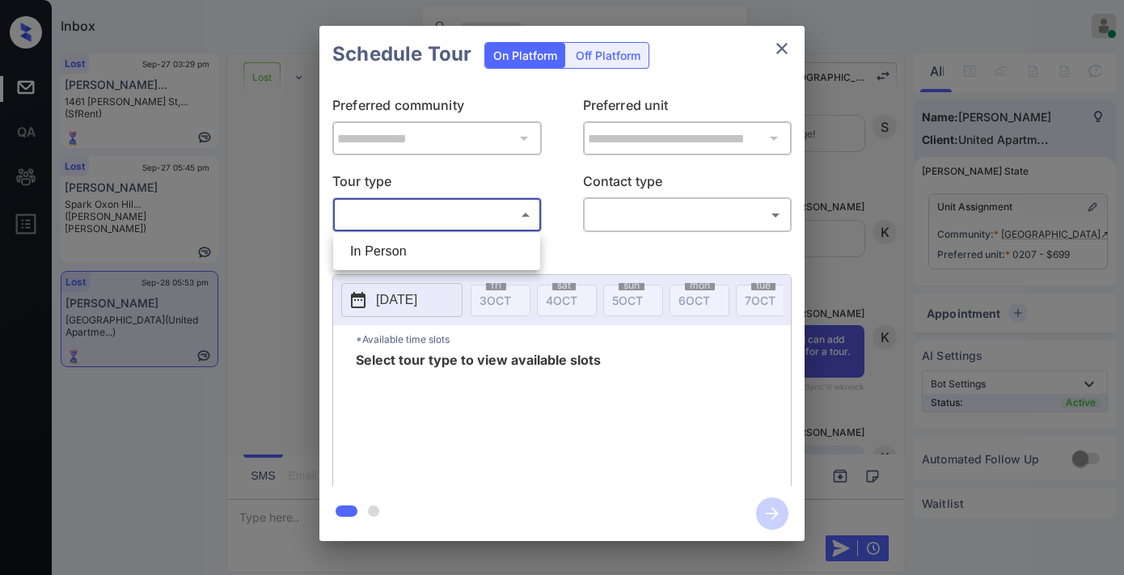
click at [496, 218] on body "Inbox [PERSON_NAME] Online Set yourself offline Set yourself on break Profile S…" at bounding box center [562, 287] width 1124 height 575
click at [480, 243] on li "In Person" at bounding box center [436, 251] width 199 height 29
type input "********"
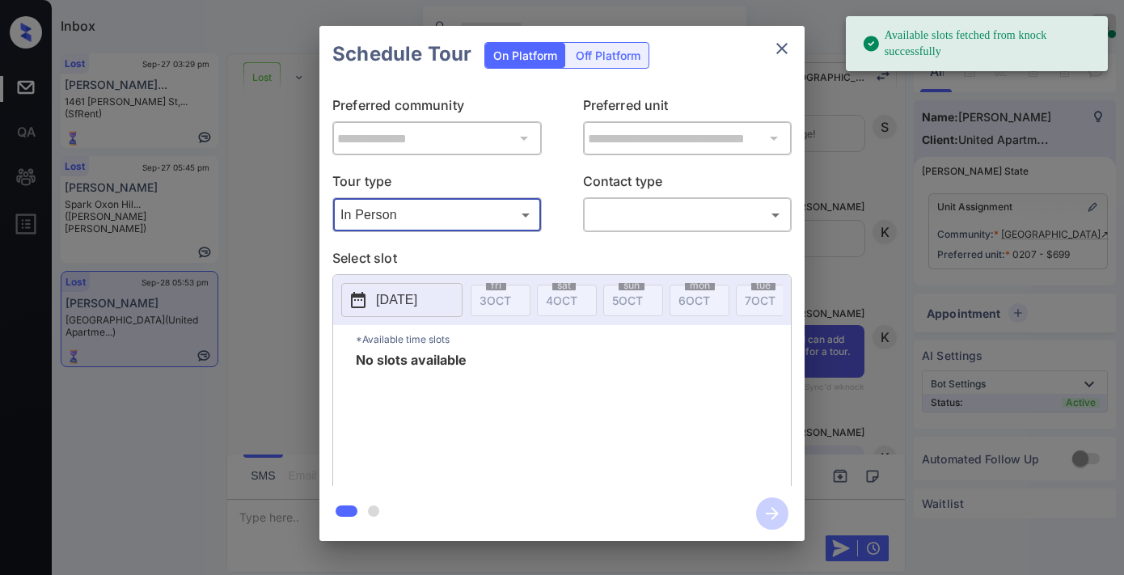
click at [783, 49] on icon "close" at bounding box center [781, 48] width 19 height 19
